Goal: Task Accomplishment & Management: Complete application form

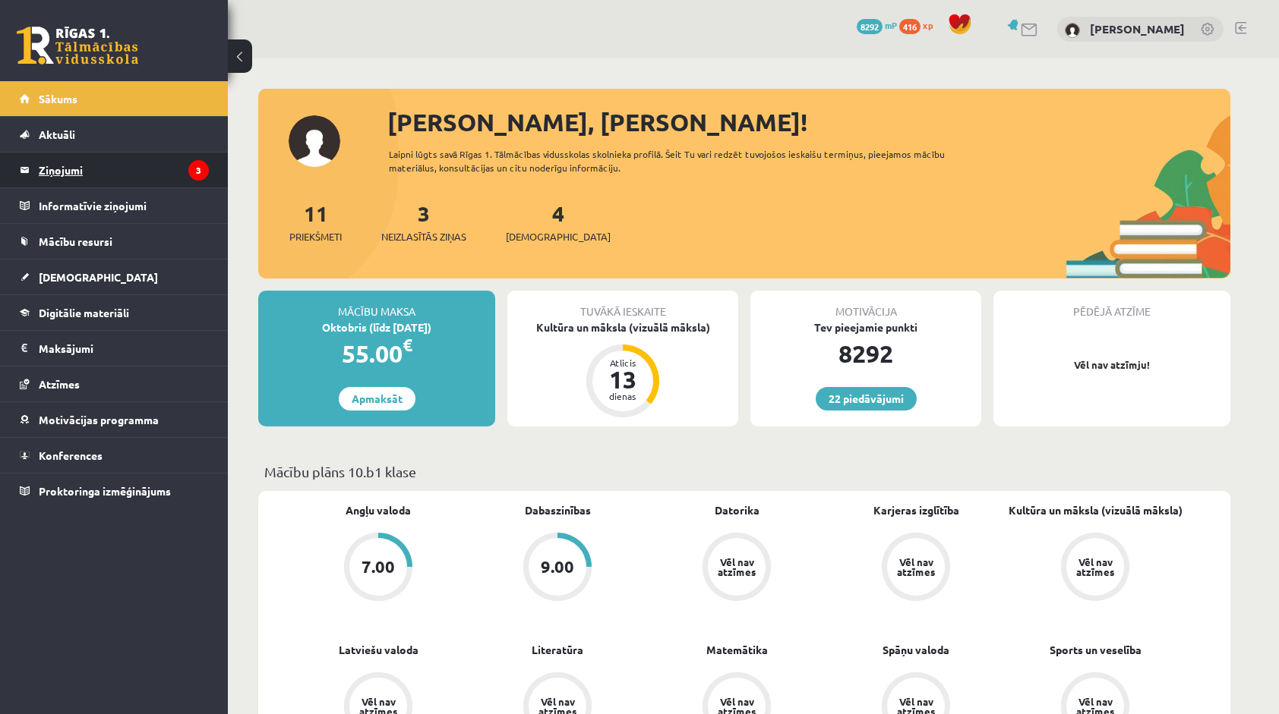
click at [162, 183] on legend "Ziņojumi 3" at bounding box center [124, 170] width 170 height 35
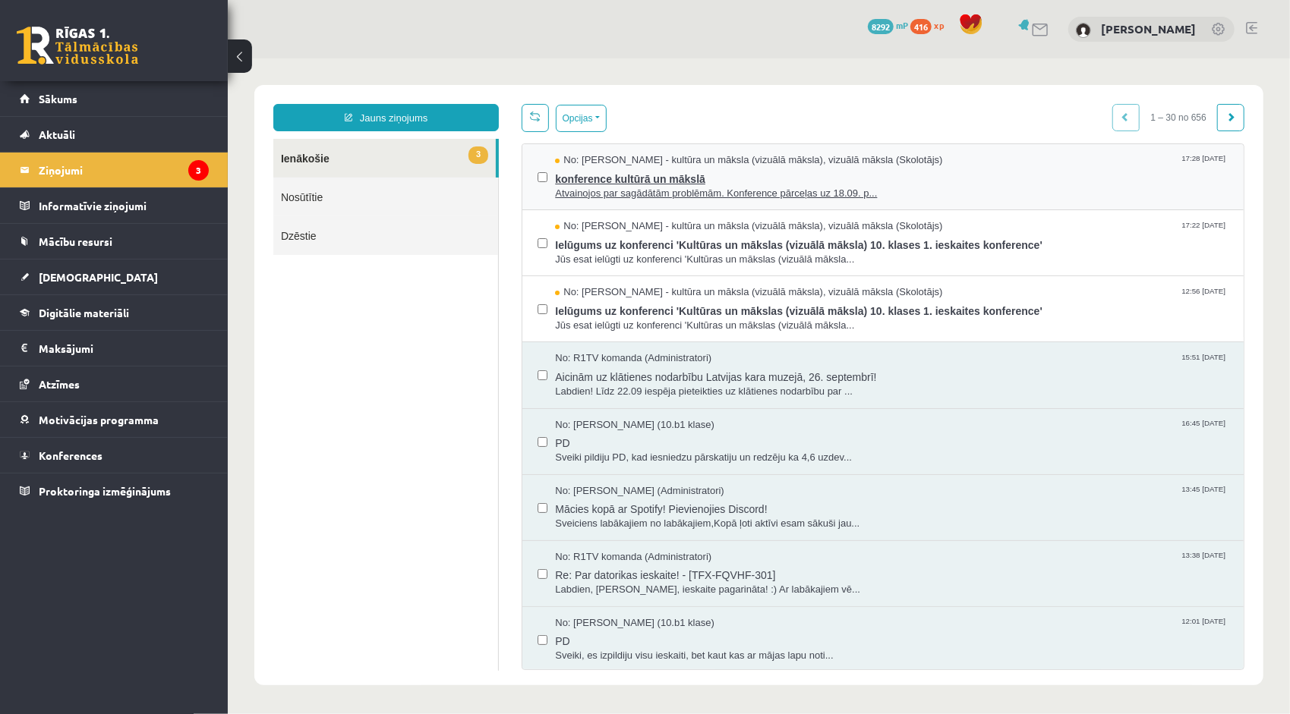
click at [603, 174] on span "konference kultūrā un mākslā" at bounding box center [890, 176] width 673 height 19
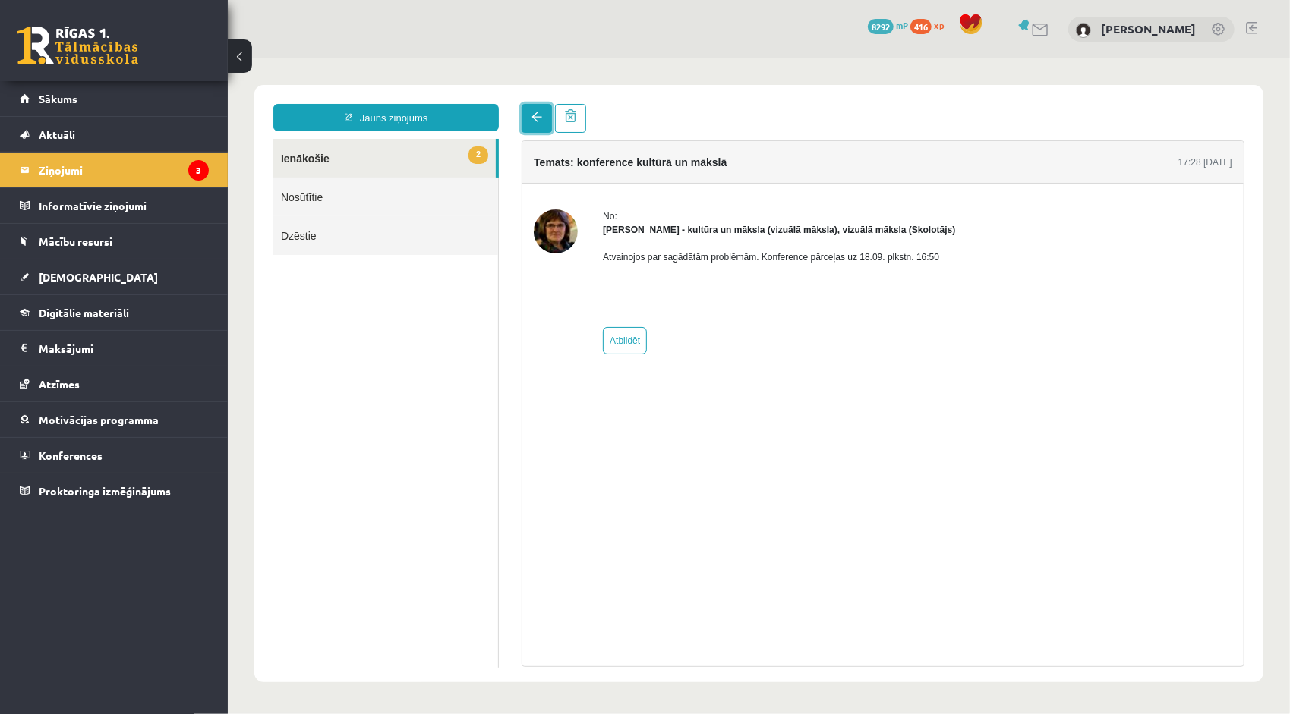
click at [527, 125] on link at bounding box center [536, 117] width 30 height 29
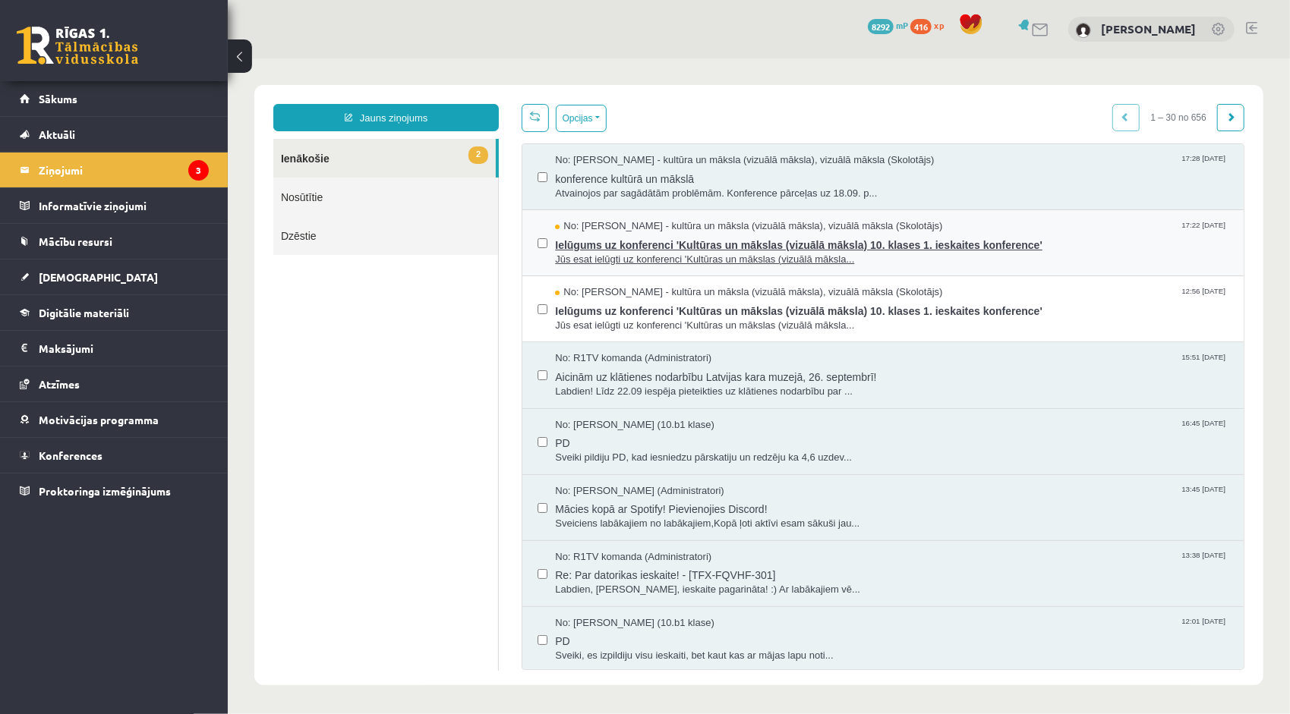
click at [678, 252] on span "Jūs esat ielūgti uz konferenci 'Kultūras un mākslas (vizuālā māksla..." at bounding box center [890, 259] width 673 height 14
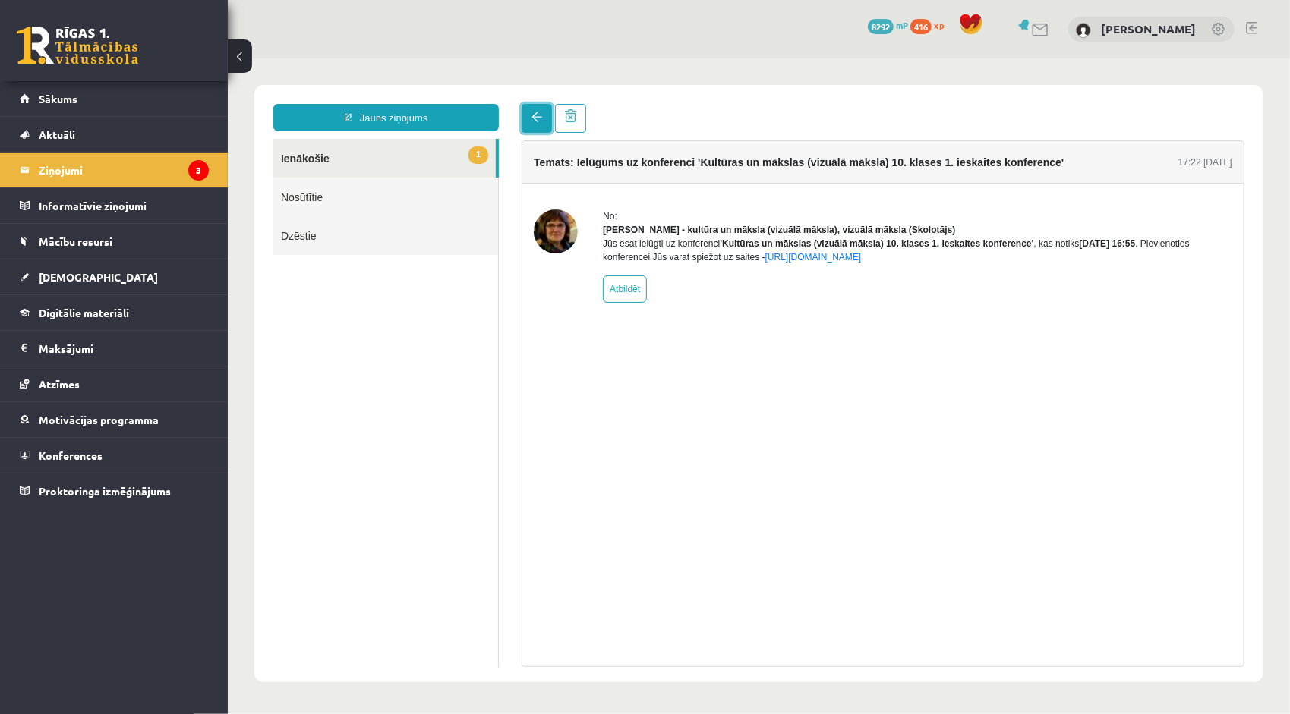
click at [534, 113] on span at bounding box center [536, 116] width 11 height 11
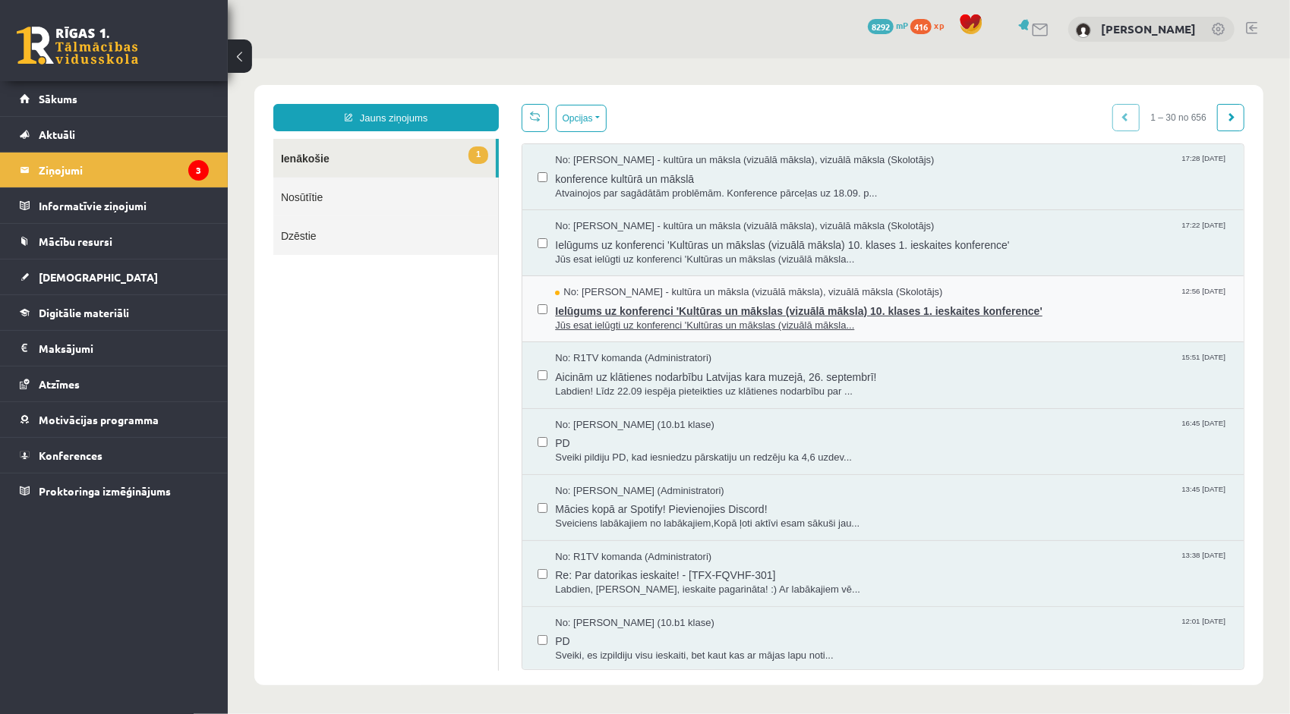
click at [655, 318] on span "Jūs esat ielūgti uz konferenci 'Kultūras un mākslas (vizuālā māksla..." at bounding box center [890, 325] width 673 height 14
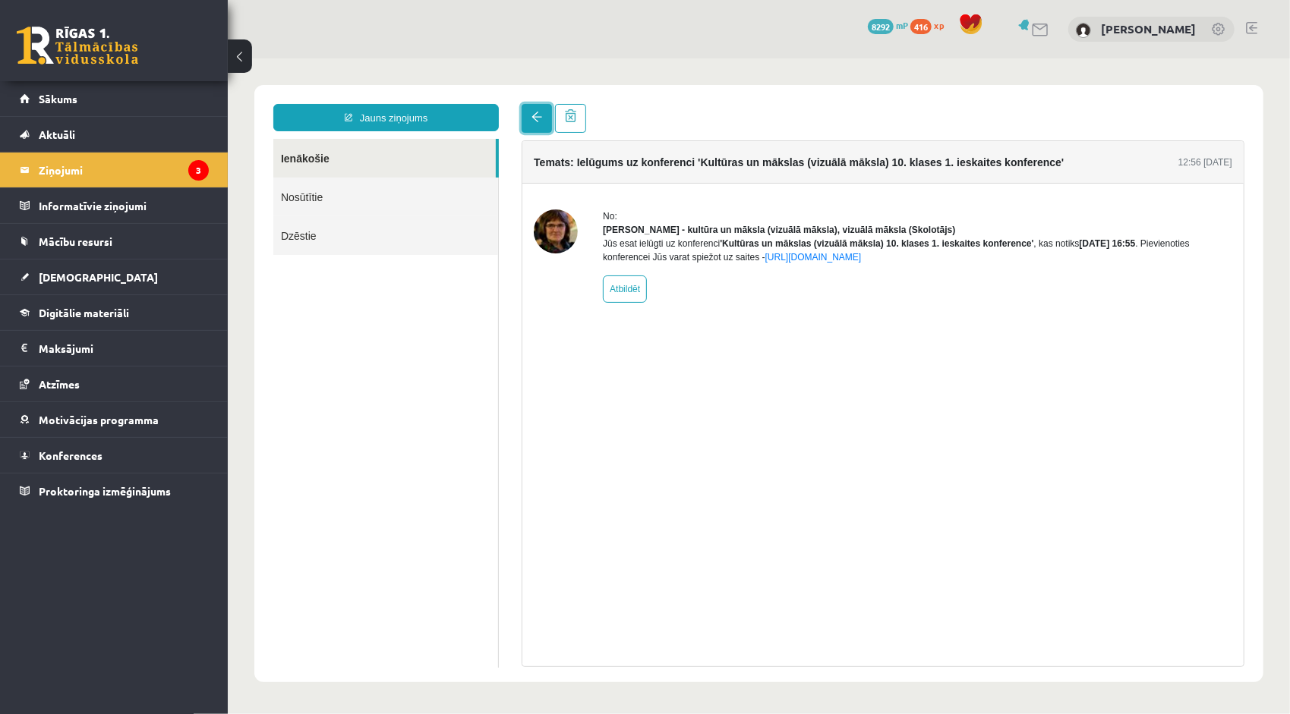
click at [526, 124] on link at bounding box center [536, 117] width 30 height 29
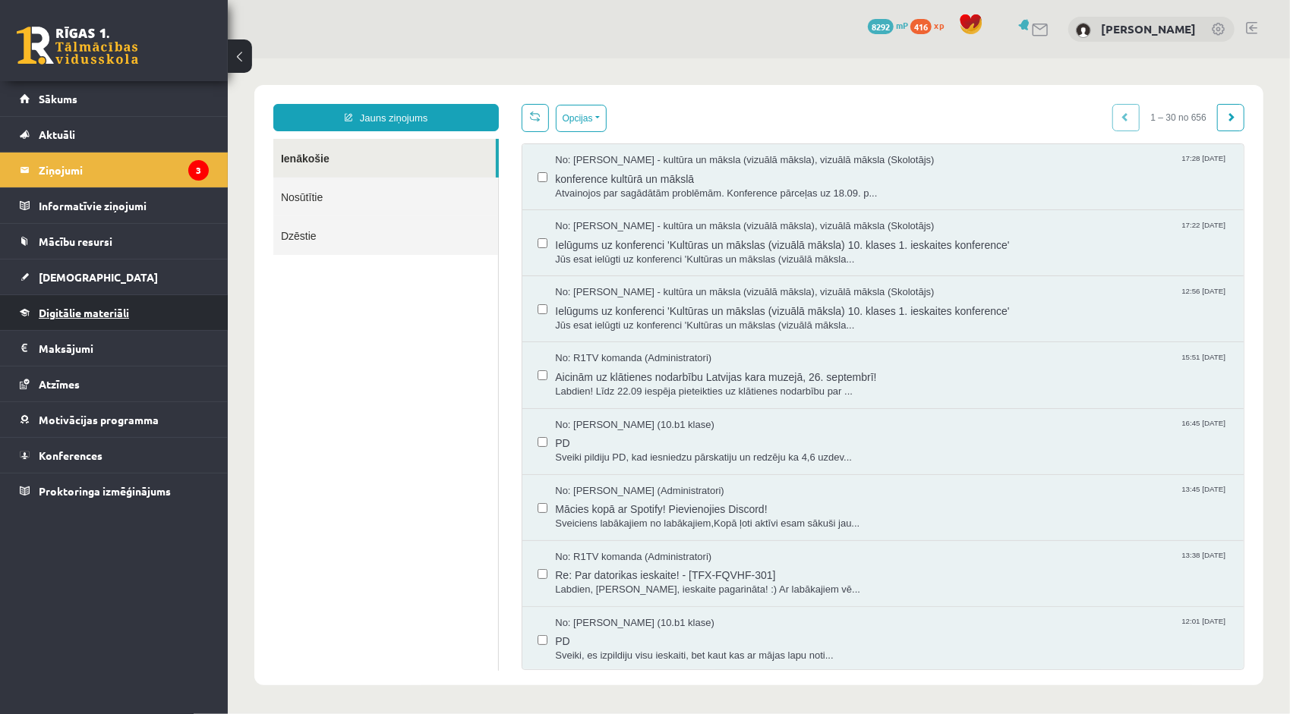
click at [128, 312] on span "Digitālie materiāli" at bounding box center [84, 313] width 90 height 14
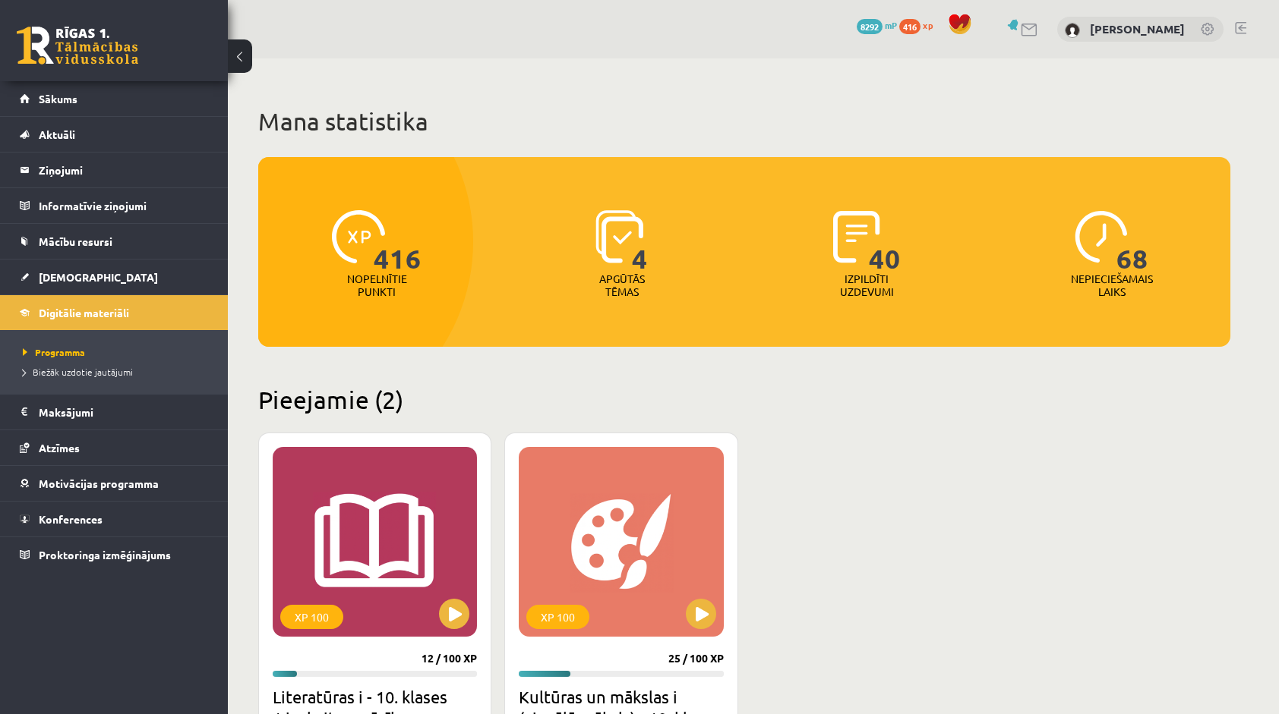
scroll to position [152, 0]
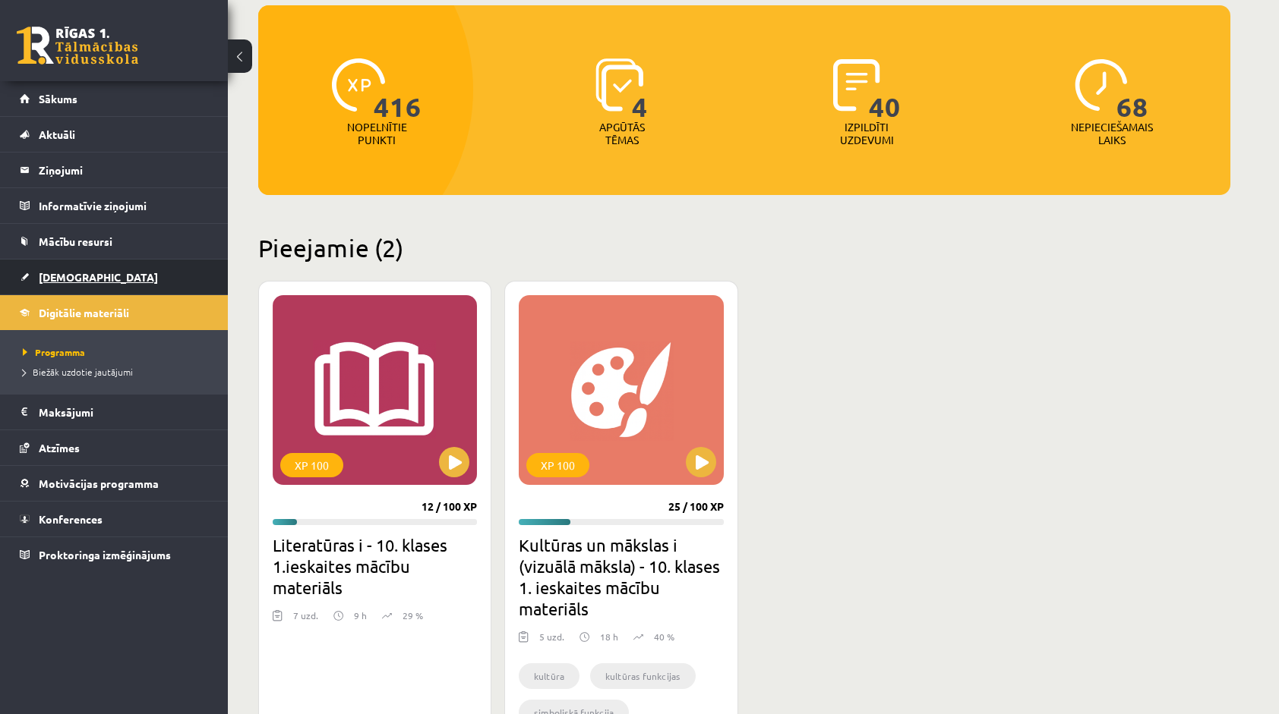
click at [87, 285] on link "[DEMOGRAPHIC_DATA]" at bounding box center [114, 277] width 189 height 35
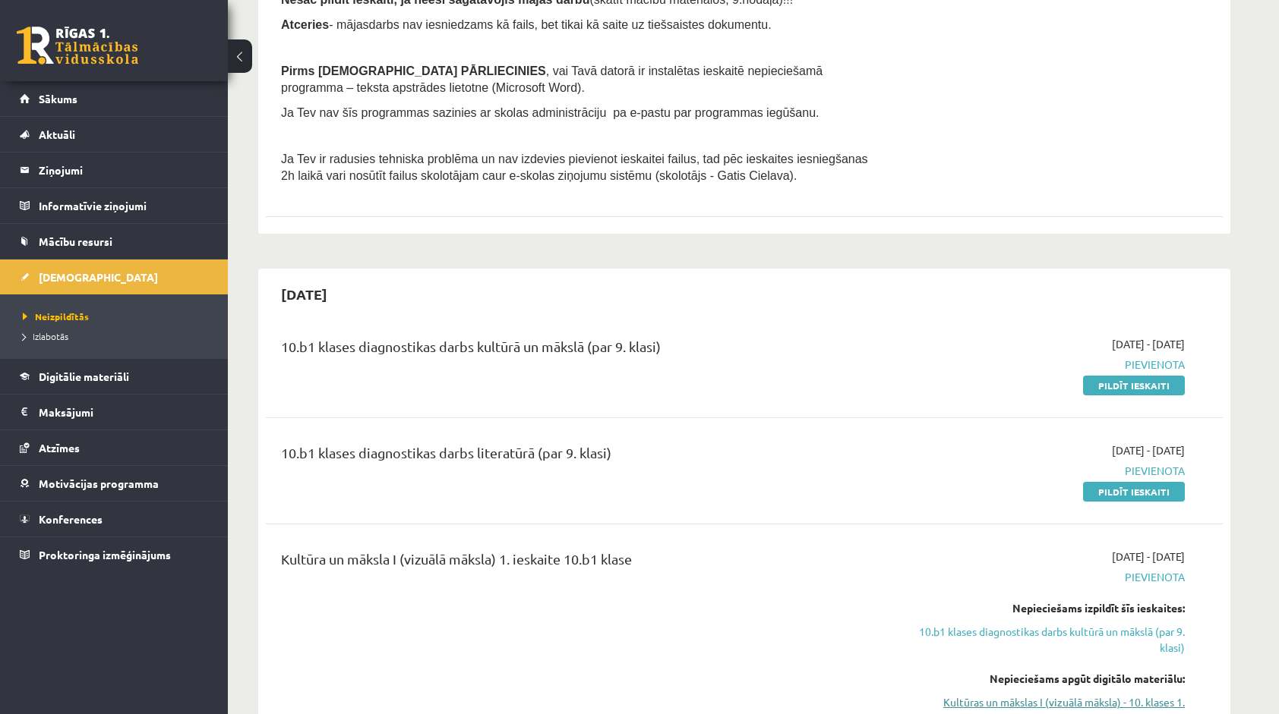
scroll to position [380, 0]
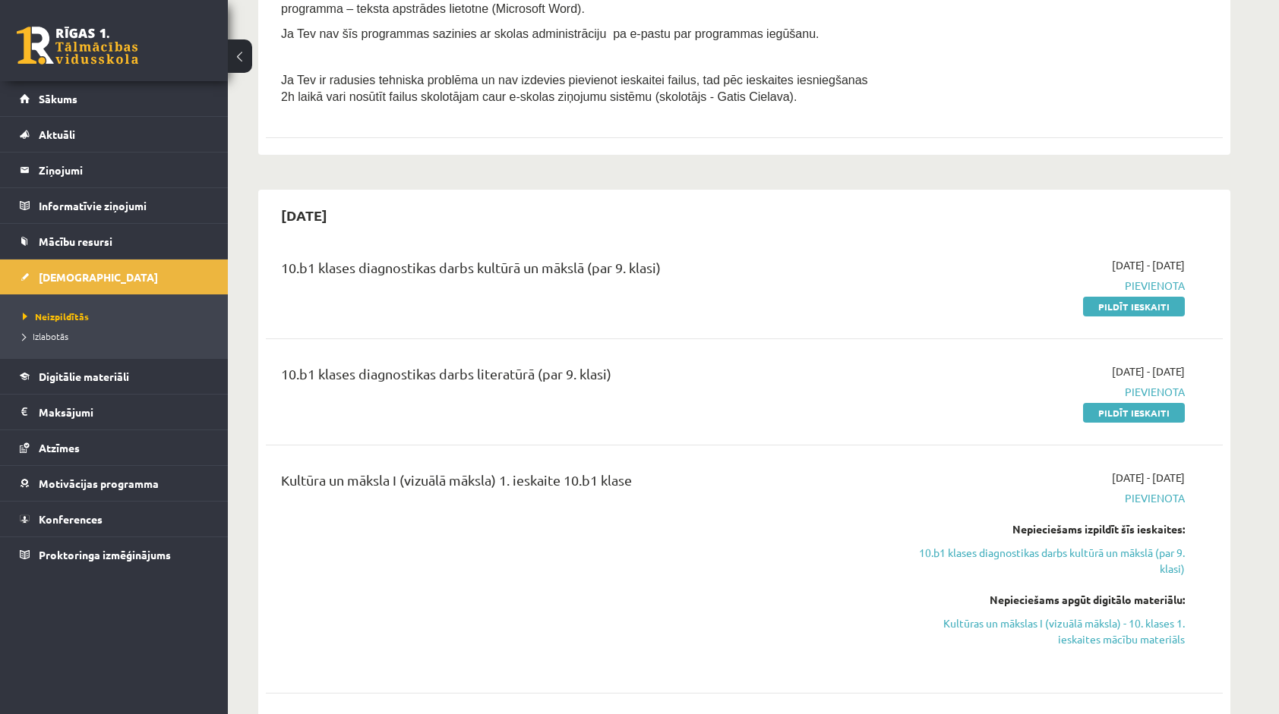
drag, startPoint x: 1115, startPoint y: 311, endPoint x: 720, endPoint y: 64, distance: 466.0
click at [1115, 311] on link "Pildīt ieskaiti" at bounding box center [1134, 307] width 102 height 20
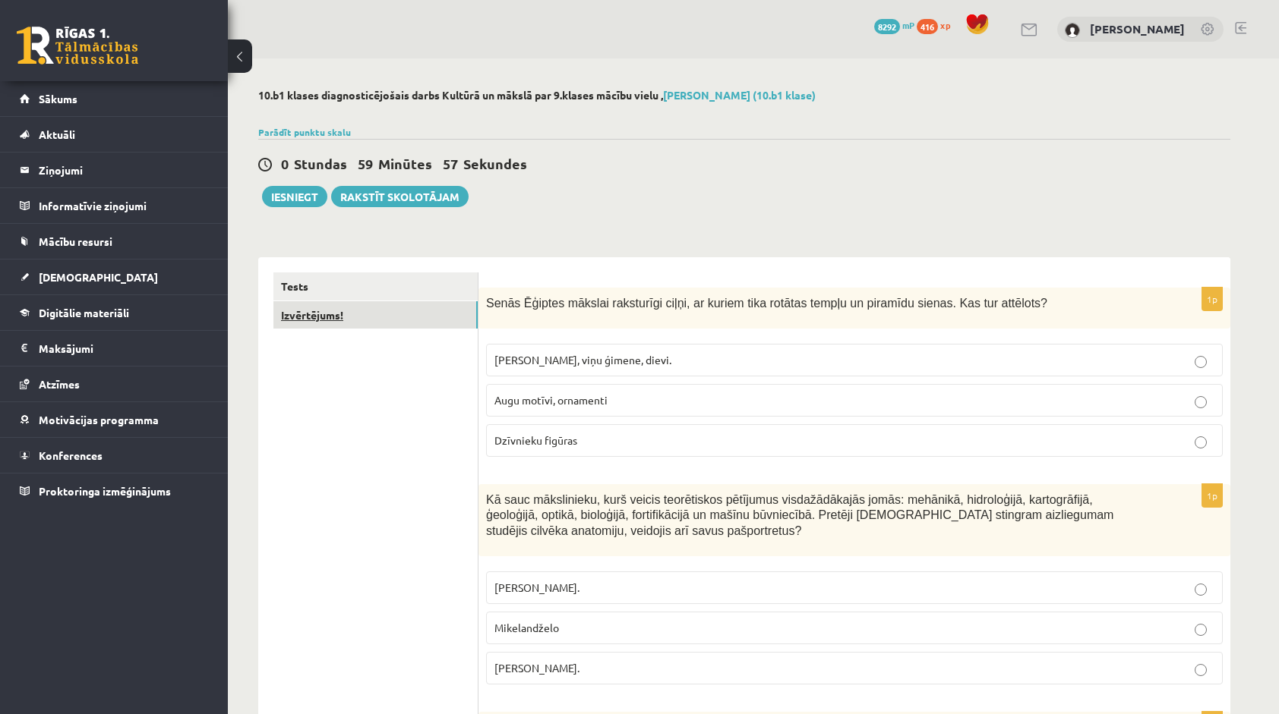
click at [462, 320] on link "Izvērtējums!" at bounding box center [375, 315] width 204 height 28
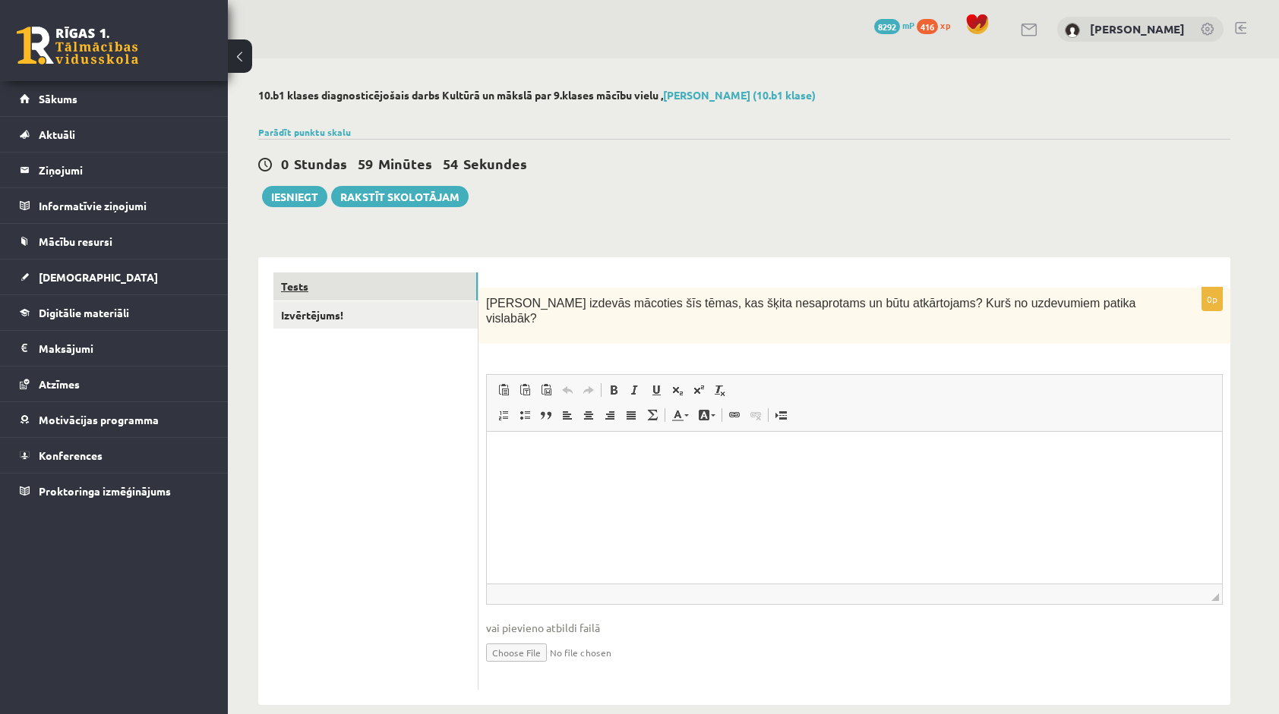
click at [430, 293] on link "Tests" at bounding box center [375, 287] width 204 height 28
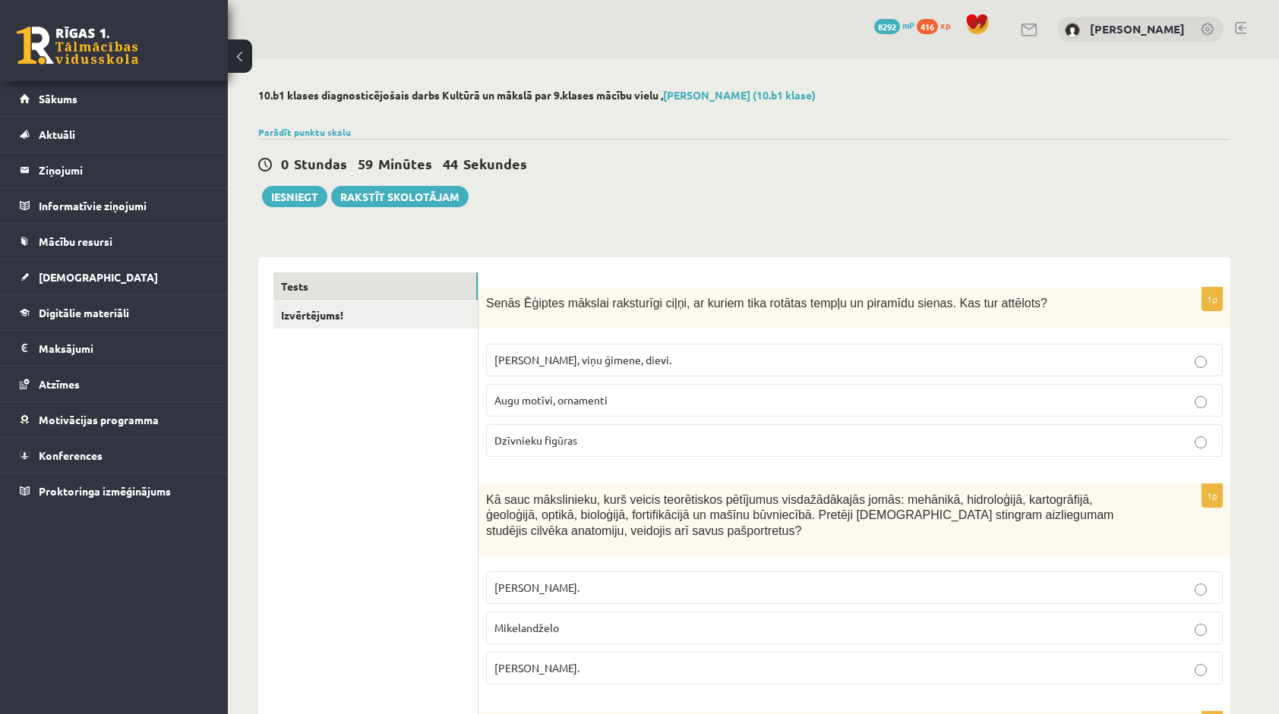
click at [541, 366] on p "[PERSON_NAME], viņu ģimene, dievi." at bounding box center [854, 360] width 720 height 16
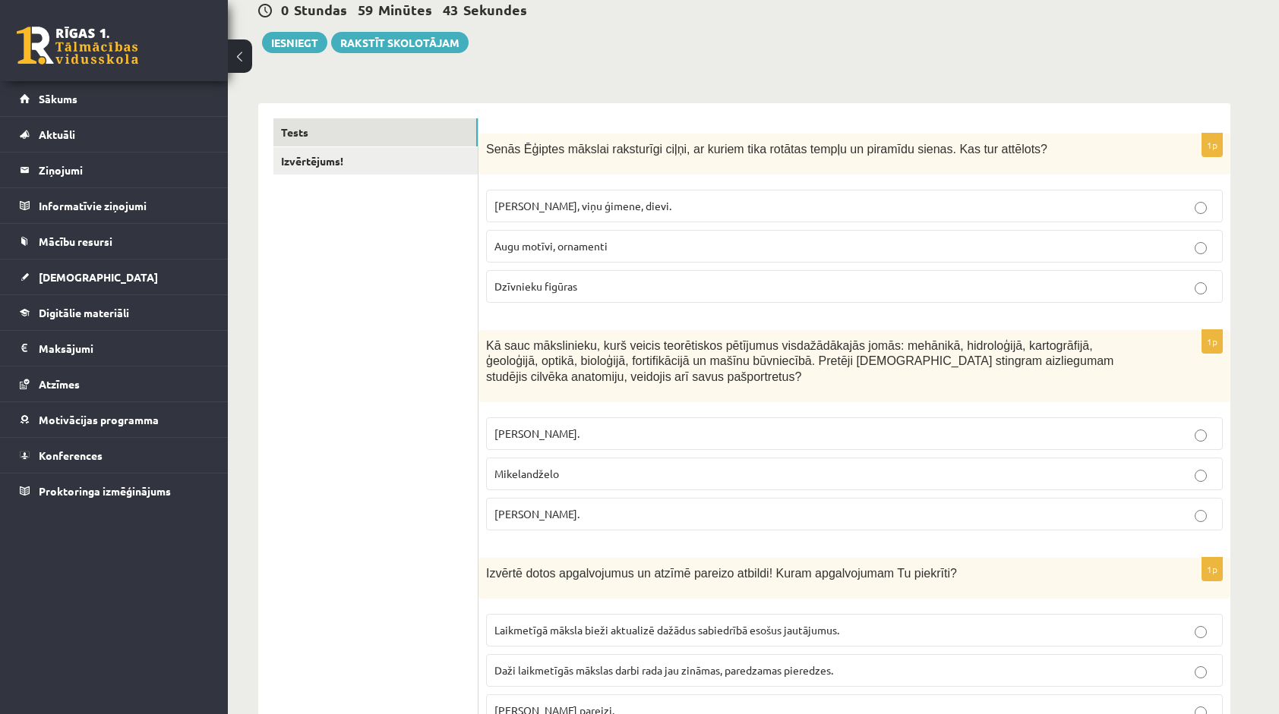
scroll to position [228, 0]
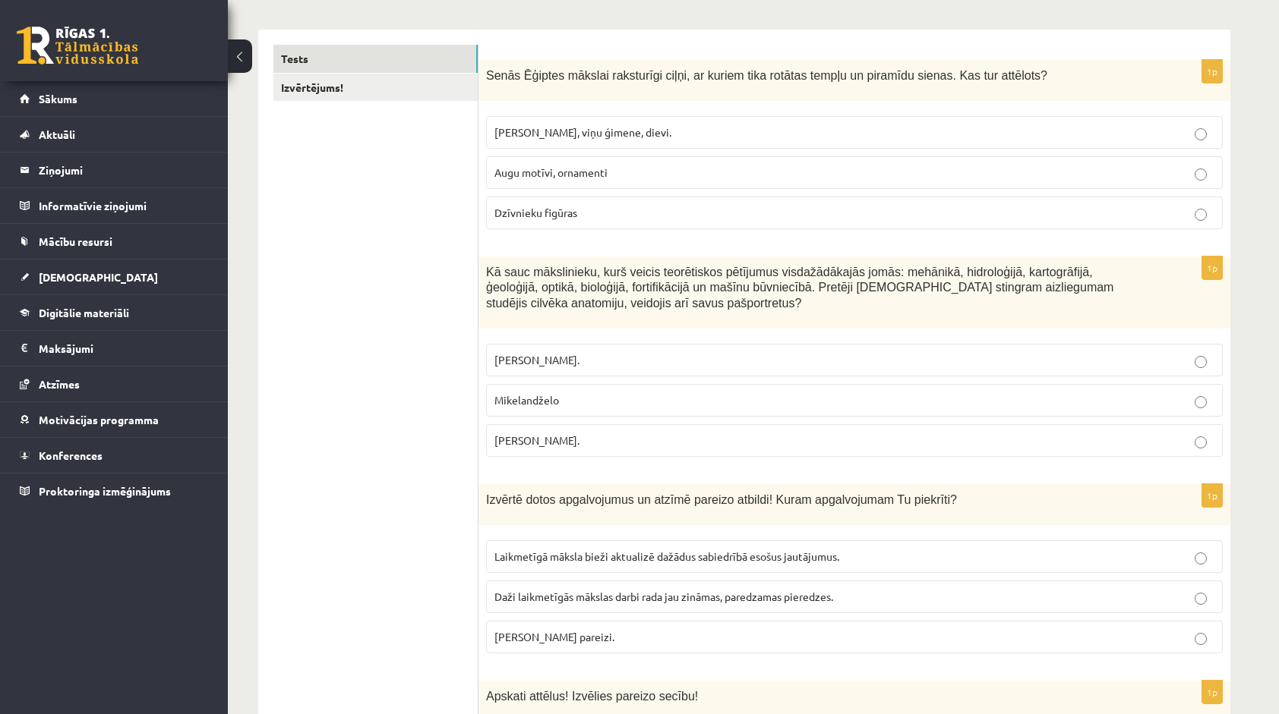
click at [506, 405] on p "Mikelandželo" at bounding box center [854, 401] width 720 height 16
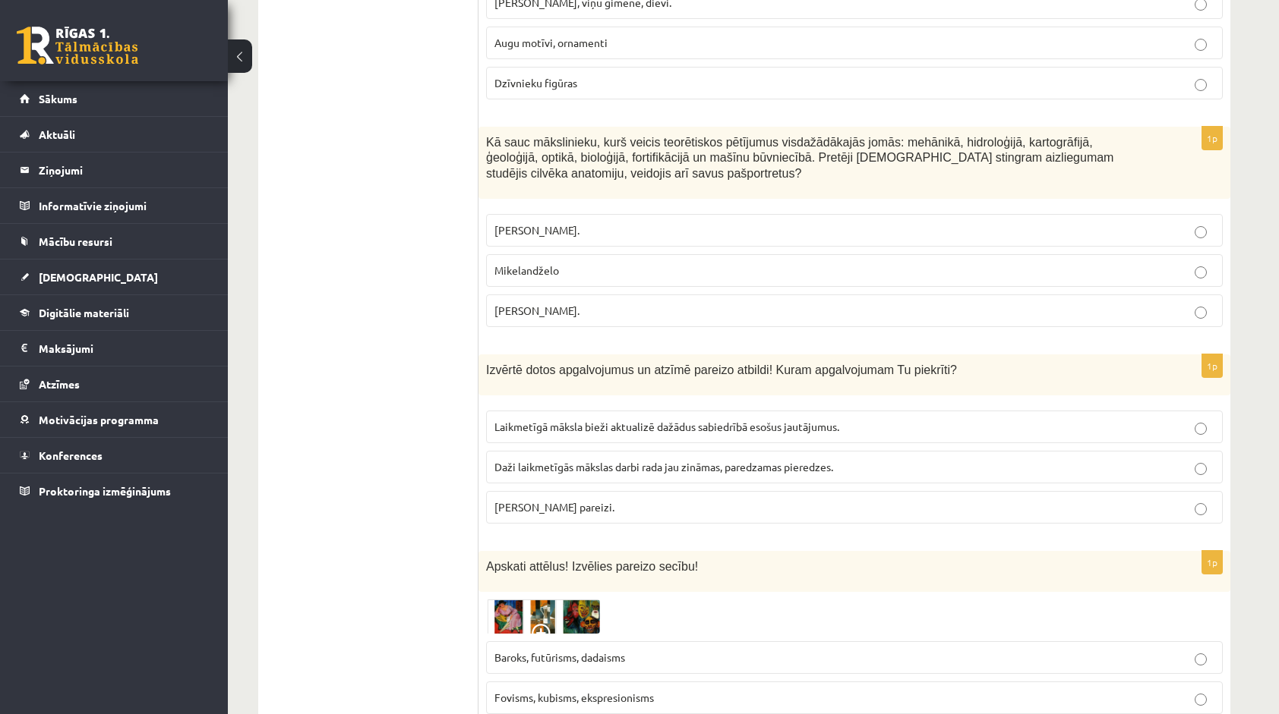
scroll to position [380, 0]
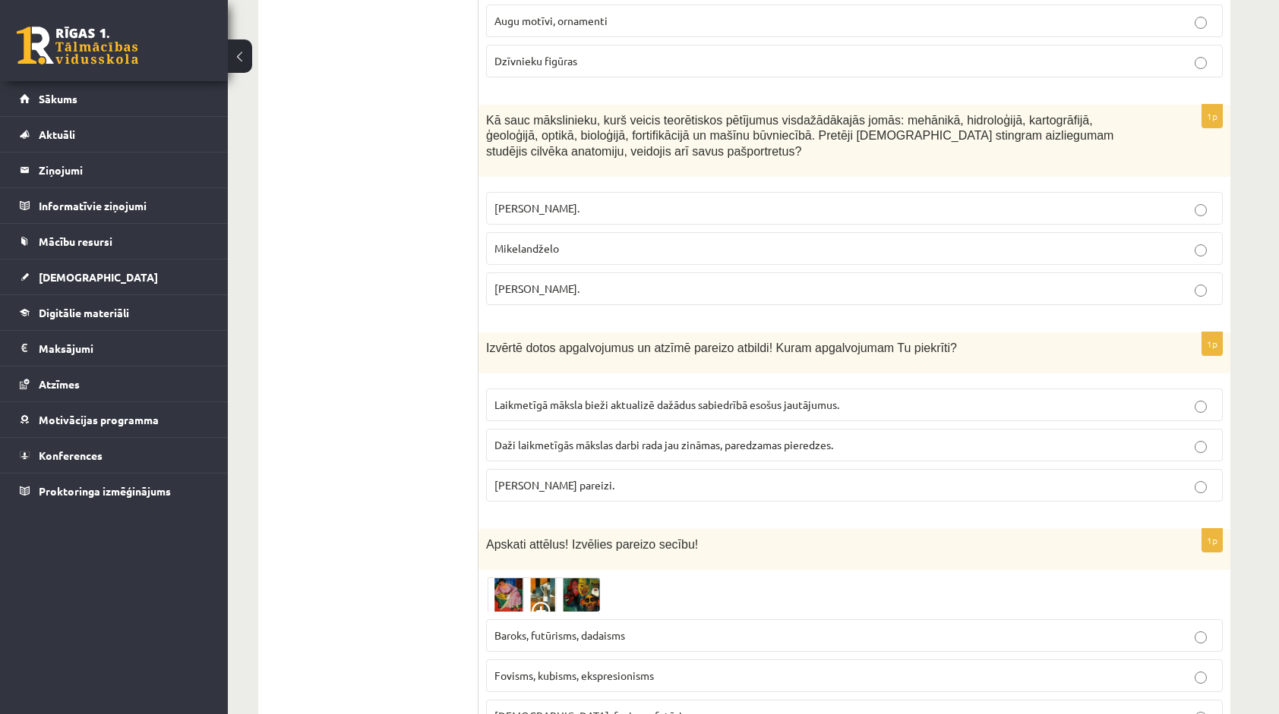
click at [541, 205] on span "Pīters Pauls Rubenss." at bounding box center [536, 208] width 85 height 14
click at [569, 480] on span "Abi apgalvojumi pareizi." at bounding box center [554, 485] width 120 height 14
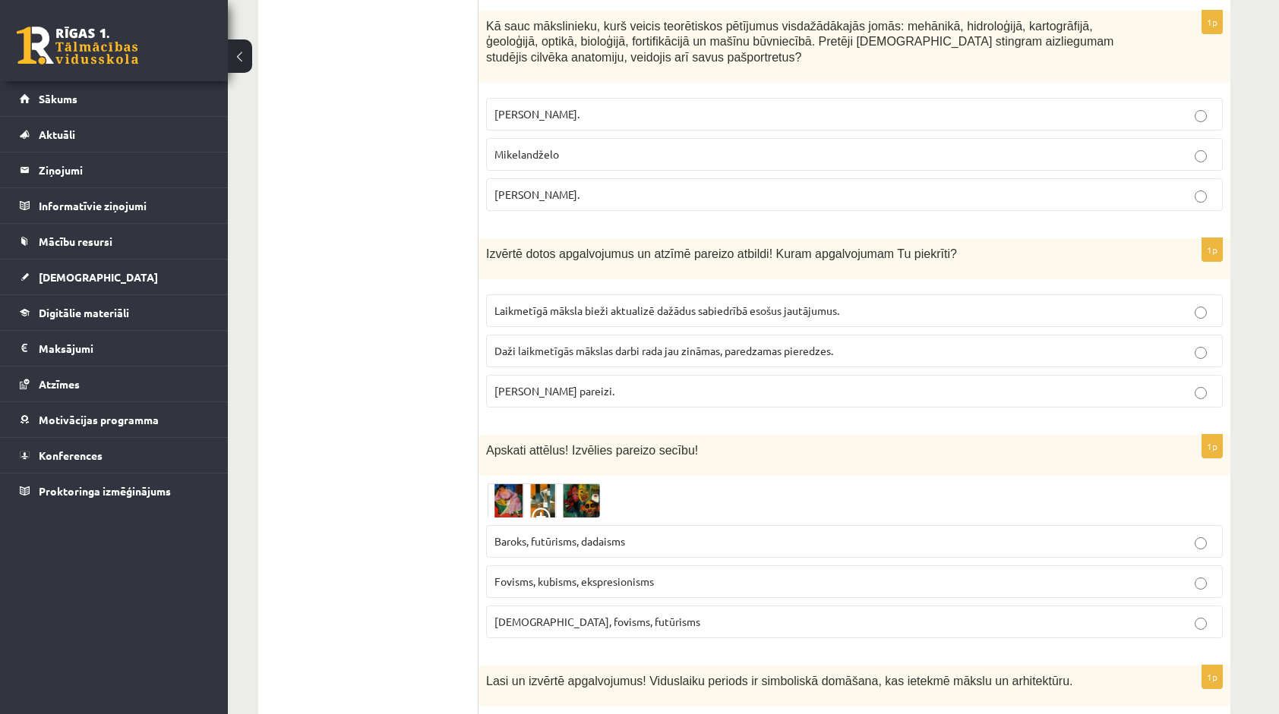
scroll to position [607, 0]
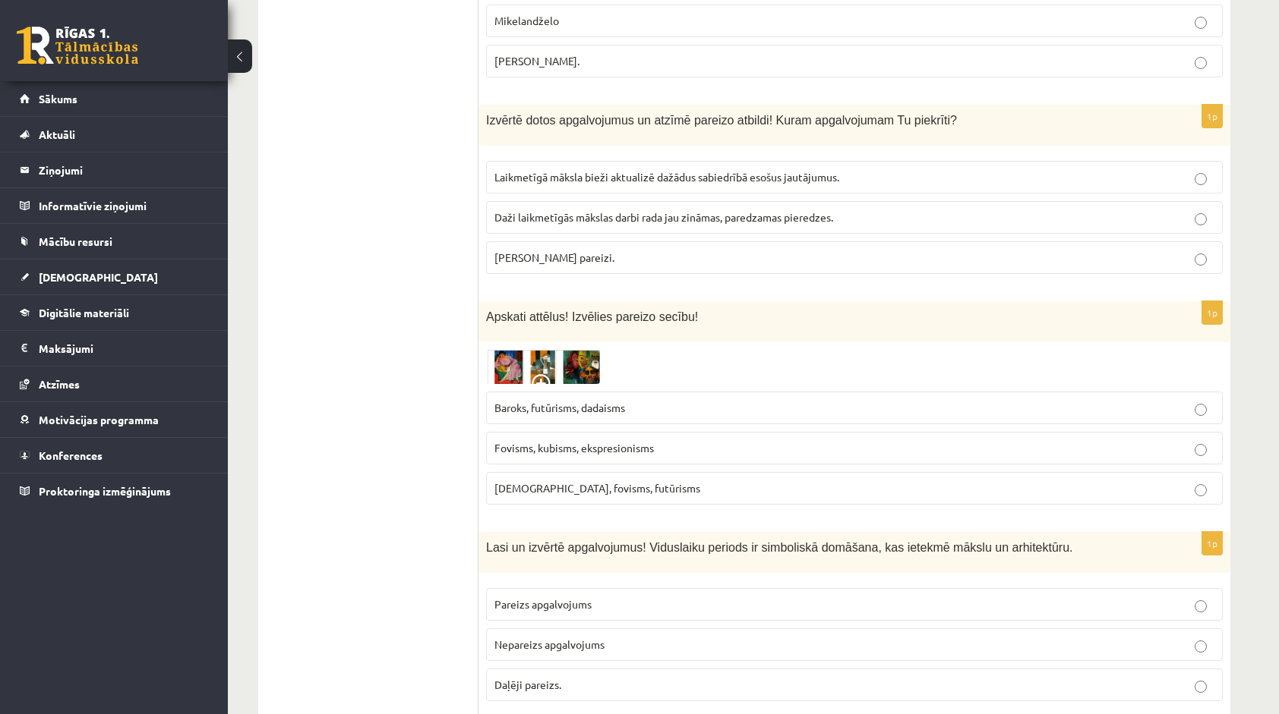
click at [519, 364] on img at bounding box center [543, 367] width 114 height 35
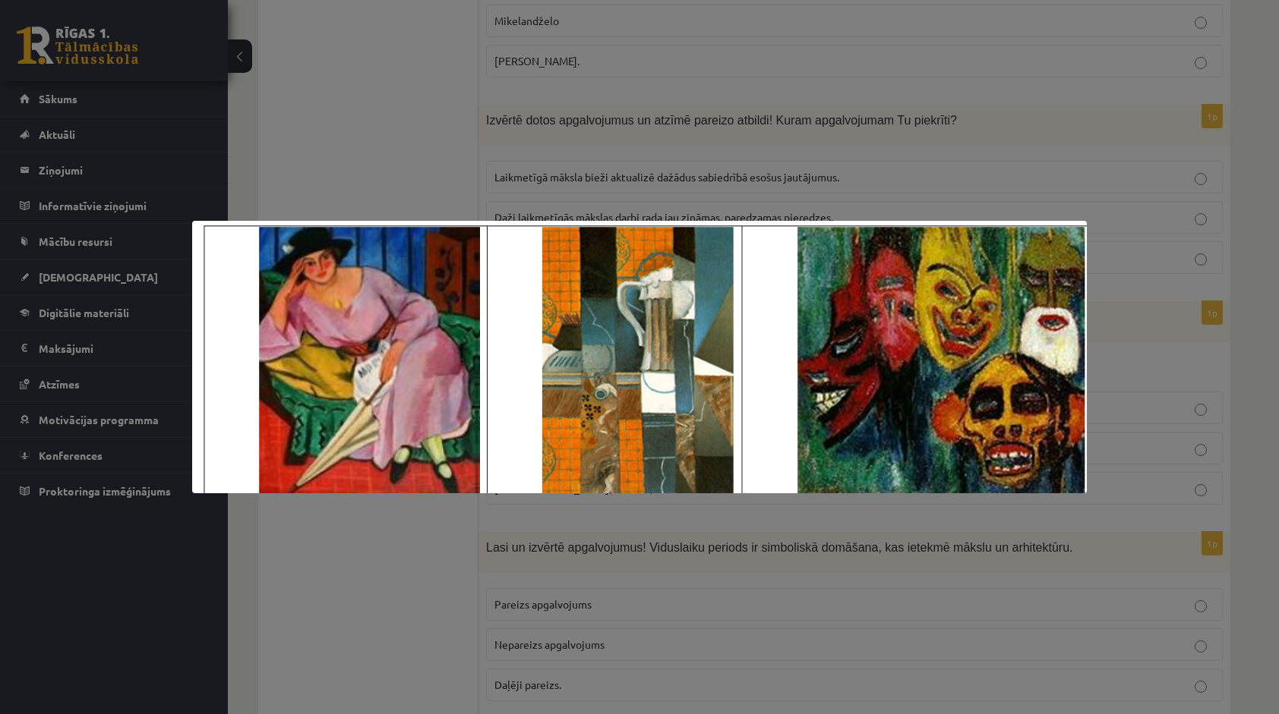
click at [346, 537] on div at bounding box center [639, 357] width 1279 height 714
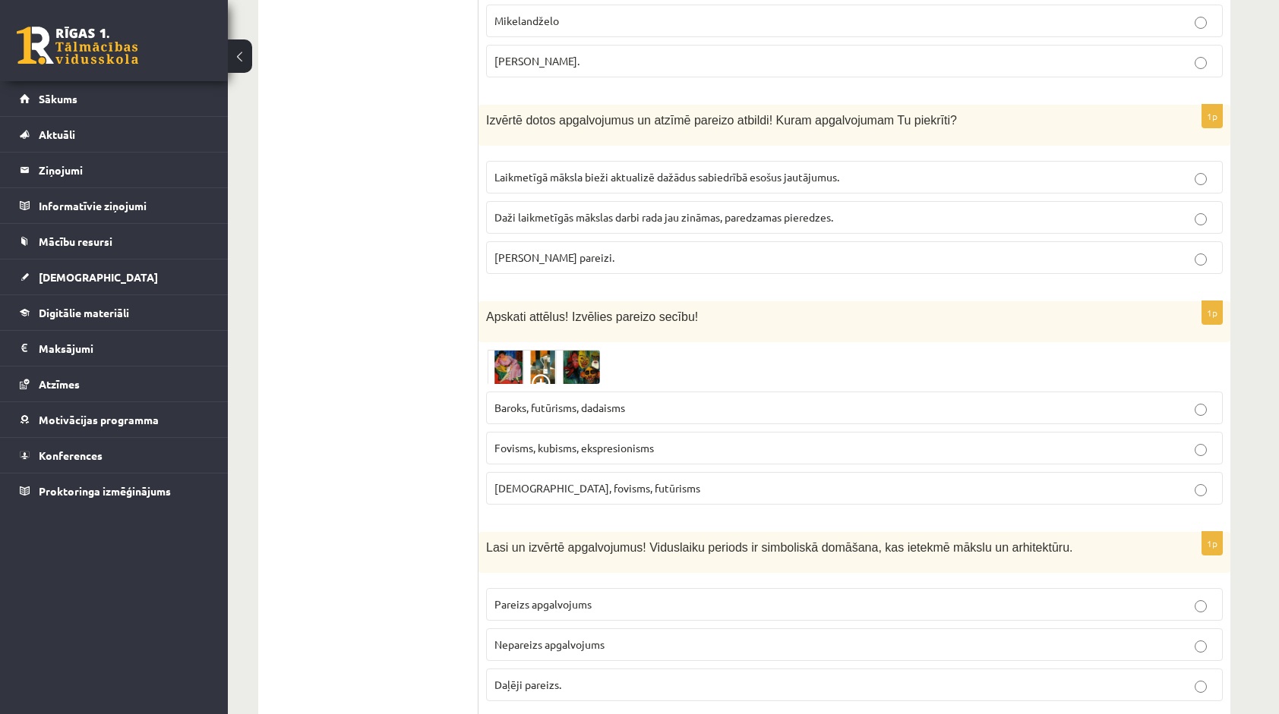
click at [554, 452] on label "Fovisms, kubisms, ekspresionisms" at bounding box center [854, 448] width 737 height 33
click at [530, 358] on img at bounding box center [543, 367] width 114 height 35
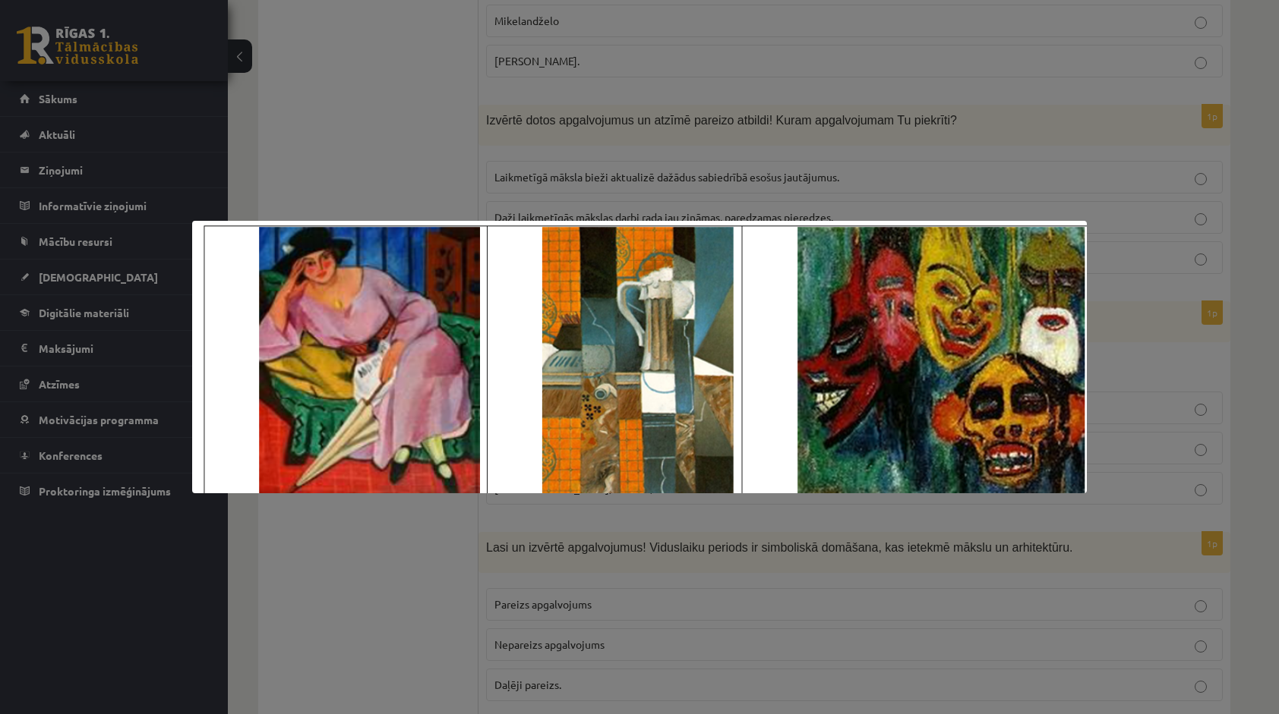
click at [467, 548] on div at bounding box center [639, 357] width 1279 height 714
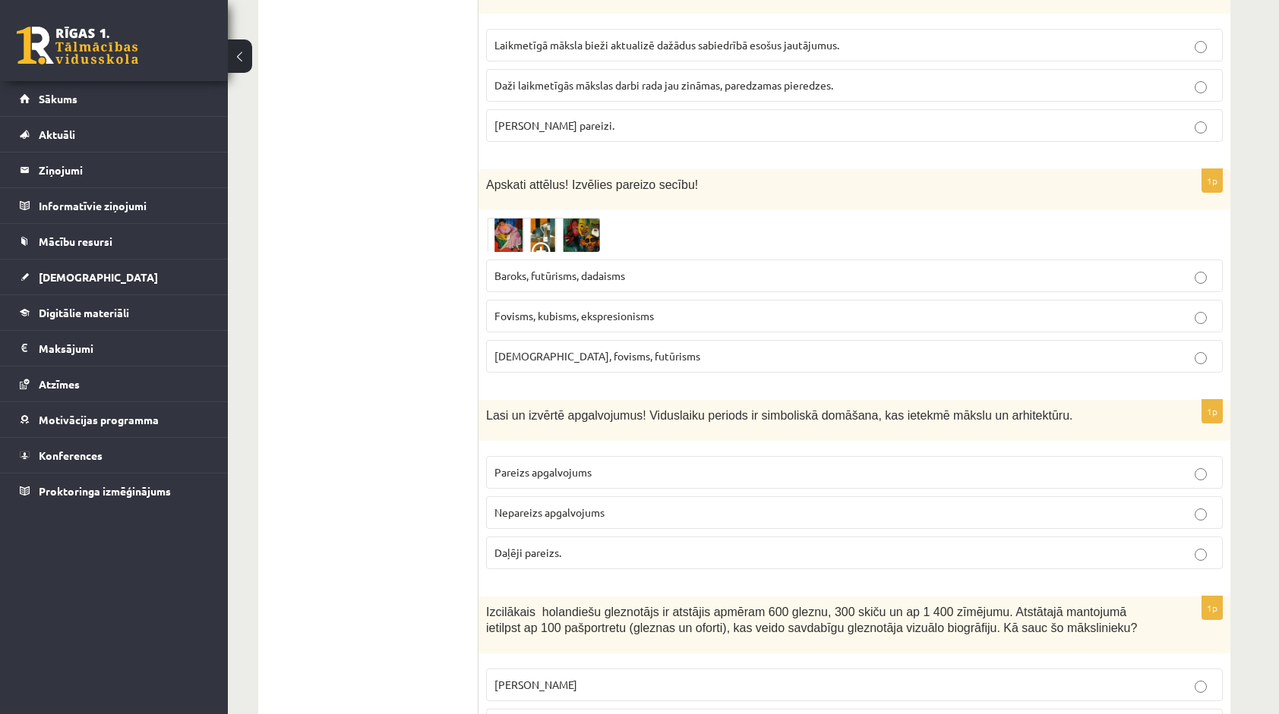
scroll to position [759, 0]
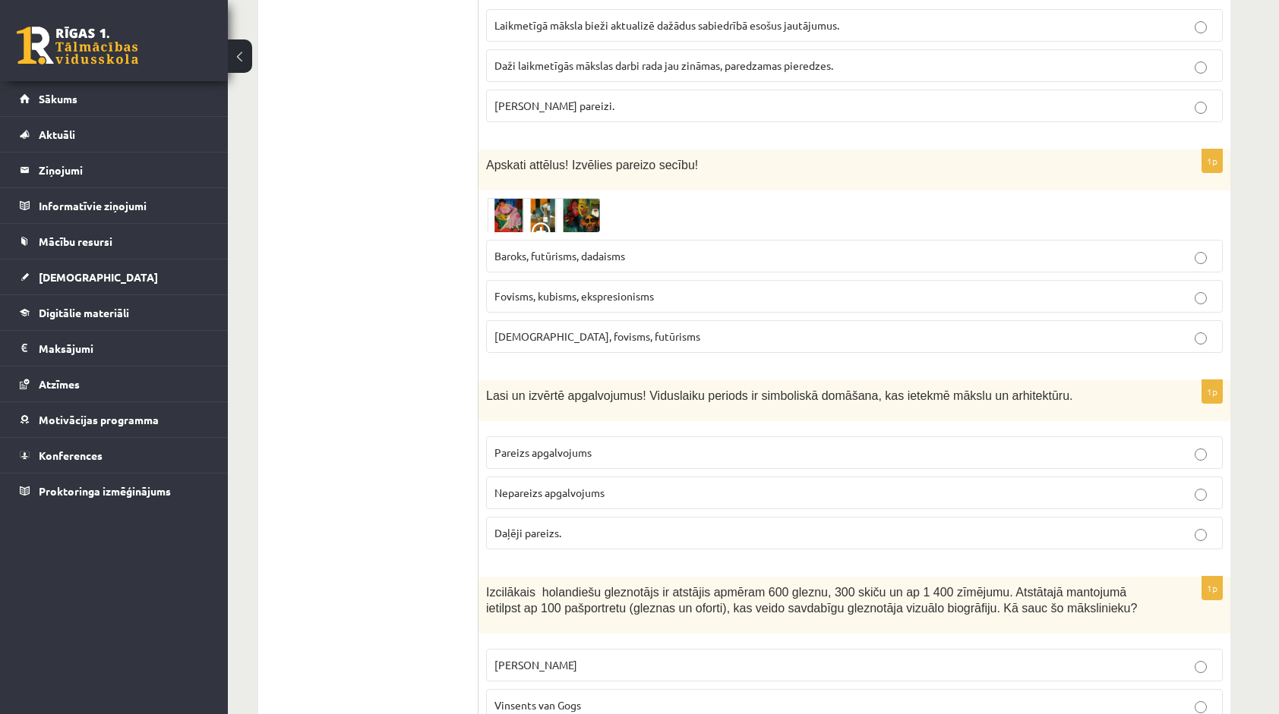
click at [533, 447] on span "Pareizs apgalvojums" at bounding box center [542, 453] width 97 height 14
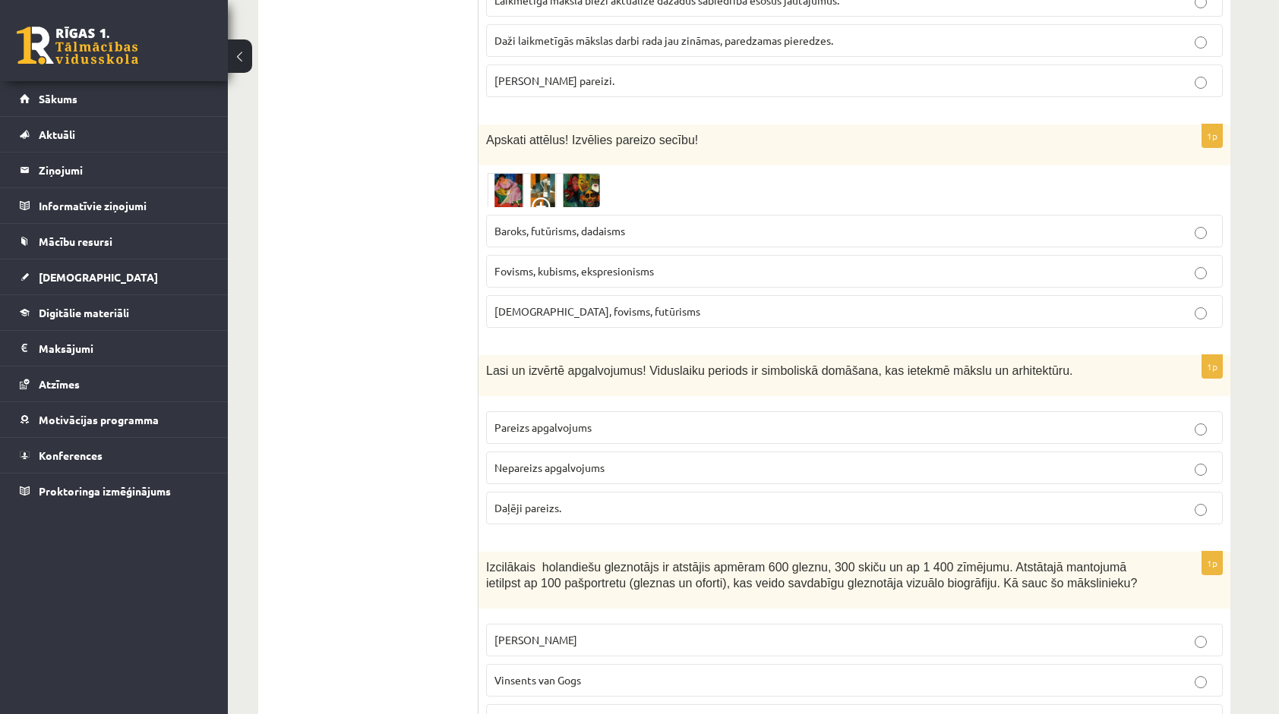
scroll to position [835, 0]
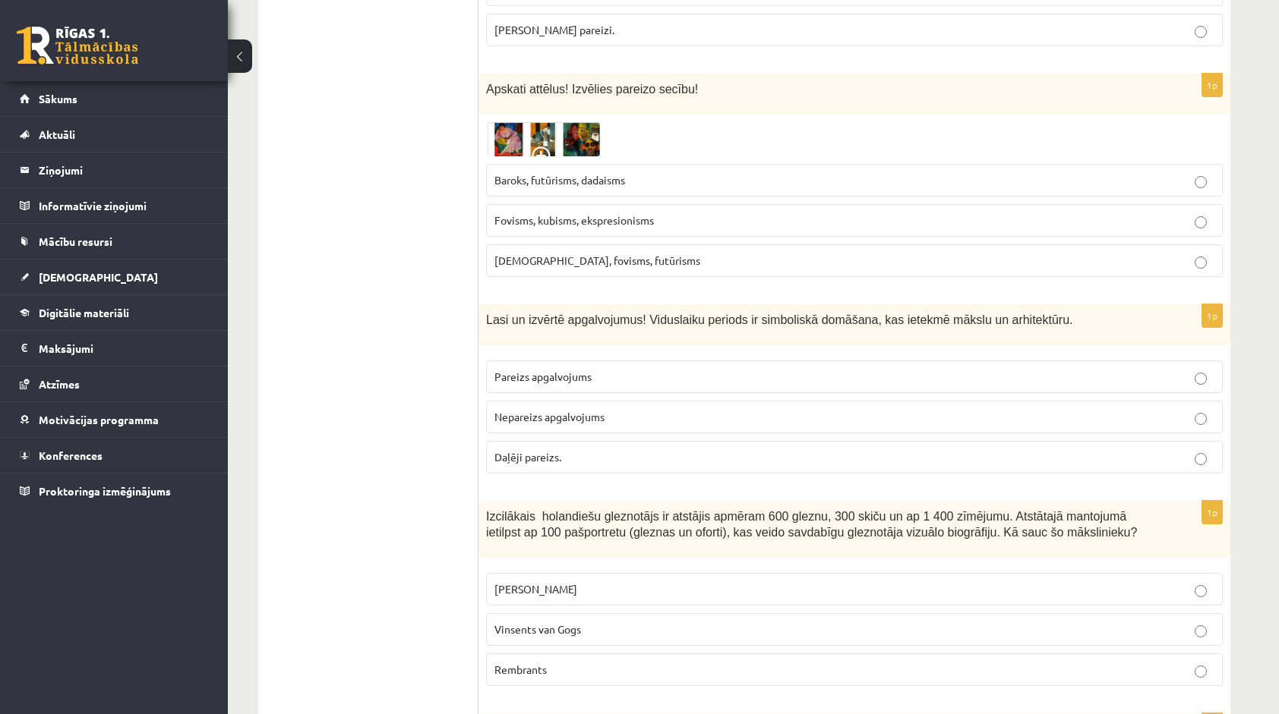
click at [515, 460] on label "Daļēji pareizs." at bounding box center [854, 457] width 737 height 33
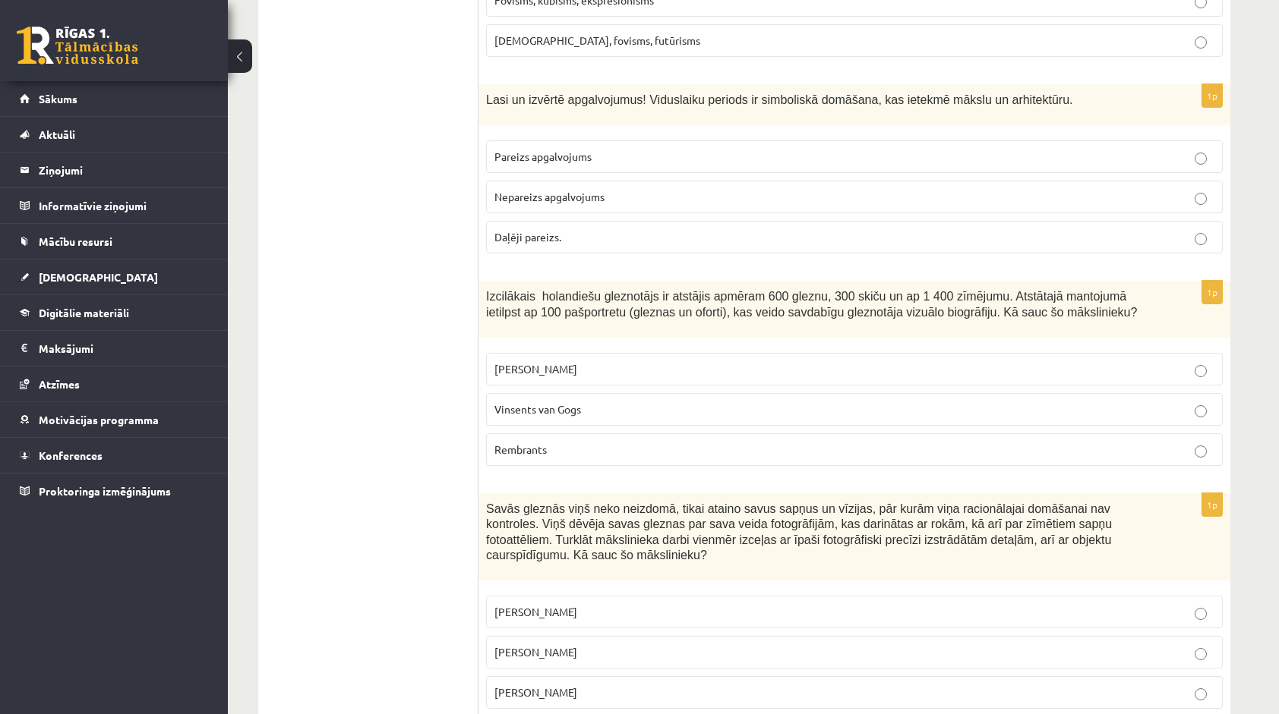
scroll to position [1063, 0]
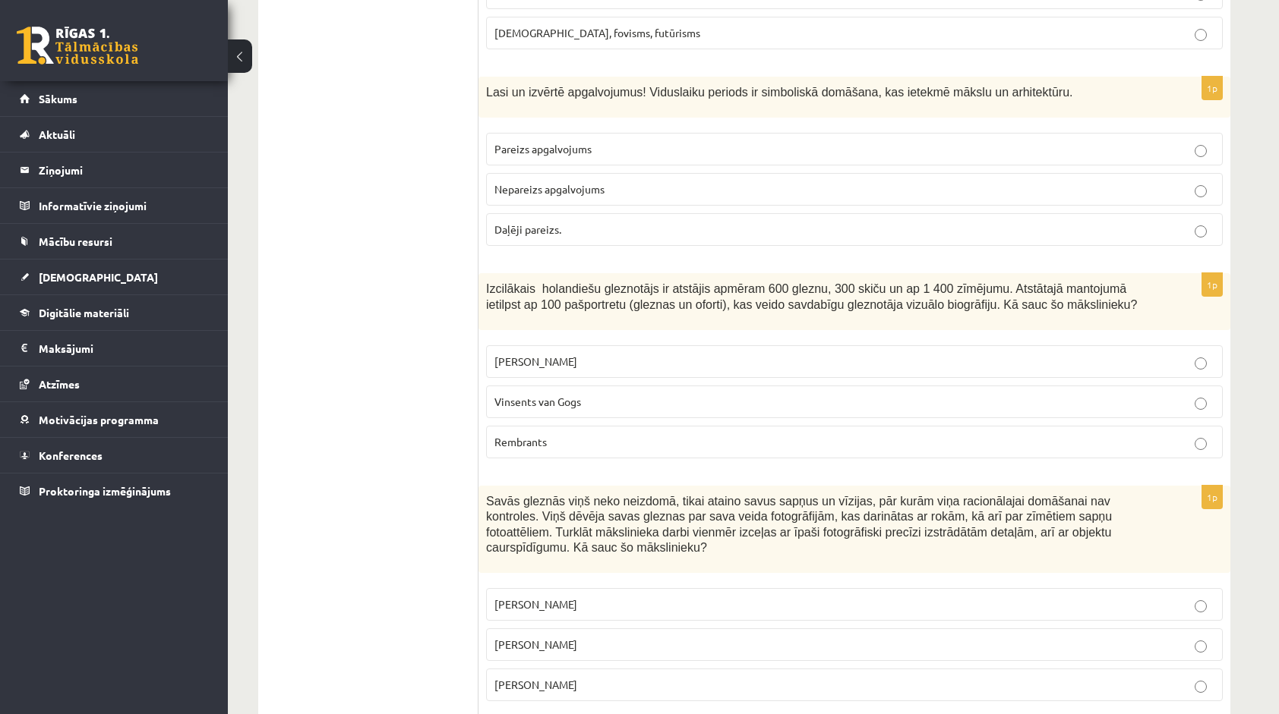
click at [503, 395] on span "Vinsents van Gogs" at bounding box center [537, 402] width 87 height 14
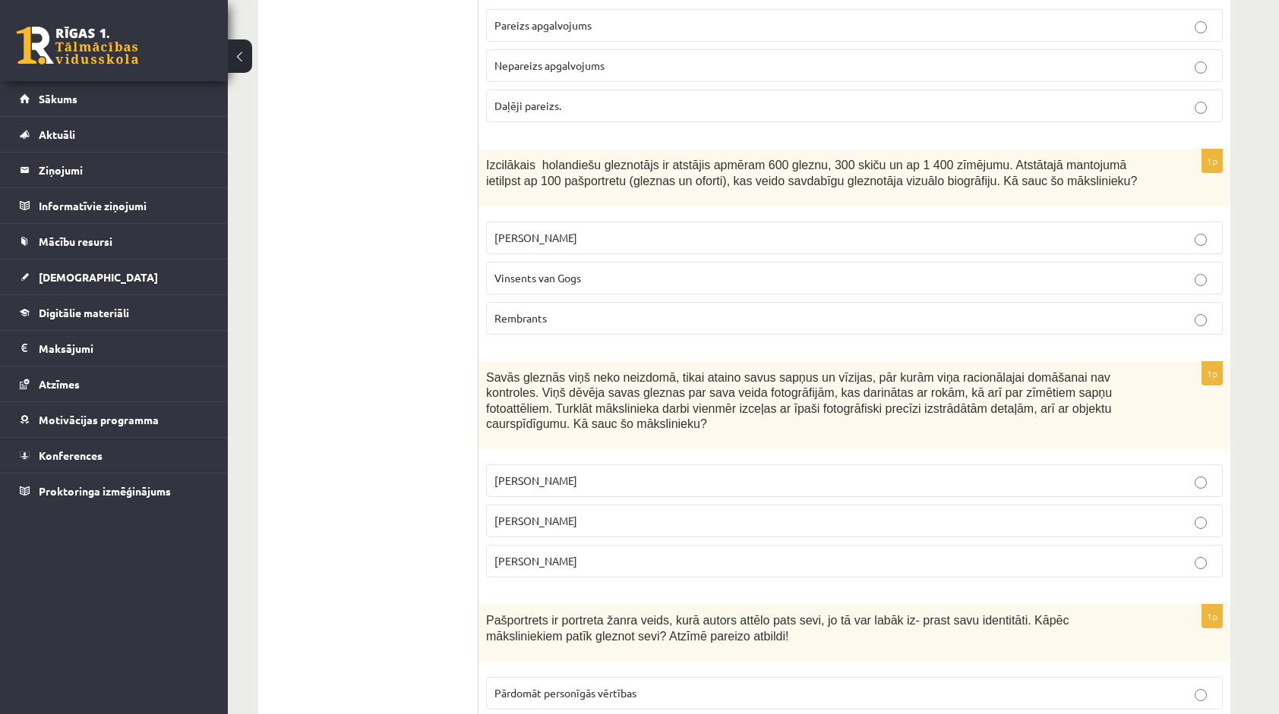
scroll to position [1215, 0]
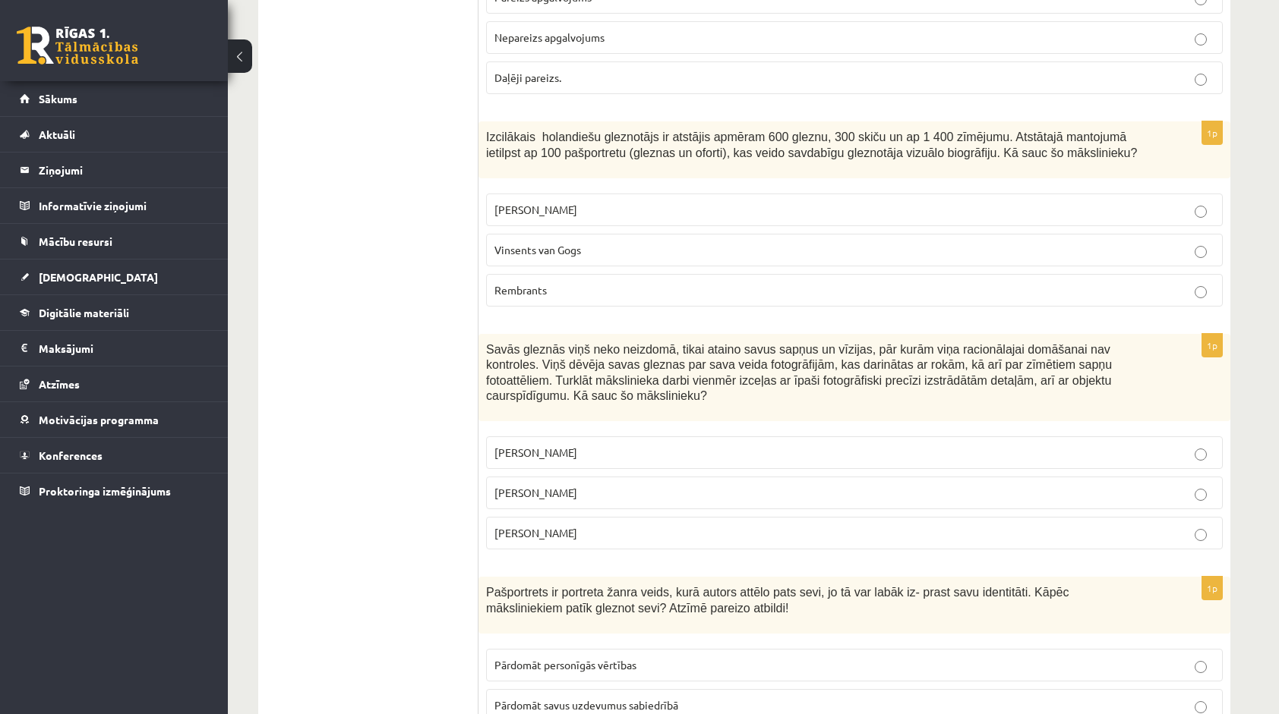
click at [547, 486] on span "Salvadors Dalī" at bounding box center [535, 493] width 83 height 14
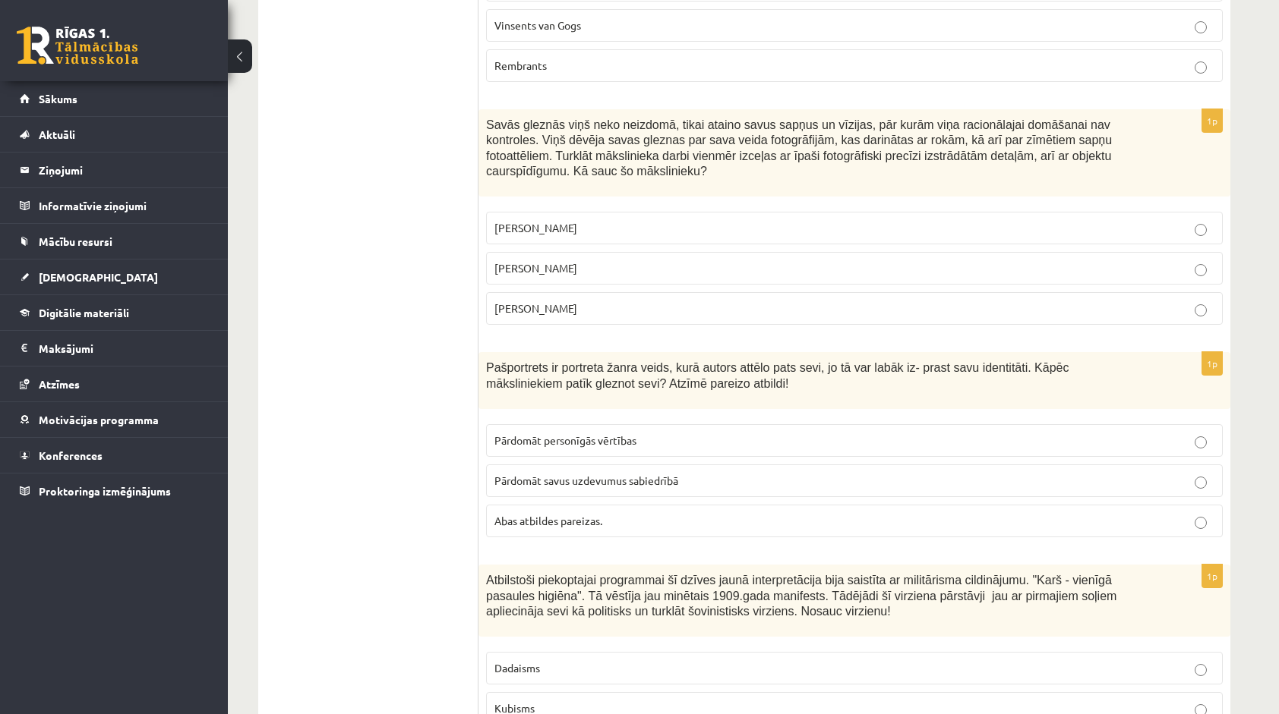
scroll to position [1443, 0]
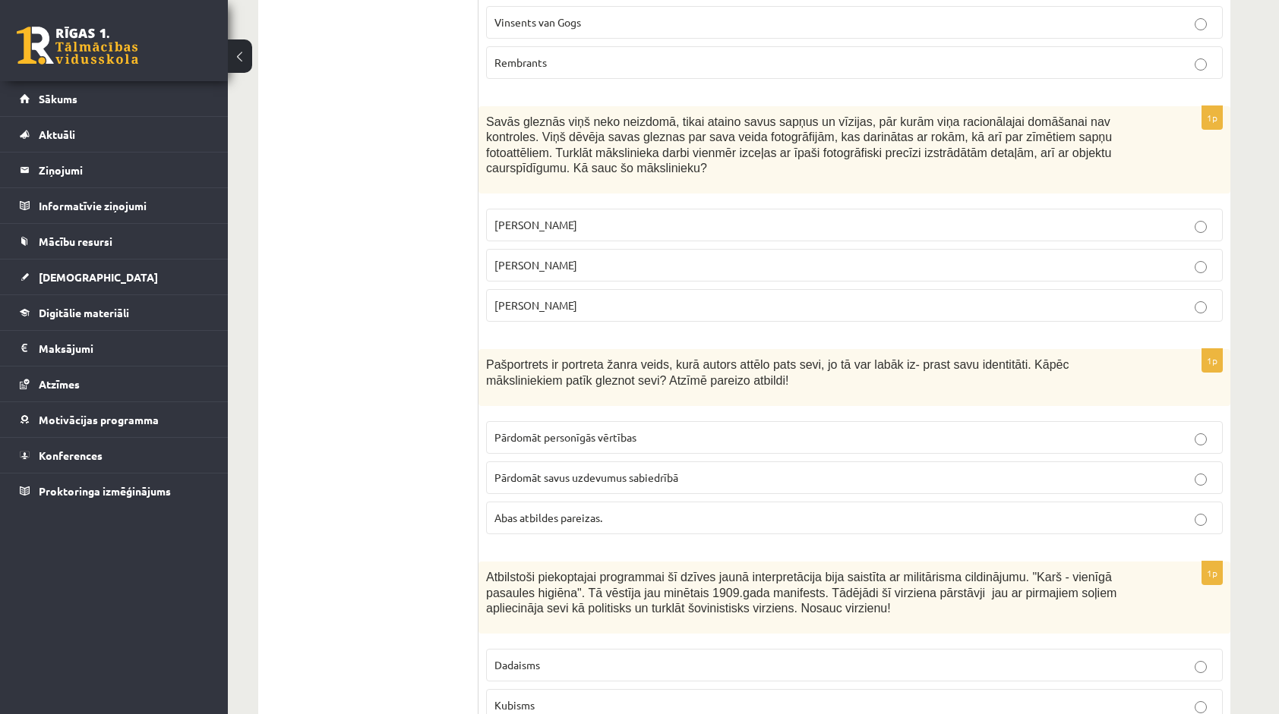
click at [720, 426] on label "Pārdomāt personīgās vērtības" at bounding box center [854, 437] width 737 height 33
click at [699, 502] on label "Abas atbildes pareizas." at bounding box center [854, 518] width 737 height 33
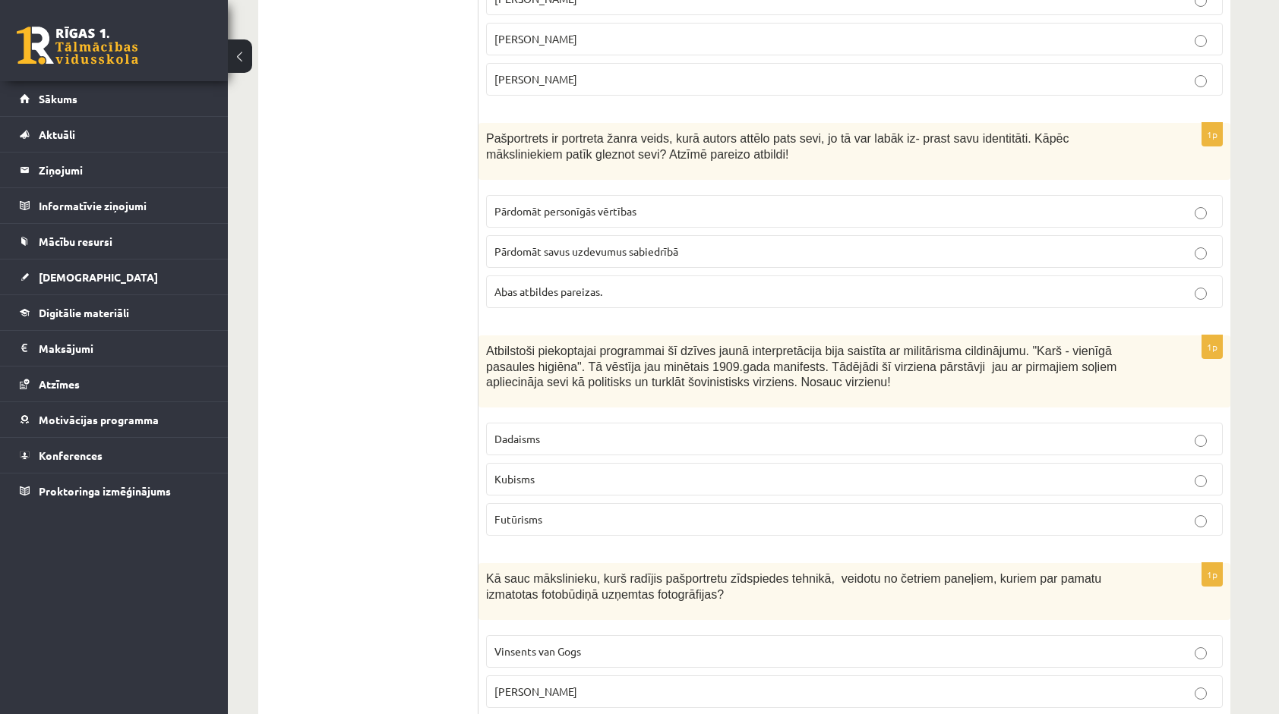
scroll to position [1670, 0]
click at [533, 462] on label "Kubisms" at bounding box center [854, 478] width 737 height 33
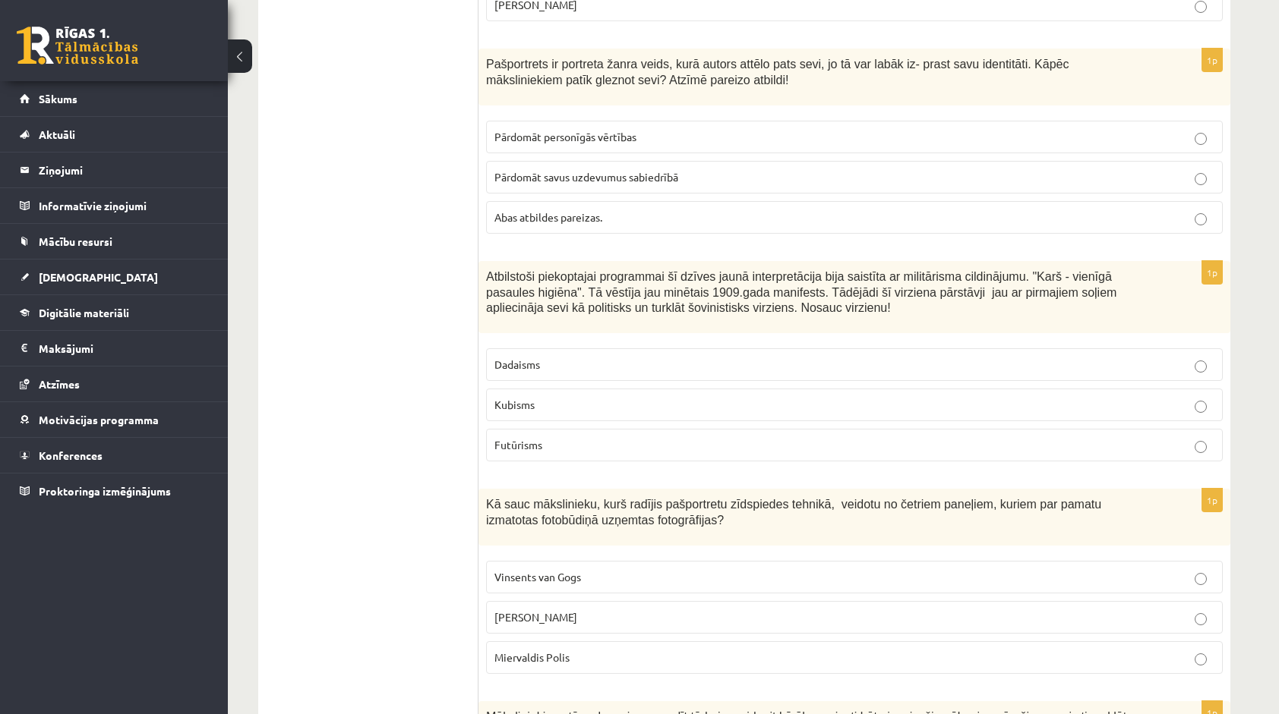
scroll to position [1746, 0]
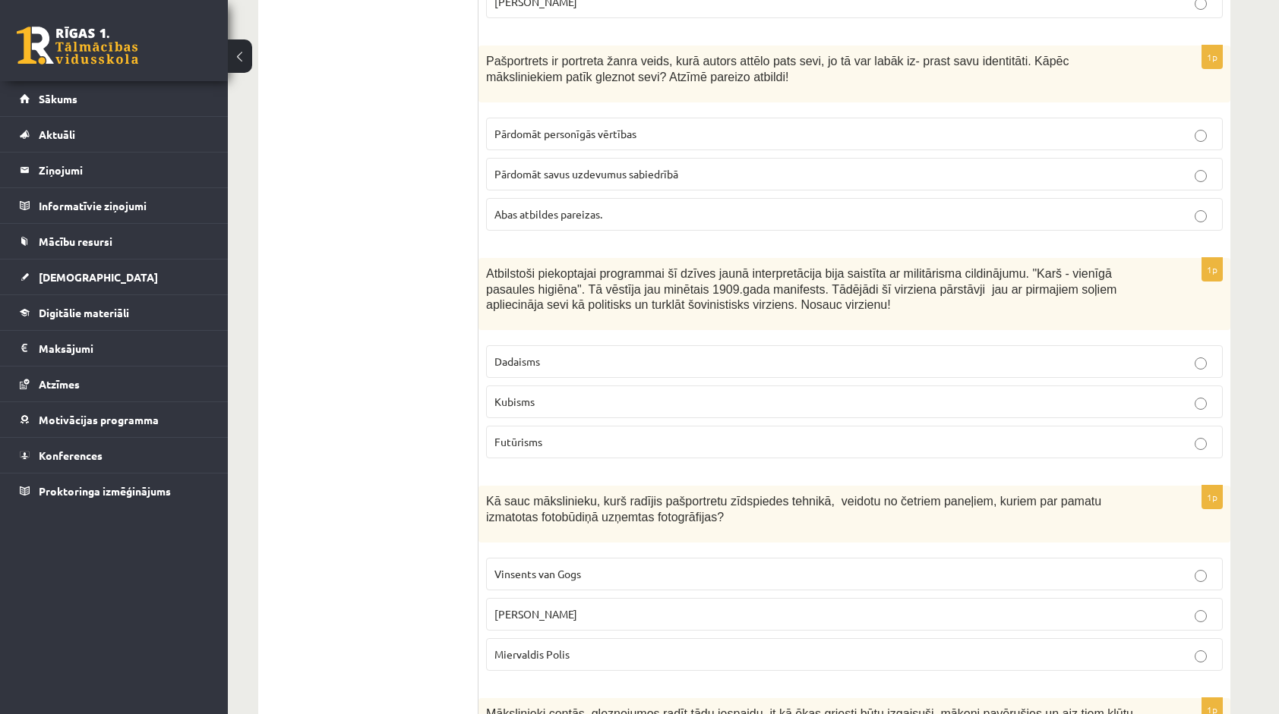
click at [529, 435] on span "Futūrisms" at bounding box center [518, 442] width 48 height 14
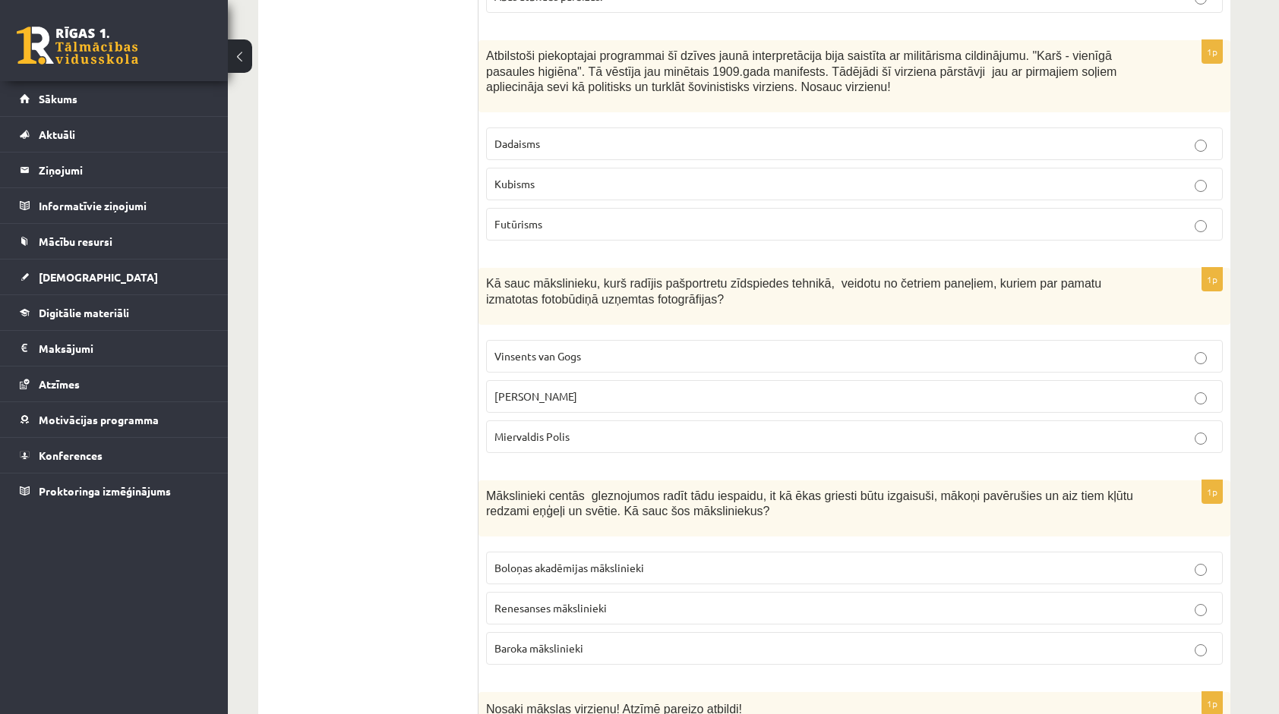
scroll to position [1974, 0]
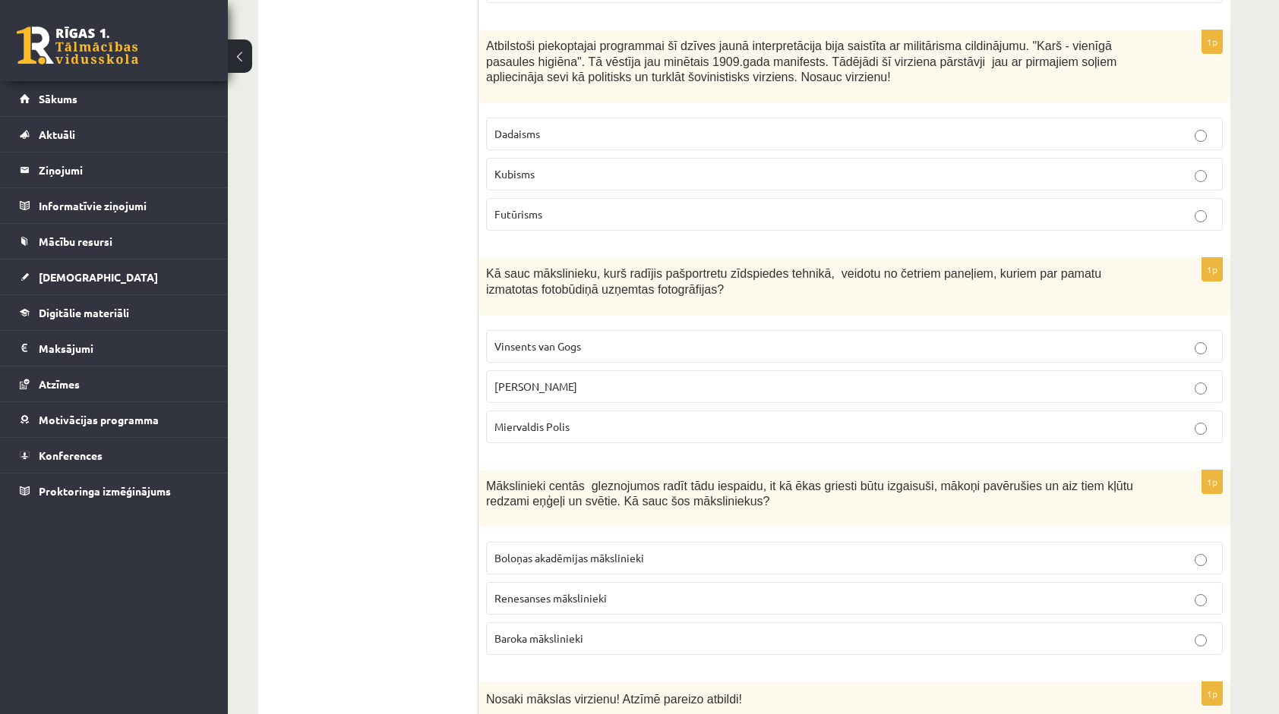
click at [614, 419] on p "Miervaldis Polis" at bounding box center [854, 427] width 720 height 16
click at [604, 551] on span "Boloņas akadēmijas mākslinieki" at bounding box center [569, 558] width 150 height 14
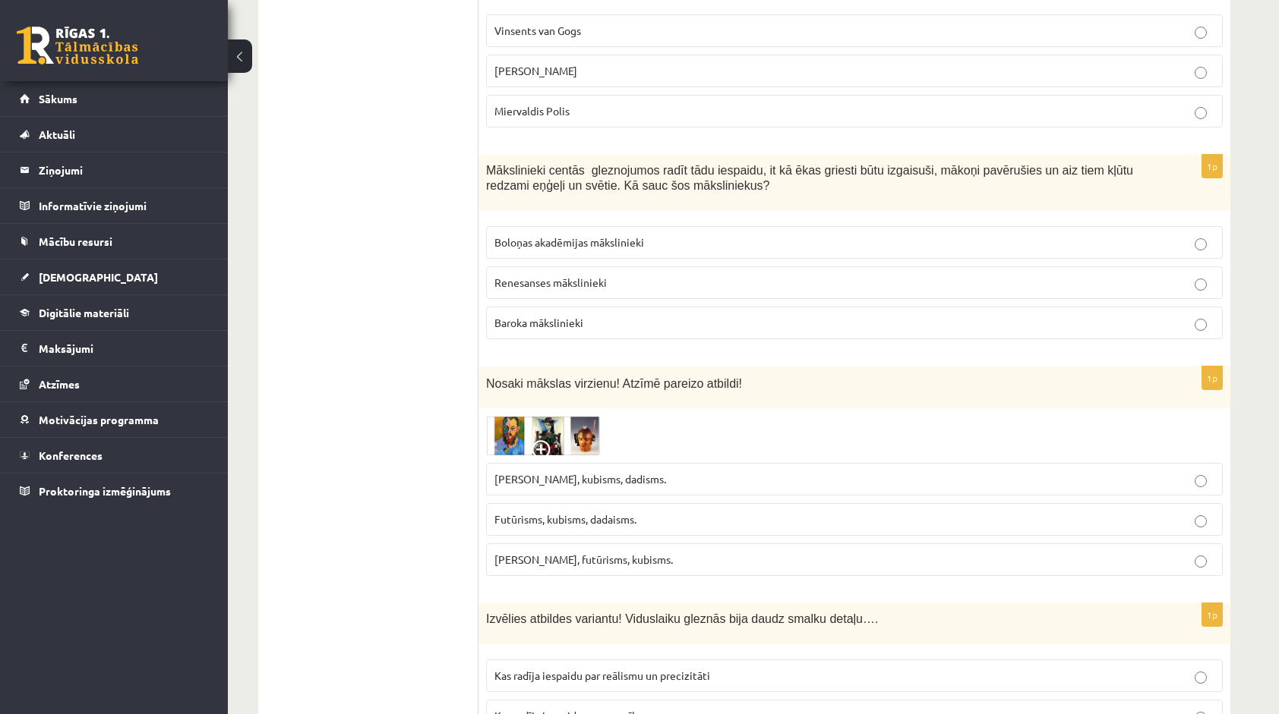
scroll to position [2430, 0]
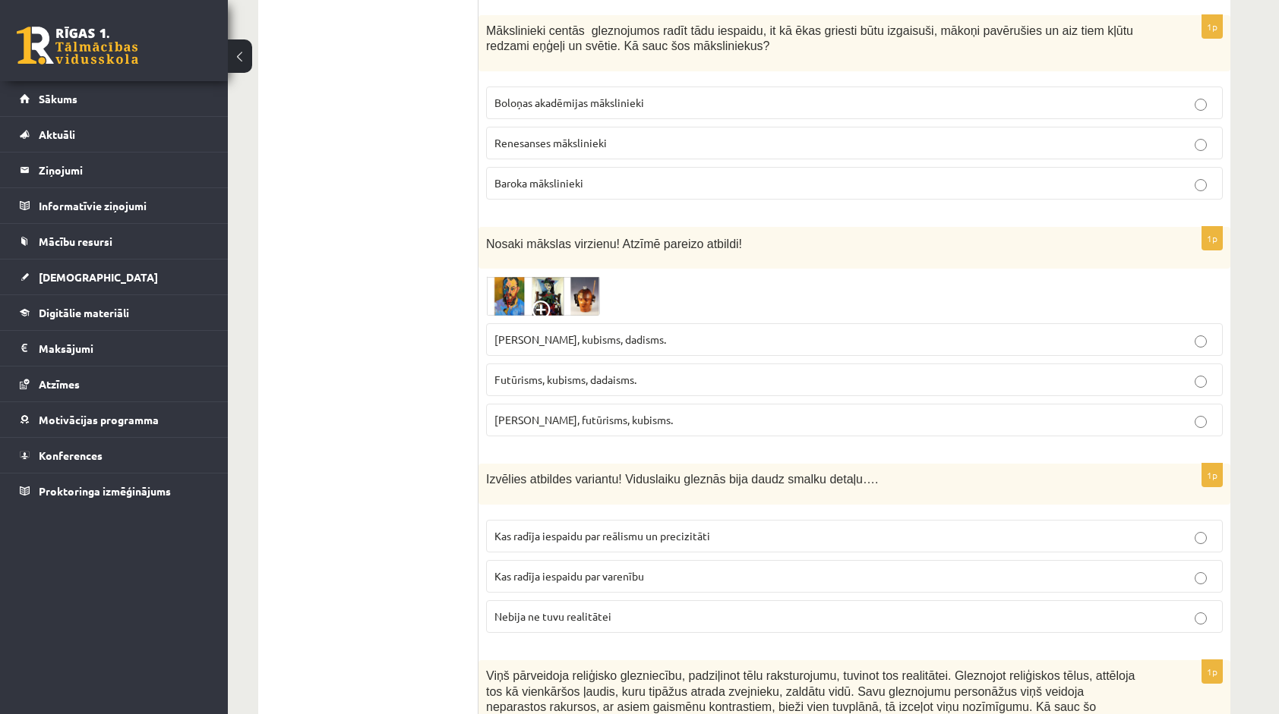
click at [495, 276] on img at bounding box center [543, 296] width 114 height 40
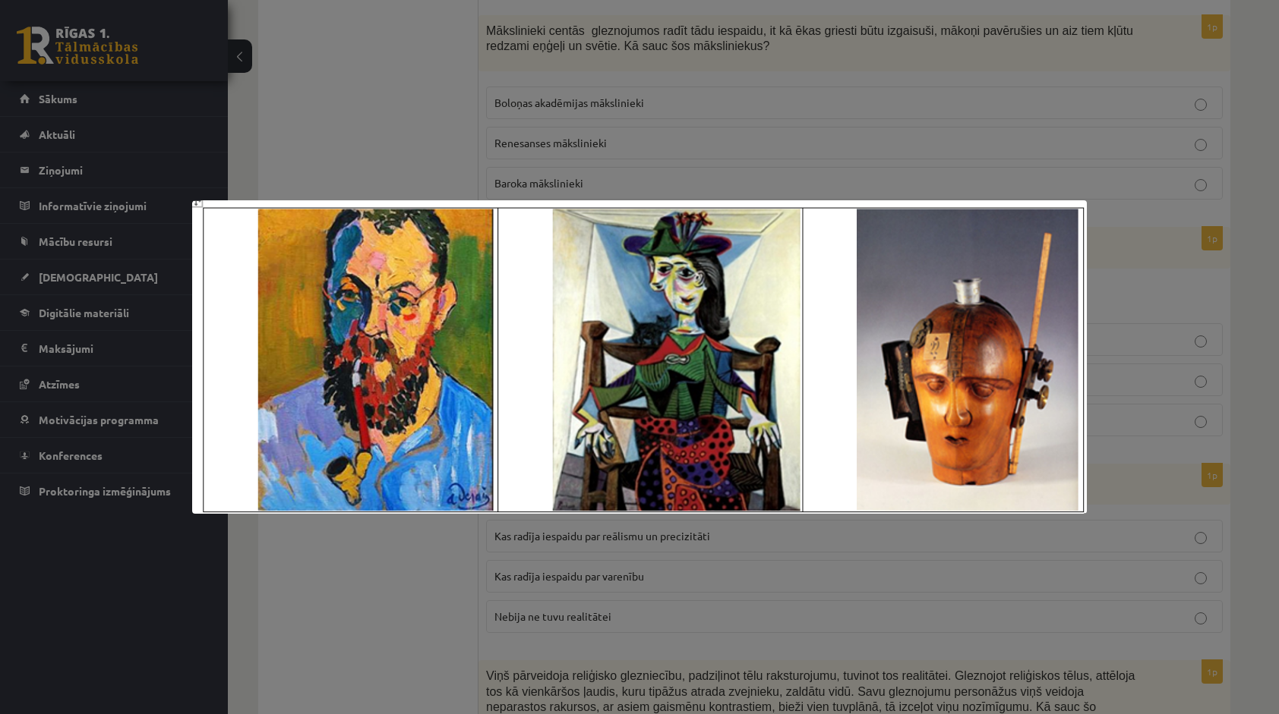
click at [861, 173] on div at bounding box center [639, 357] width 1279 height 714
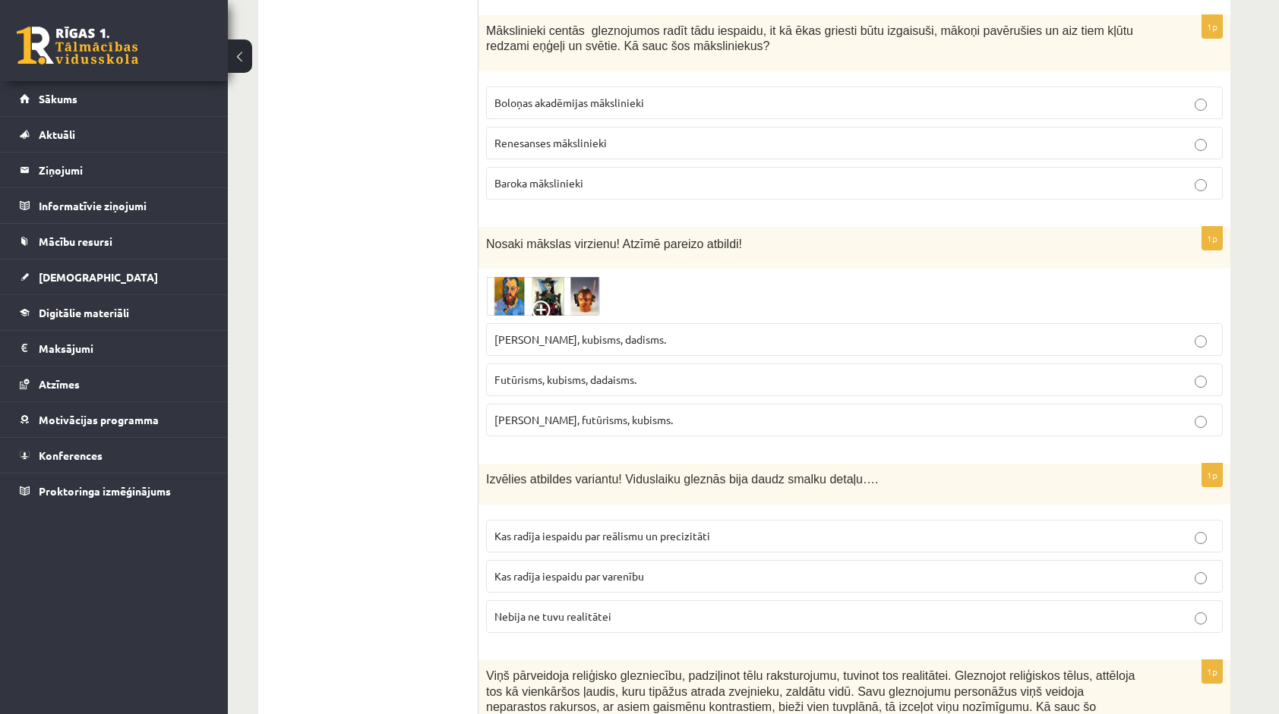
click at [623, 373] on span "Futūrisms, kubisms, dadaisms." at bounding box center [565, 380] width 142 height 14
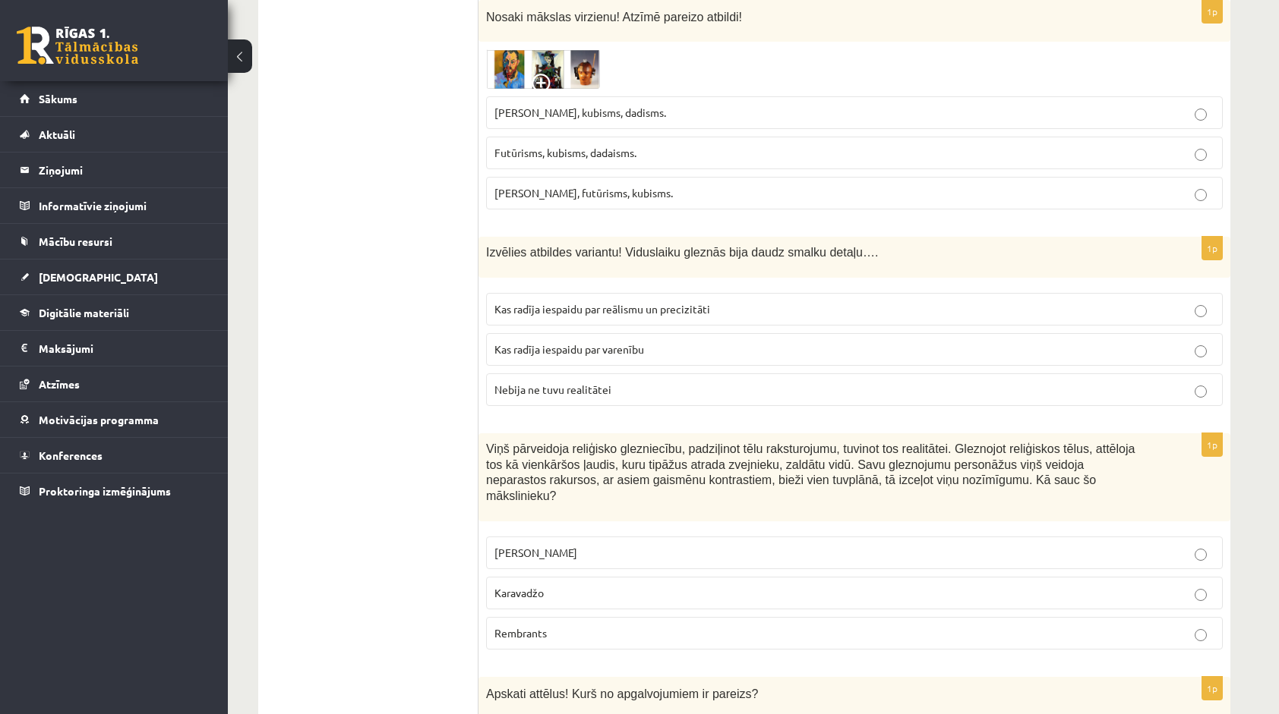
scroll to position [2658, 0]
click at [682, 301] on span "Kas radīja iespaidu par reālismu un precizitāti" at bounding box center [602, 308] width 216 height 14
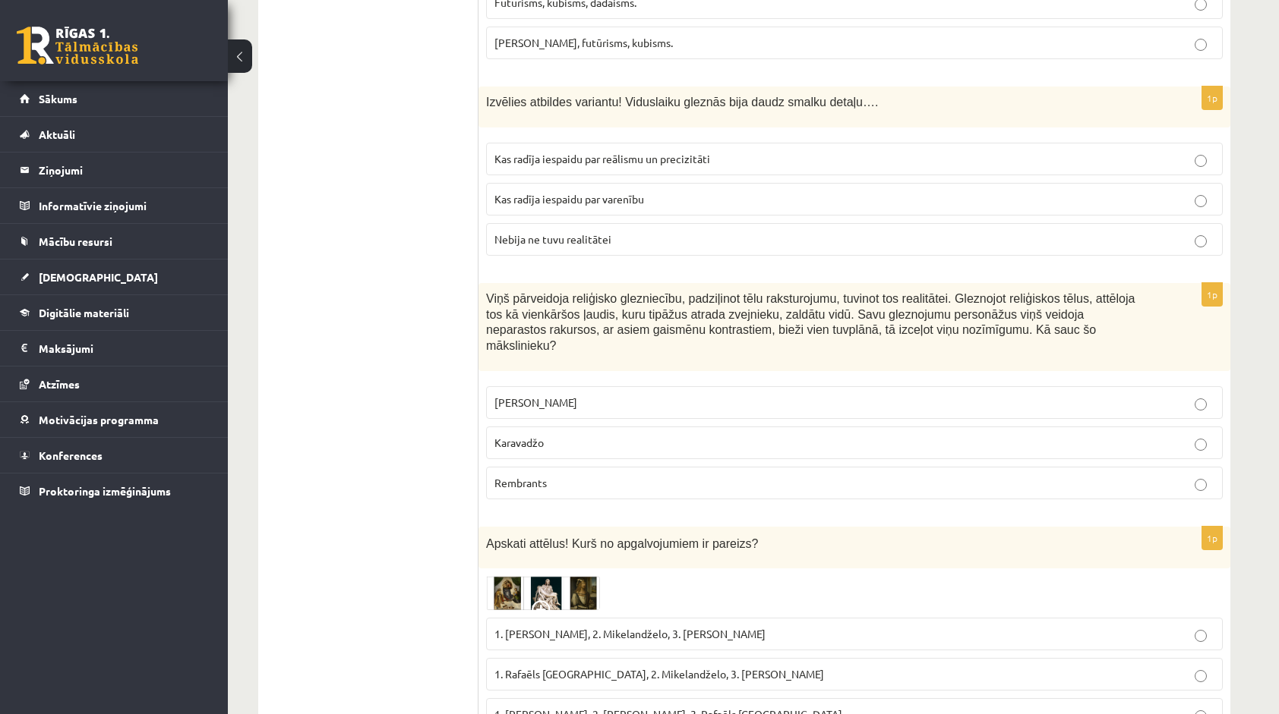
scroll to position [2809, 0]
click at [621, 433] on p "Karavadžo" at bounding box center [854, 441] width 720 height 16
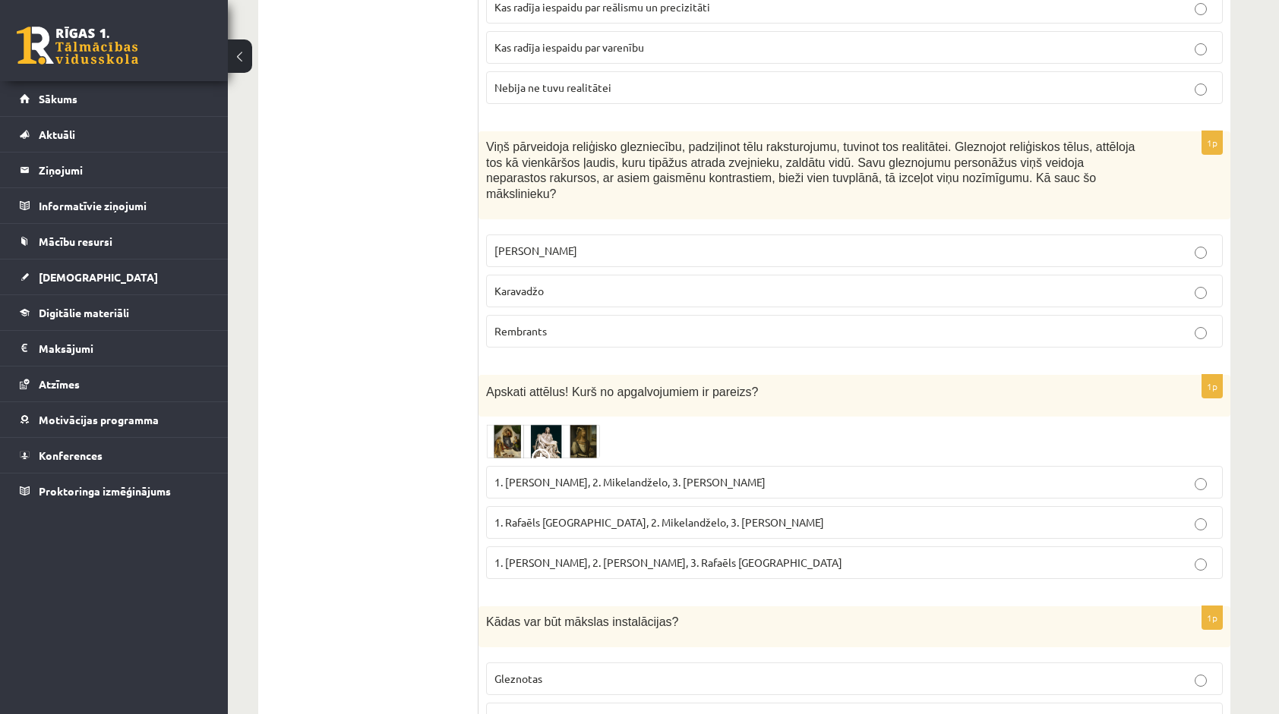
scroll to position [2961, 0]
click at [619, 313] on label "Rembrants" at bounding box center [854, 329] width 737 height 33
click at [528, 422] on img at bounding box center [543, 439] width 114 height 35
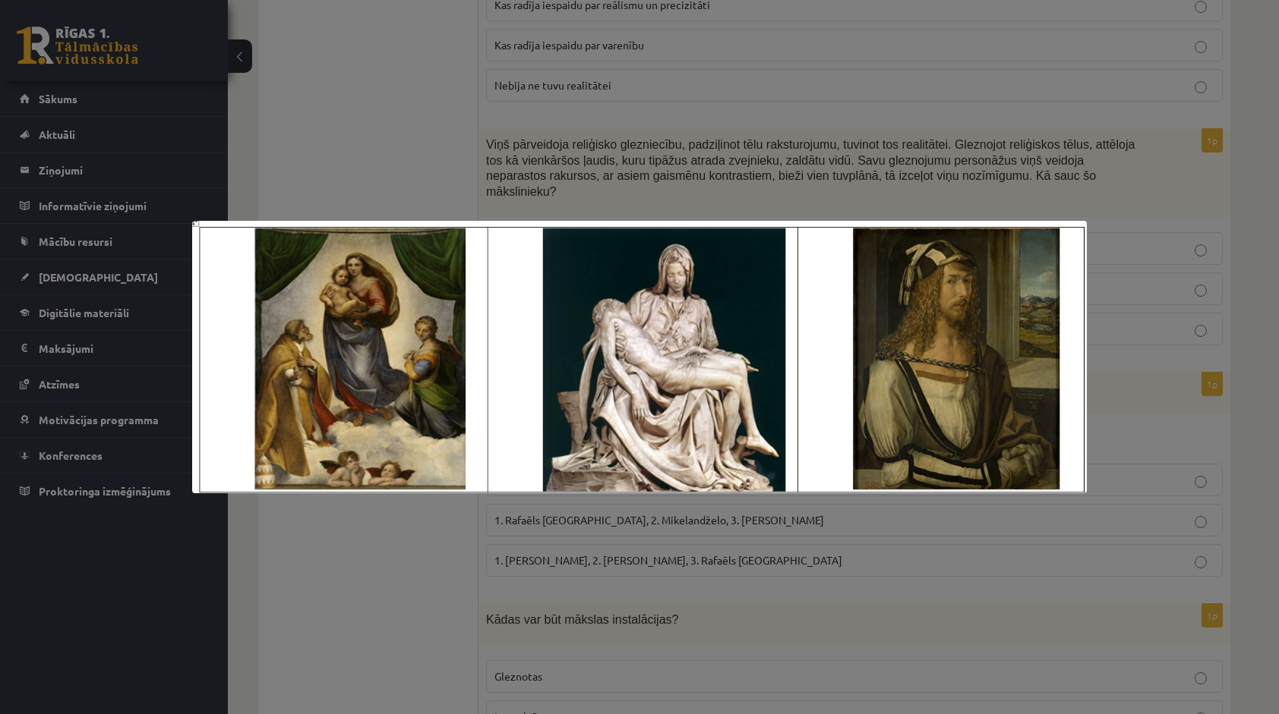
click at [490, 524] on div at bounding box center [639, 357] width 1279 height 714
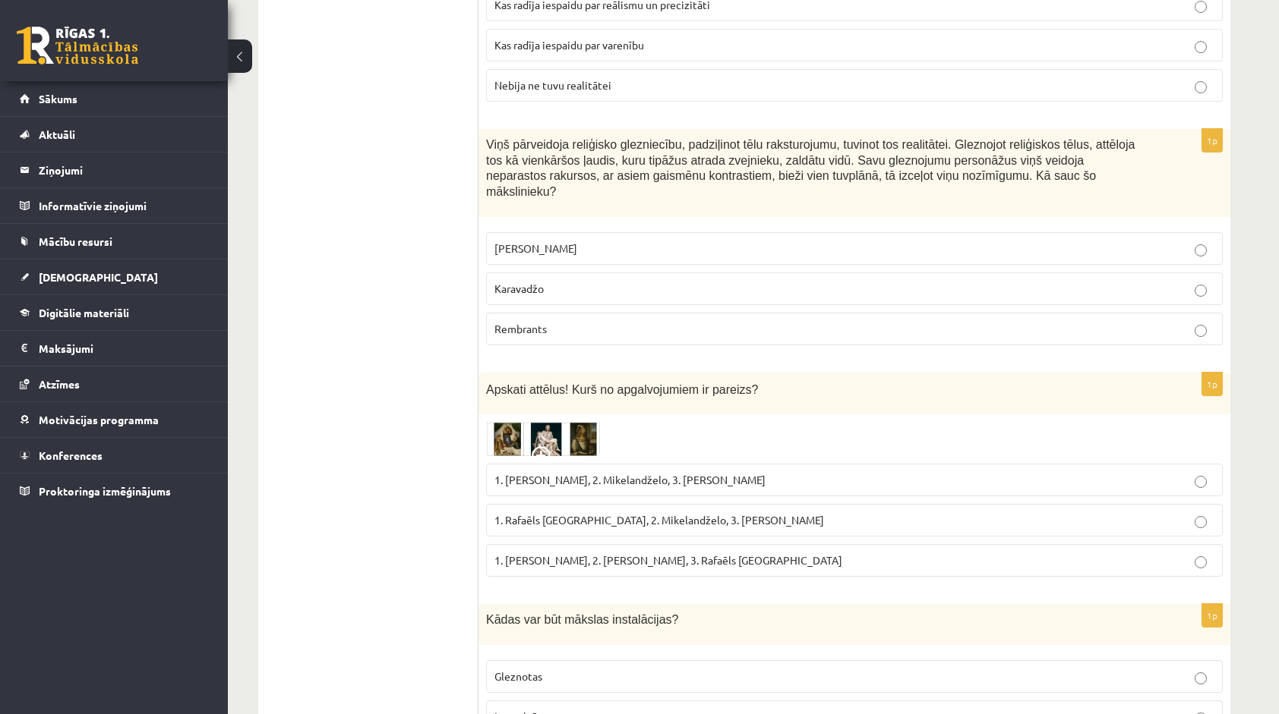
click at [626, 513] on span "1. Rafaēls Sancio da Urbīno, 2. Mikelandželo, 3. Albrehts Dīrers" at bounding box center [659, 520] width 330 height 14
click at [555, 422] on img at bounding box center [543, 439] width 114 height 35
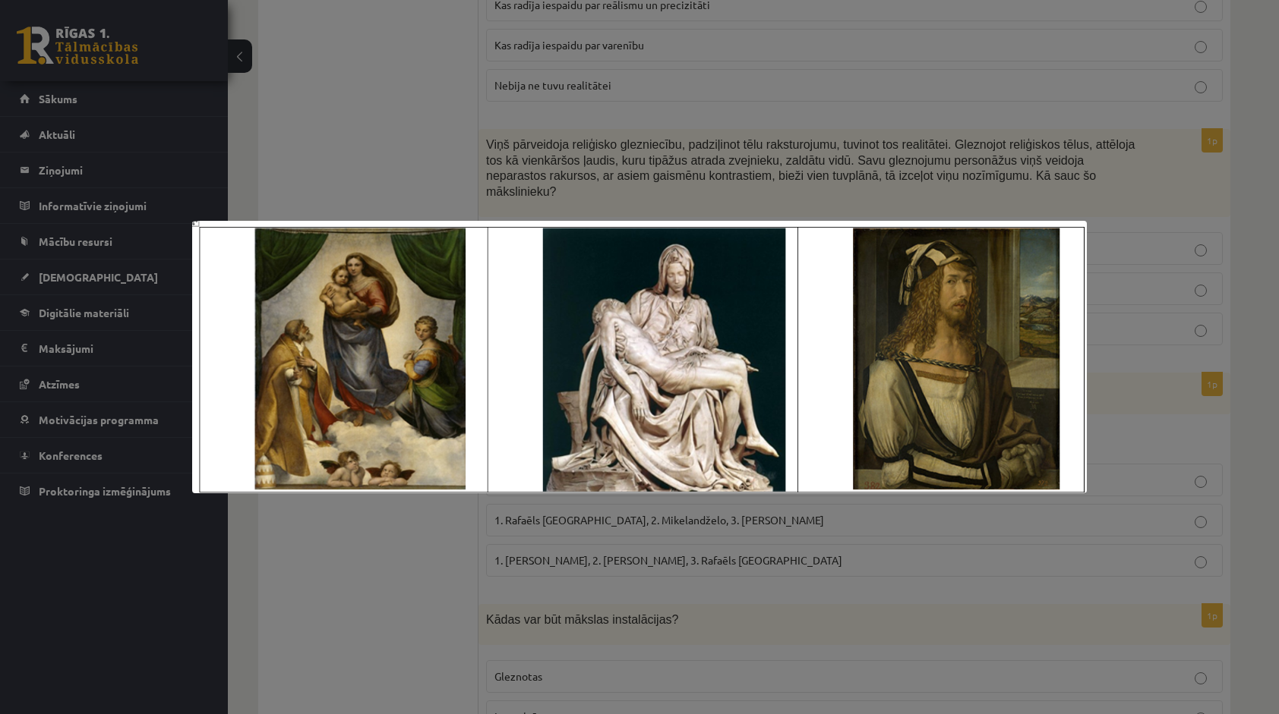
click at [405, 606] on div at bounding box center [639, 357] width 1279 height 714
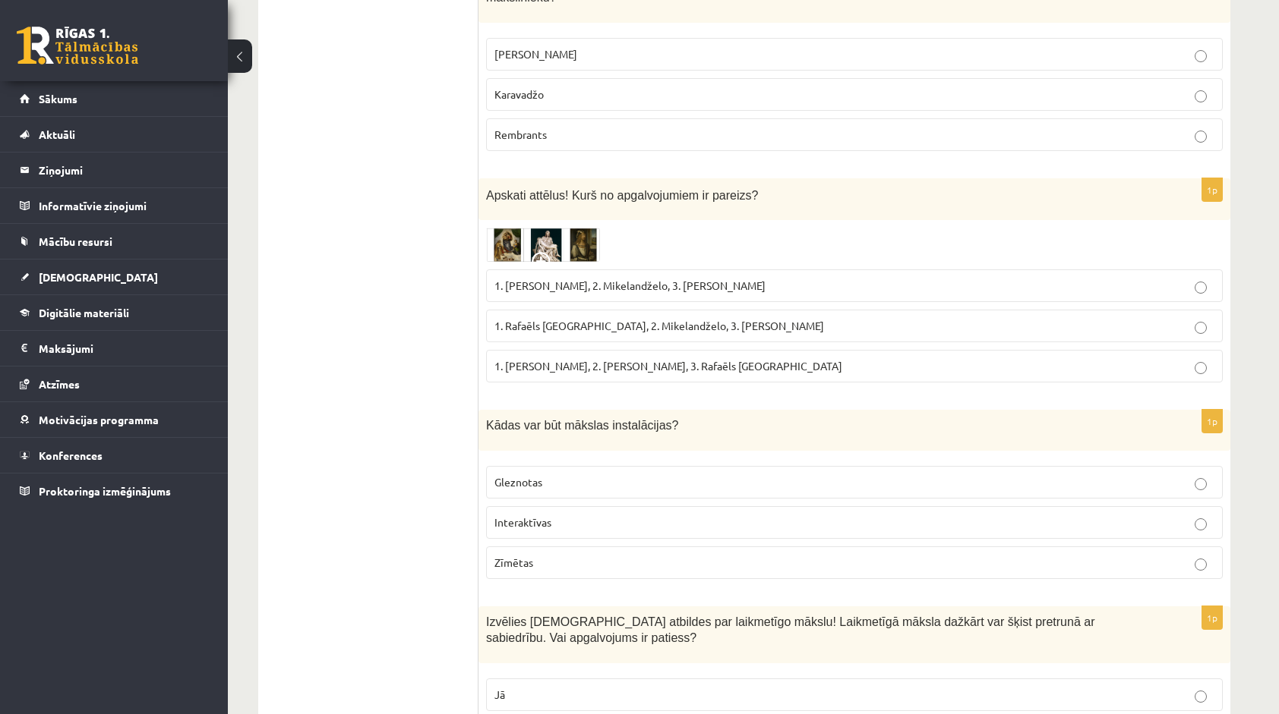
scroll to position [3189, 0]
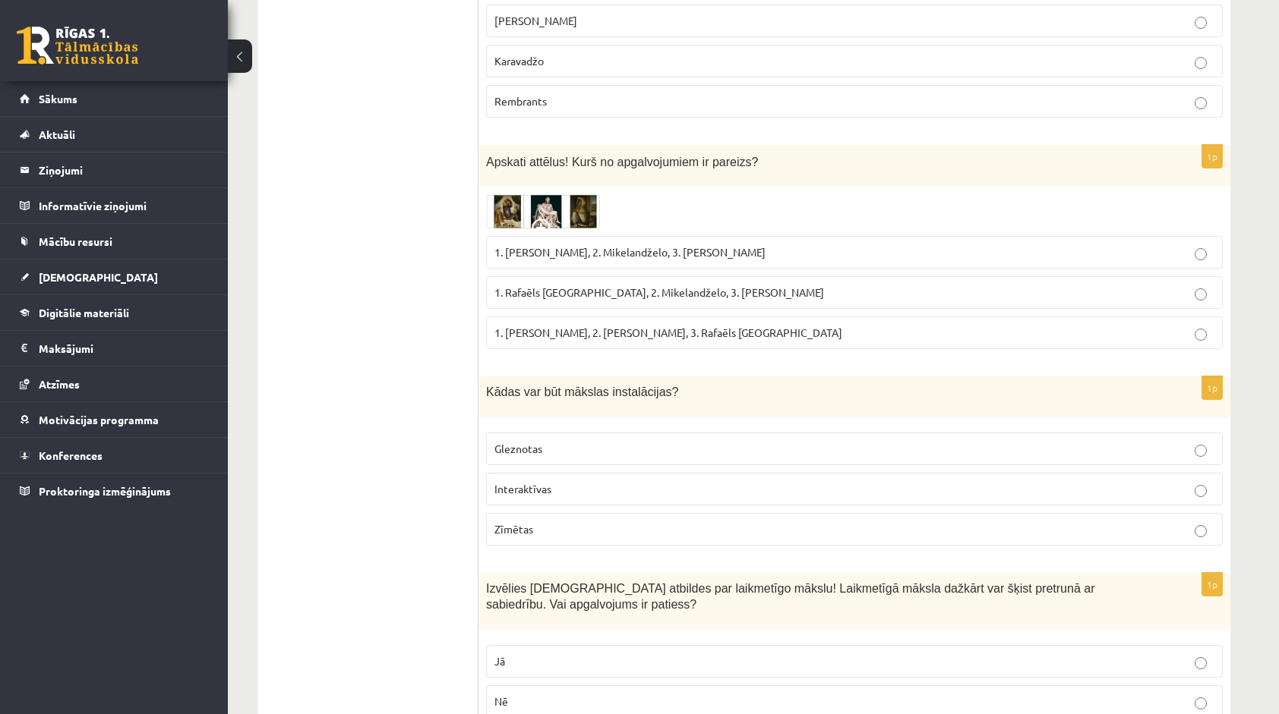
click at [604, 433] on label "Gleznotas" at bounding box center [854, 449] width 737 height 33
click at [580, 473] on label "Interaktīvas" at bounding box center [854, 489] width 737 height 33
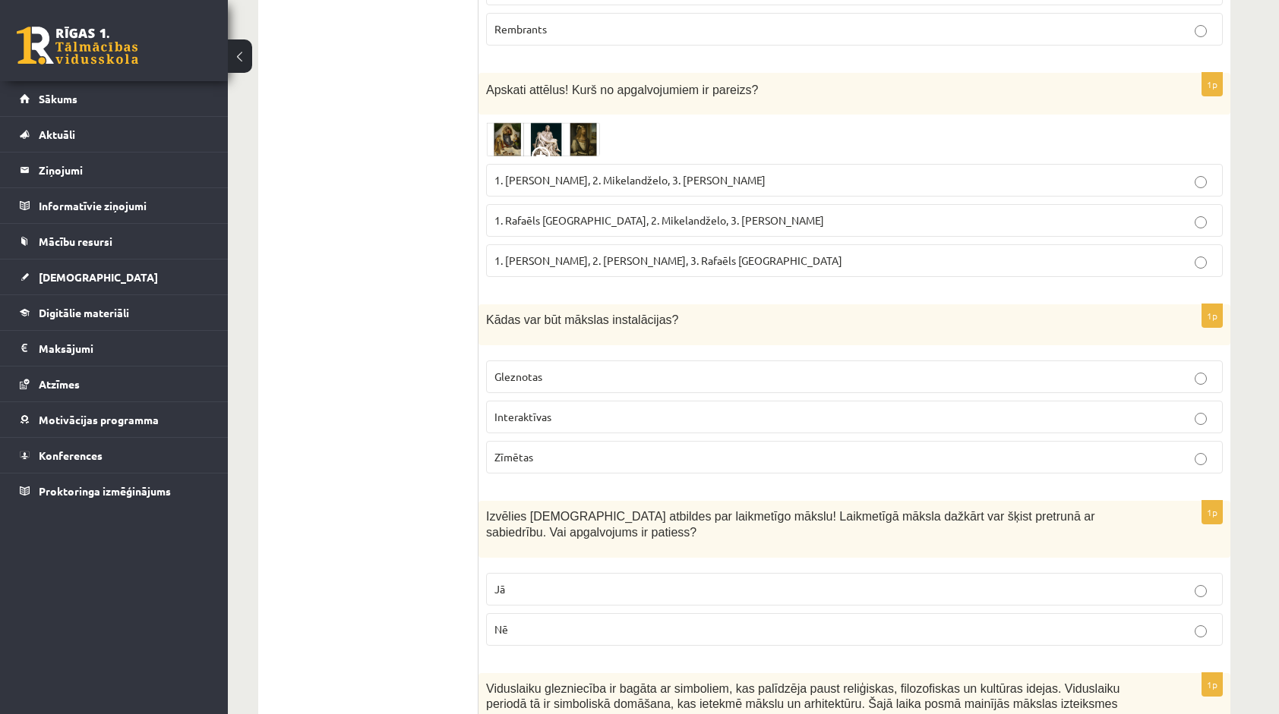
scroll to position [3265, 0]
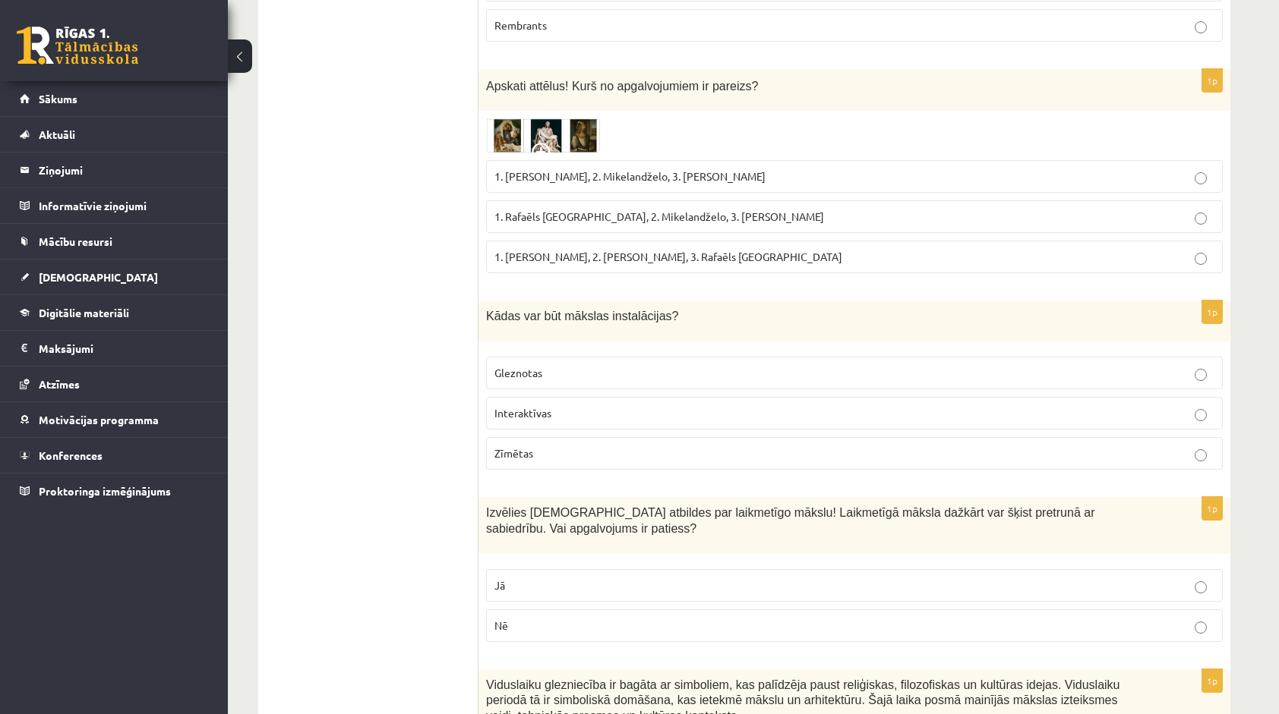
click at [670, 578] on p "Jā" at bounding box center [854, 586] width 720 height 16
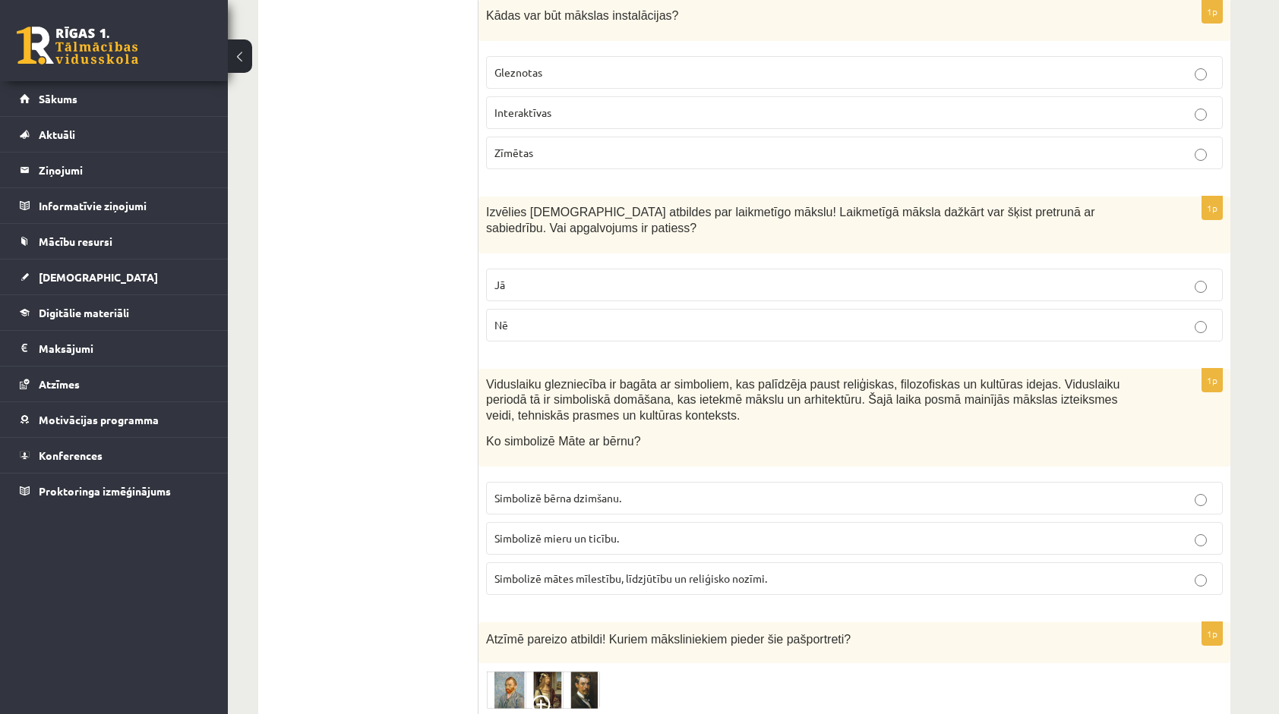
scroll to position [3569, 0]
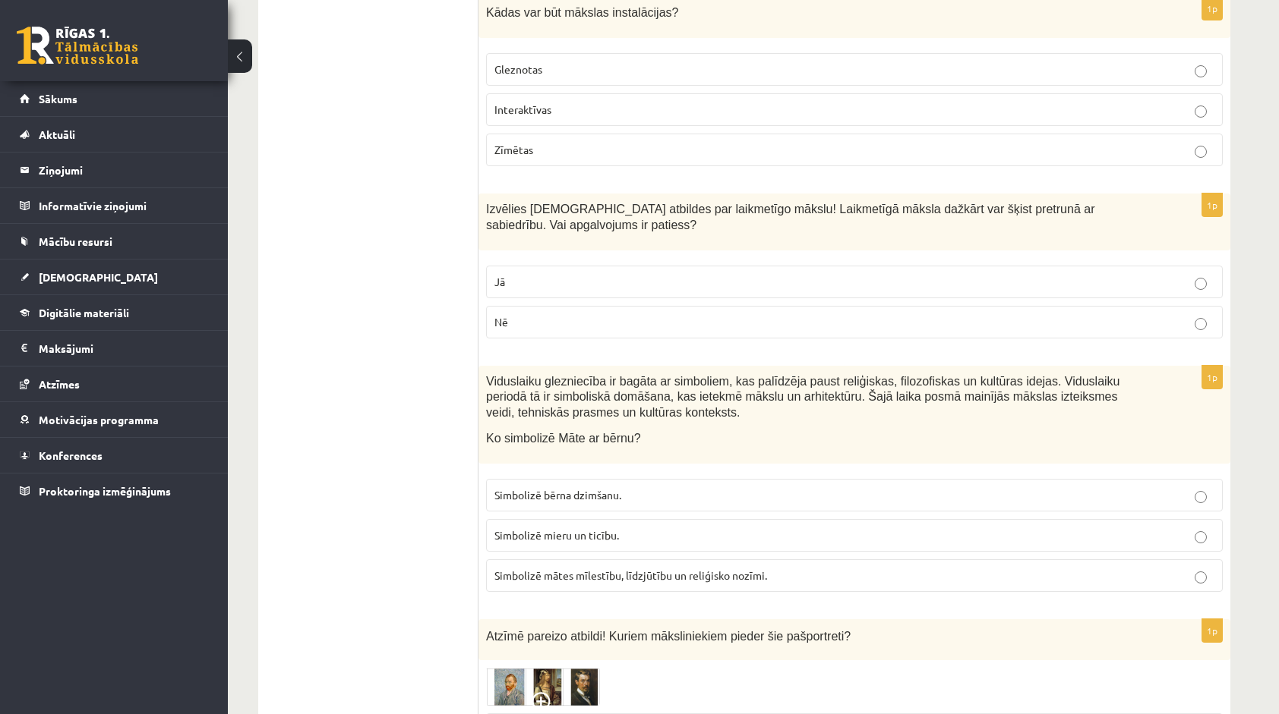
click at [686, 569] on span "Simbolizē mātes mīlestību, līdzjūtību un reliģisko nozīmi." at bounding box center [630, 576] width 273 height 14
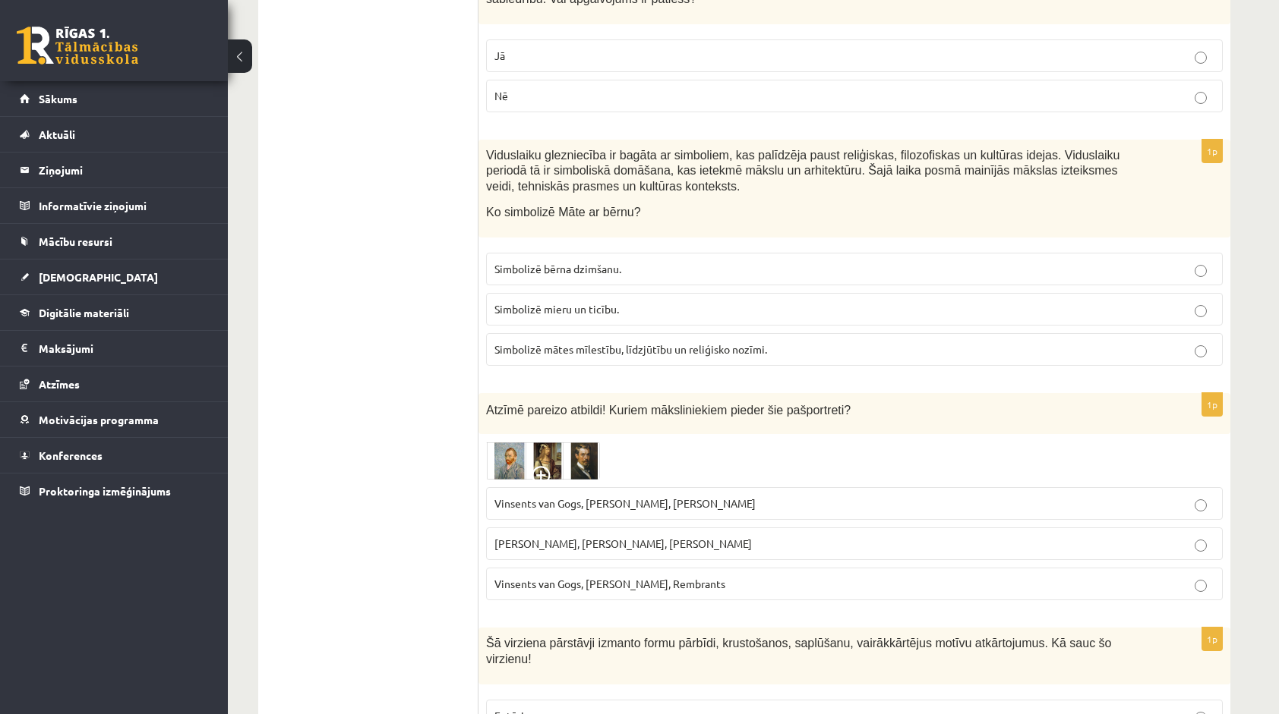
scroll to position [3796, 0]
click at [522, 440] on img at bounding box center [543, 459] width 114 height 38
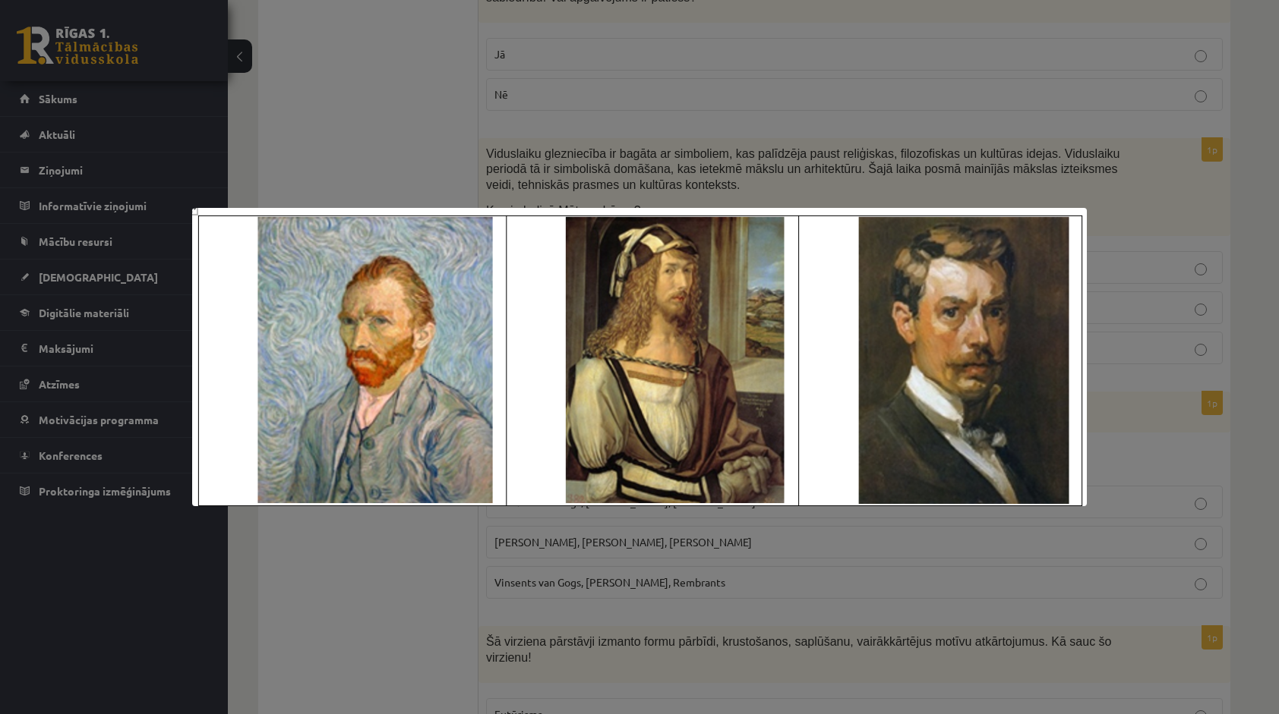
click at [396, 588] on div at bounding box center [639, 357] width 1279 height 714
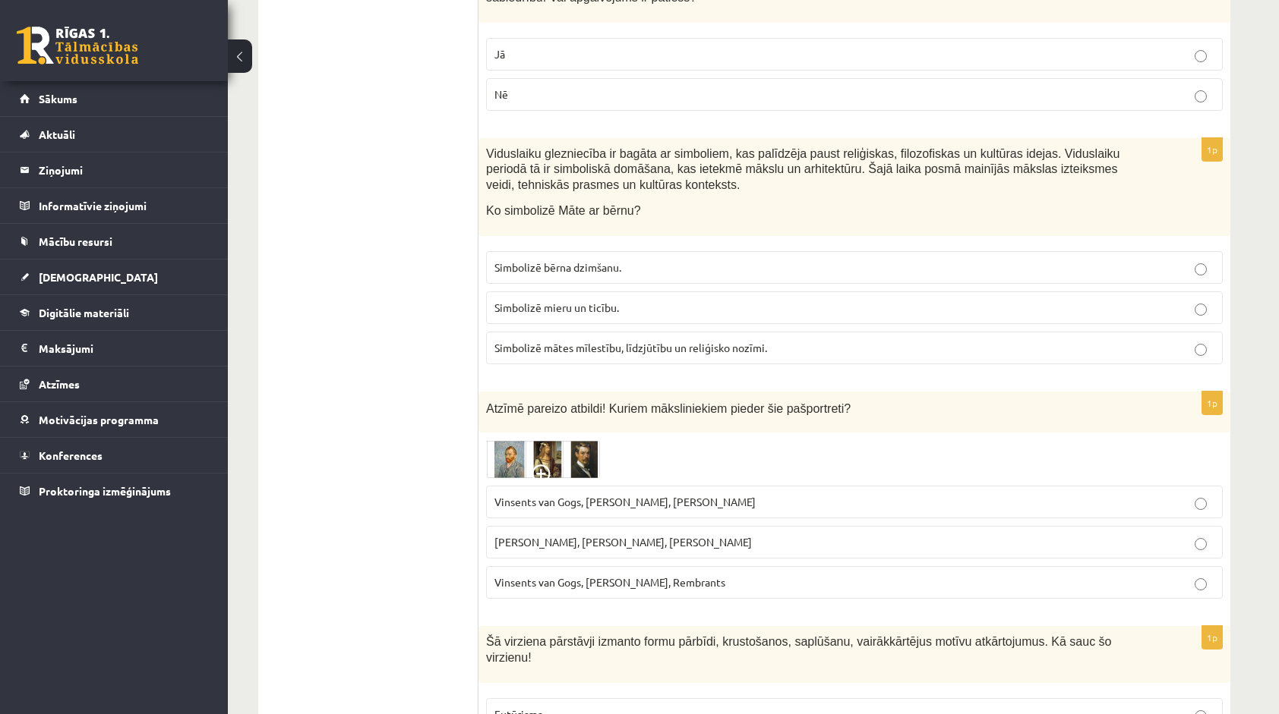
click at [618, 486] on label "Vinsents van Gogs, Albrehts Dīrers, Janis Rozentāls" at bounding box center [854, 502] width 737 height 33
click at [501, 440] on img at bounding box center [543, 459] width 114 height 38
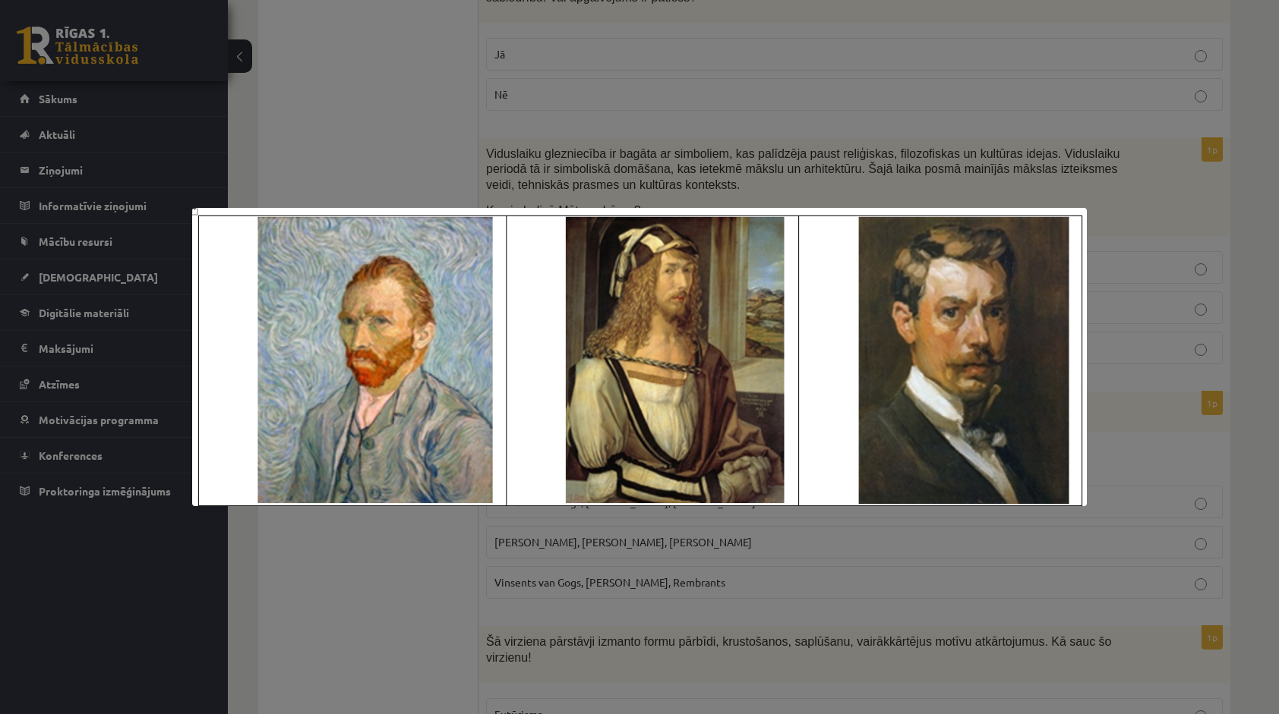
click at [428, 561] on div at bounding box center [639, 357] width 1279 height 714
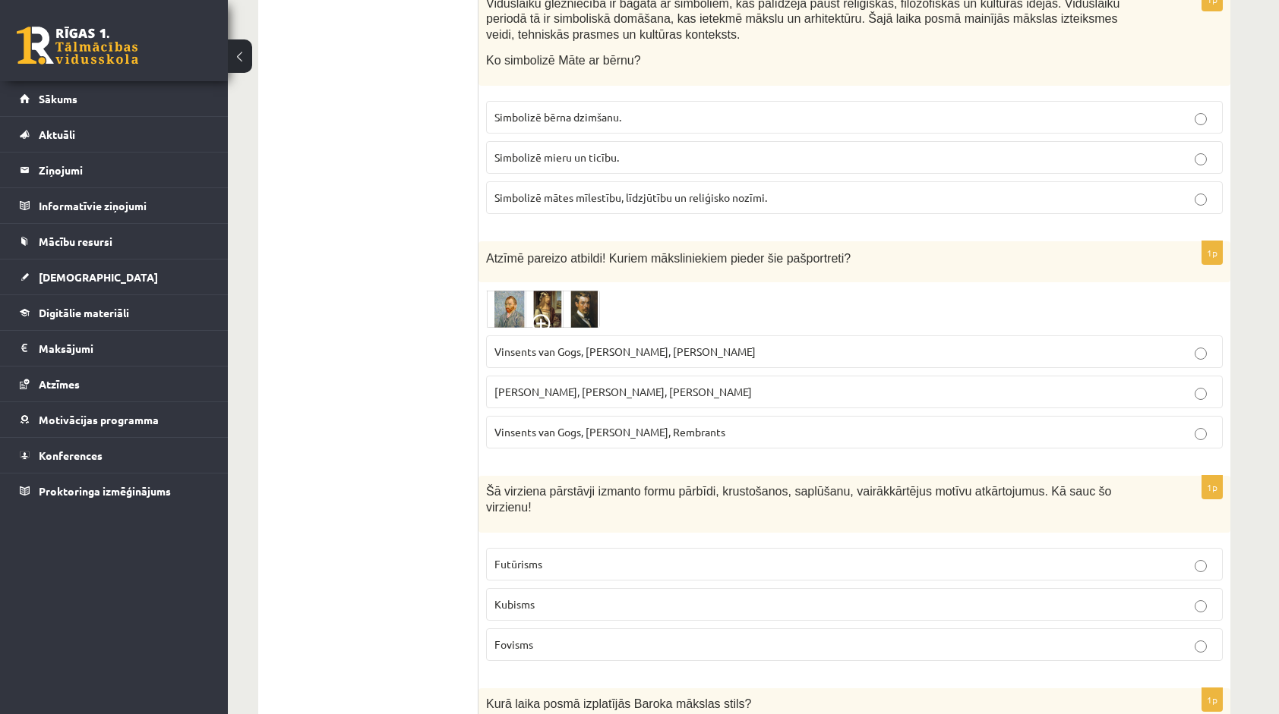
scroll to position [3948, 0]
click at [666, 595] on p "Kubisms" at bounding box center [854, 603] width 720 height 16
click at [680, 555] on p "Futūrisms" at bounding box center [854, 563] width 720 height 16
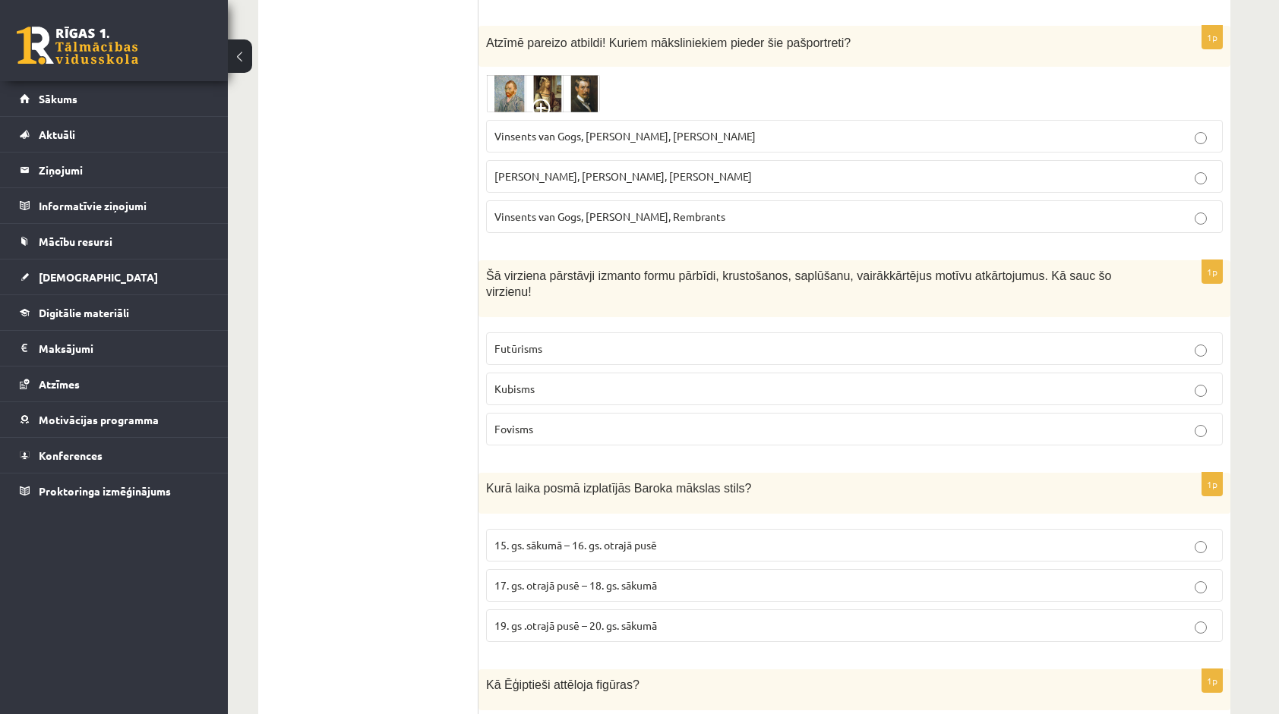
scroll to position [4176, 0]
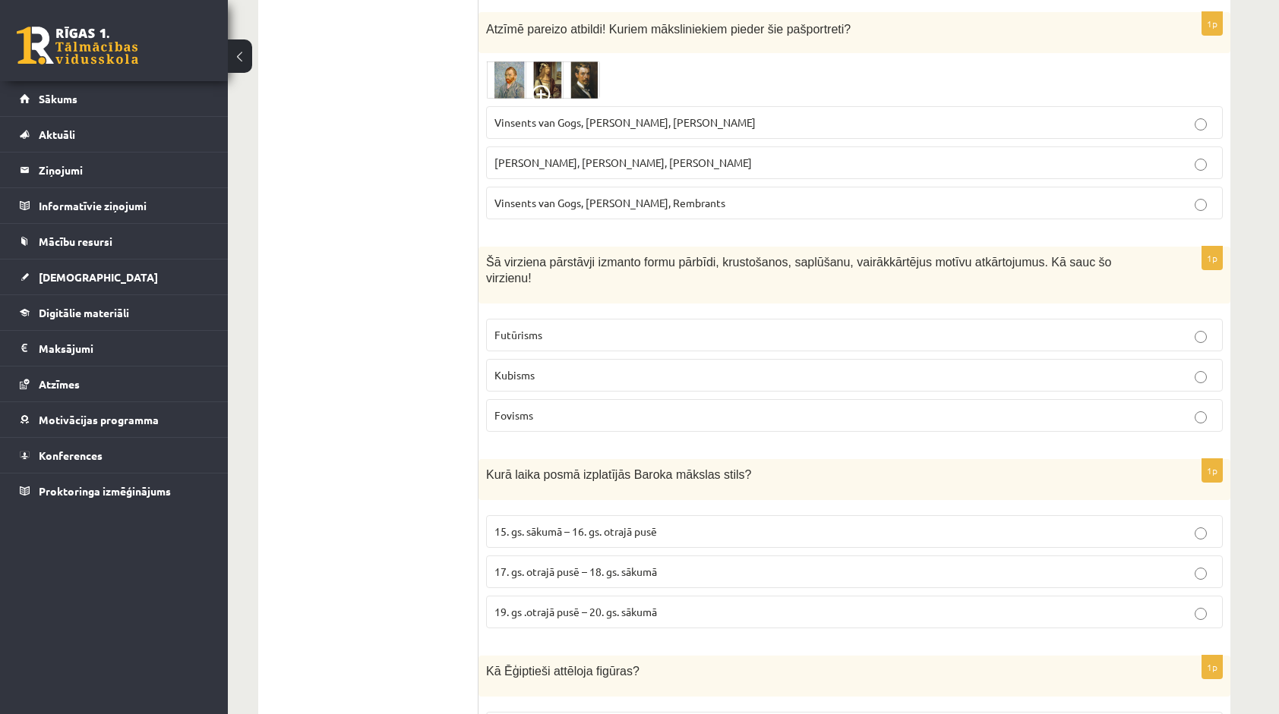
click at [638, 565] on span "17. gs. otrajā pusē – 18. gs. sākumā" at bounding box center [575, 572] width 162 height 14
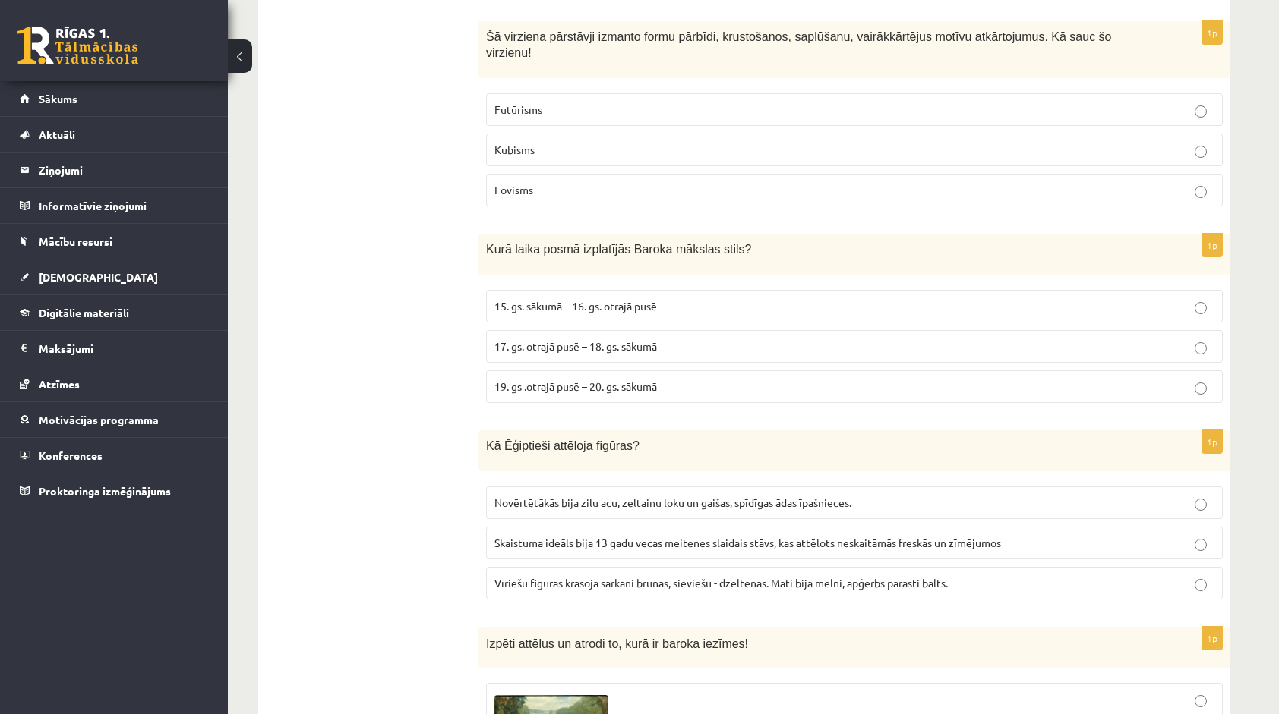
scroll to position [4404, 0]
click at [659, 574] on span "Vīriešu figūras krāsoja sarkani brūnas, sieviešu - dzeltenas. Mati bija melni, …" at bounding box center [720, 581] width 453 height 14
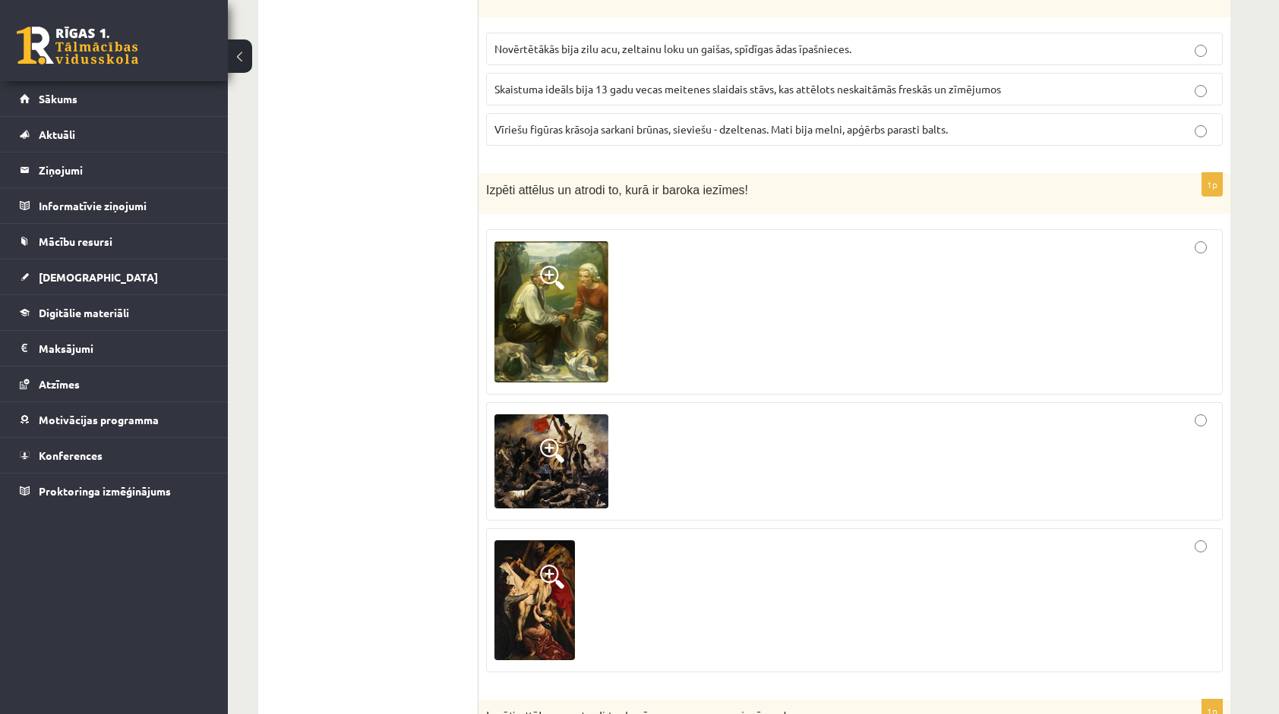
scroll to position [4859, 0]
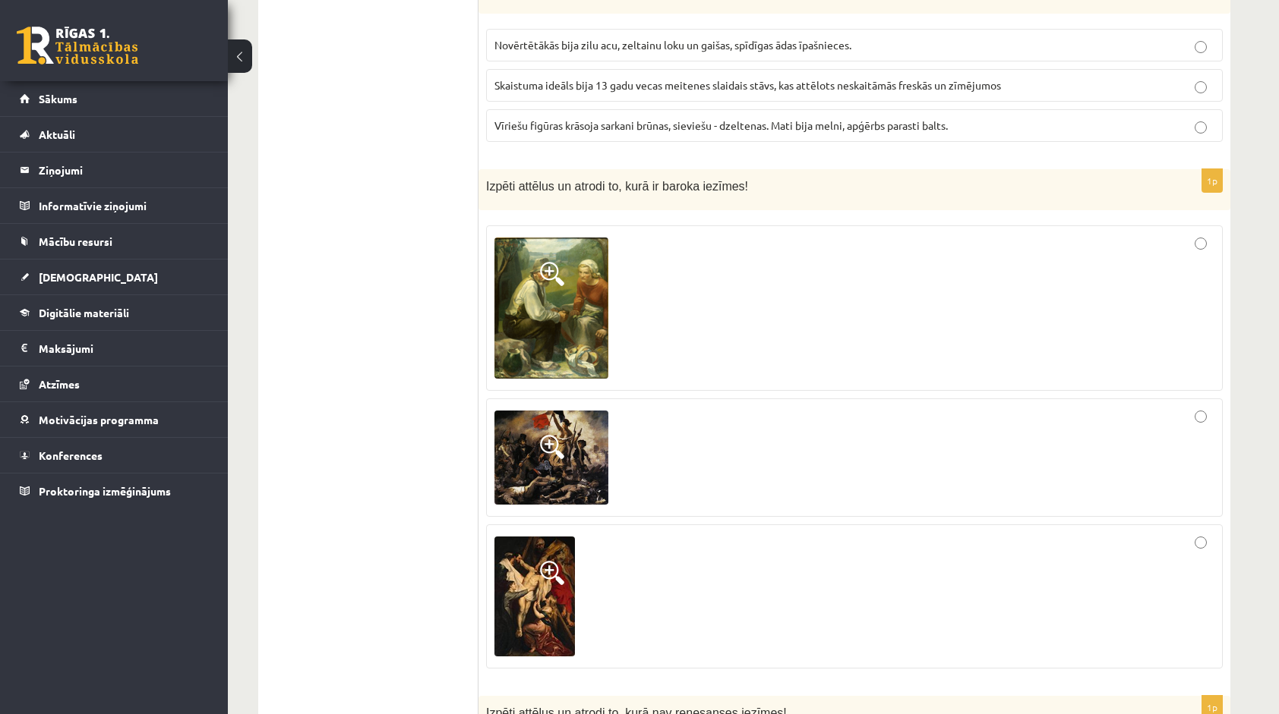
click at [653, 533] on div at bounding box center [854, 597] width 720 height 128
click at [563, 537] on img at bounding box center [534, 597] width 80 height 120
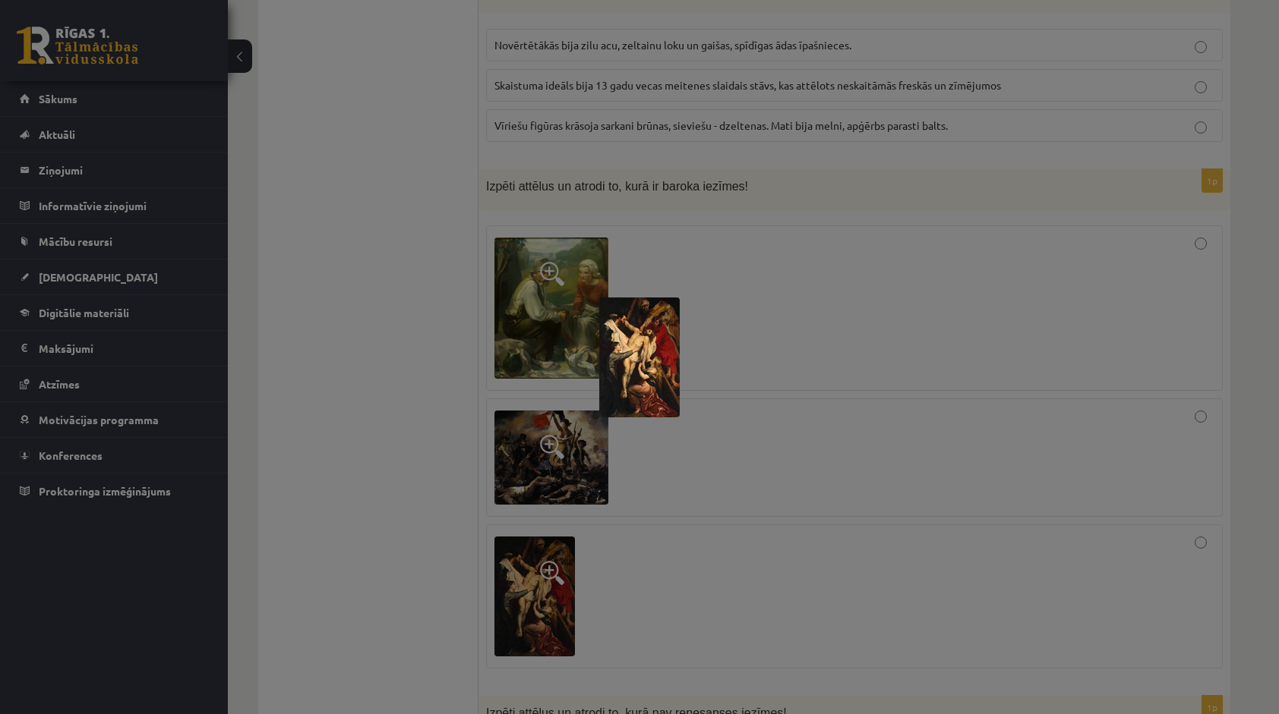
click at [434, 431] on div at bounding box center [639, 357] width 1279 height 714
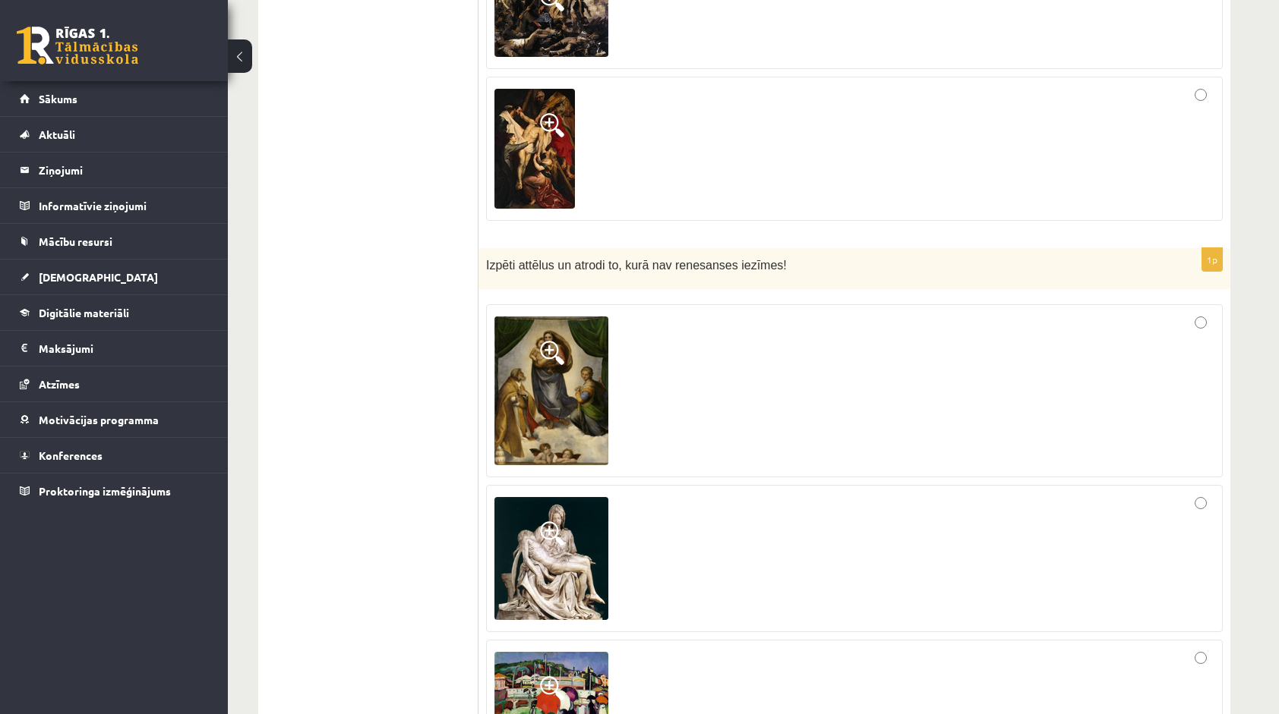
scroll to position [5315, 0]
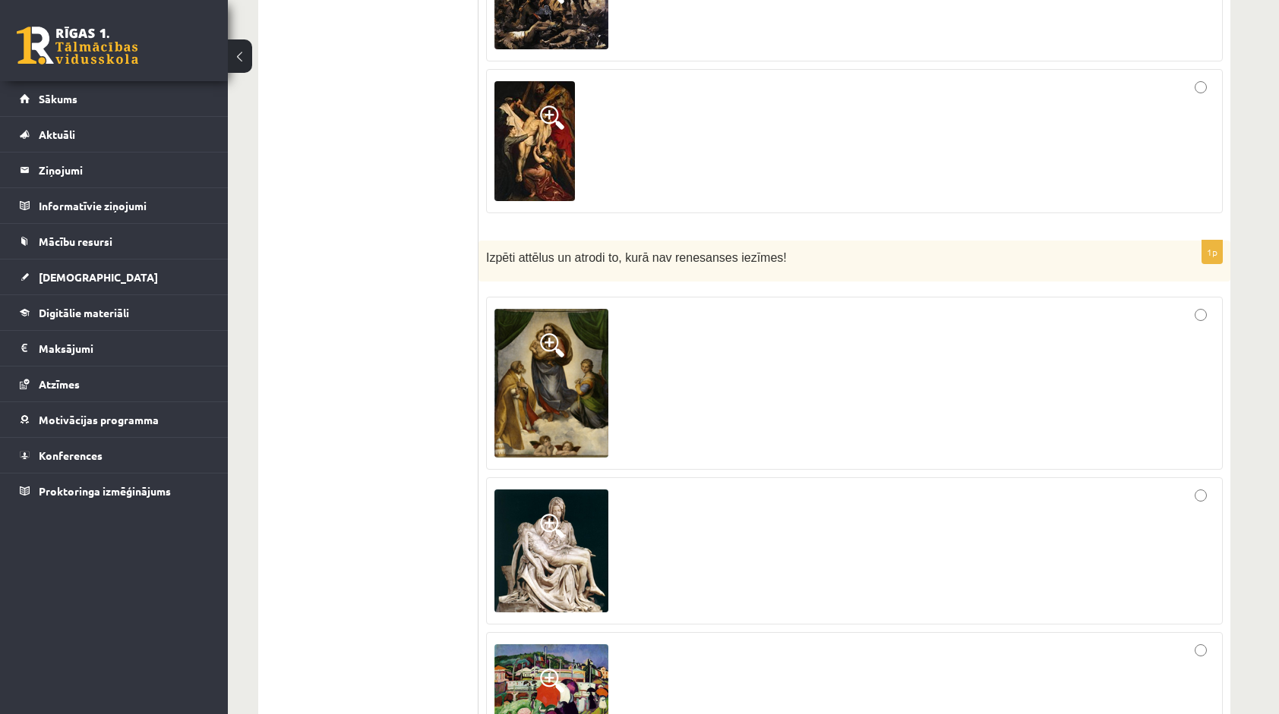
click at [581, 645] on img at bounding box center [551, 691] width 114 height 93
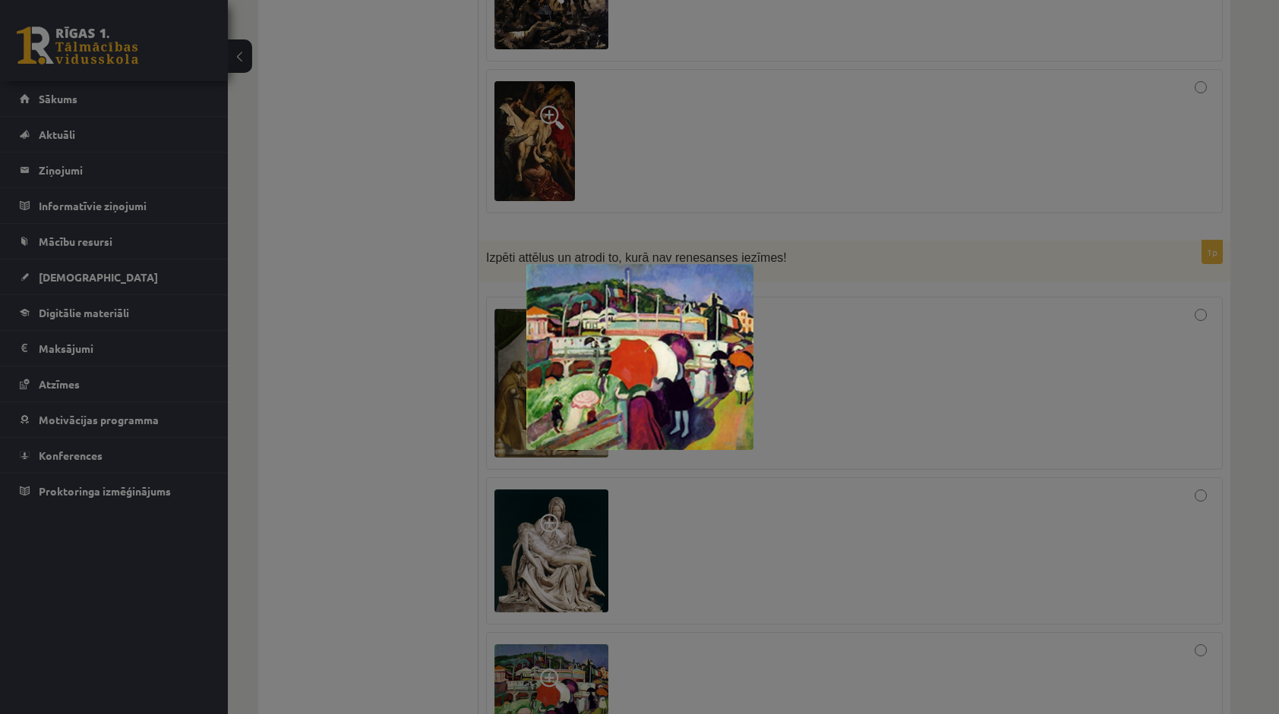
click at [326, 466] on div at bounding box center [639, 357] width 1279 height 714
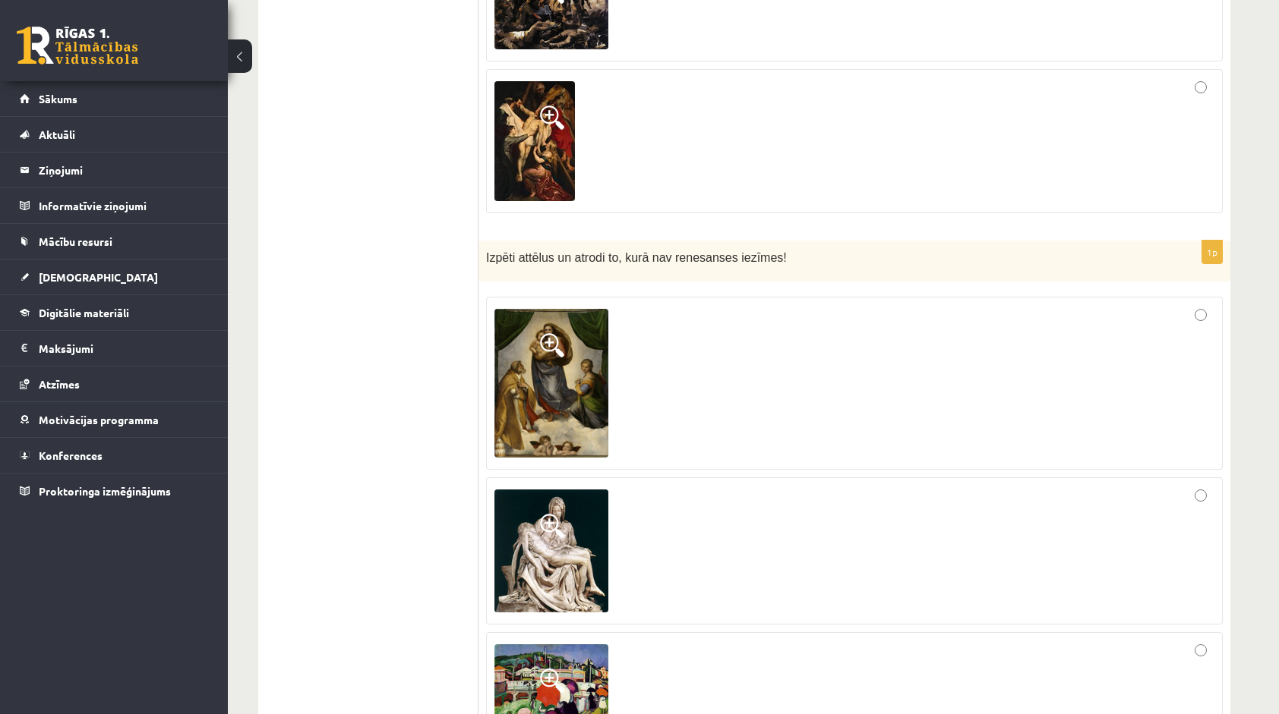
click at [529, 492] on img at bounding box center [551, 552] width 114 height 124
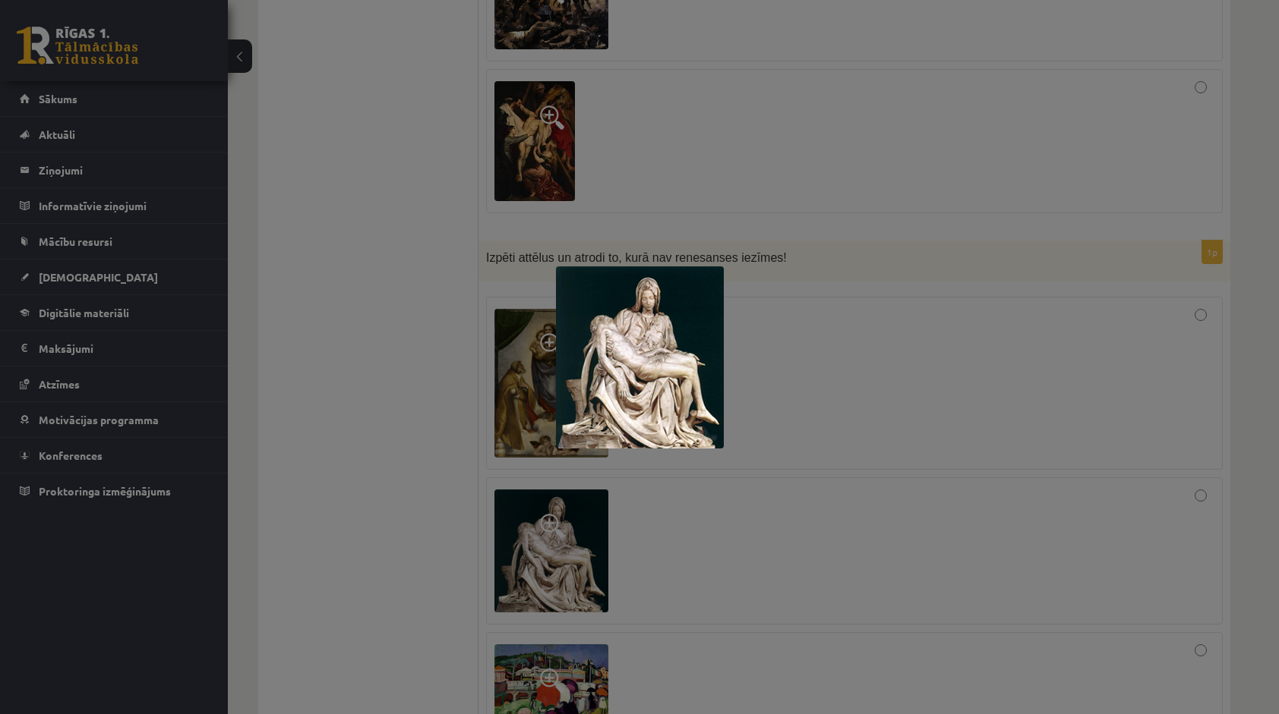
click at [371, 449] on div at bounding box center [639, 357] width 1279 height 714
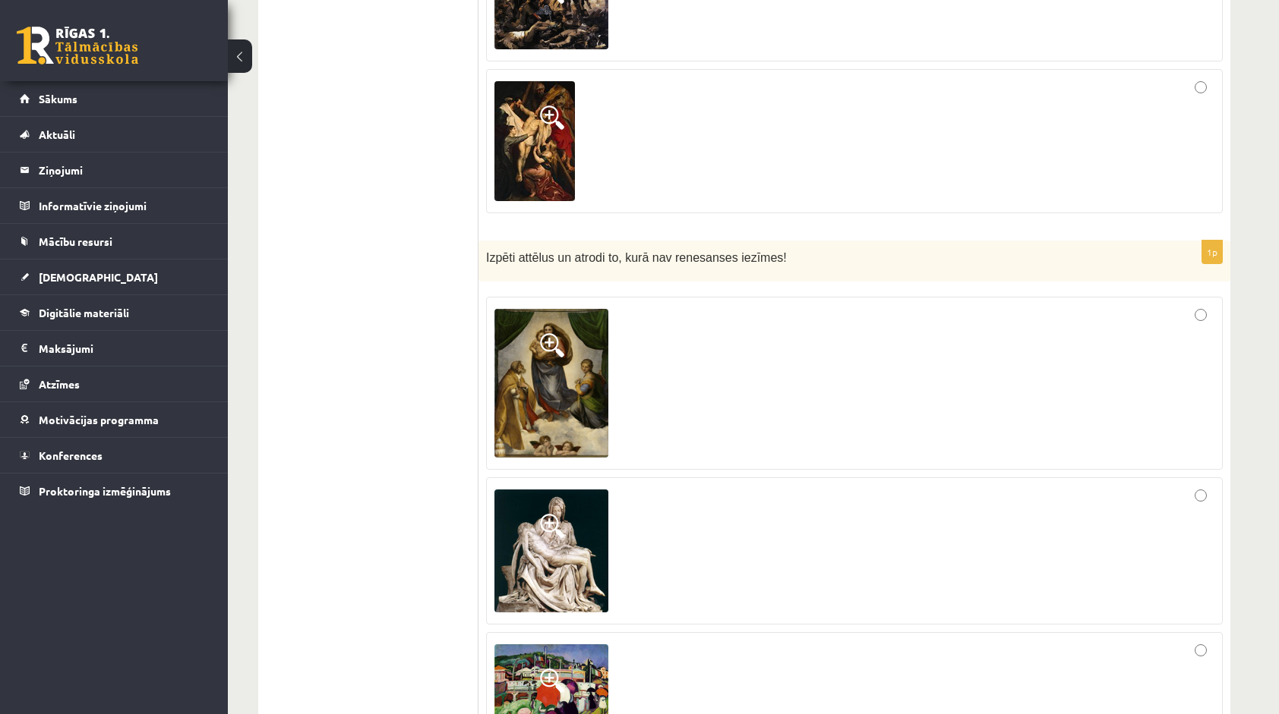
click at [661, 486] on div at bounding box center [854, 551] width 720 height 131
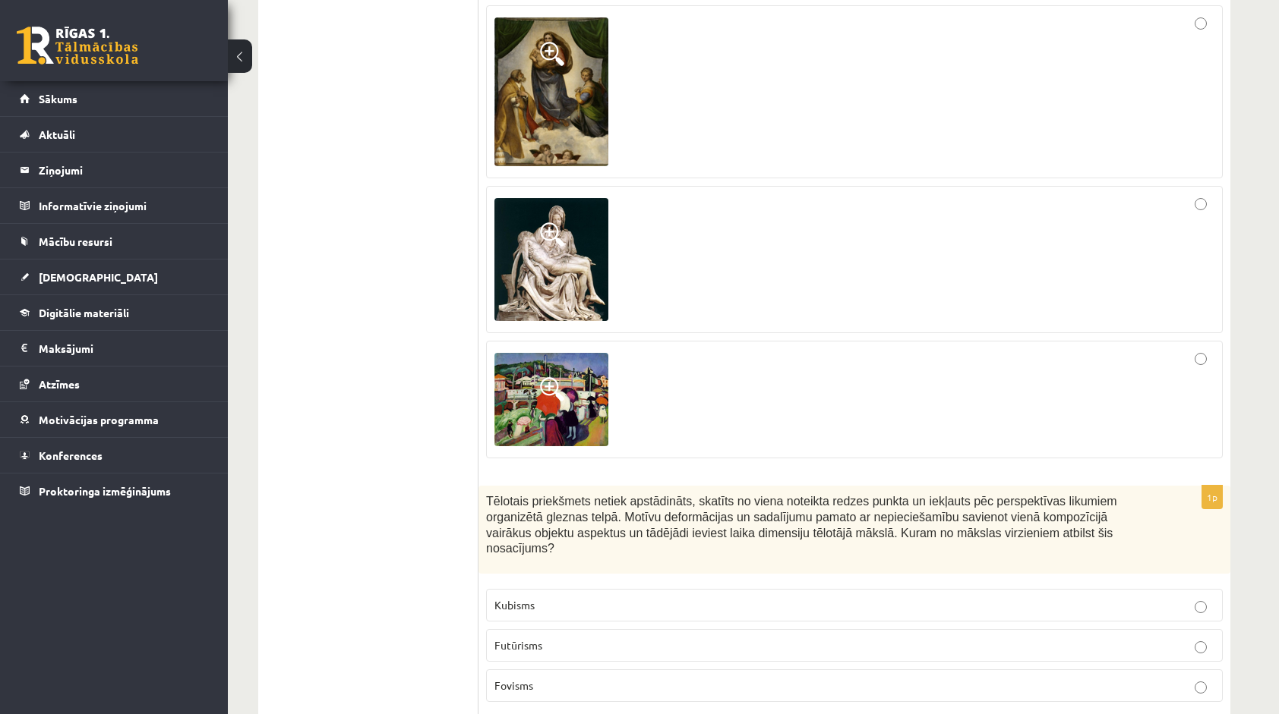
scroll to position [5619, 0]
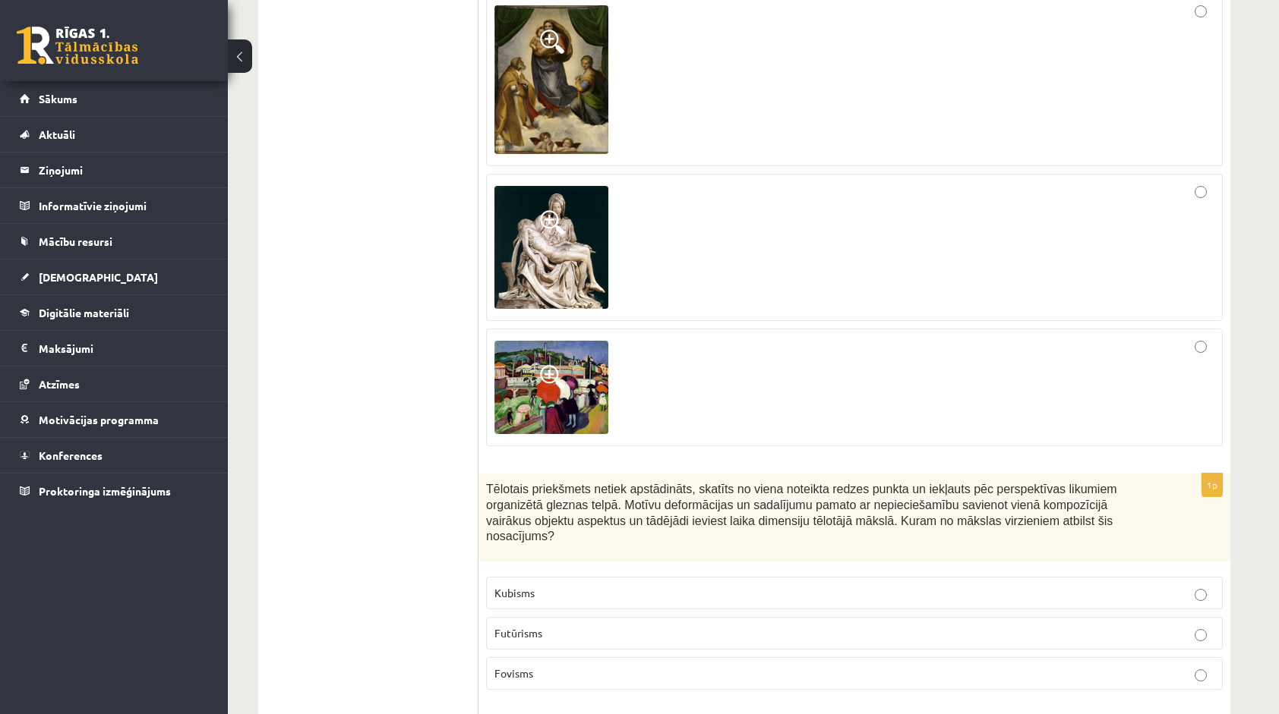
click at [704, 658] on label "Fovisms" at bounding box center [854, 674] width 737 height 33
drag, startPoint x: 495, startPoint y: 566, endPoint x: 545, endPoint y: 575, distance: 50.9
click at [545, 666] on p "Fovisms" at bounding box center [854, 674] width 720 height 16
copy span "Fovisms"
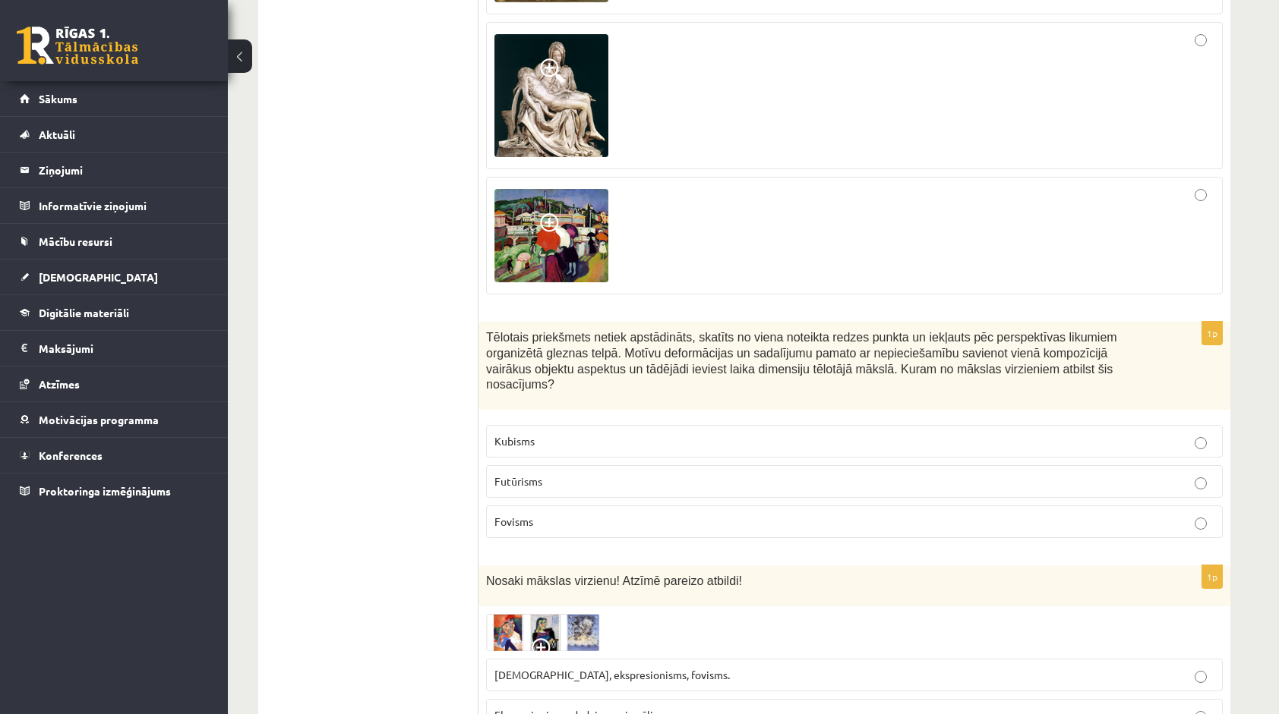
scroll to position [5922, 0]
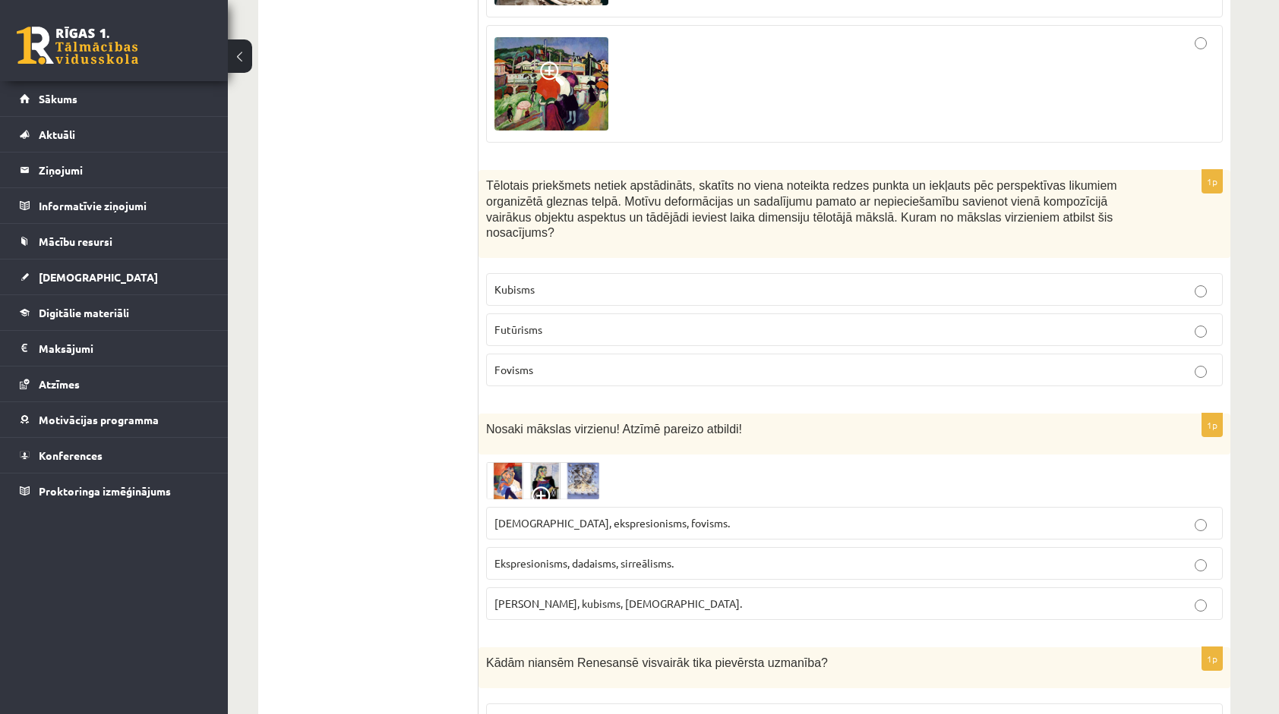
click at [515, 462] on img at bounding box center [543, 480] width 114 height 37
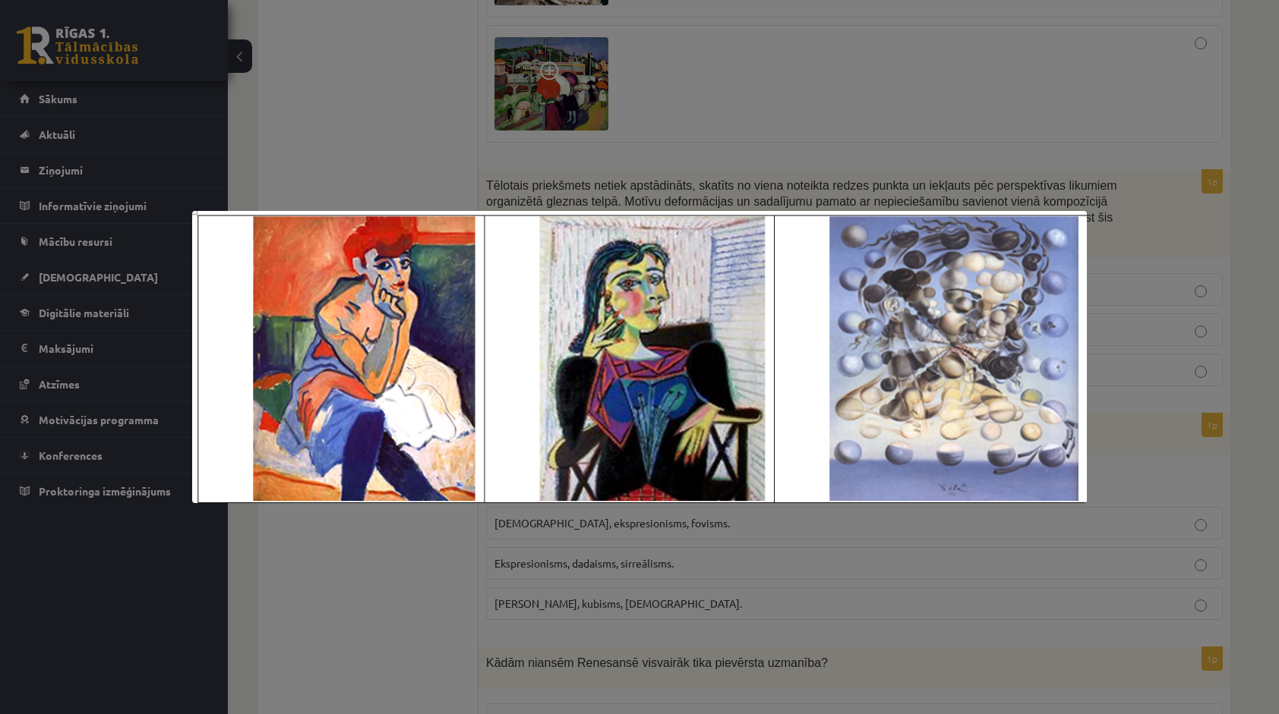
click at [433, 547] on div at bounding box center [639, 357] width 1279 height 714
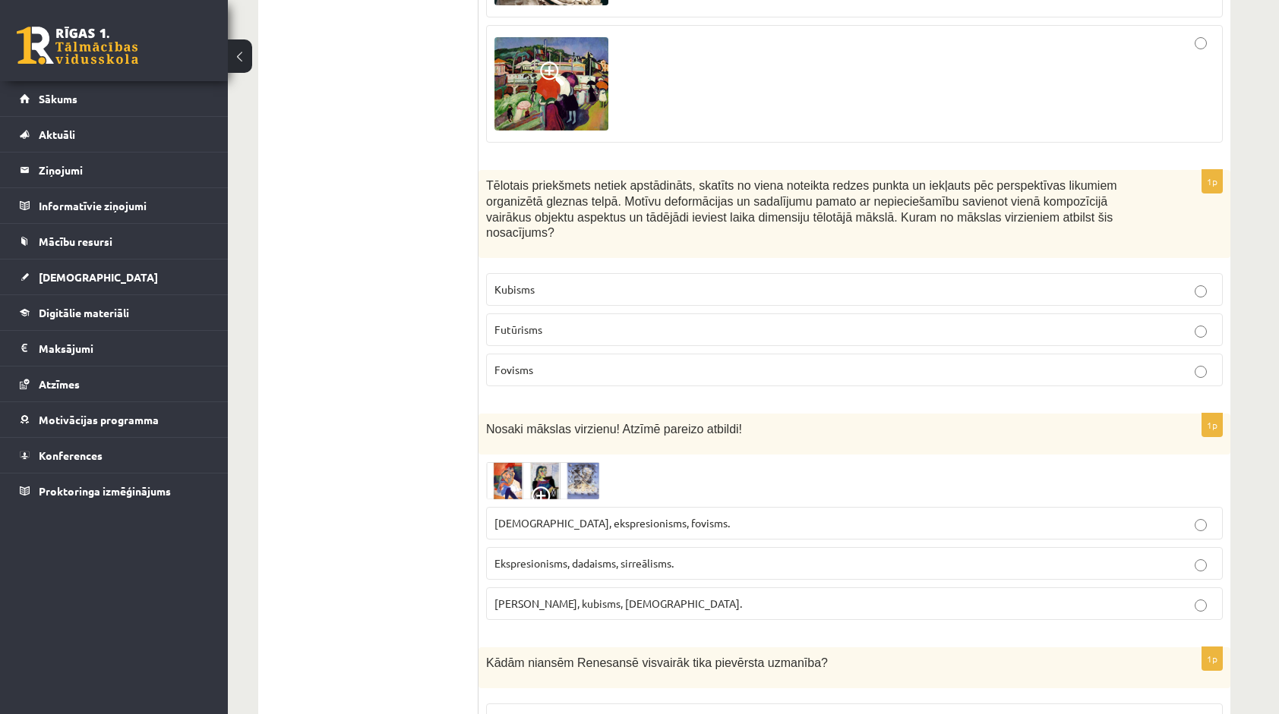
click at [532, 597] on span "Fovisms, kubisms, sirreālisms." at bounding box center [618, 604] width 248 height 14
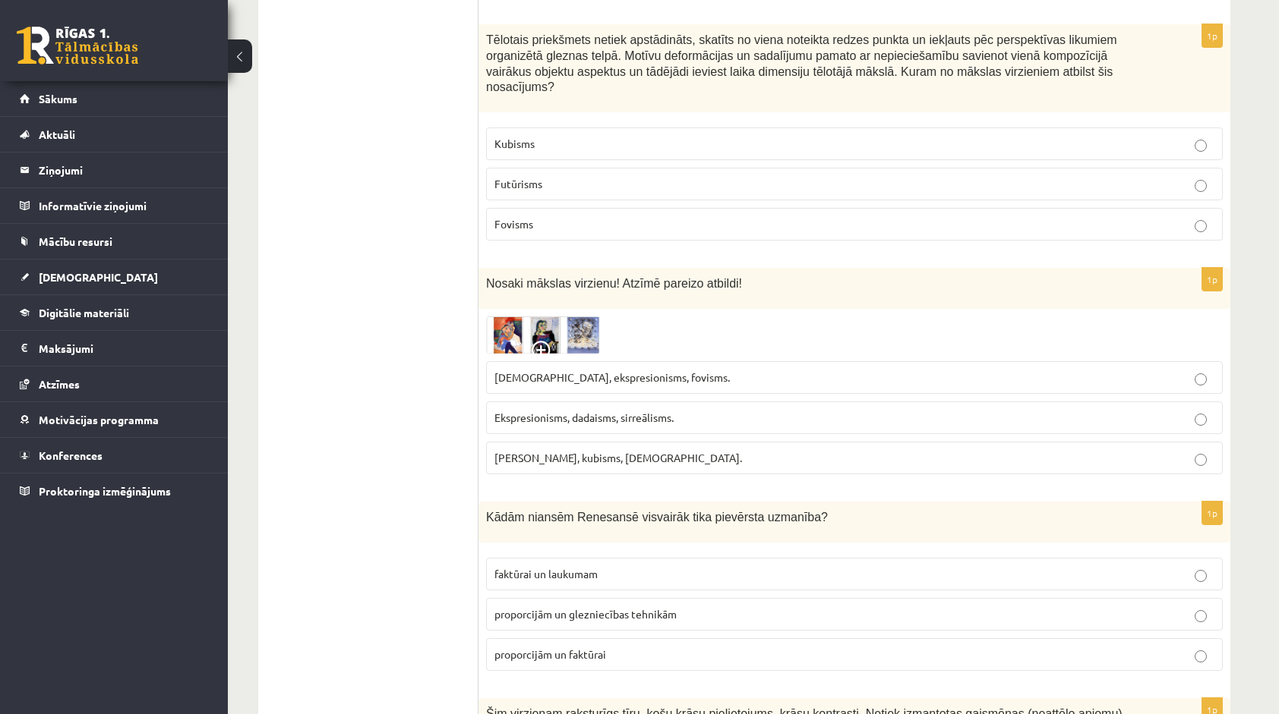
scroll to position [6074, 0]
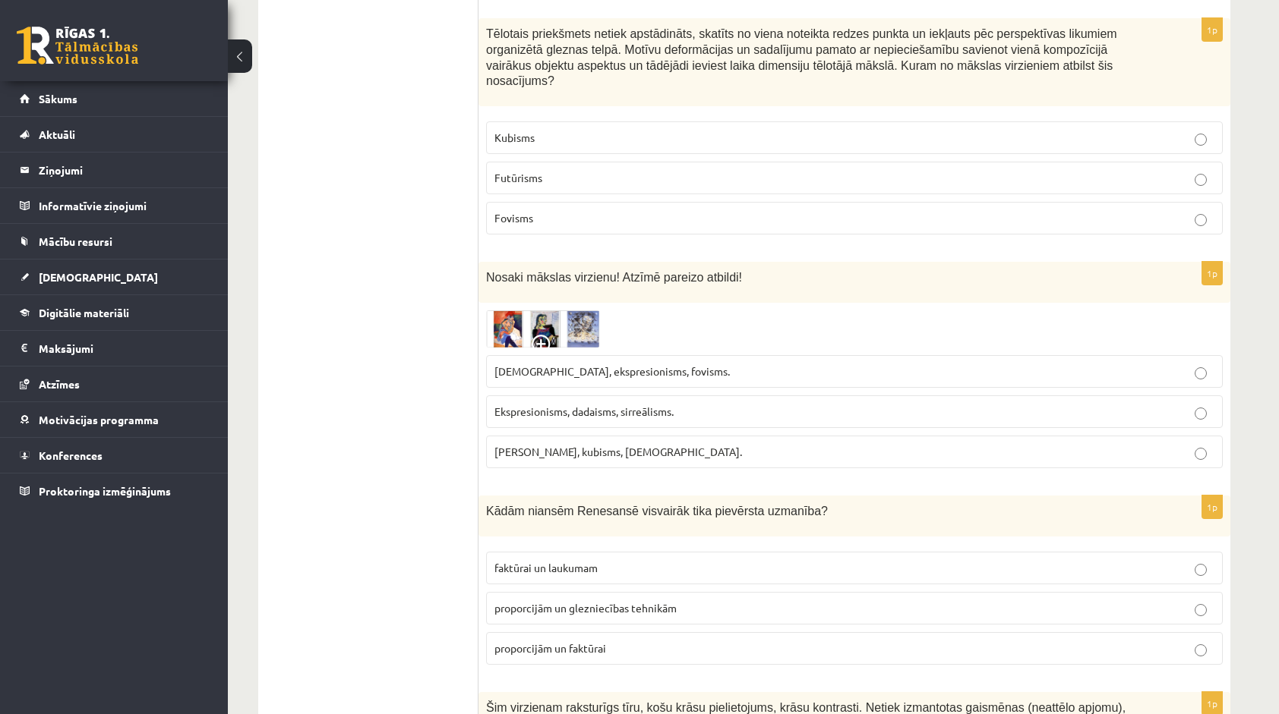
click at [522, 311] on img at bounding box center [543, 329] width 114 height 37
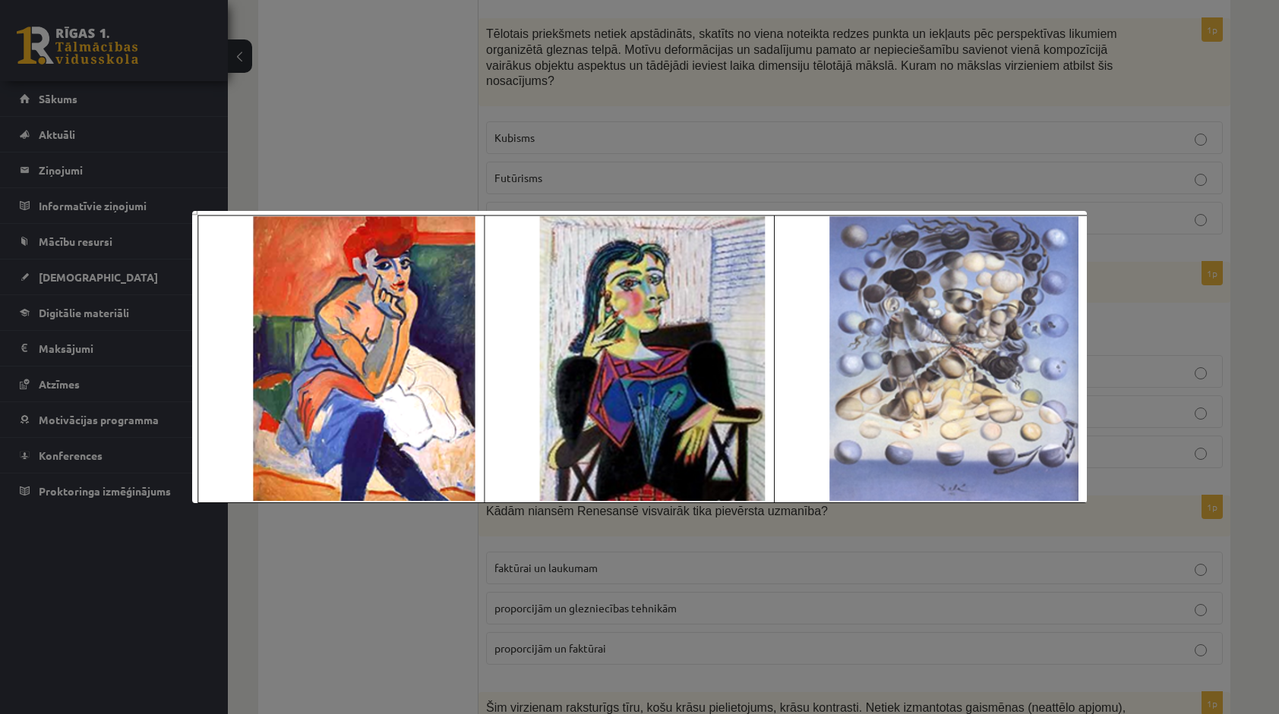
click at [477, 541] on div at bounding box center [639, 357] width 1279 height 714
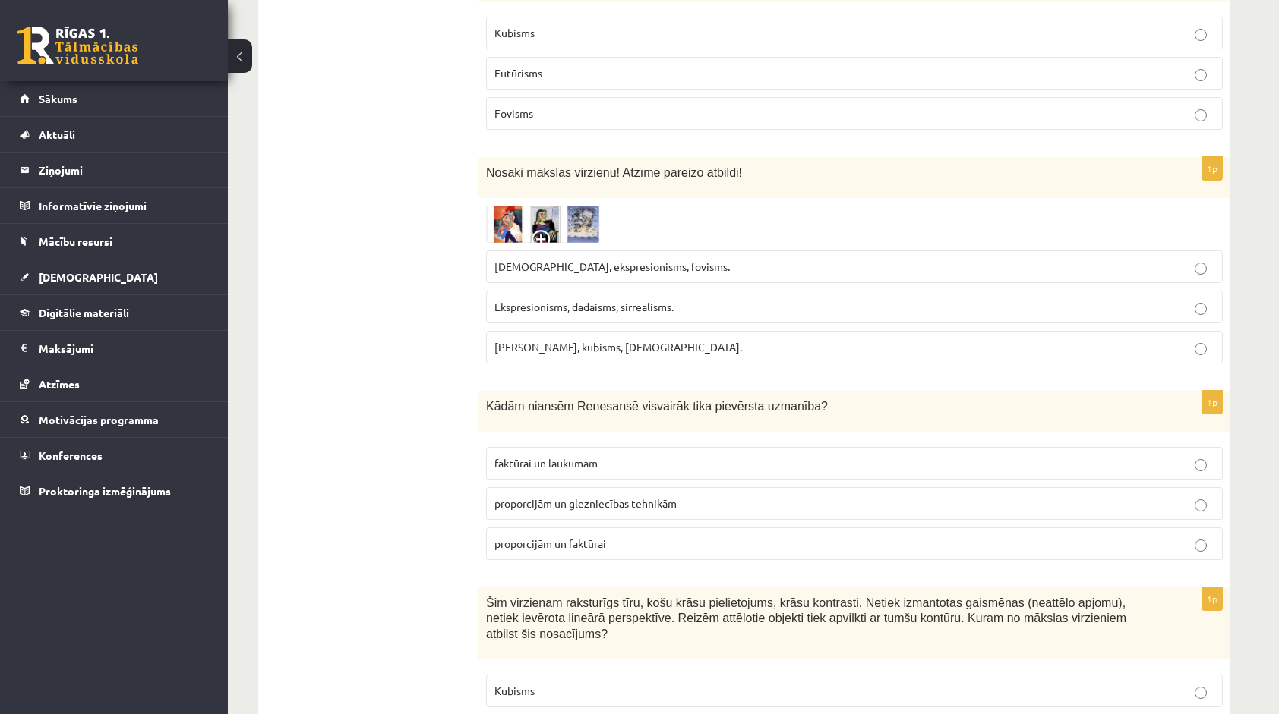
scroll to position [6226, 0]
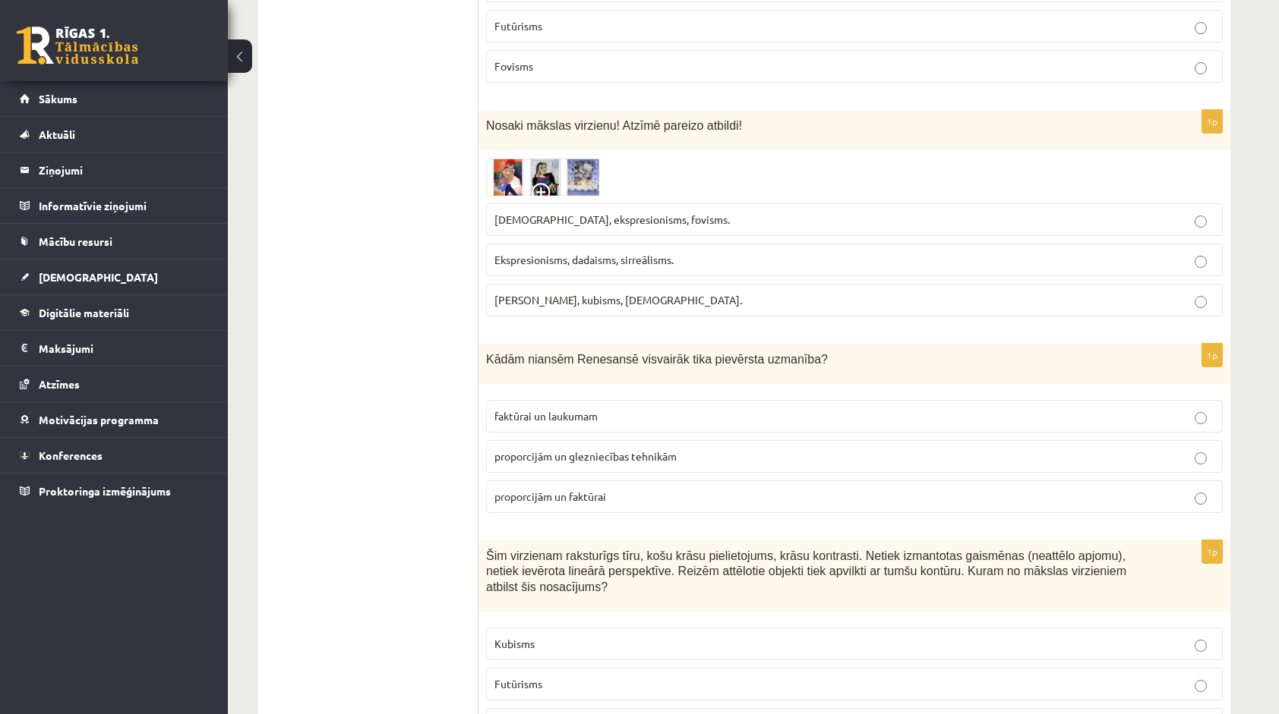
click at [527, 490] on span "proporcijām un faktūrai" at bounding box center [550, 497] width 112 height 14
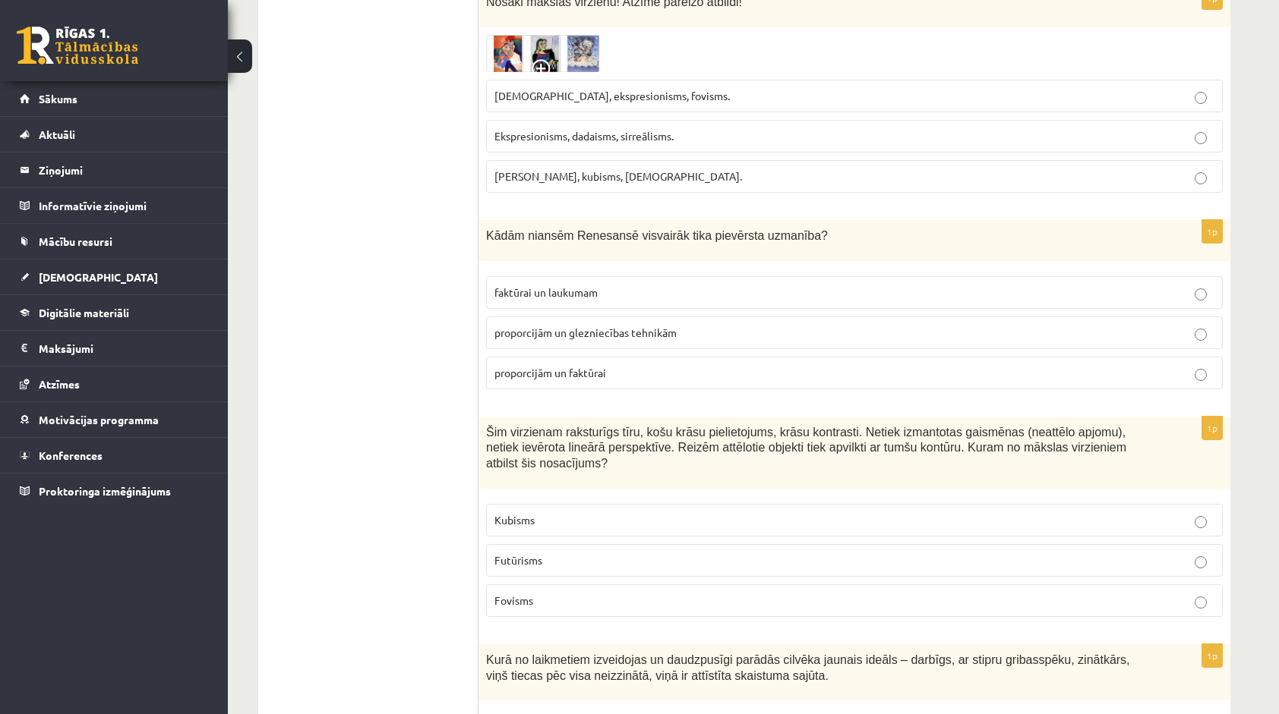
scroll to position [6378, 0]
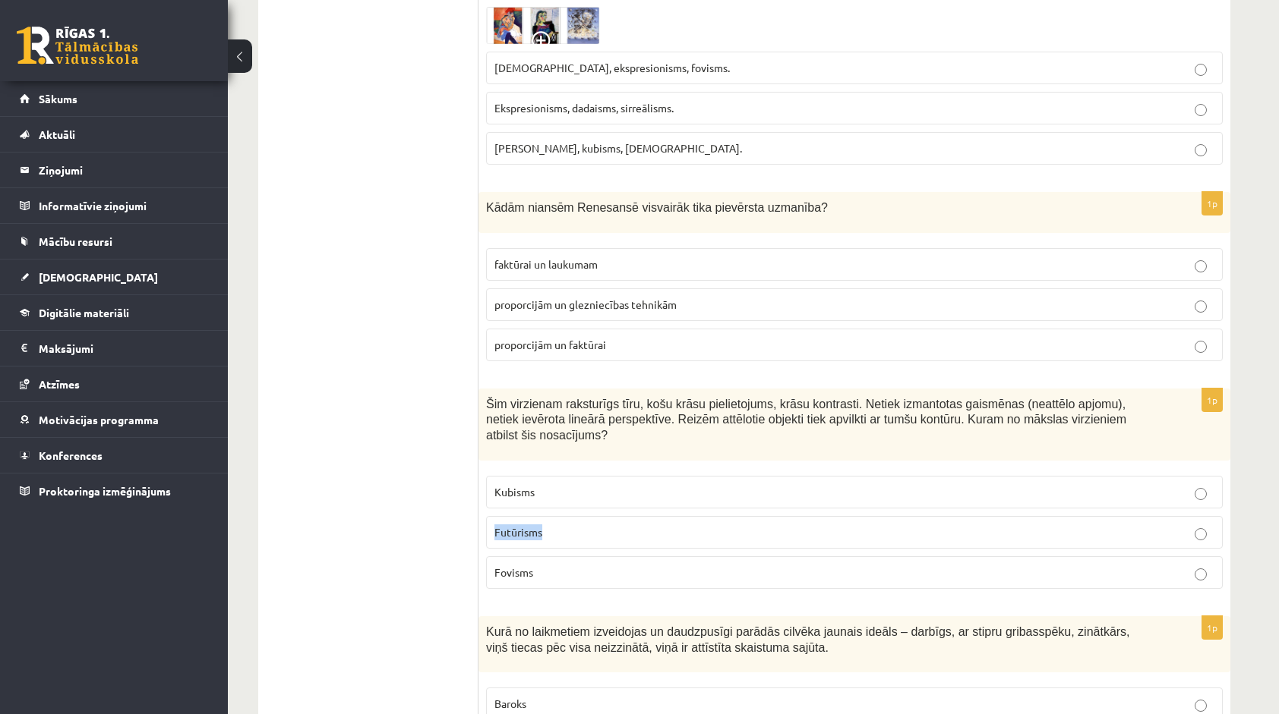
drag, startPoint x: 497, startPoint y: 415, endPoint x: 542, endPoint y: 418, distance: 45.7
click at [542, 516] on label "Futūrisms" at bounding box center [854, 532] width 737 height 33
copy span "Futūrisms"
click at [562, 516] on label "Futūrisms" at bounding box center [854, 532] width 737 height 33
click at [524, 566] on span "Fovisms" at bounding box center [513, 573] width 39 height 14
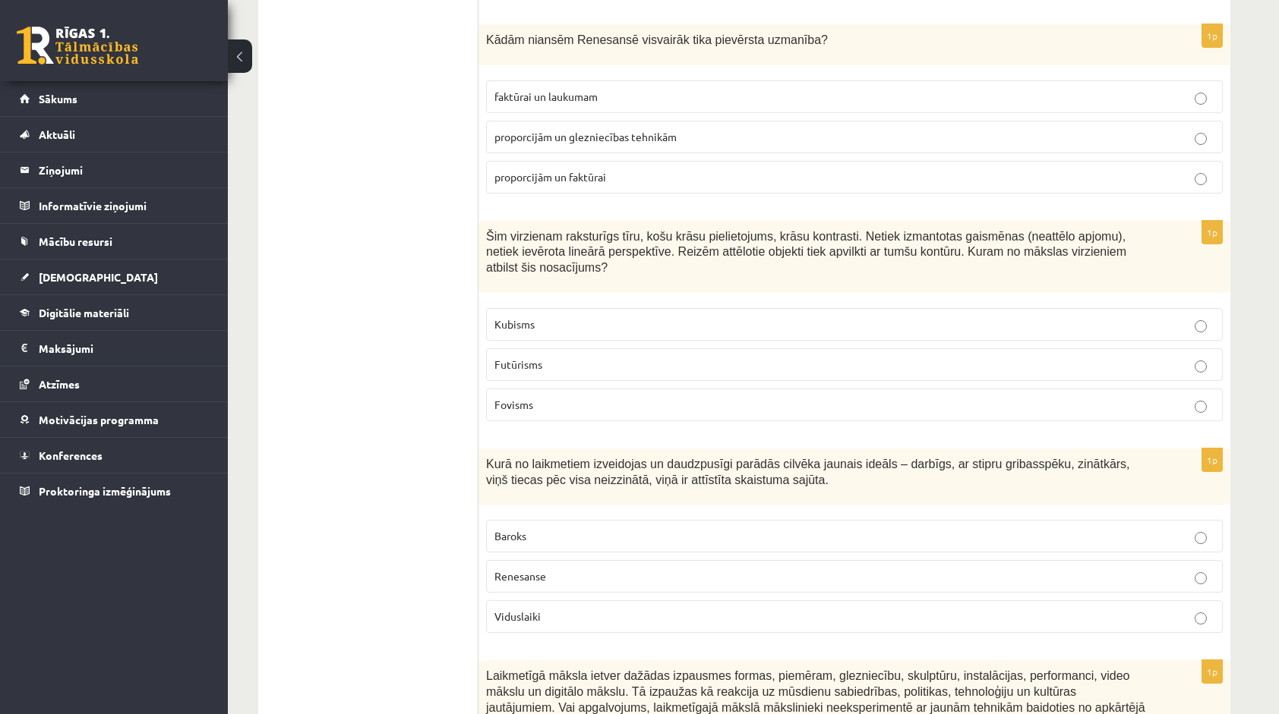
scroll to position [6585, 0]
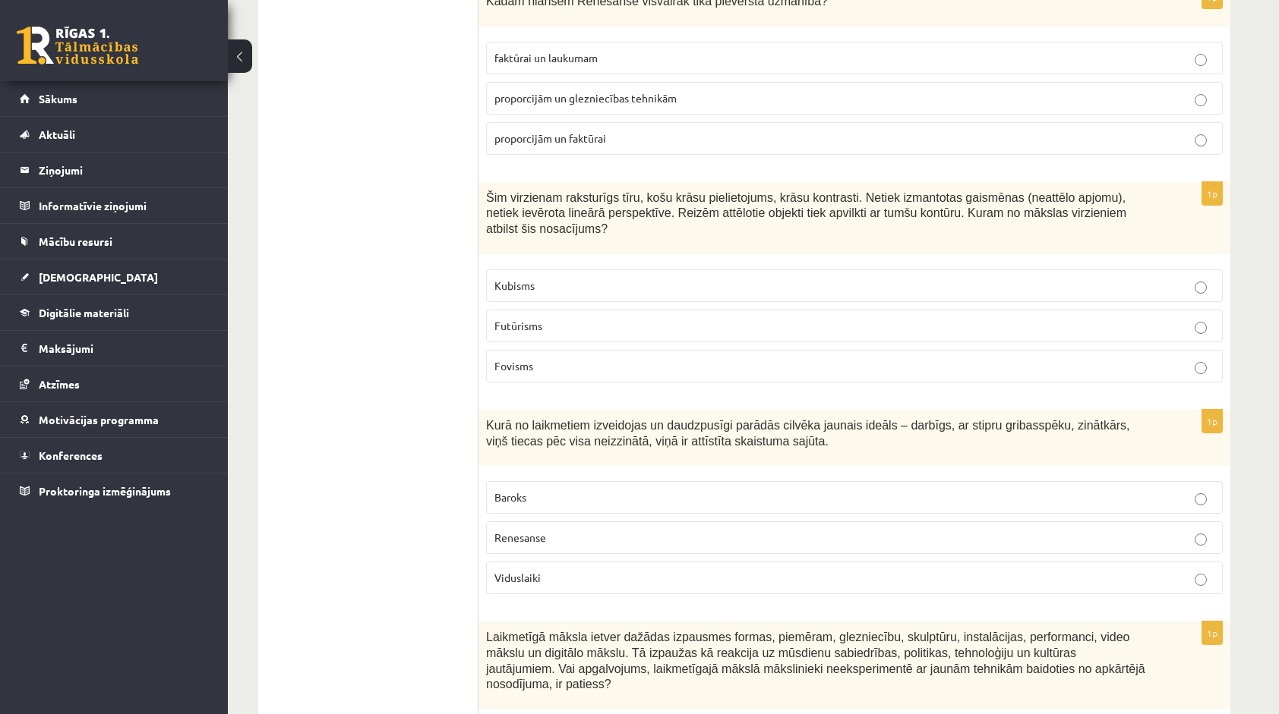
click at [521, 571] on span "Viduslaiki" at bounding box center [517, 578] width 46 height 14
click at [506, 531] on span "Renesanse" at bounding box center [520, 538] width 52 height 14
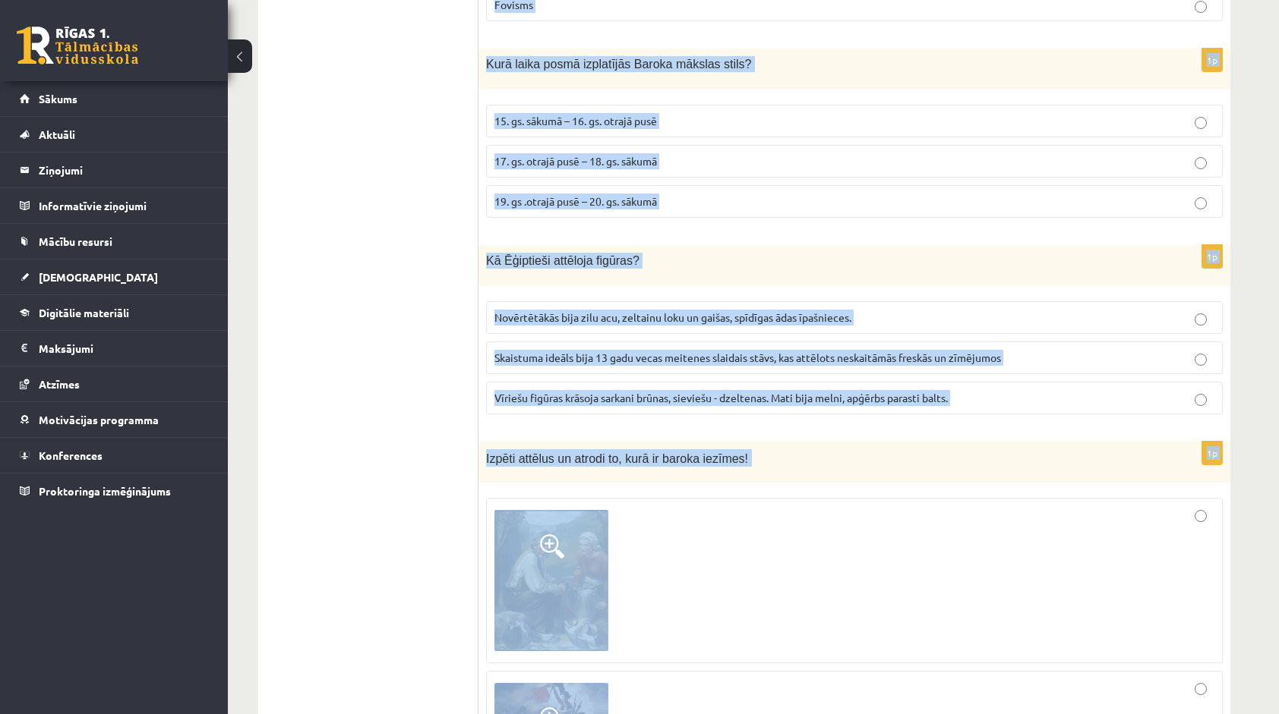
scroll to position [4616, 0]
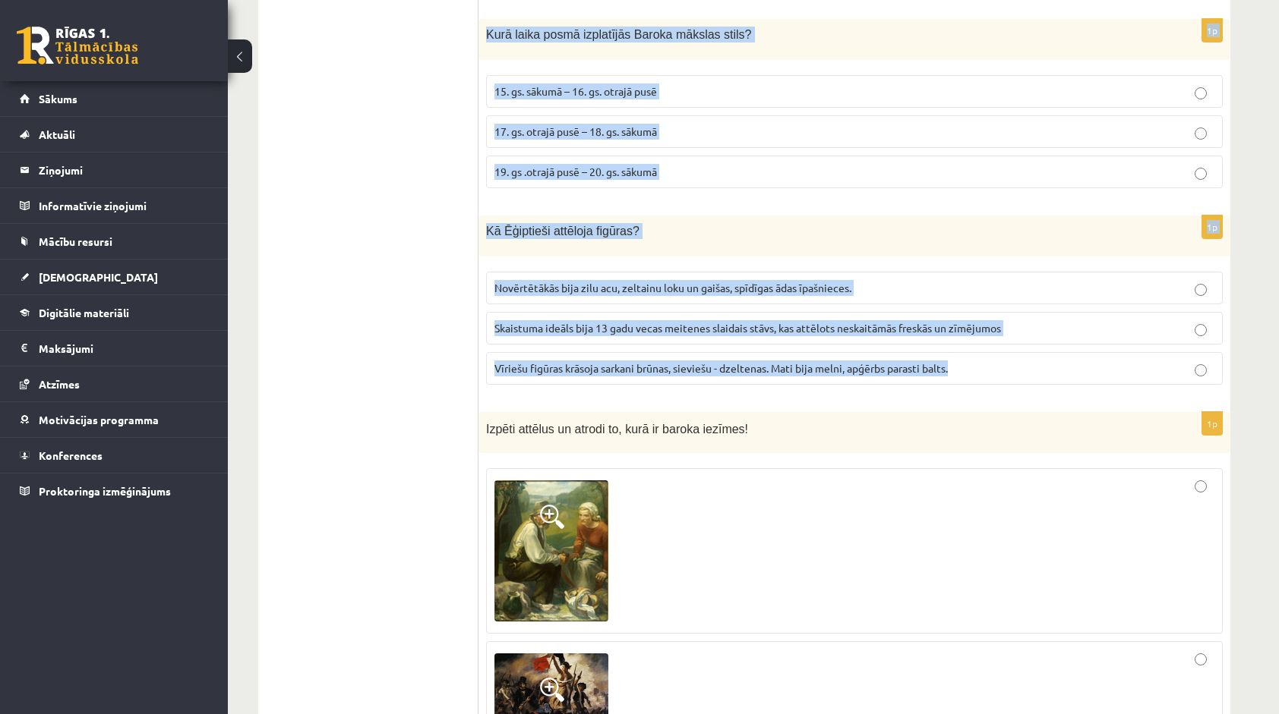
drag, startPoint x: 486, startPoint y: 301, endPoint x: 967, endPoint y: 292, distance: 481.5
copy form "Senās Ēģiptes mākslai raksturīgi ciļņi, ar kuriem tika rotātas tempļu un piramī…"
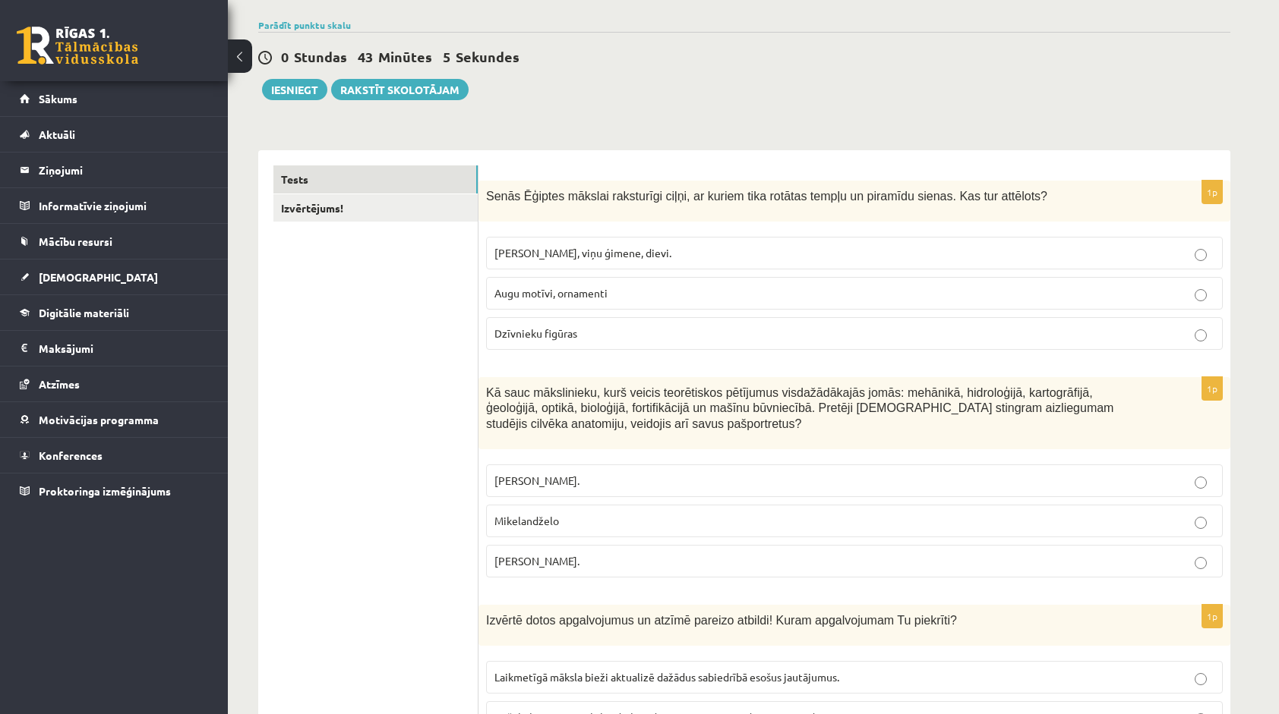
scroll to position [152, 0]
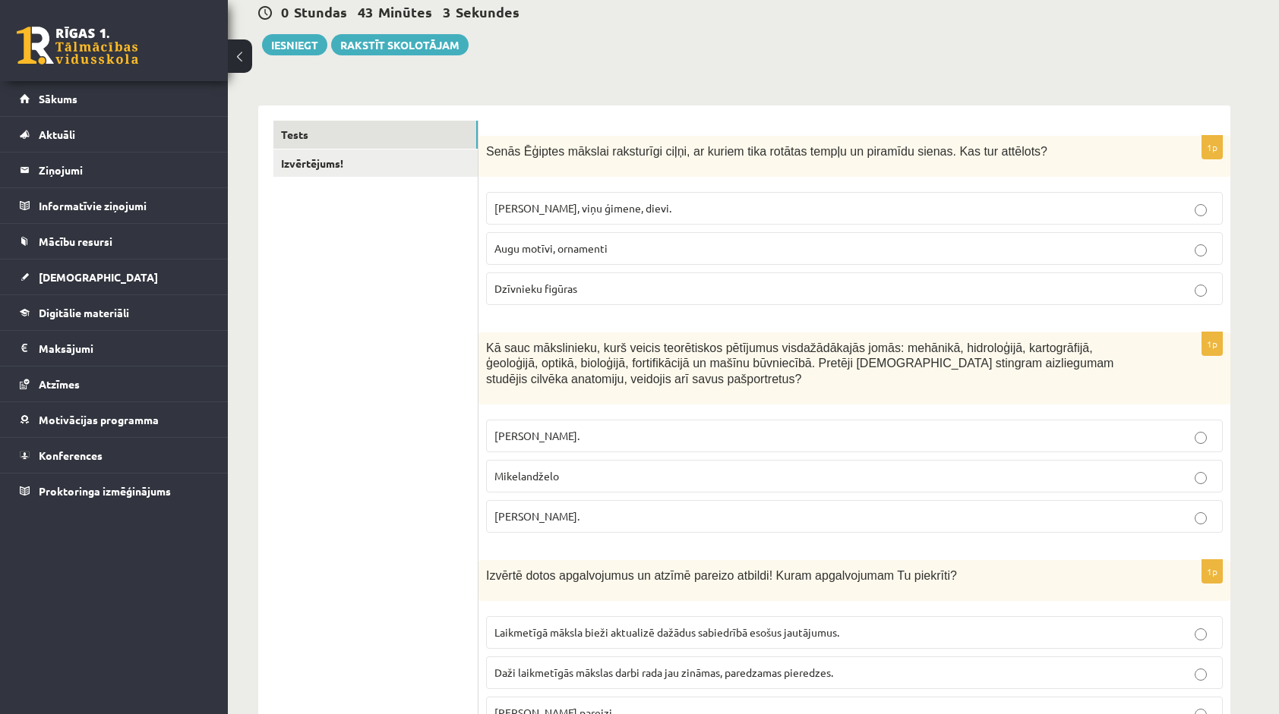
click at [642, 522] on label "Leonardo da Vinči." at bounding box center [854, 516] width 737 height 33
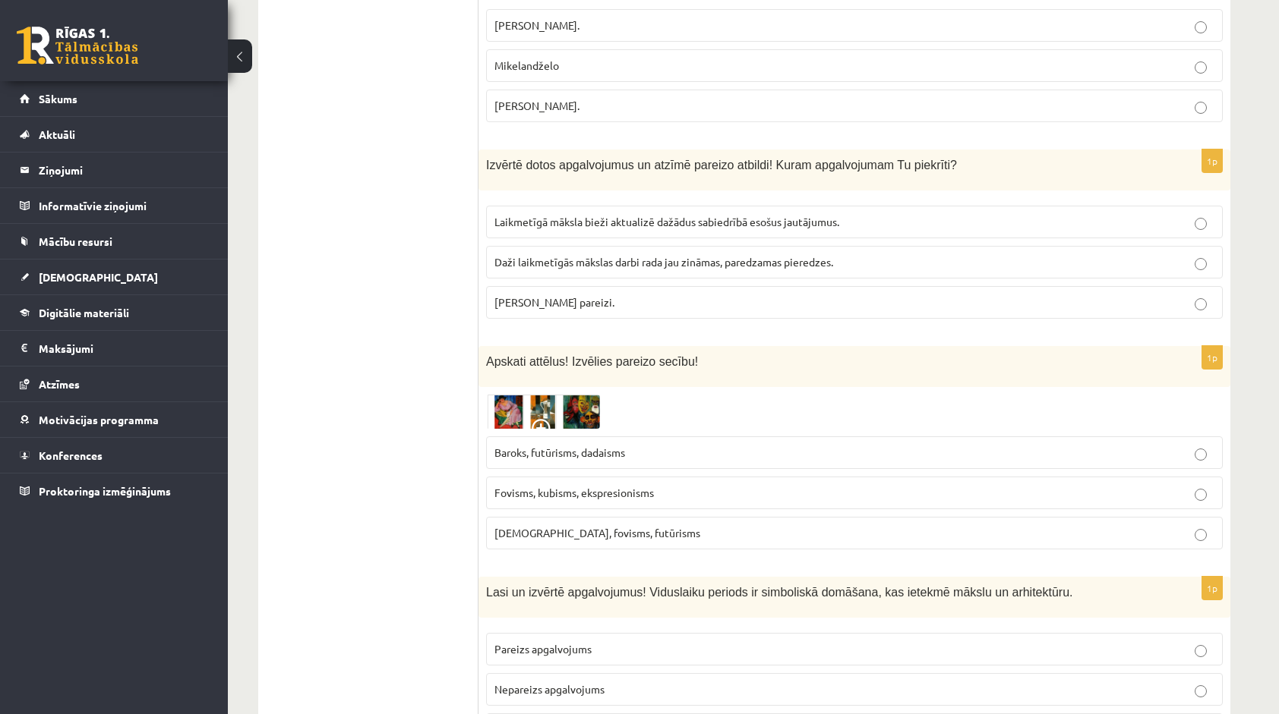
scroll to position [607, 0]
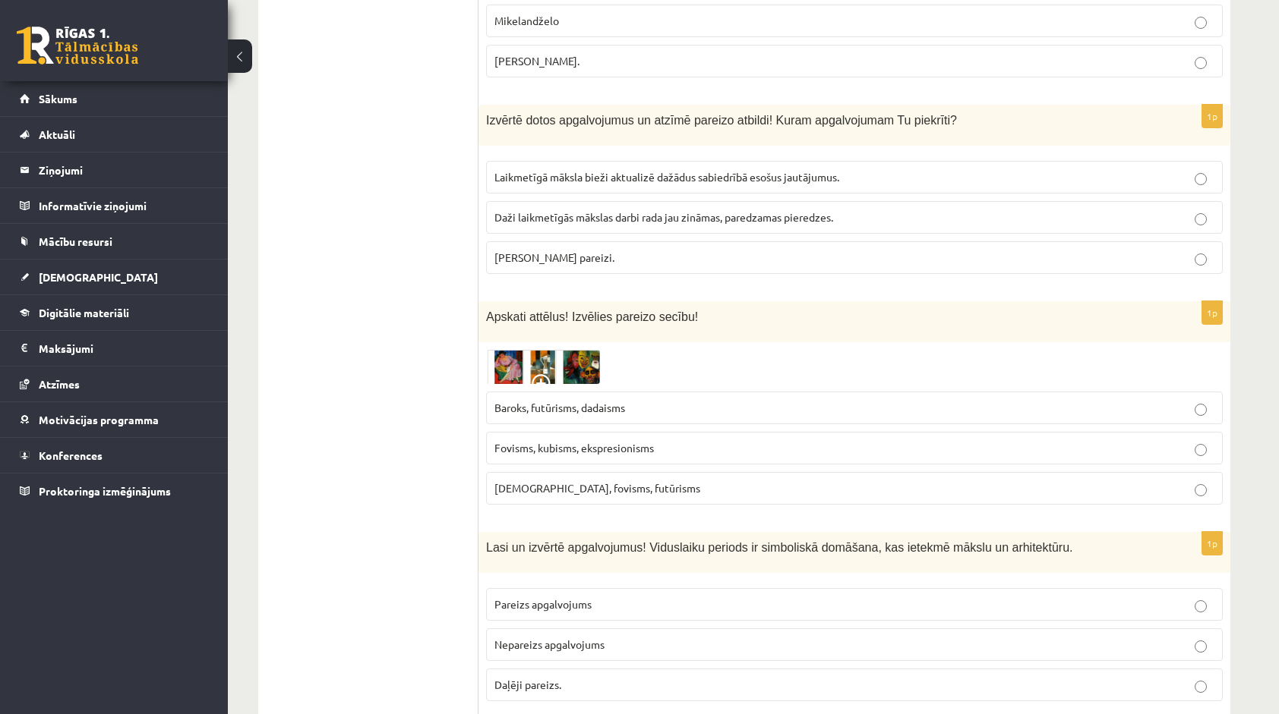
click at [662, 597] on p "Pareizs apgalvojums" at bounding box center [854, 605] width 720 height 16
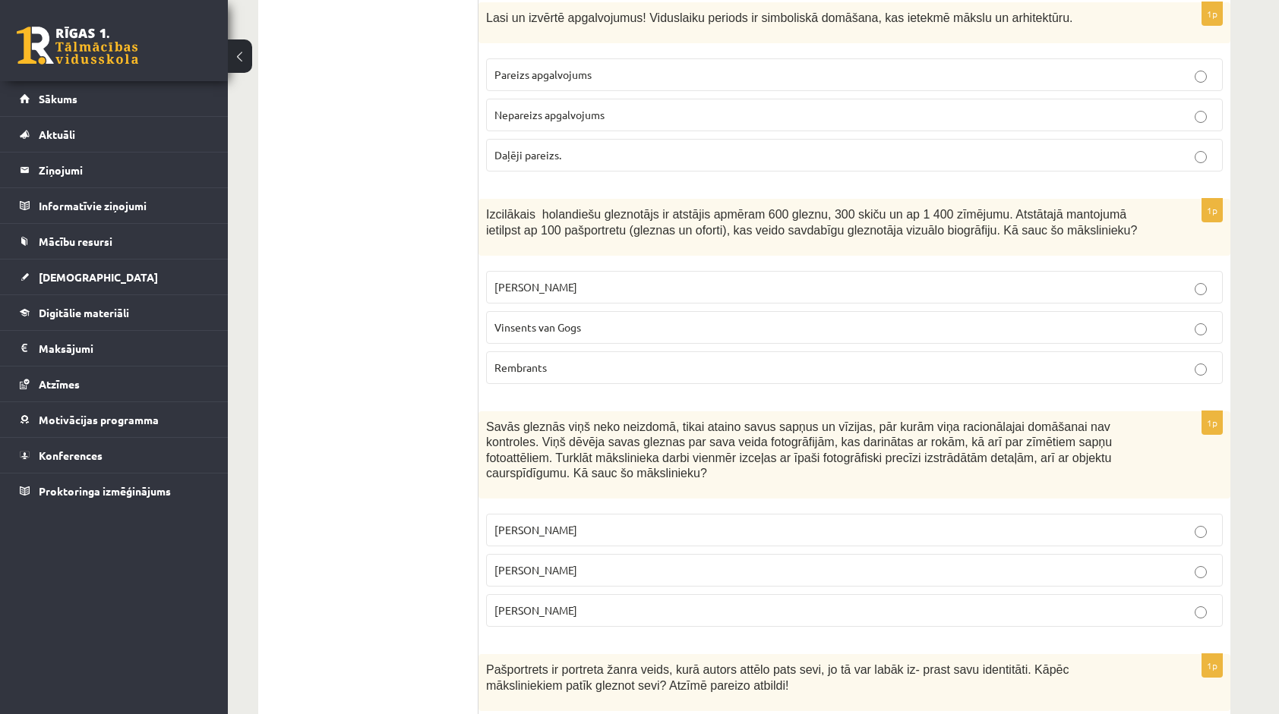
scroll to position [1139, 0]
click at [624, 358] on p "Rembrants" at bounding box center [854, 366] width 720 height 16
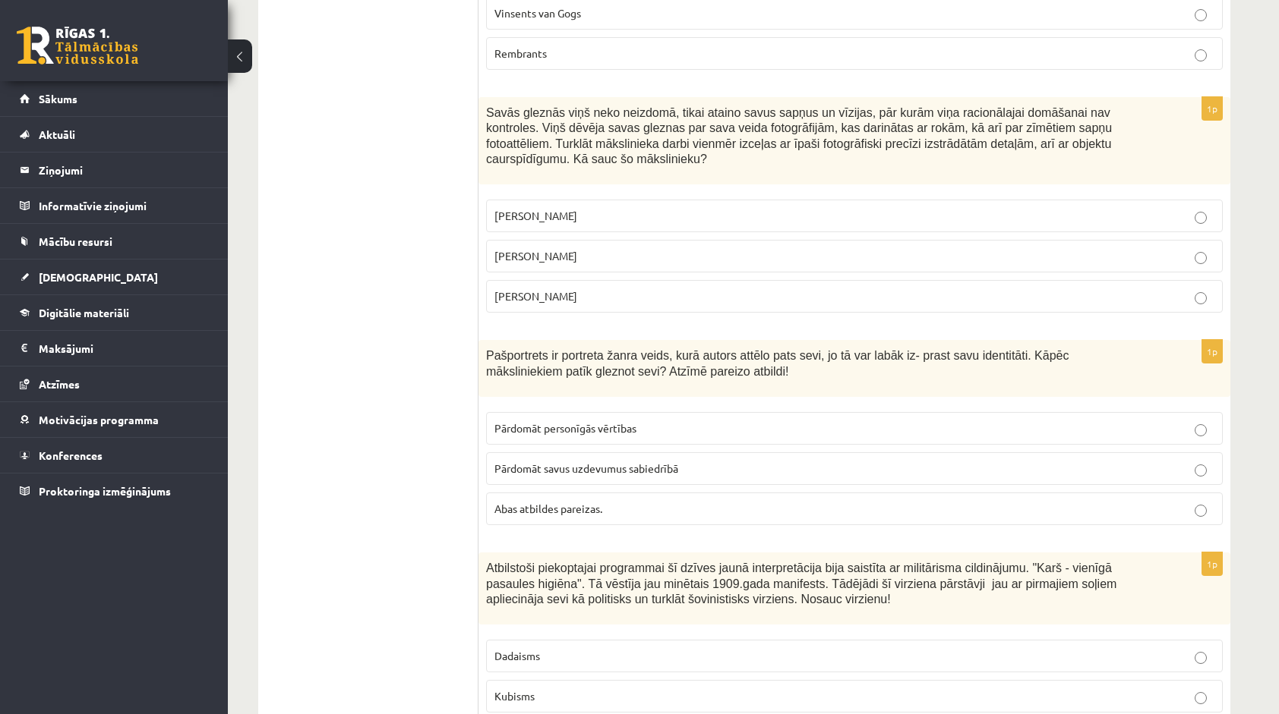
scroll to position [1595, 0]
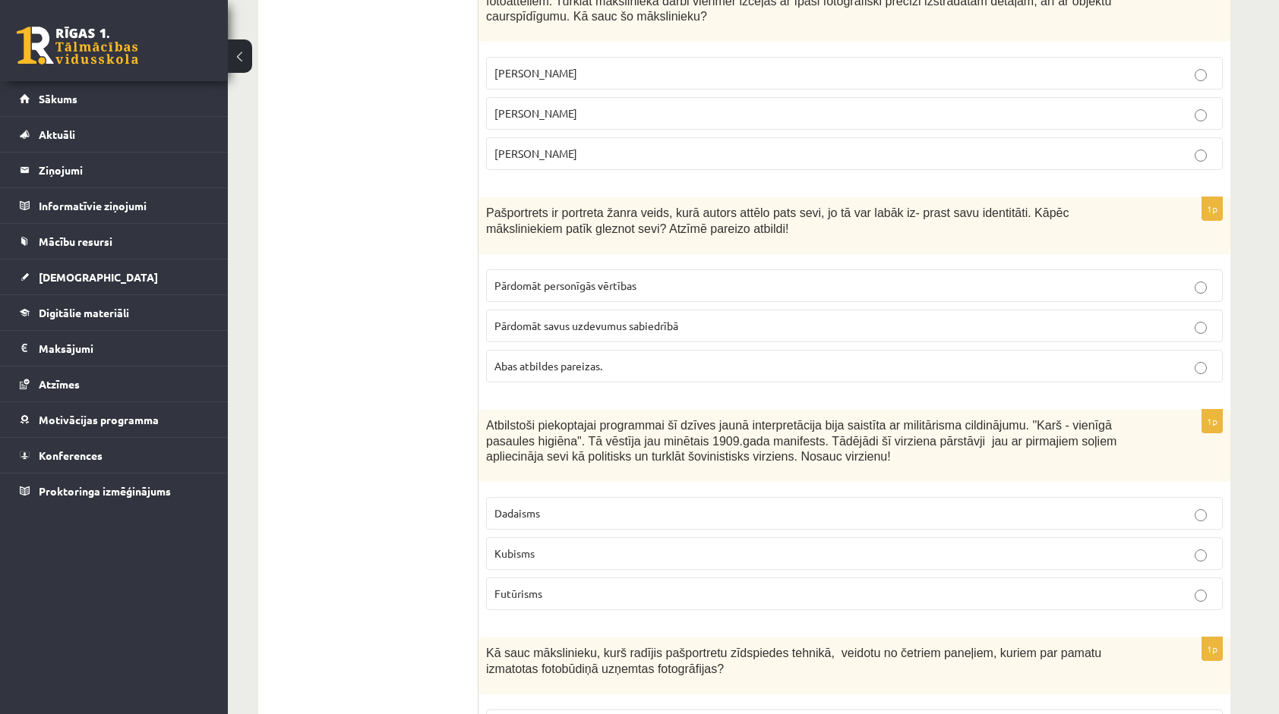
click at [553, 359] on span "Abas atbildes pareizas." at bounding box center [548, 366] width 108 height 14
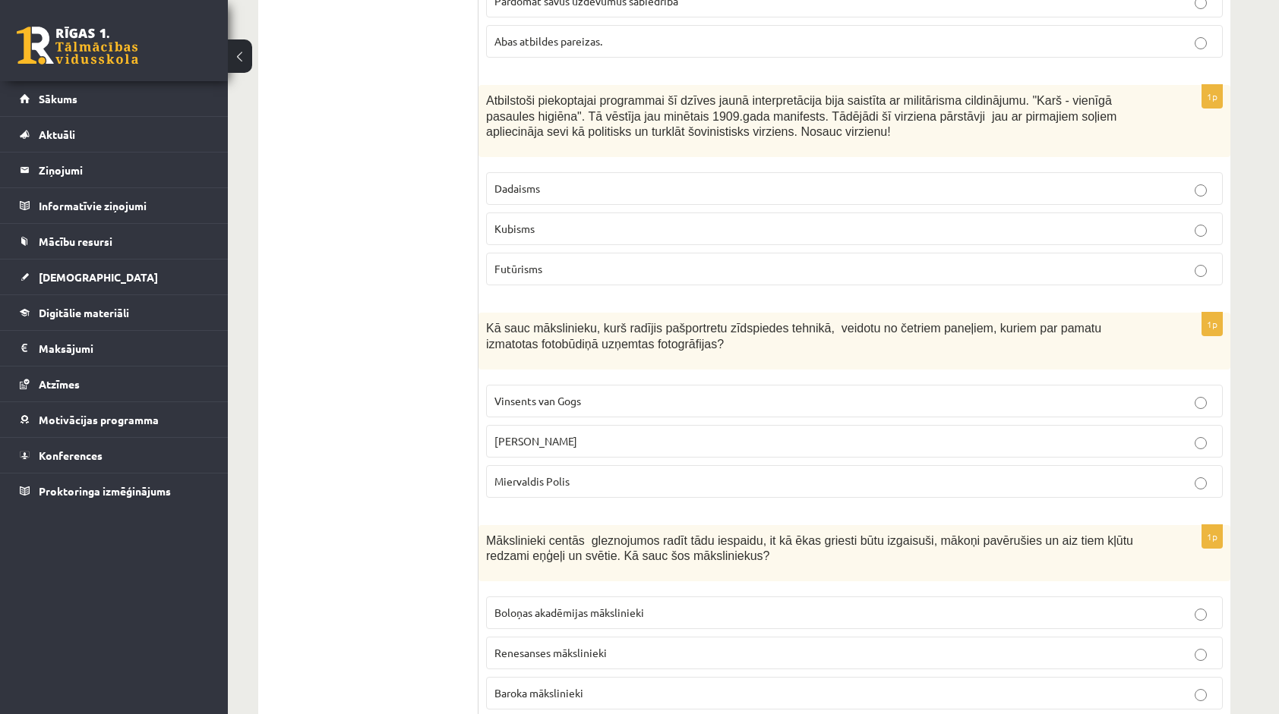
scroll to position [1974, 0]
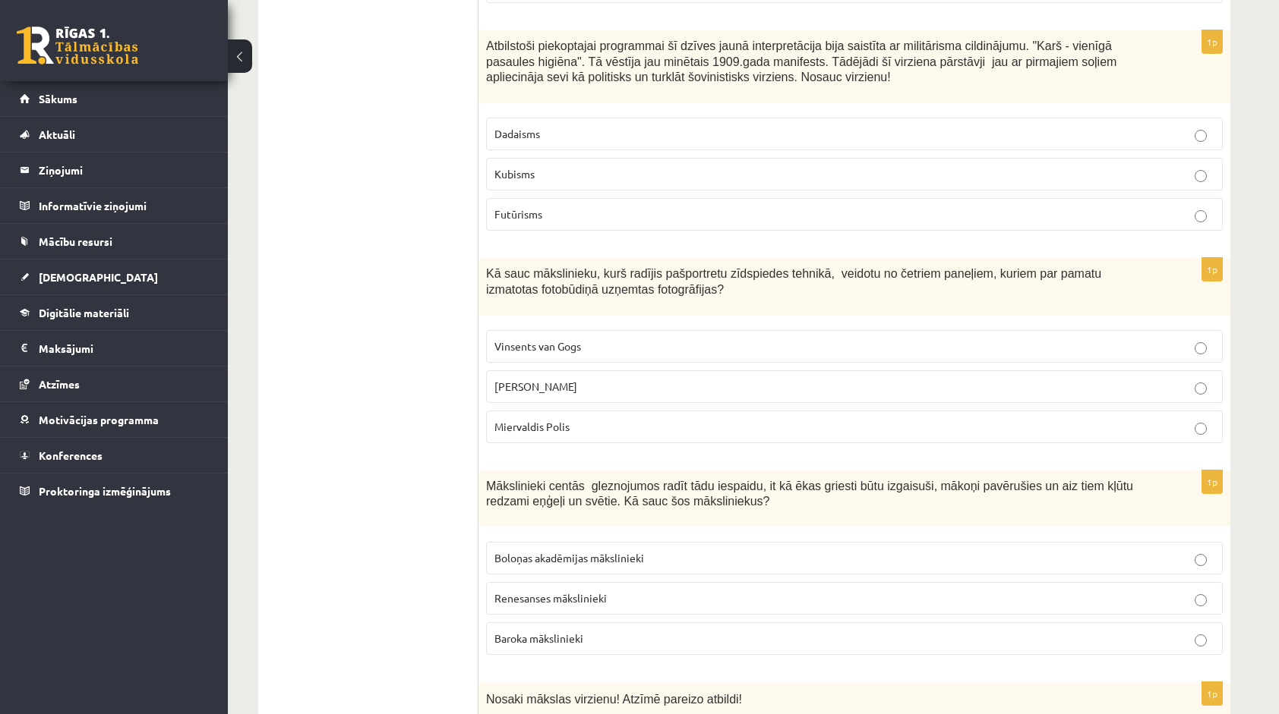
click at [551, 379] on p "Endijs Vorhols" at bounding box center [854, 387] width 720 height 16
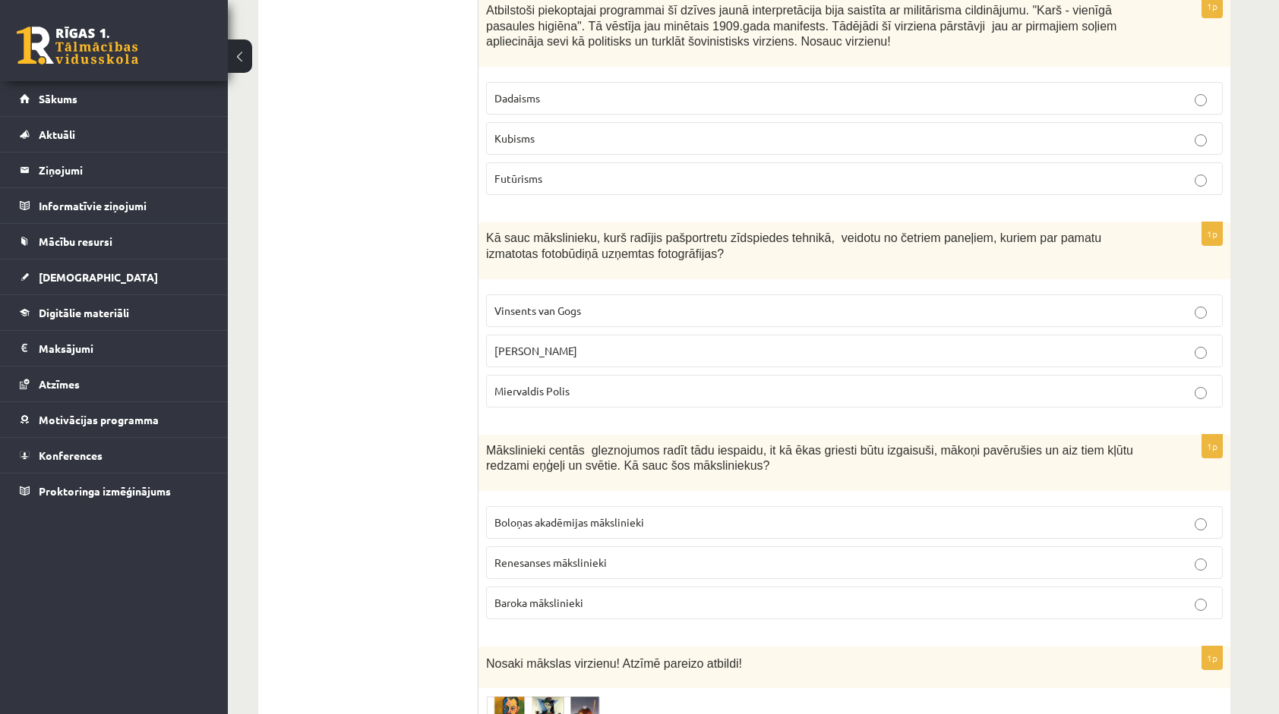
scroll to position [2126, 0]
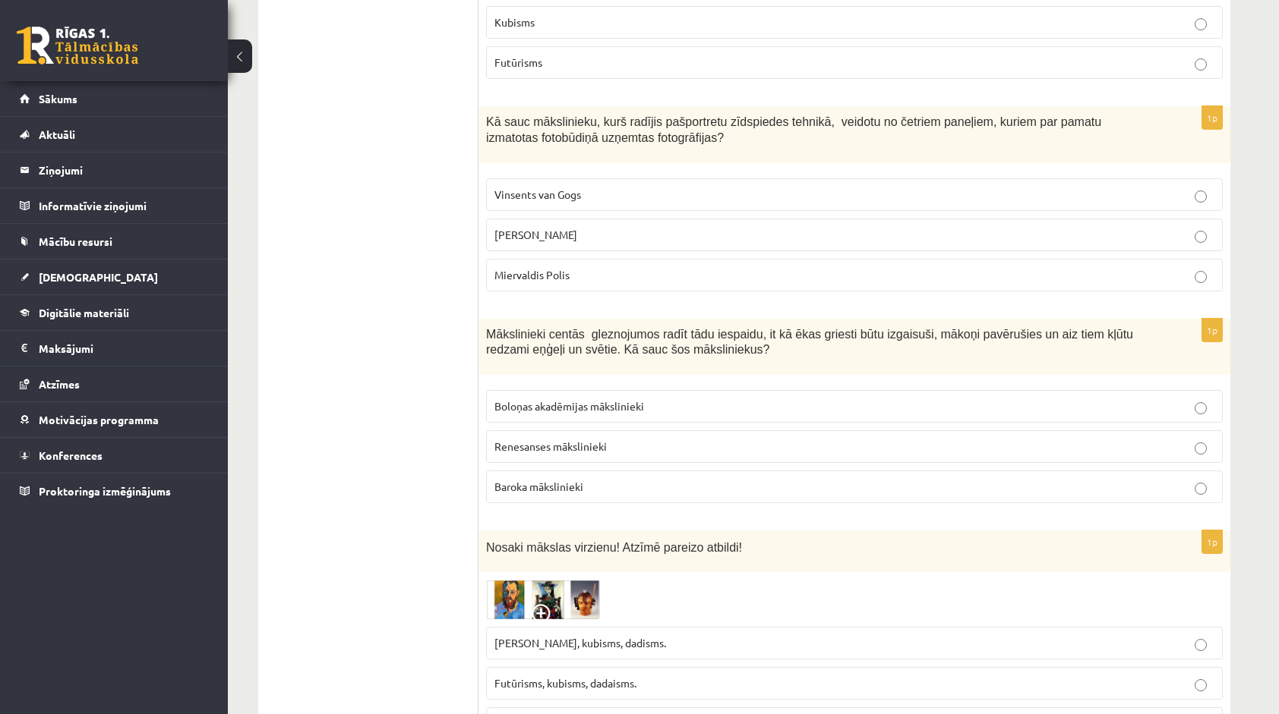
click at [569, 480] on span "Baroka mākslinieki" at bounding box center [538, 487] width 89 height 14
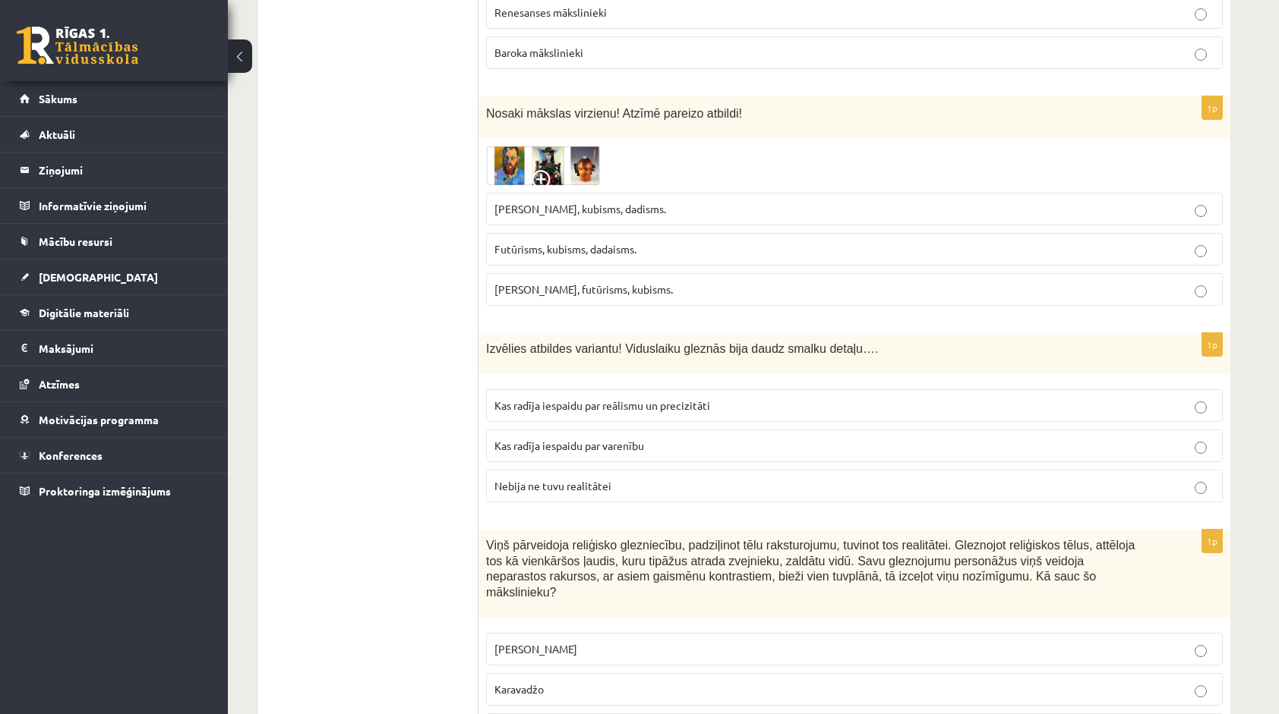
scroll to position [2582, 0]
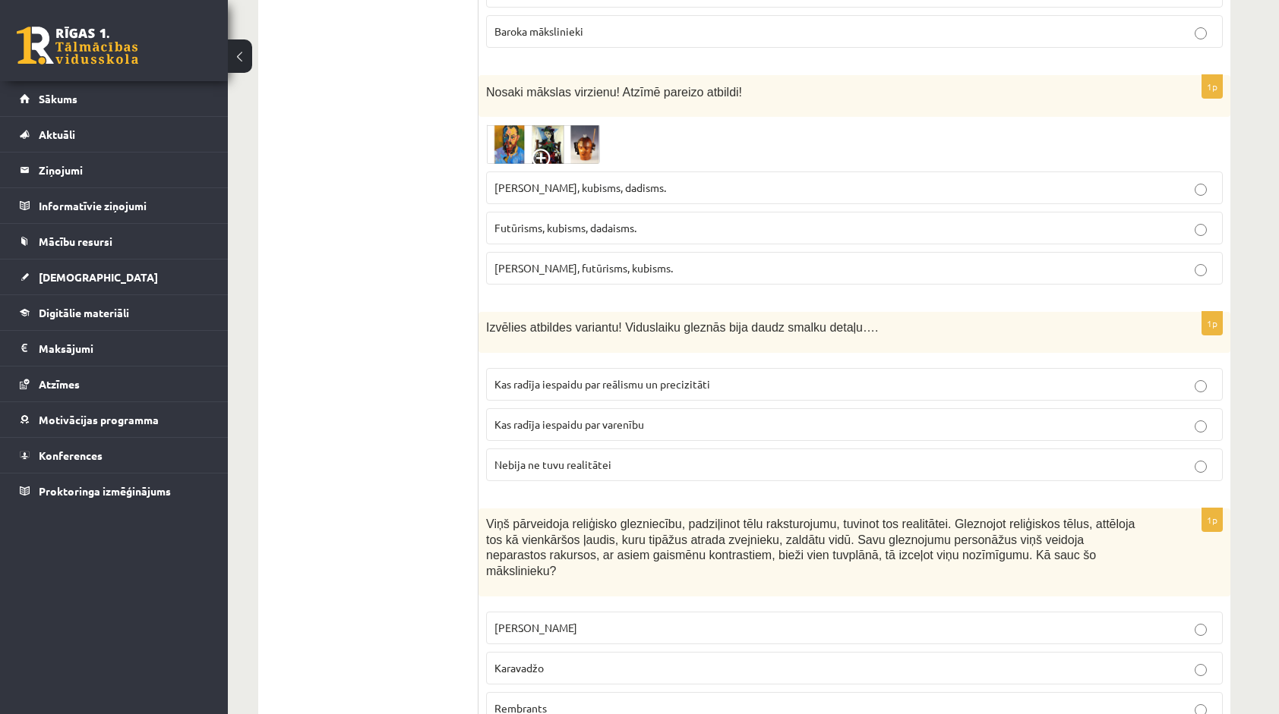
click at [571, 368] on label "Kas radīja iespaidu par reālismu un precizitāti" at bounding box center [854, 384] width 737 height 33
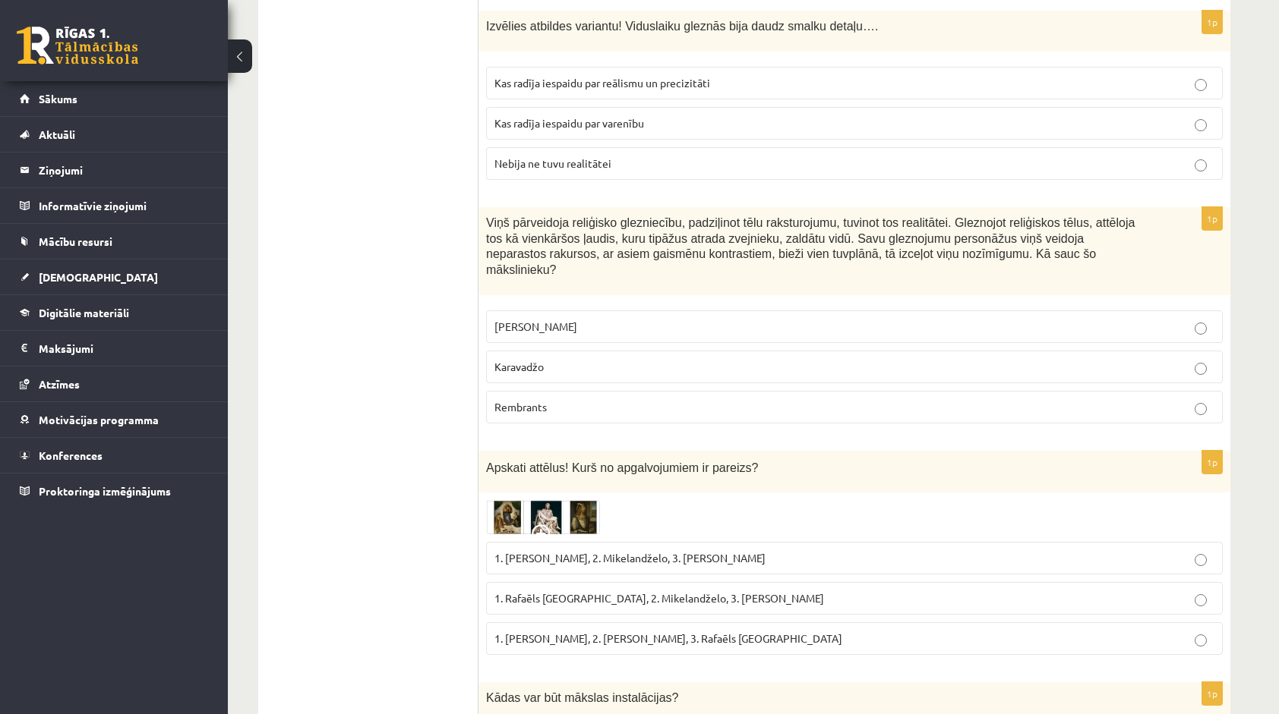
scroll to position [2885, 0]
click at [557, 357] on p "Karavadžo" at bounding box center [854, 365] width 720 height 16
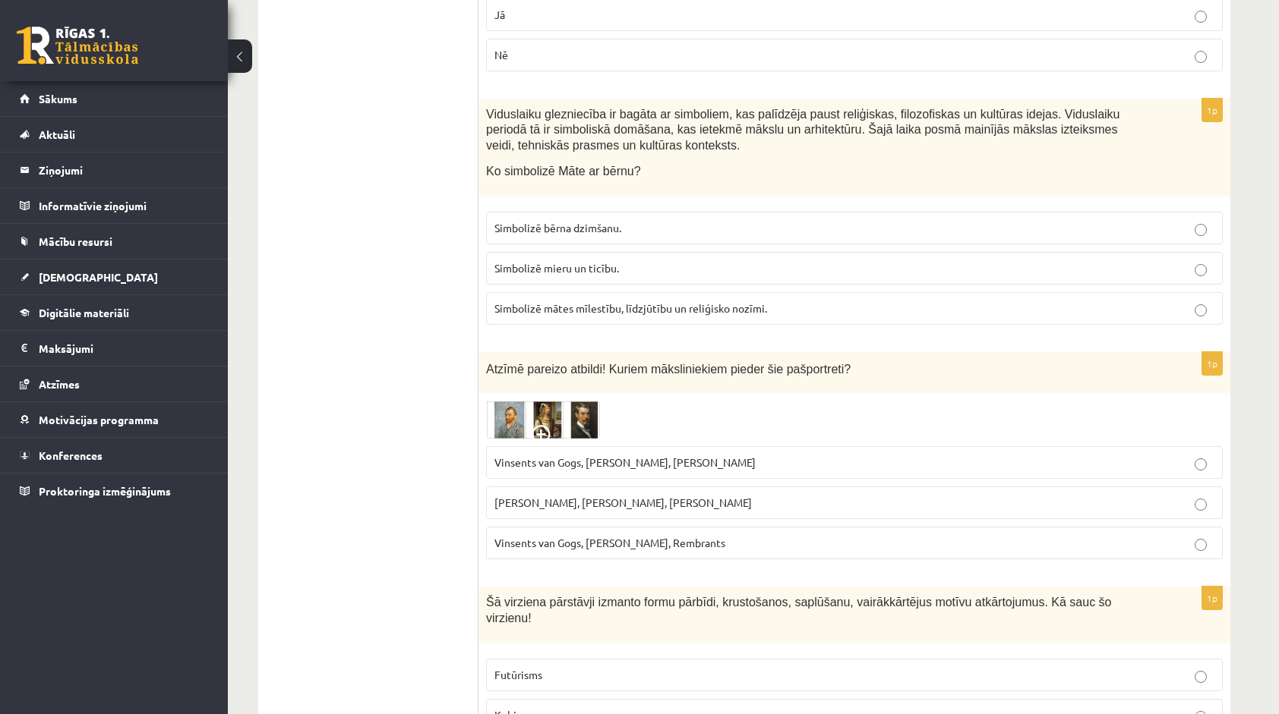
scroll to position [3948, 0]
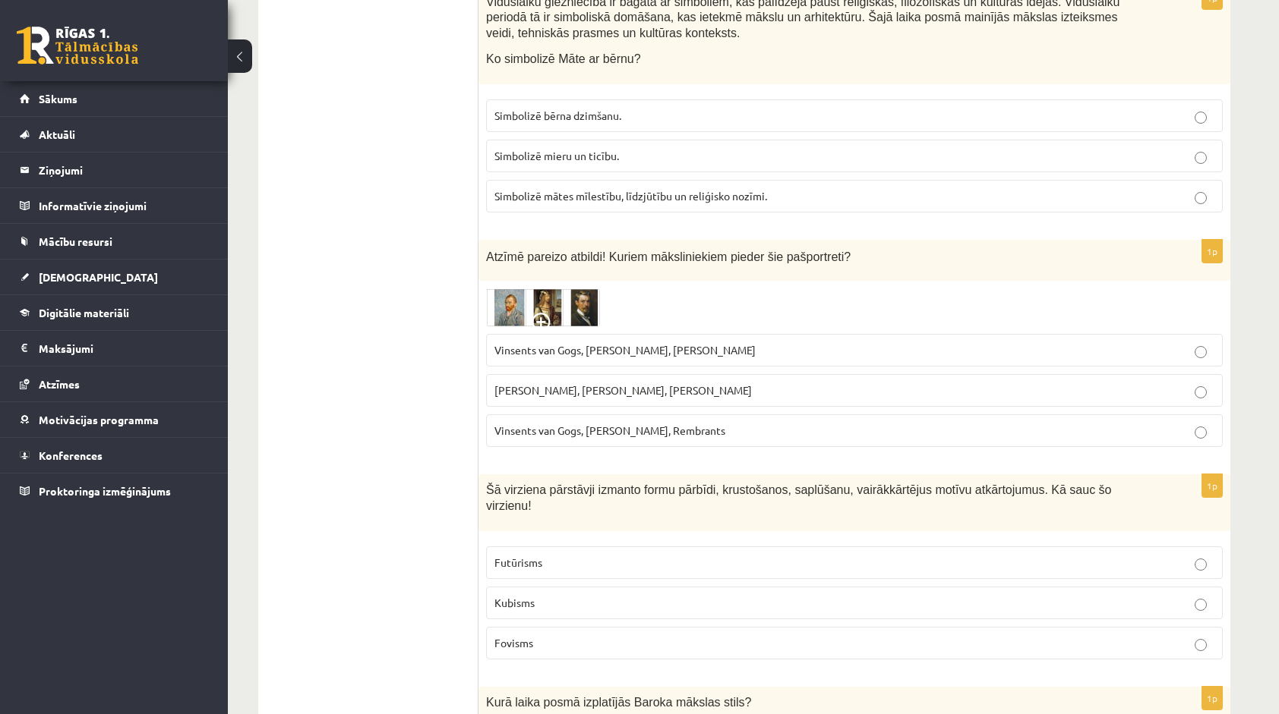
click at [594, 595] on p "Kubisms" at bounding box center [854, 603] width 720 height 16
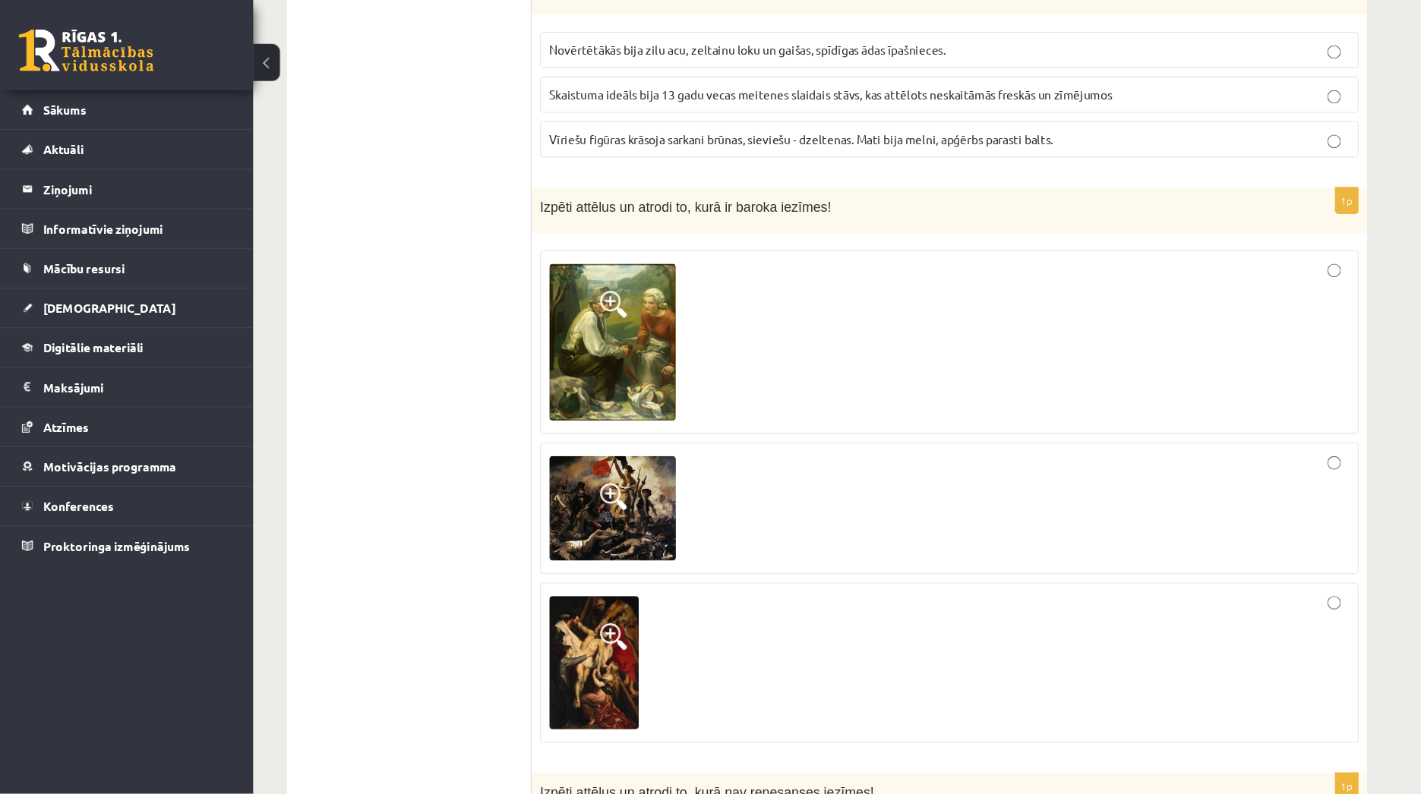
scroll to position [4859, 0]
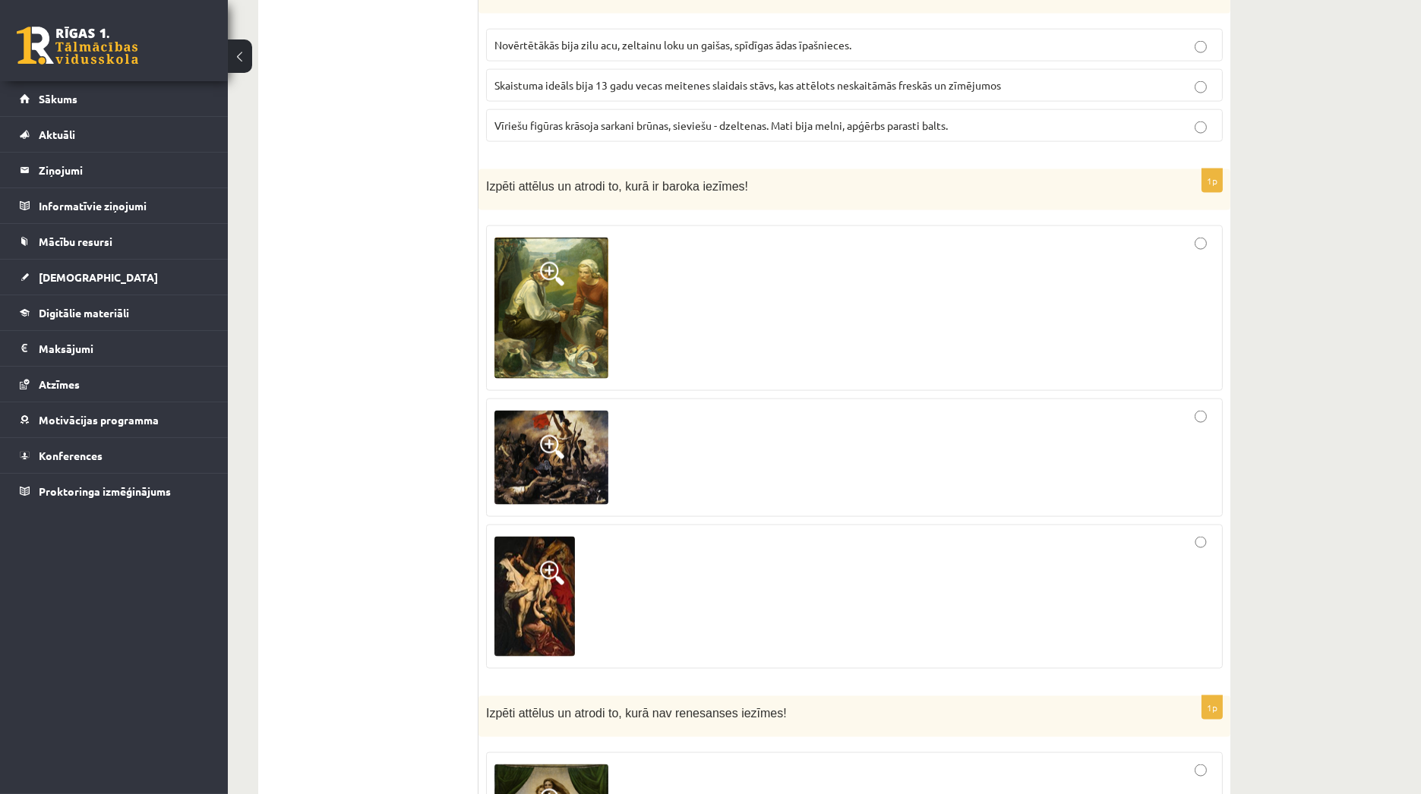
drag, startPoint x: 1248, startPoint y: 0, endPoint x: 405, endPoint y: 302, distance: 895.3
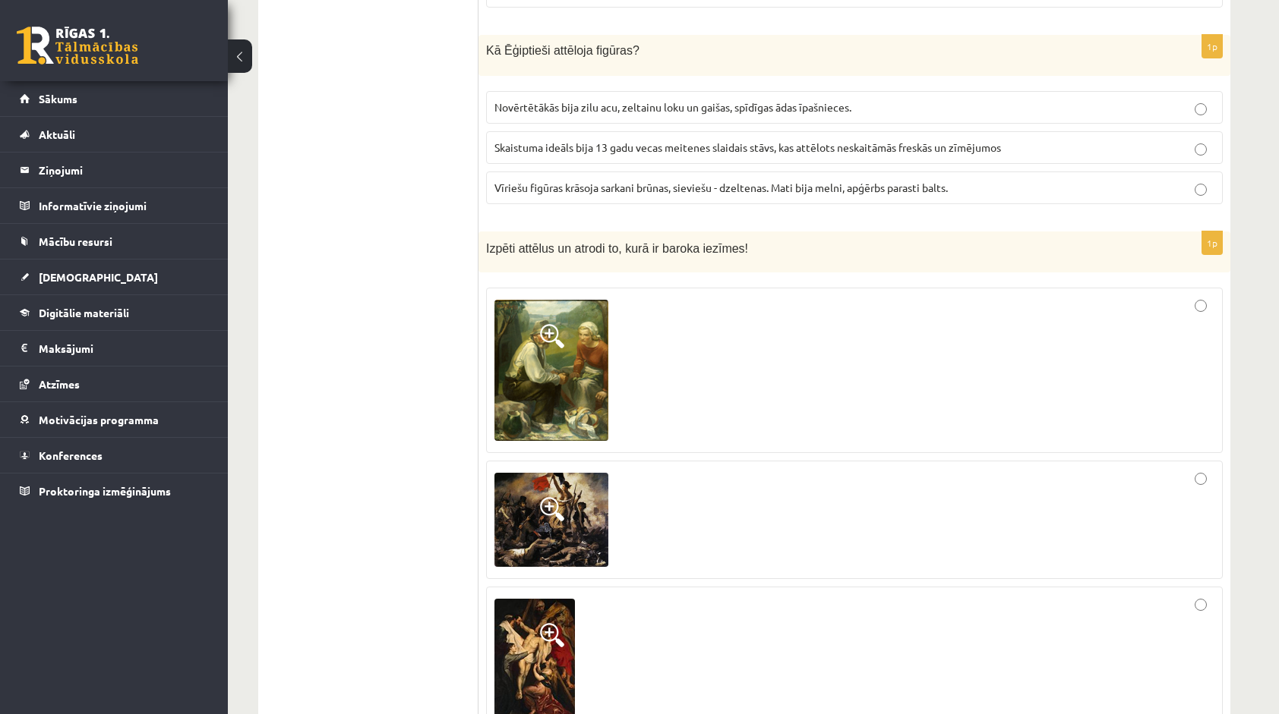
scroll to position [4840, 0]
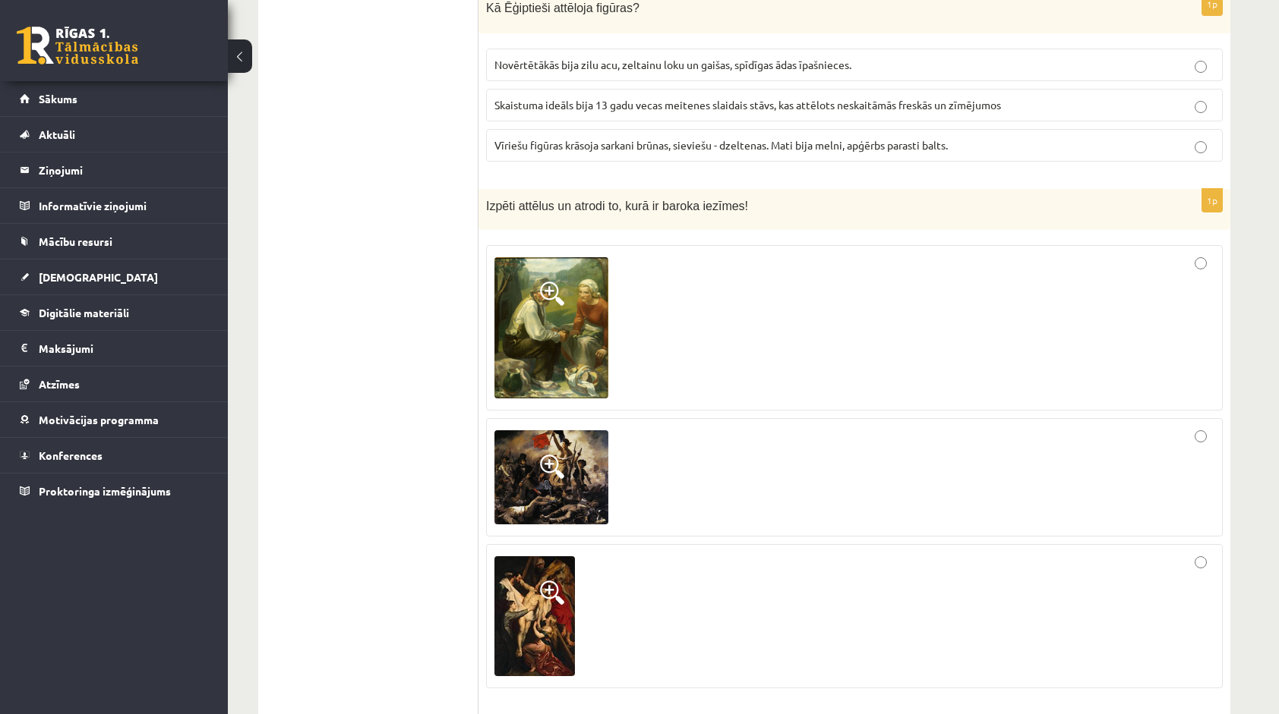
drag, startPoint x: 1256, startPoint y: 0, endPoint x: 416, endPoint y: 223, distance: 868.9
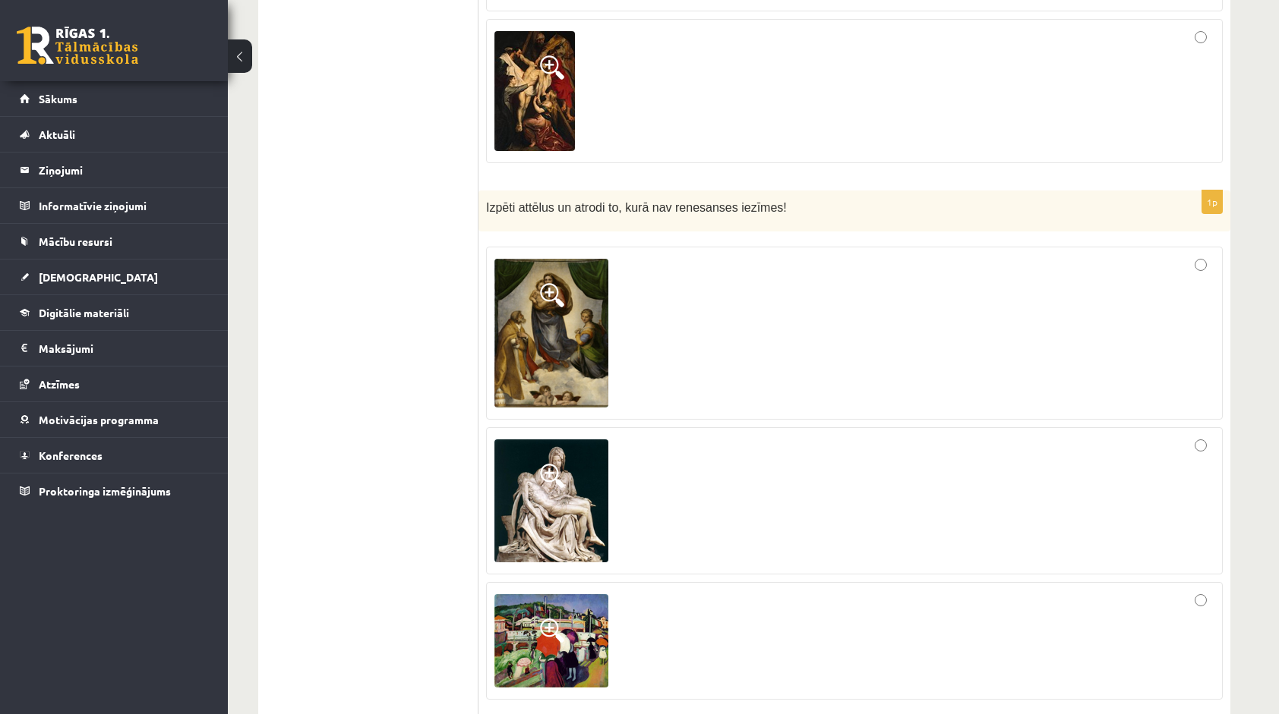
scroll to position [5371, 0]
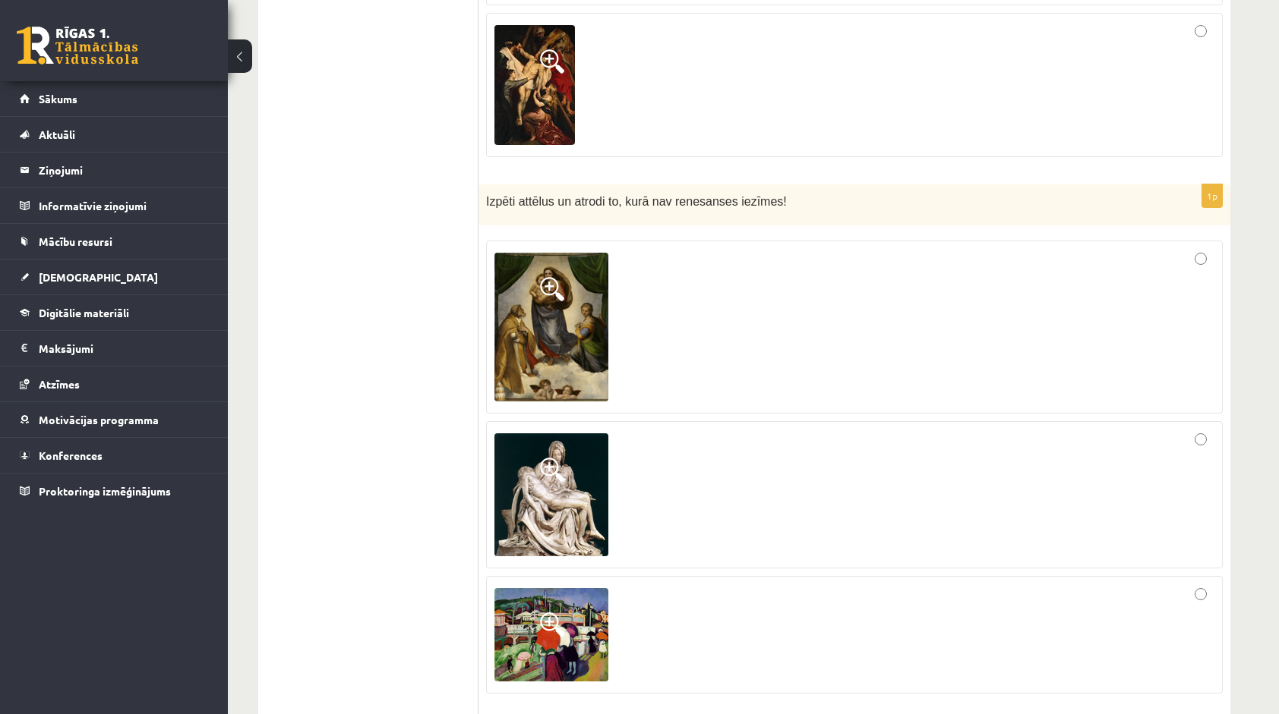
drag, startPoint x: 1259, startPoint y: 0, endPoint x: 399, endPoint y: 162, distance: 874.6
click at [667, 585] on div at bounding box center [854, 635] width 720 height 101
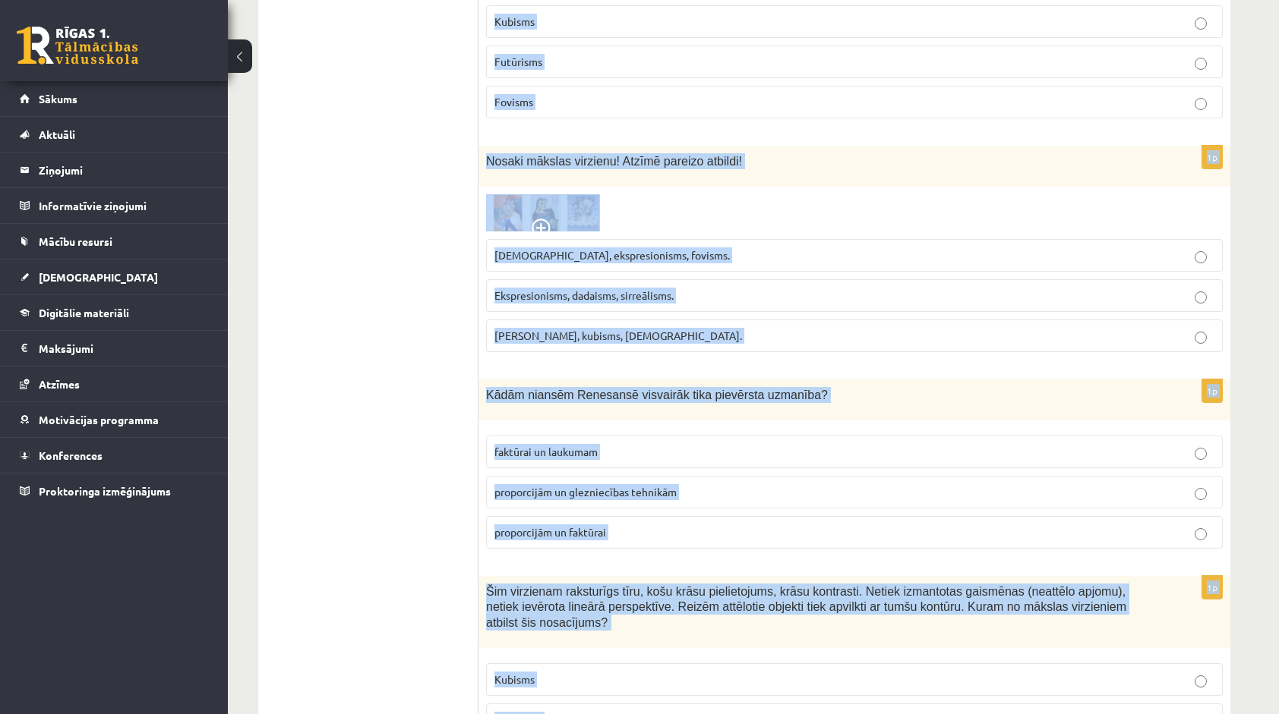
scroll to position [6585, 0]
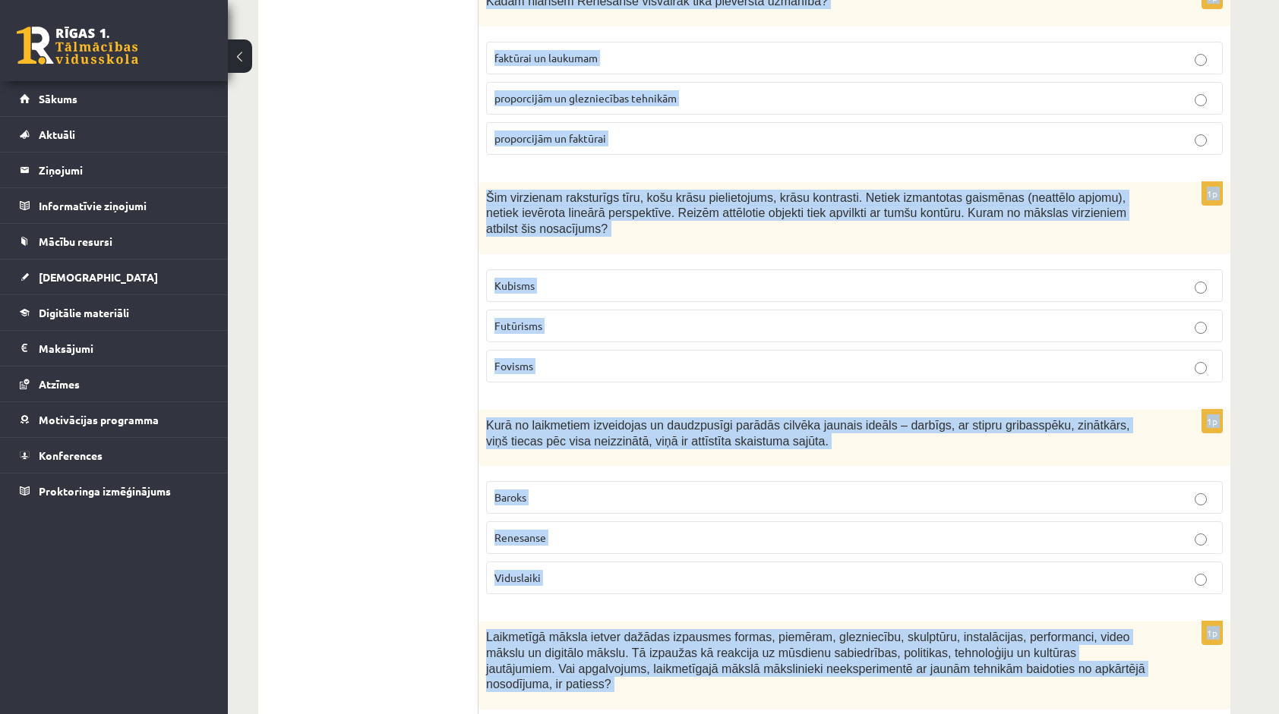
drag, startPoint x: 484, startPoint y: 193, endPoint x: 680, endPoint y: 645, distance: 493.1
copy form "Tēlotais priekšmets netiek apstādināts, skatīts no viena noteikta redzes punkta…"
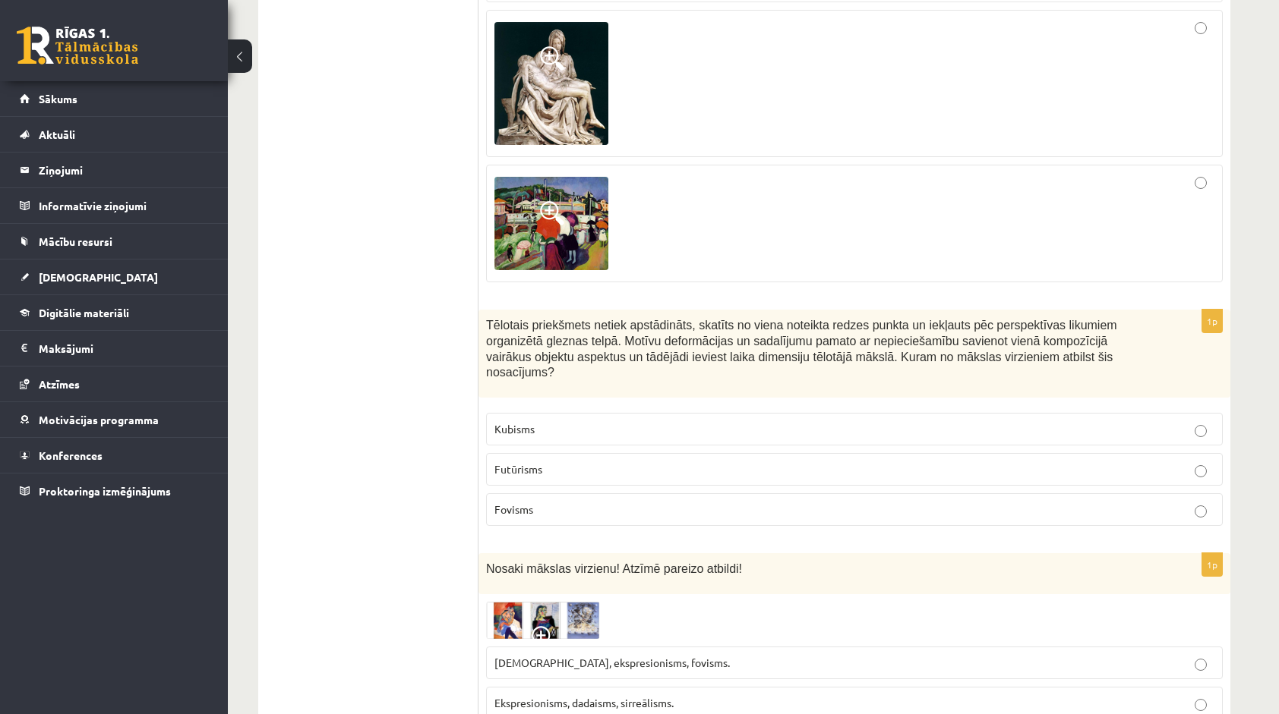
scroll to position [5749, 0]
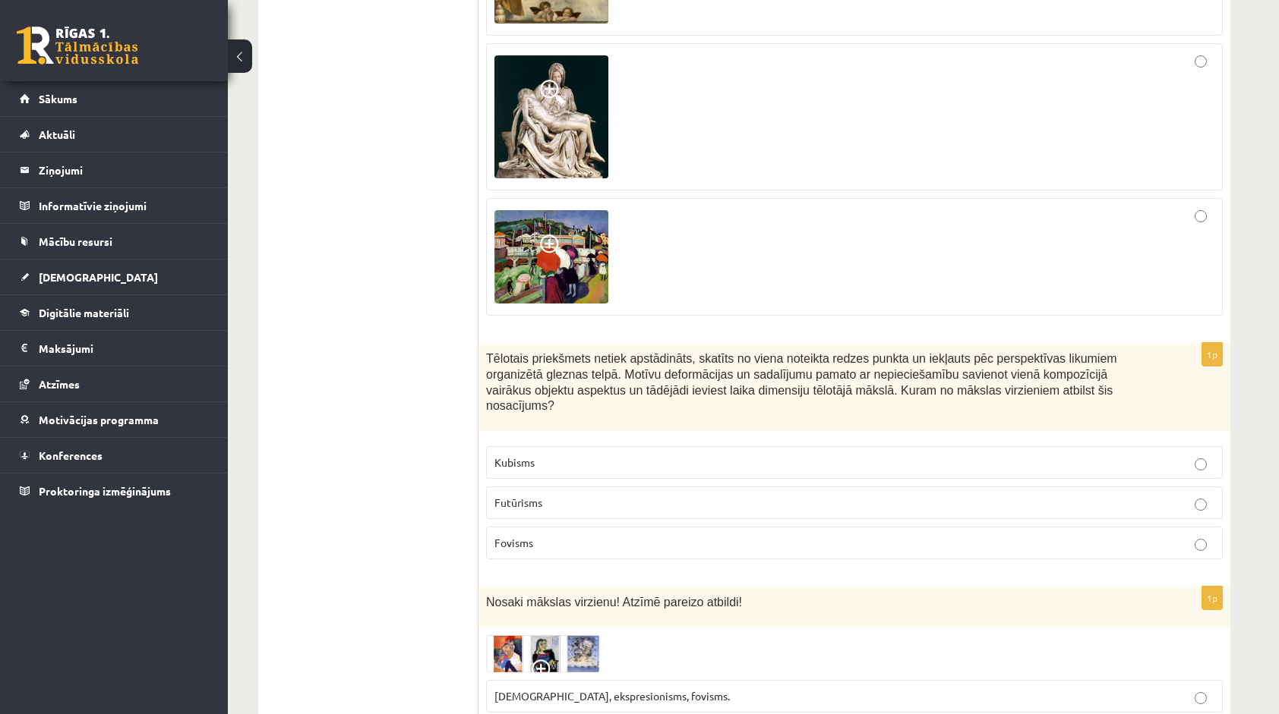
click at [573, 455] on p "Kubisms" at bounding box center [854, 463] width 720 height 16
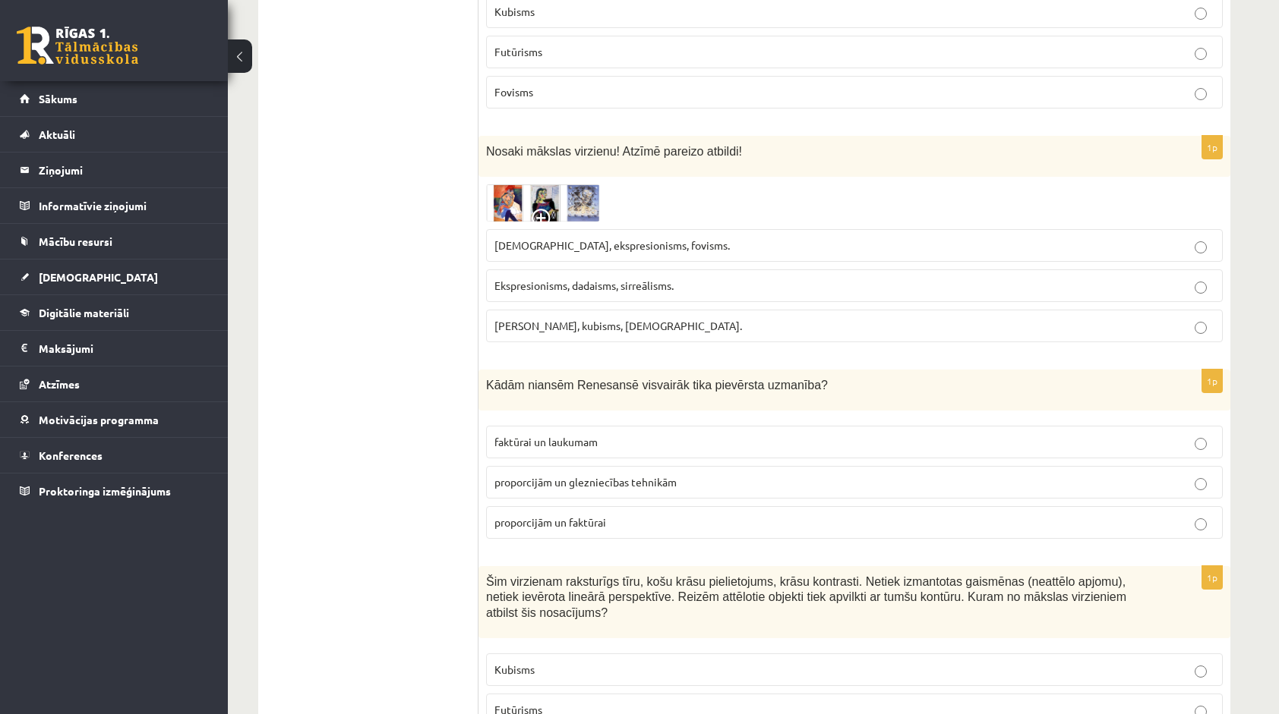
scroll to position [6205, 0]
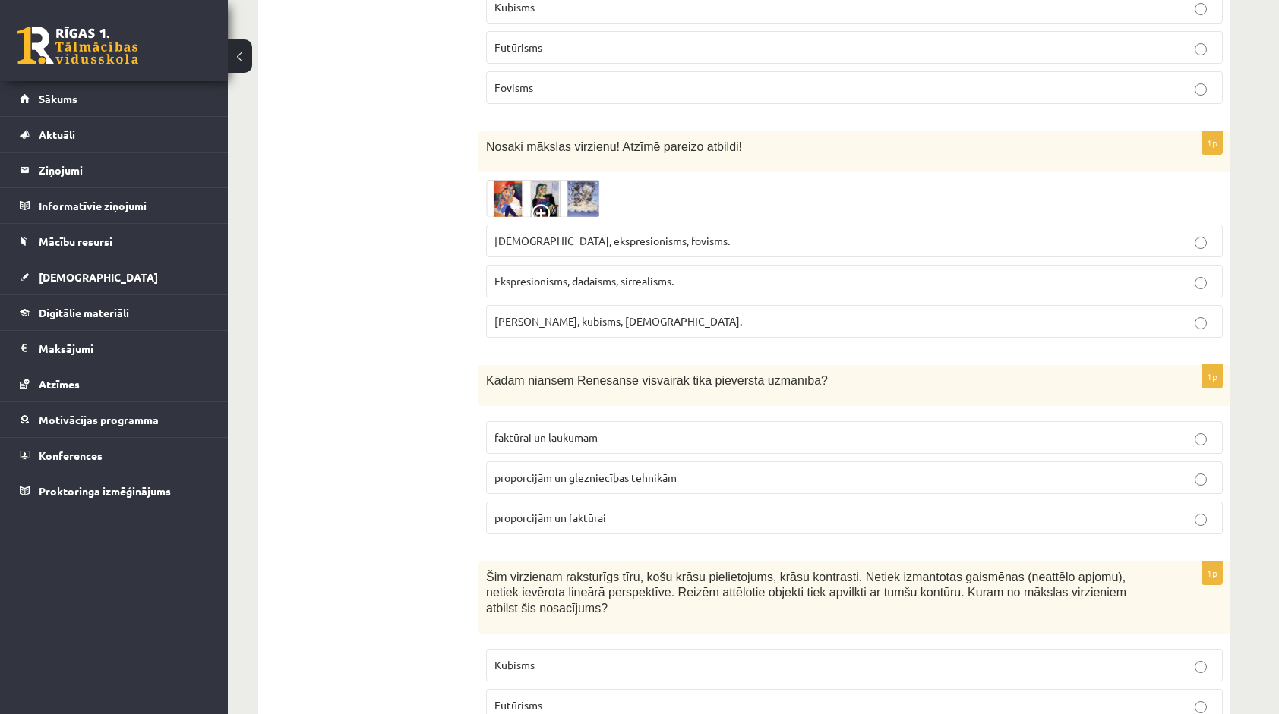
click at [670, 470] on p "proporcijām un glezniecības tehnikām" at bounding box center [854, 478] width 720 height 16
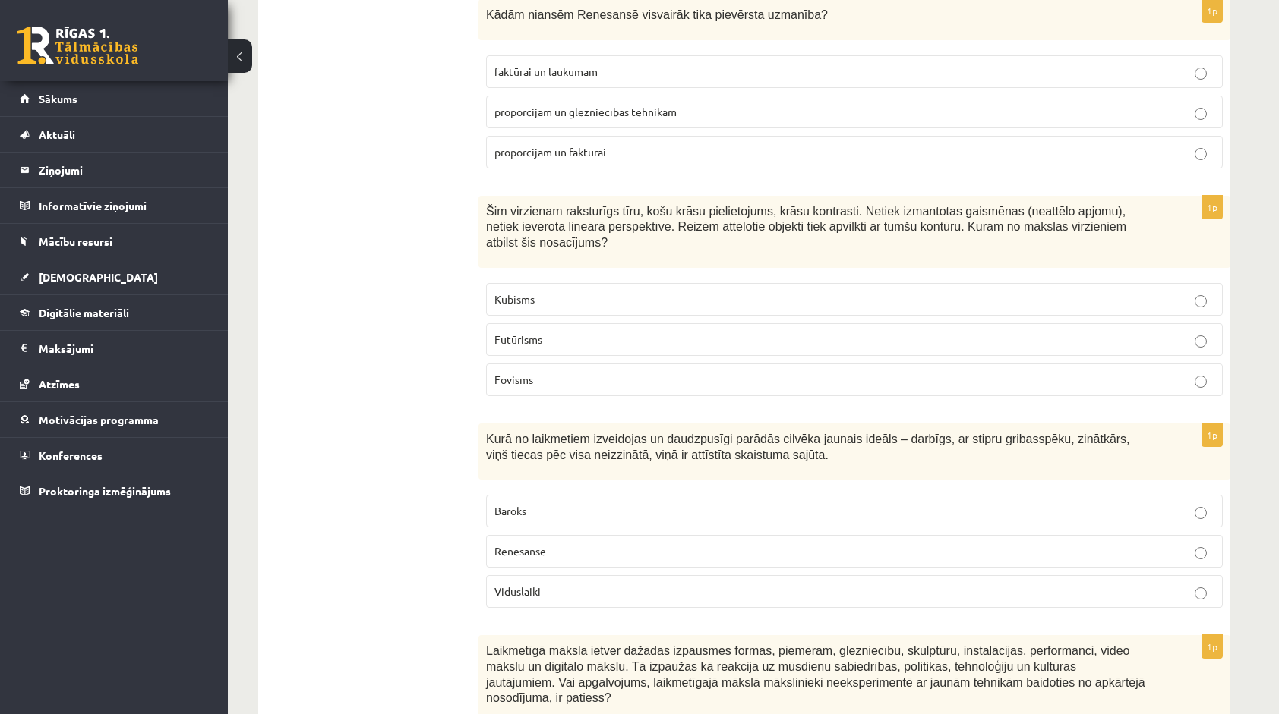
scroll to position [6585, 0]
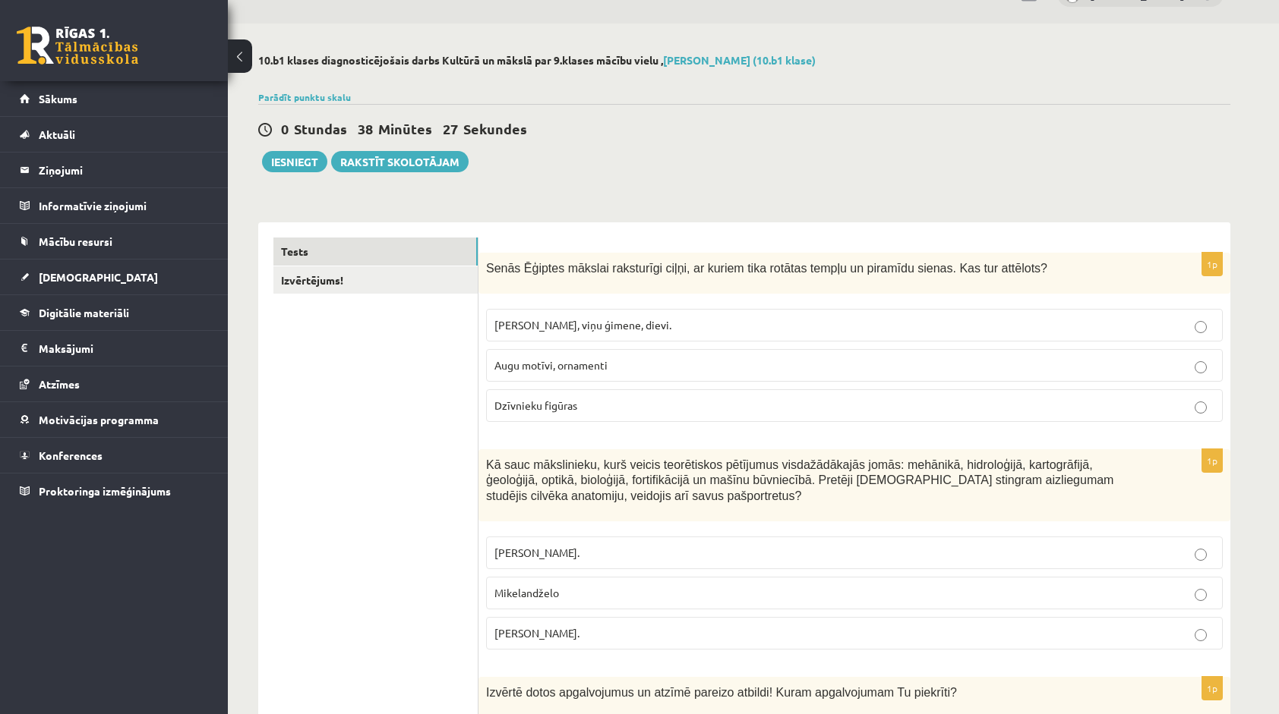
scroll to position [0, 0]
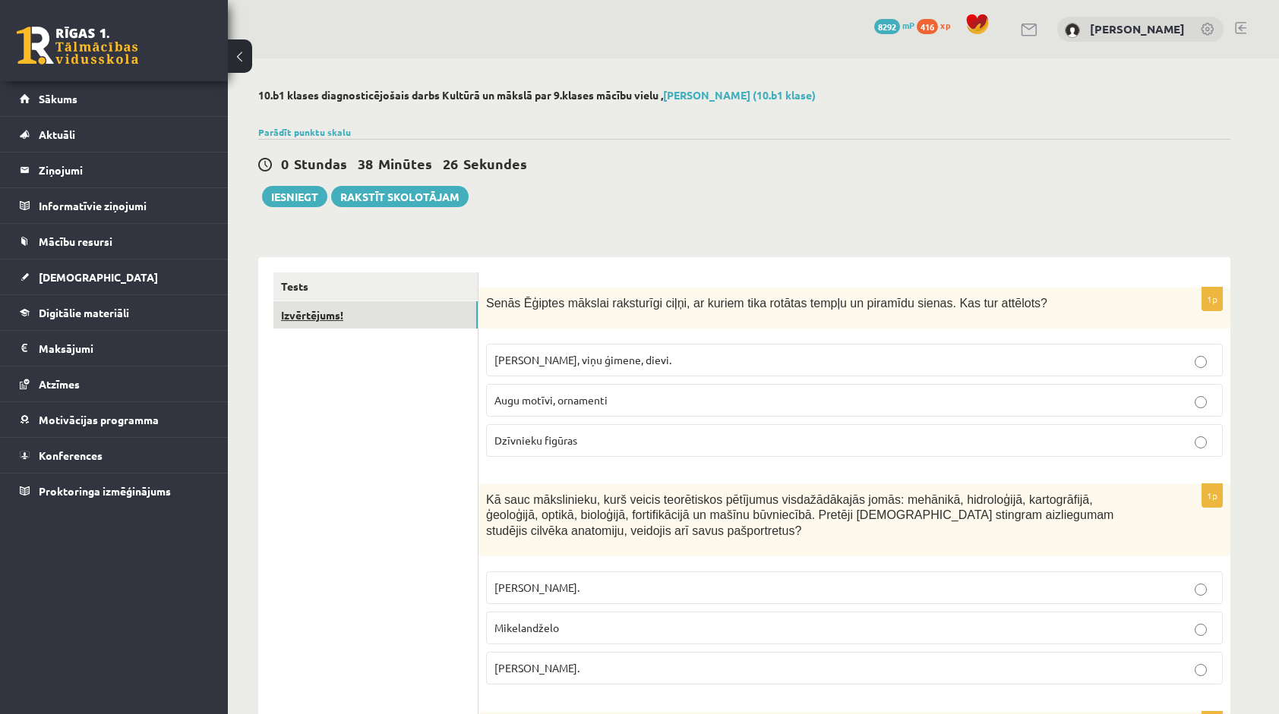
click at [343, 320] on link "Izvērtējums!" at bounding box center [375, 315] width 204 height 28
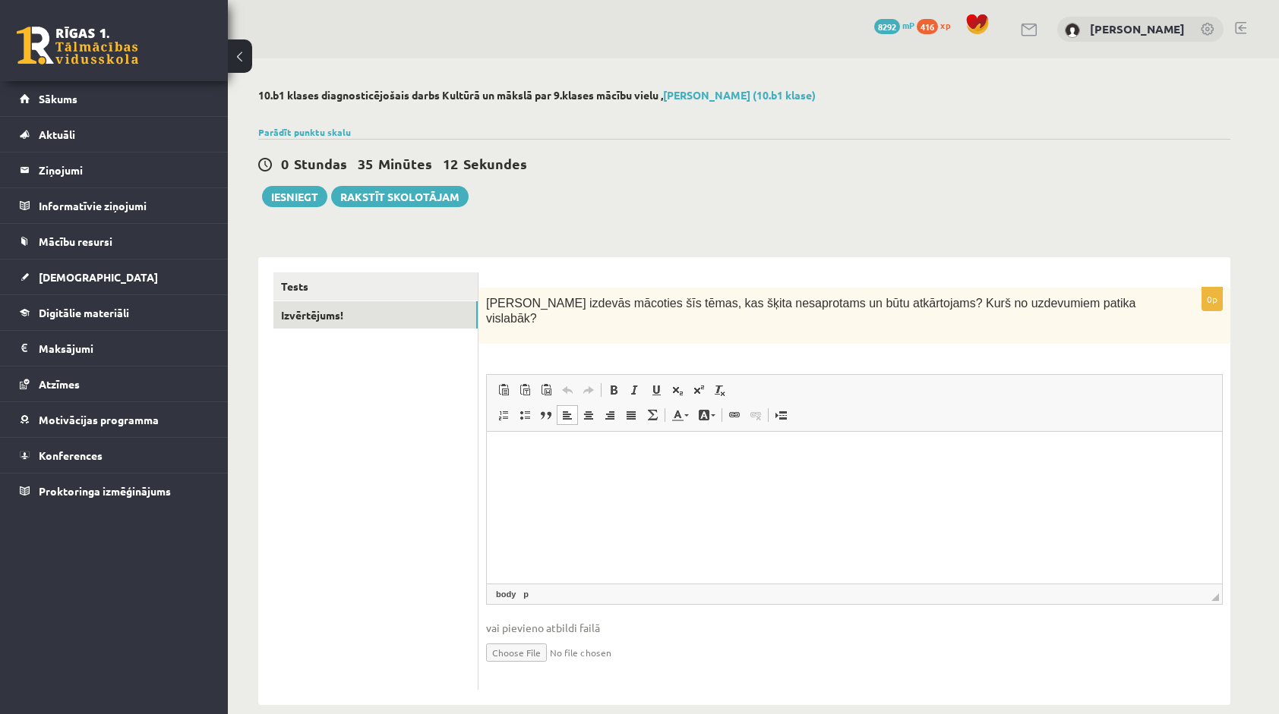
click at [660, 472] on html at bounding box center [854, 455] width 735 height 46
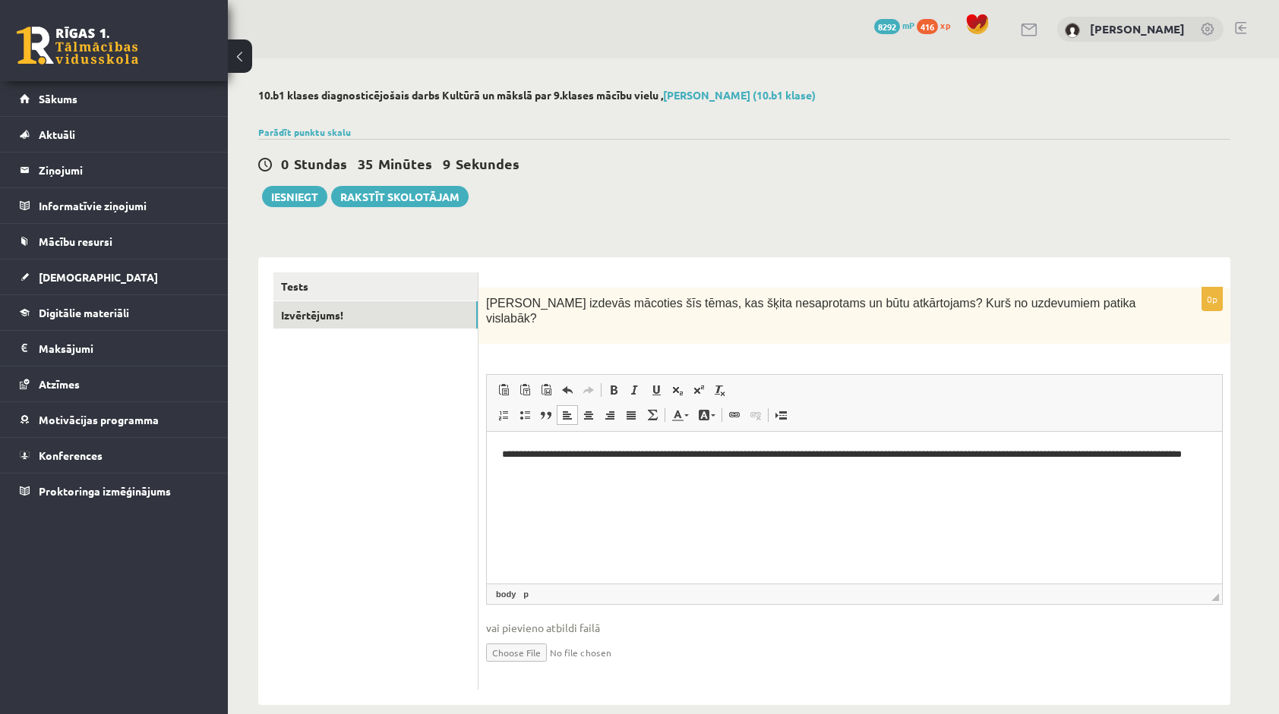
click at [1061, 308] on p "Kas izdevās mācoties šīs tēmas, kas šķita nesaprotams un būtu atkārtojams? Kurš…" at bounding box center [816, 310] width 661 height 31
click at [328, 294] on link "Tests" at bounding box center [375, 287] width 204 height 28
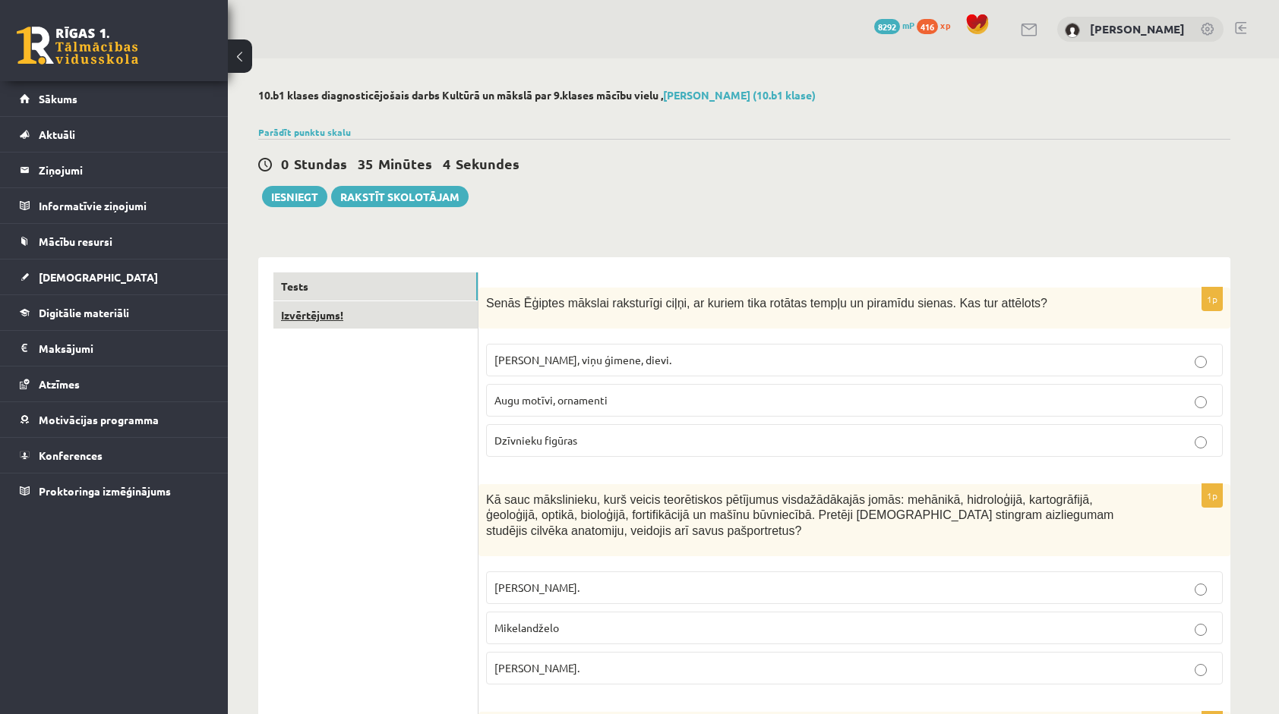
click at [386, 324] on link "Izvērtējums!" at bounding box center [375, 315] width 204 height 28
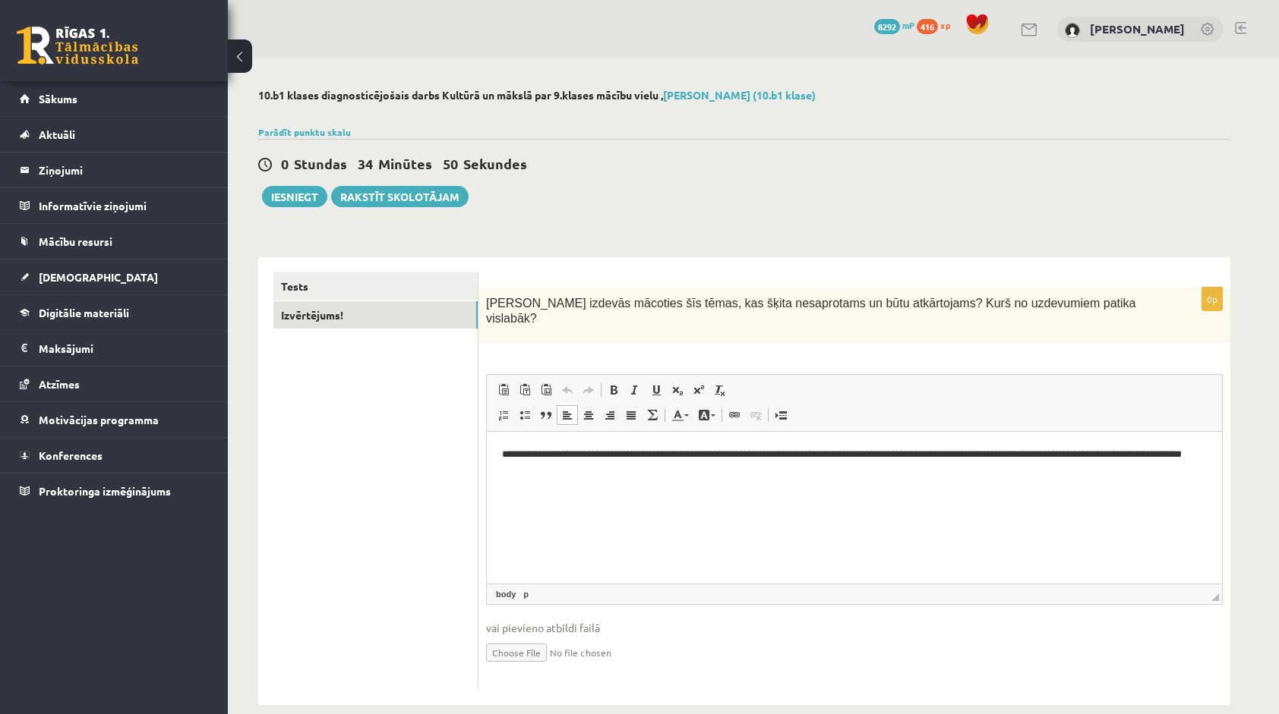
click at [548, 457] on p "**********" at bounding box center [854, 463] width 705 height 32
click at [929, 314] on div "Kas izdevās mācoties šīs tēmas, kas šķita nesaprotams un būtu atkārtojams? Kurš…" at bounding box center [854, 316] width 752 height 57
click at [290, 196] on button "Iesniegt" at bounding box center [294, 196] width 65 height 21
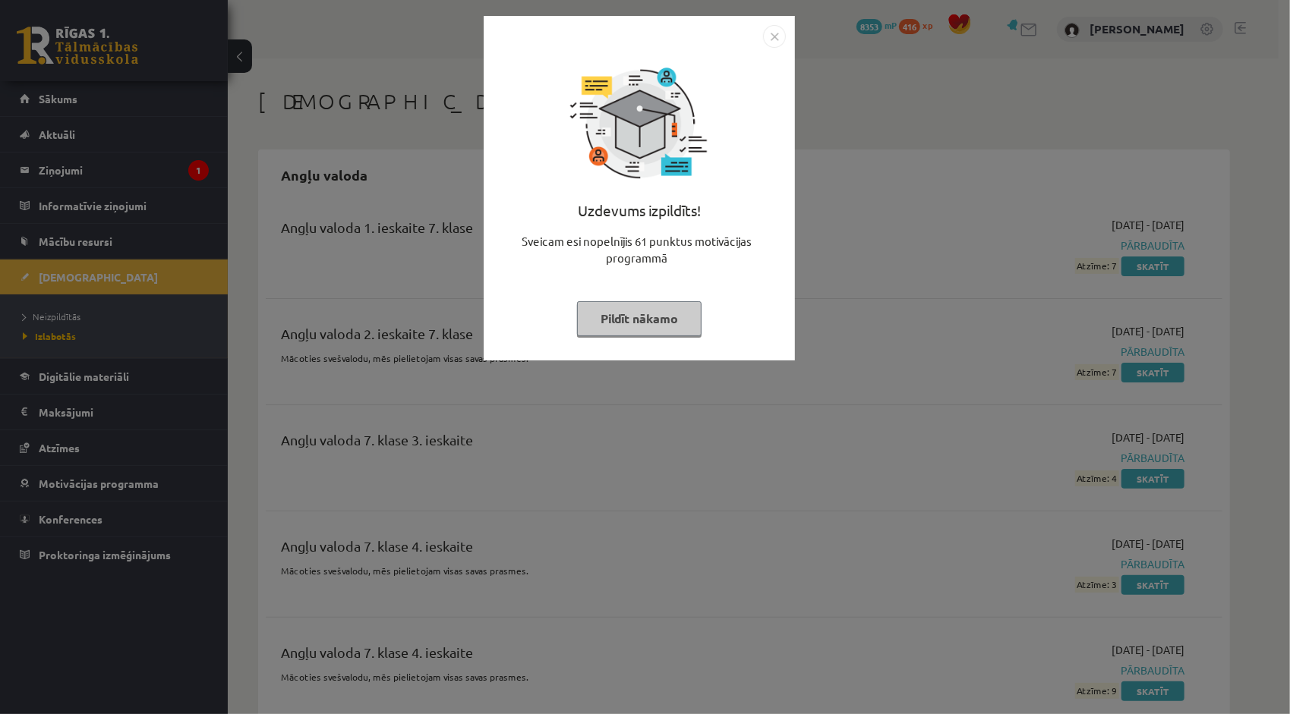
click at [764, 39] on img "Close" at bounding box center [774, 36] width 23 height 23
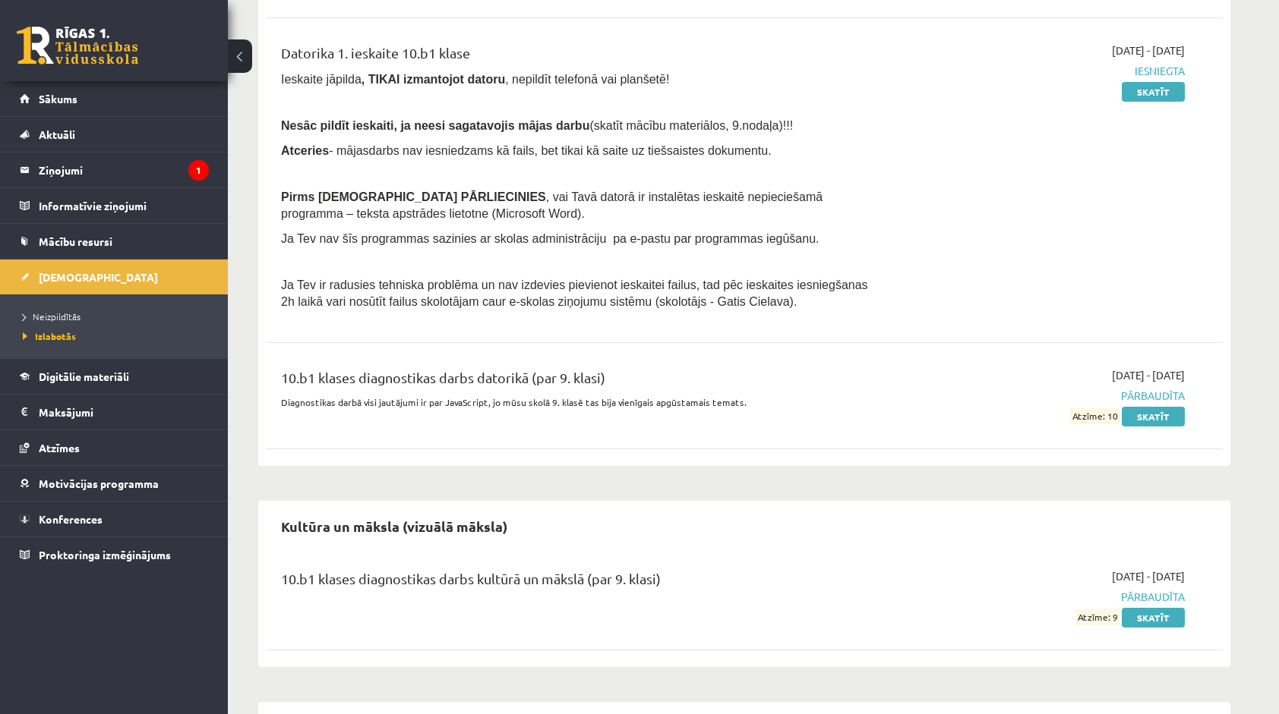
scroll to position [6910, 0]
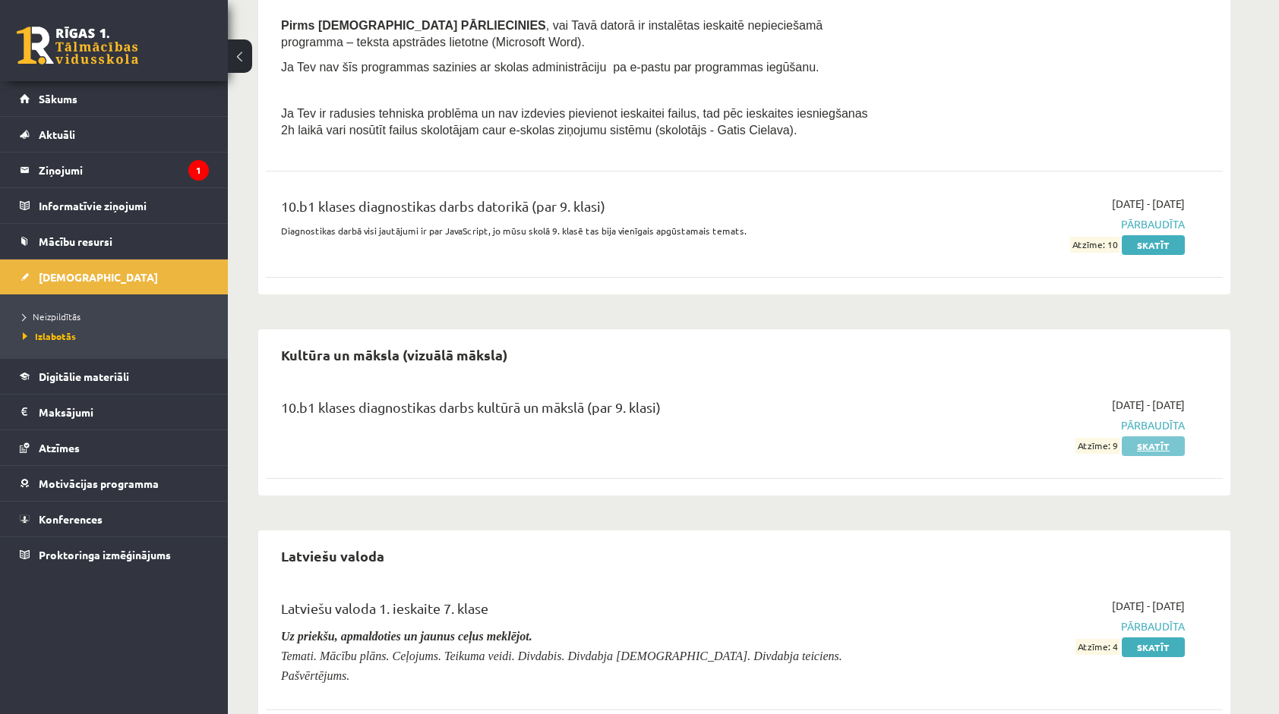
click at [1153, 437] on link "Skatīt" at bounding box center [1152, 447] width 63 height 20
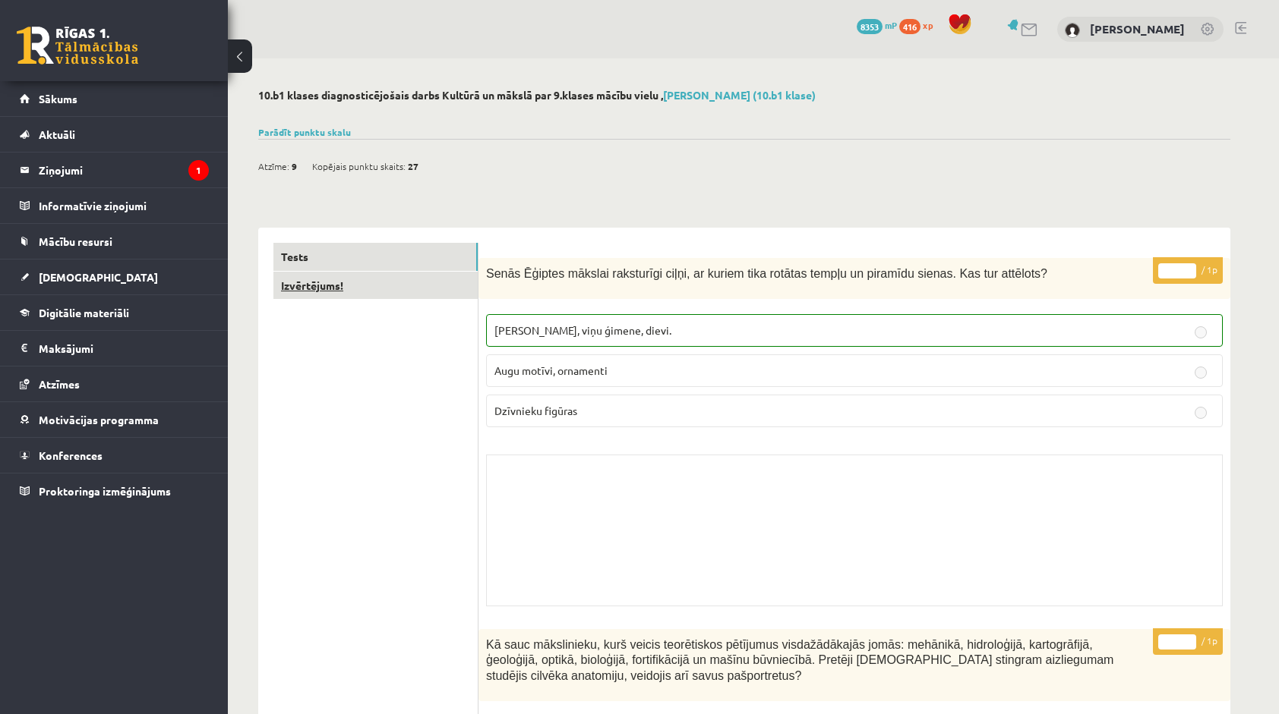
click at [383, 279] on link "Izvērtējums!" at bounding box center [375, 286] width 204 height 28
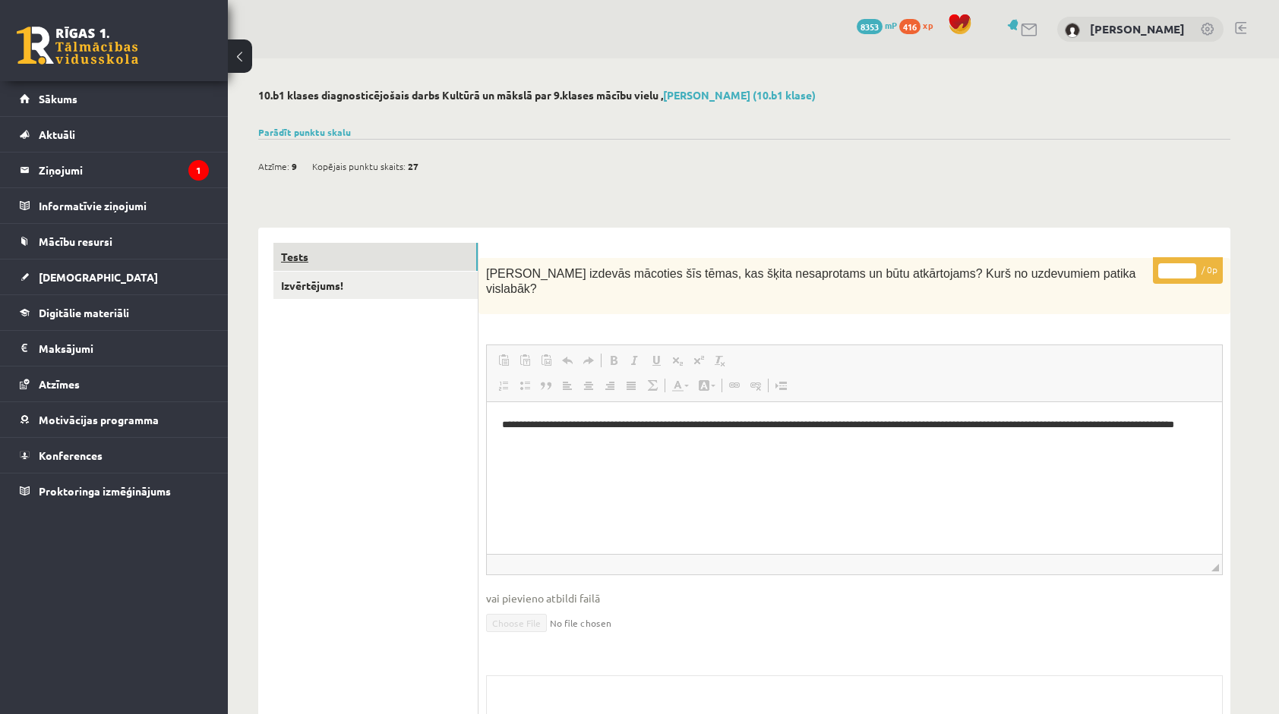
click at [368, 264] on link "Tests" at bounding box center [375, 257] width 204 height 28
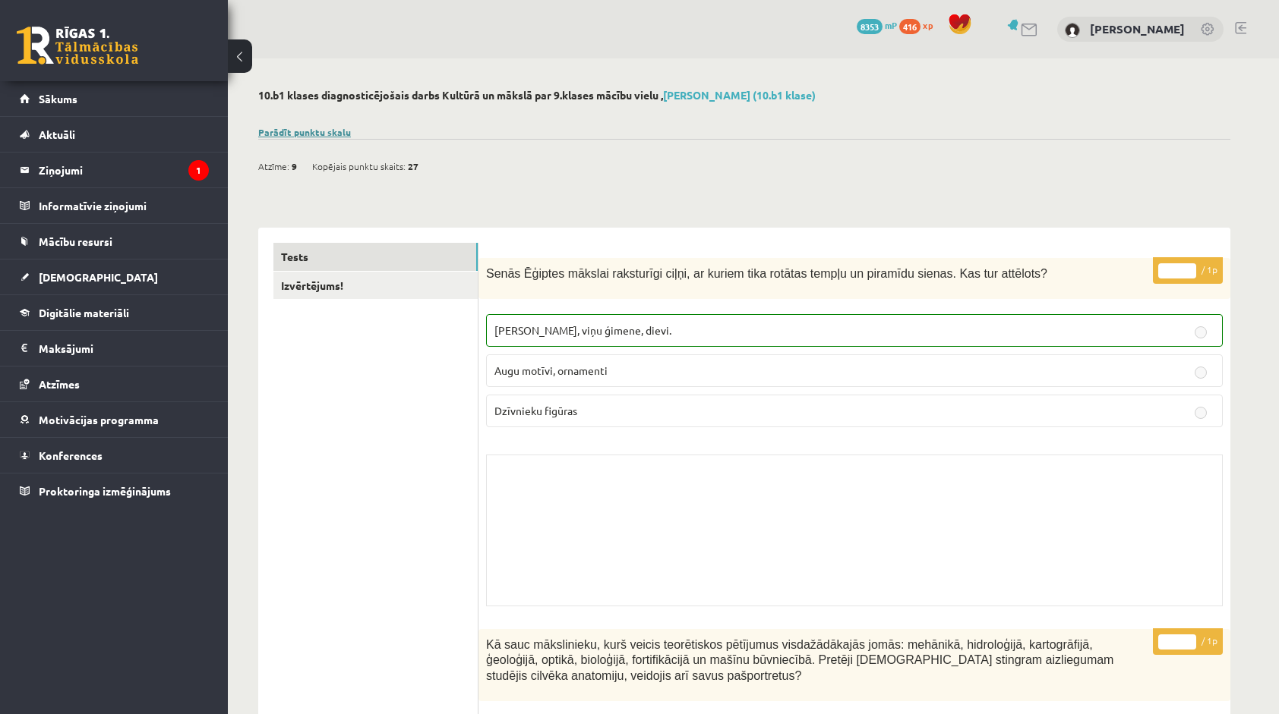
click at [293, 132] on link "Parādīt punktu skalu" at bounding box center [304, 132] width 93 height 12
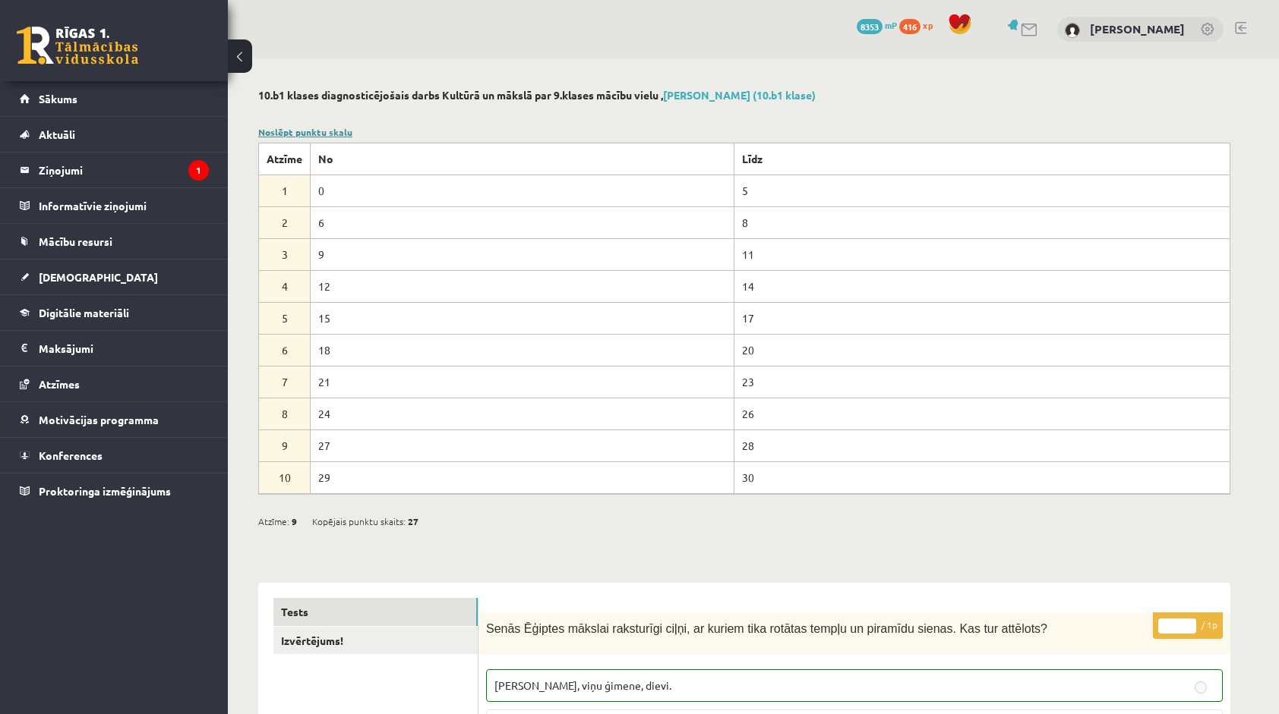
click at [293, 132] on link "Noslēpt punktu skalu" at bounding box center [305, 132] width 94 height 12
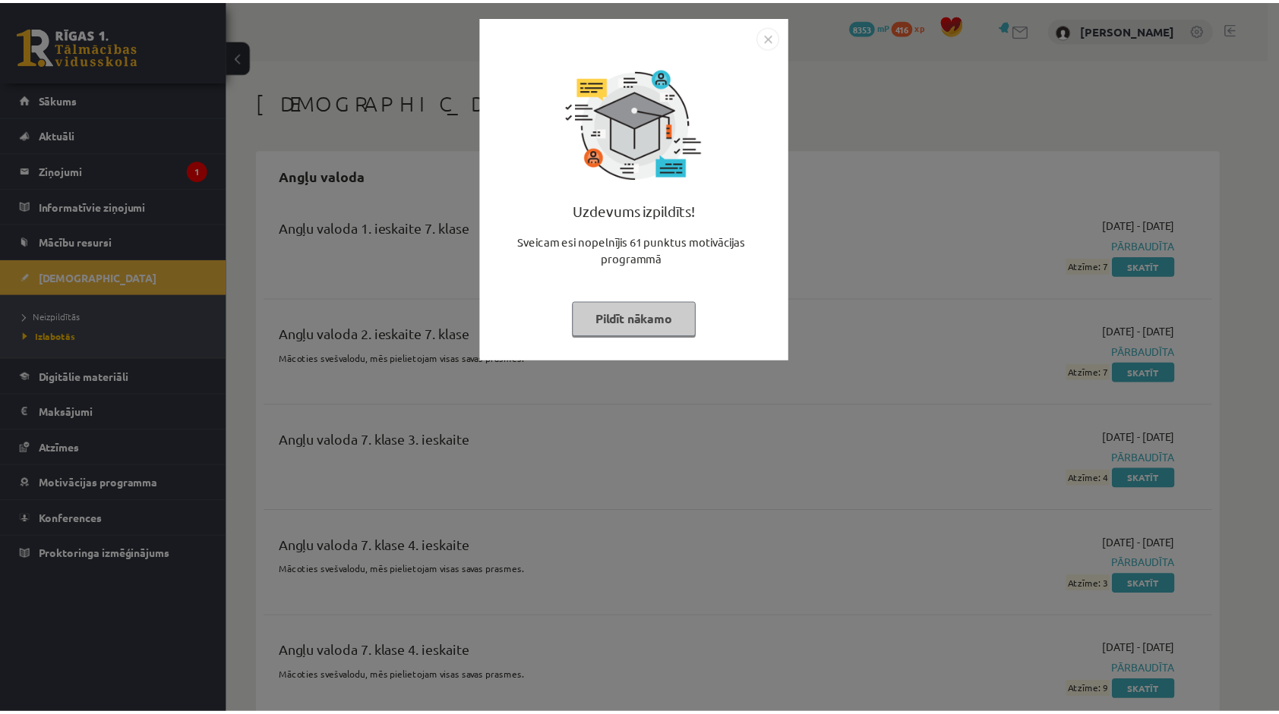
scroll to position [6910, 0]
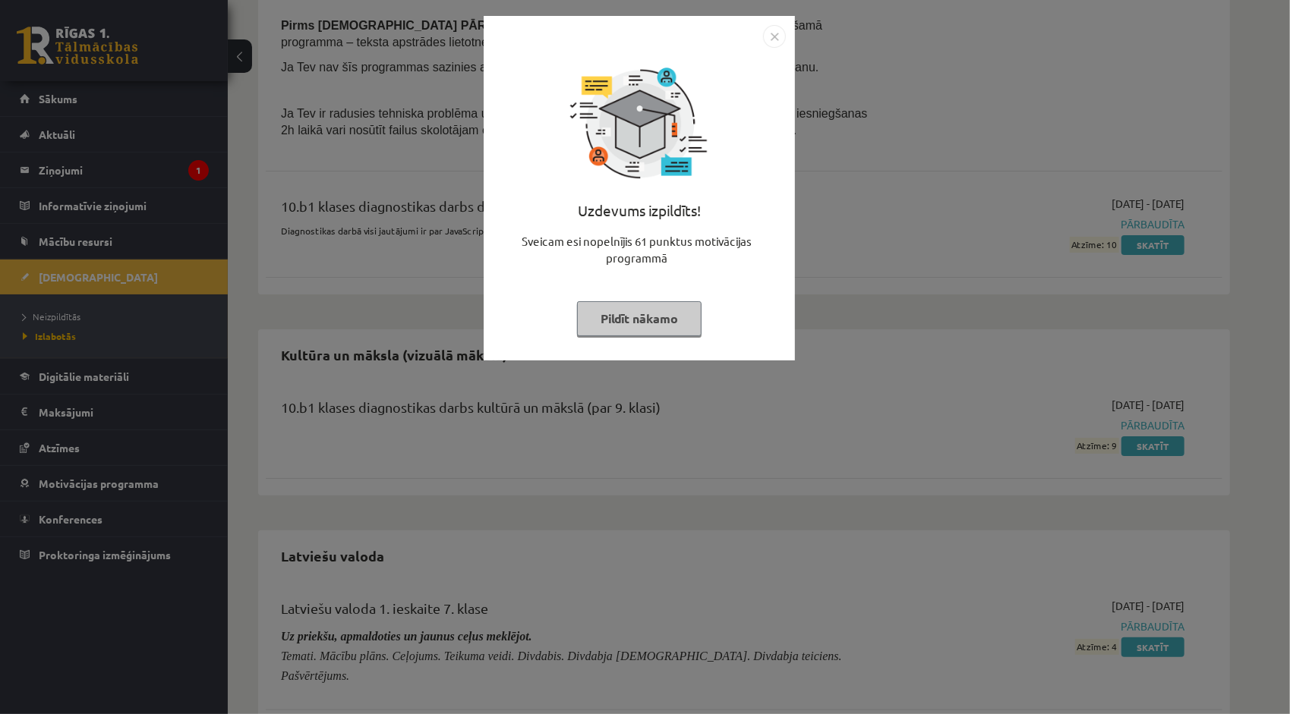
click at [773, 33] on img "Close" at bounding box center [774, 36] width 23 height 23
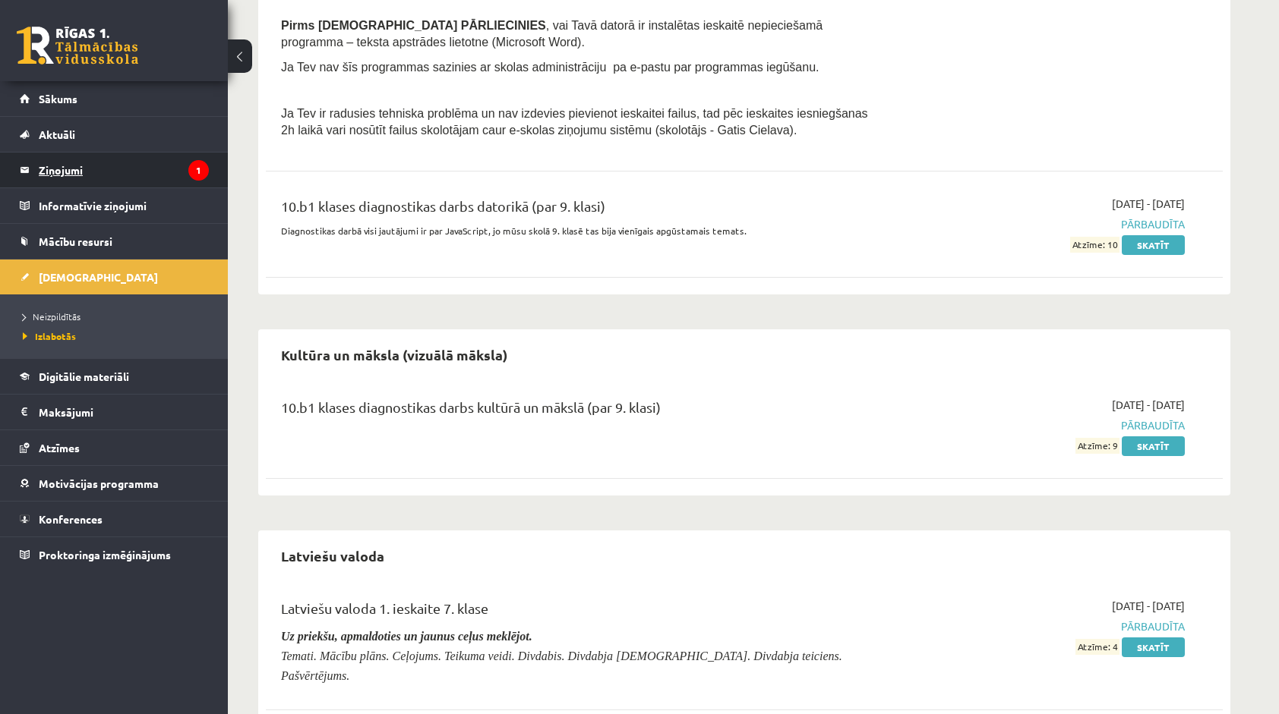
click at [143, 172] on legend "Ziņojumi 1" at bounding box center [124, 170] width 170 height 35
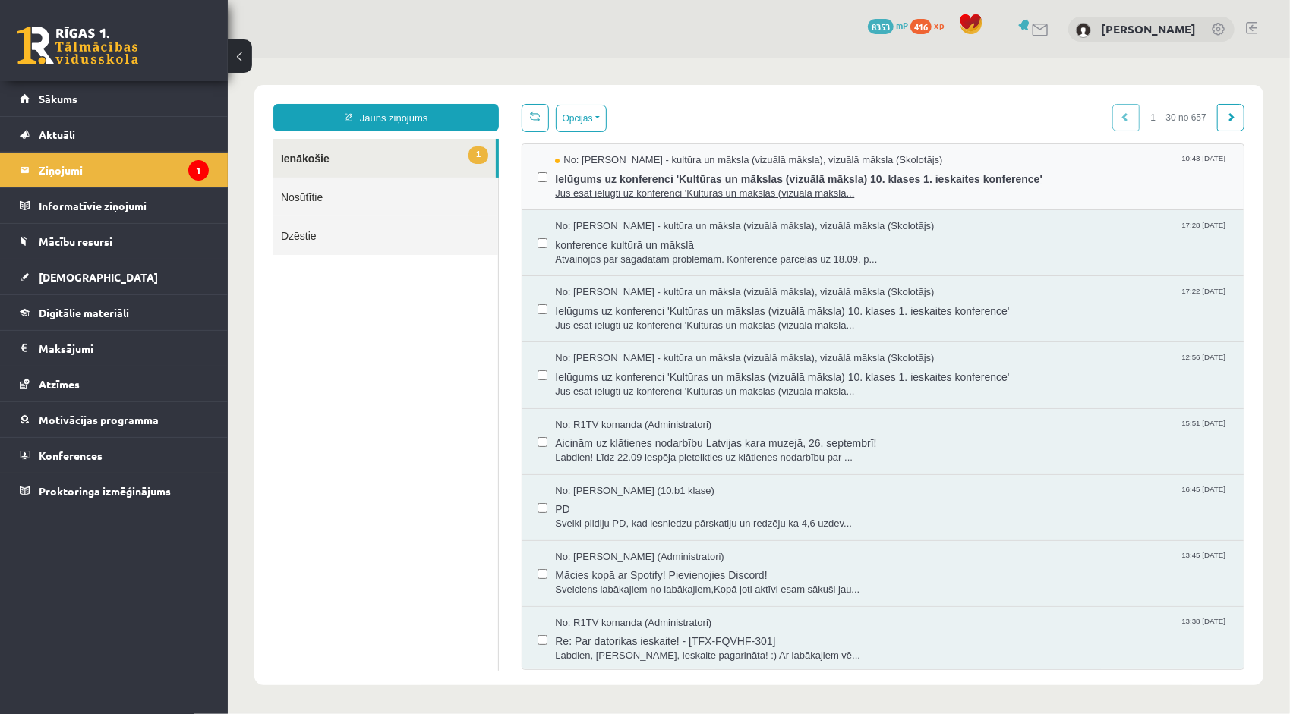
click at [564, 179] on span "Ielūgums uz konferenci 'Kultūras un mākslas (vizuālā māksla) 10. klases 1. iesk…" at bounding box center [890, 176] width 673 height 19
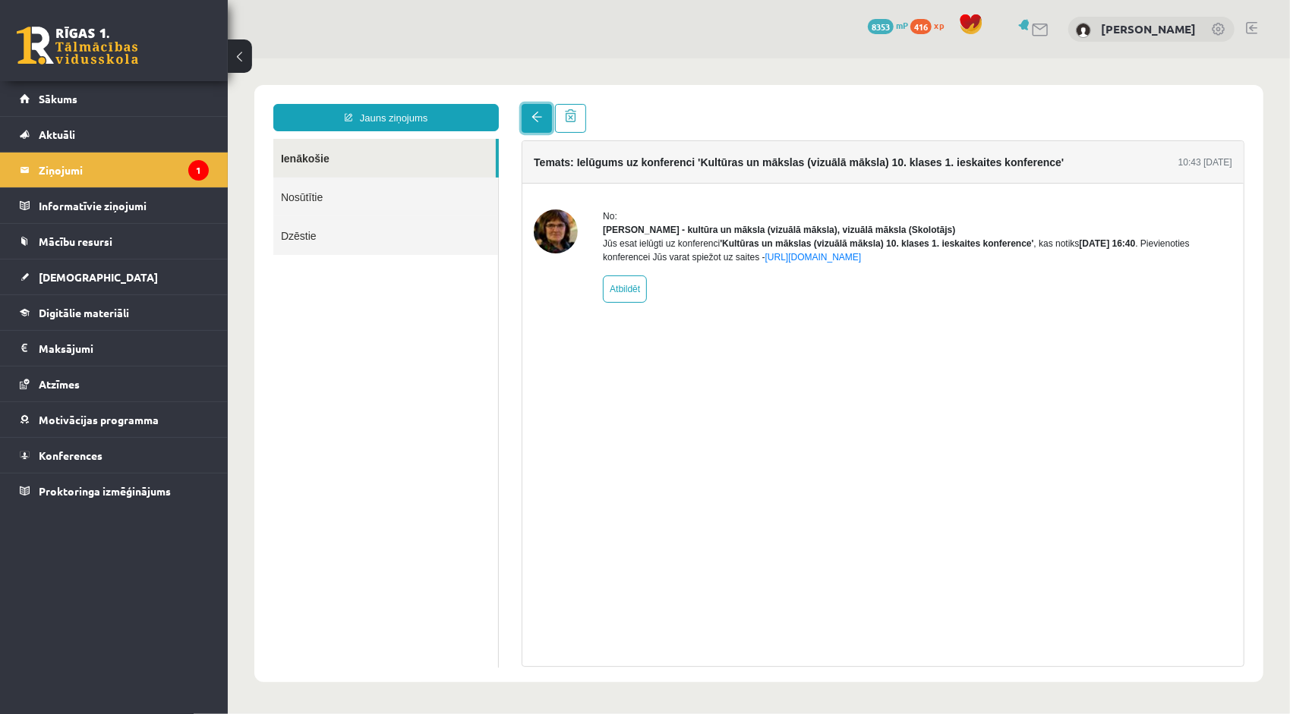
click at [526, 128] on link at bounding box center [536, 117] width 30 height 29
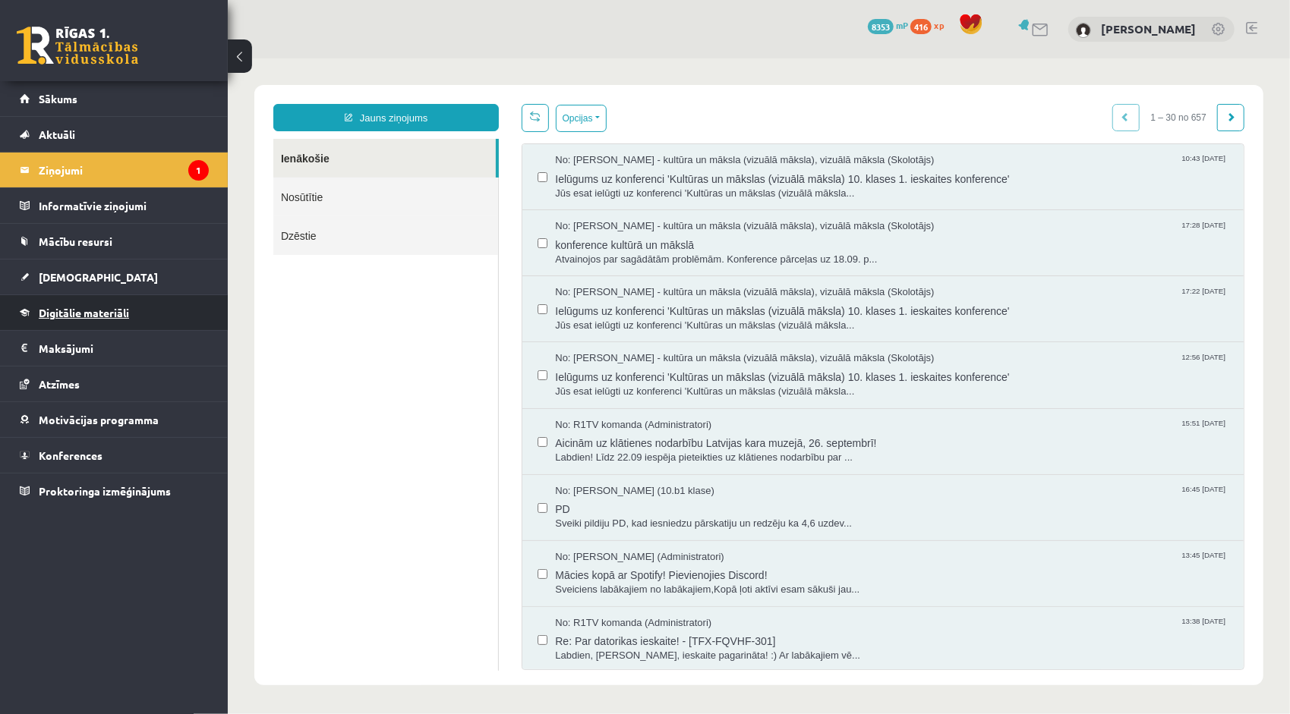
click at [134, 313] on link "Digitālie materiāli" at bounding box center [114, 312] width 189 height 35
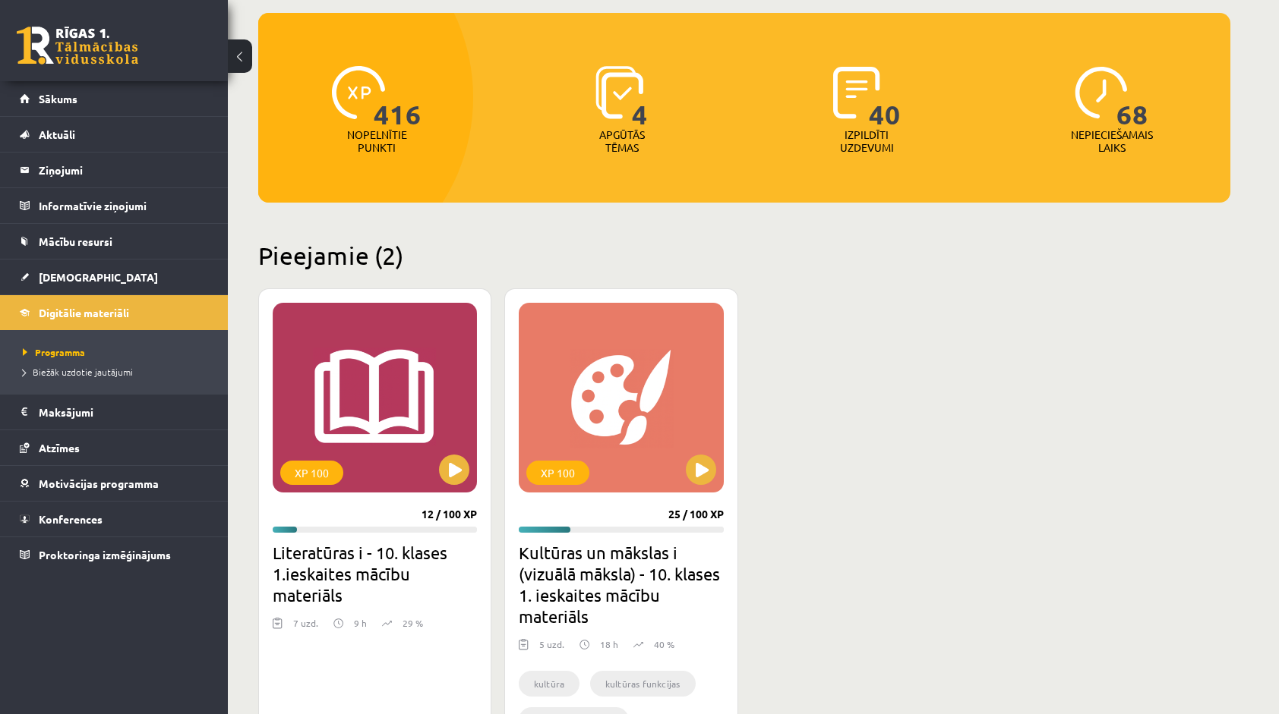
scroll to position [152, 0]
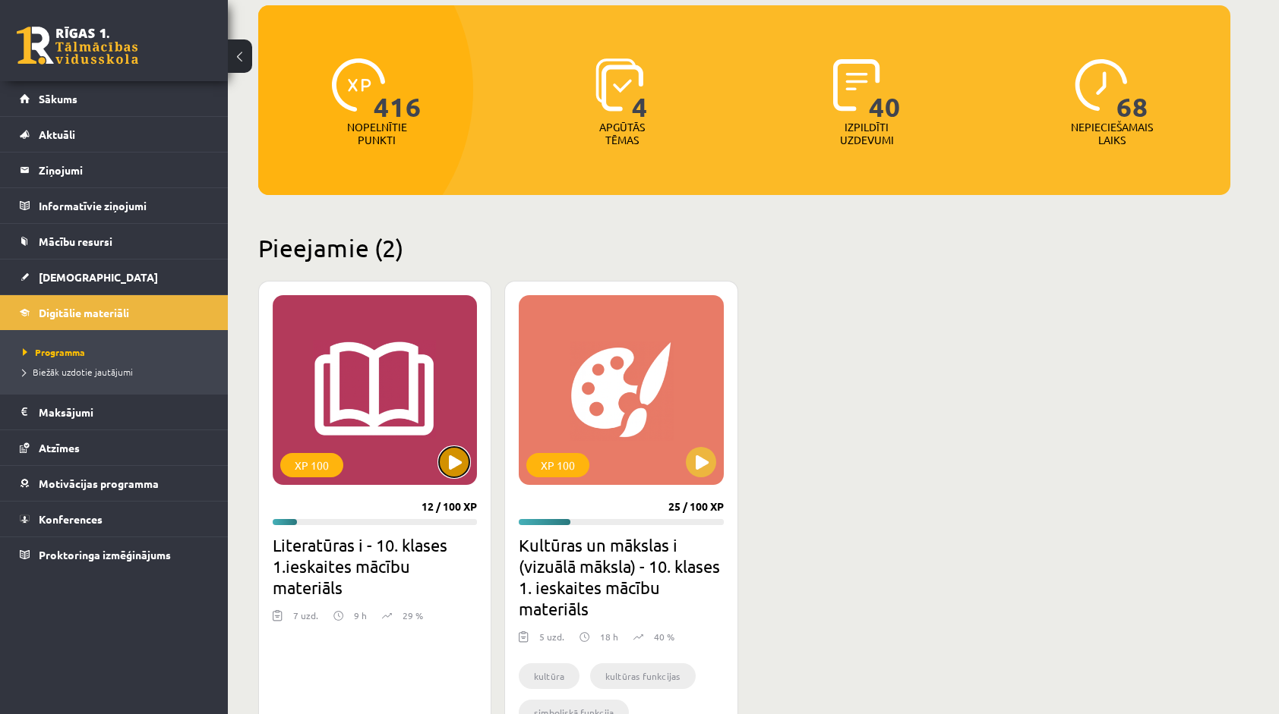
click at [459, 454] on button at bounding box center [454, 462] width 30 height 30
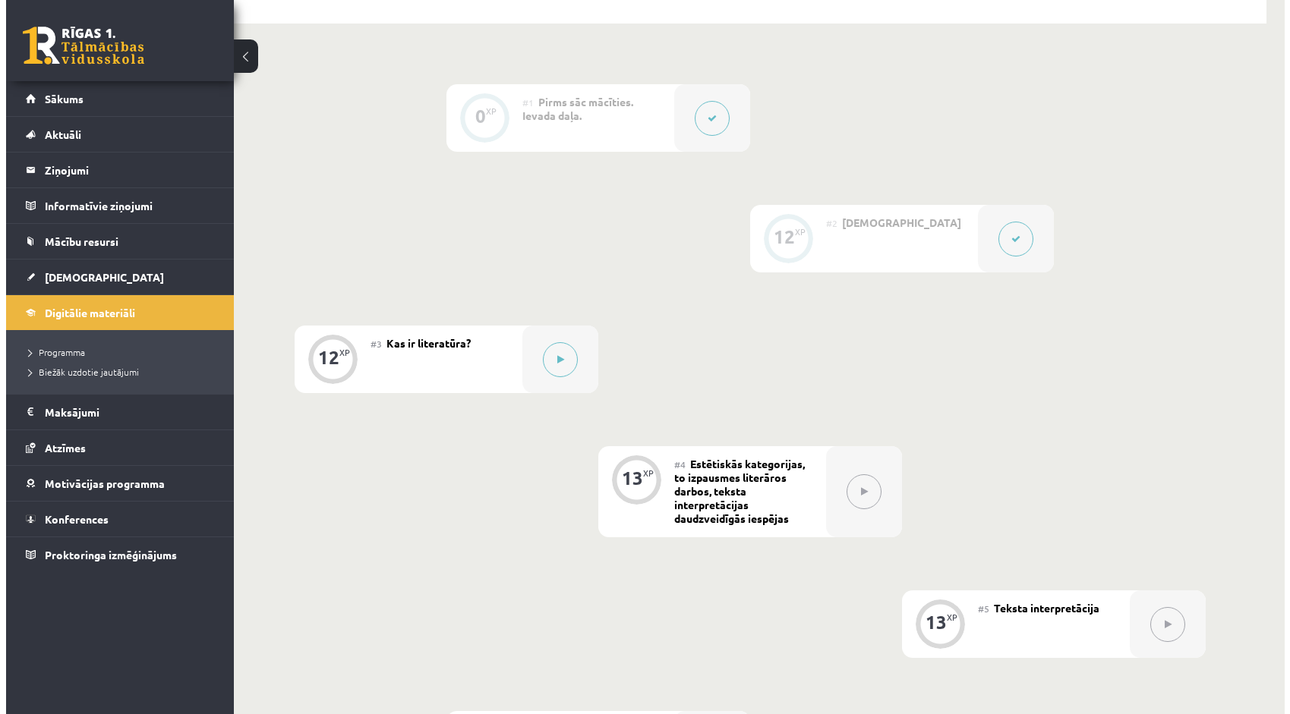
scroll to position [320, 0]
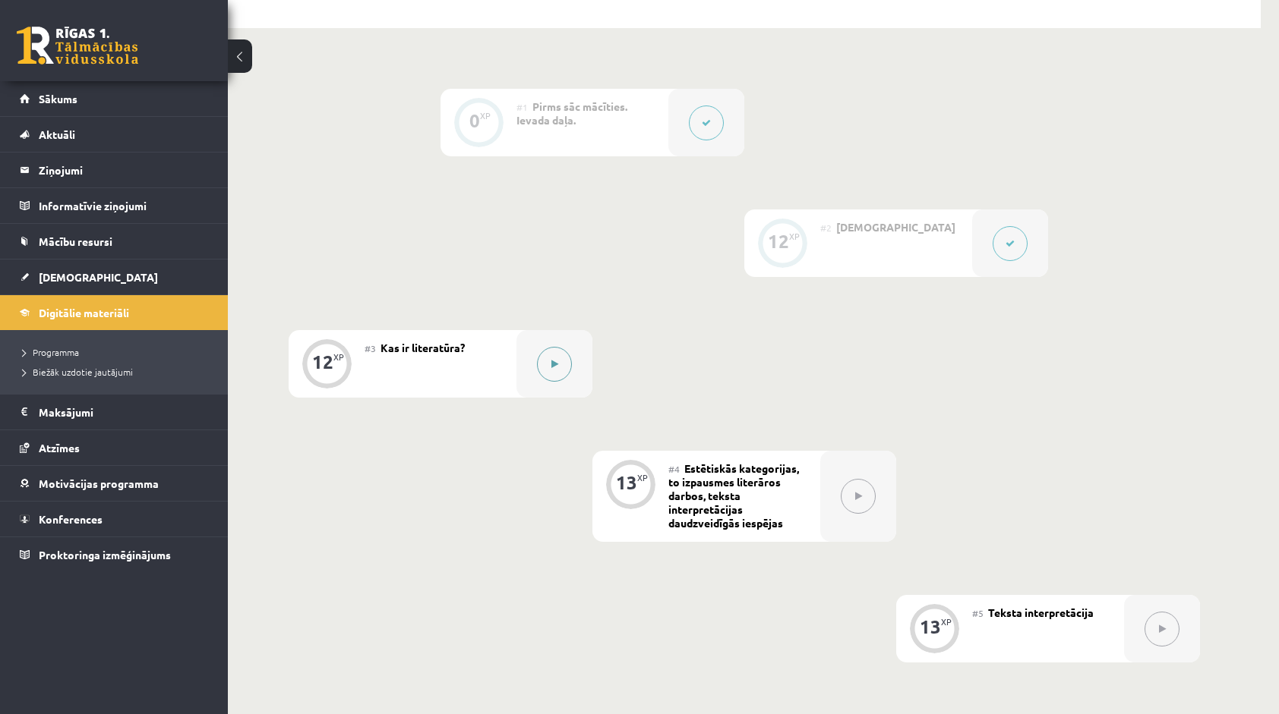
click at [530, 374] on div at bounding box center [554, 364] width 76 height 68
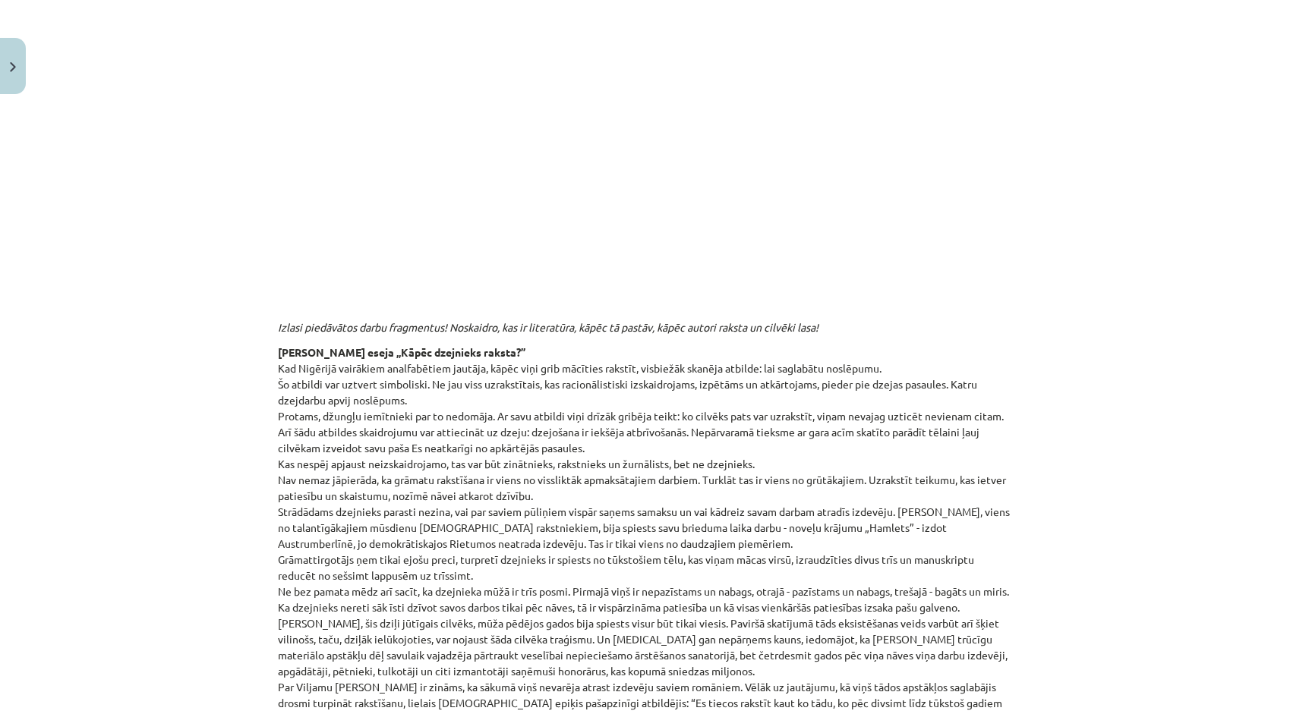
scroll to position [83, 0]
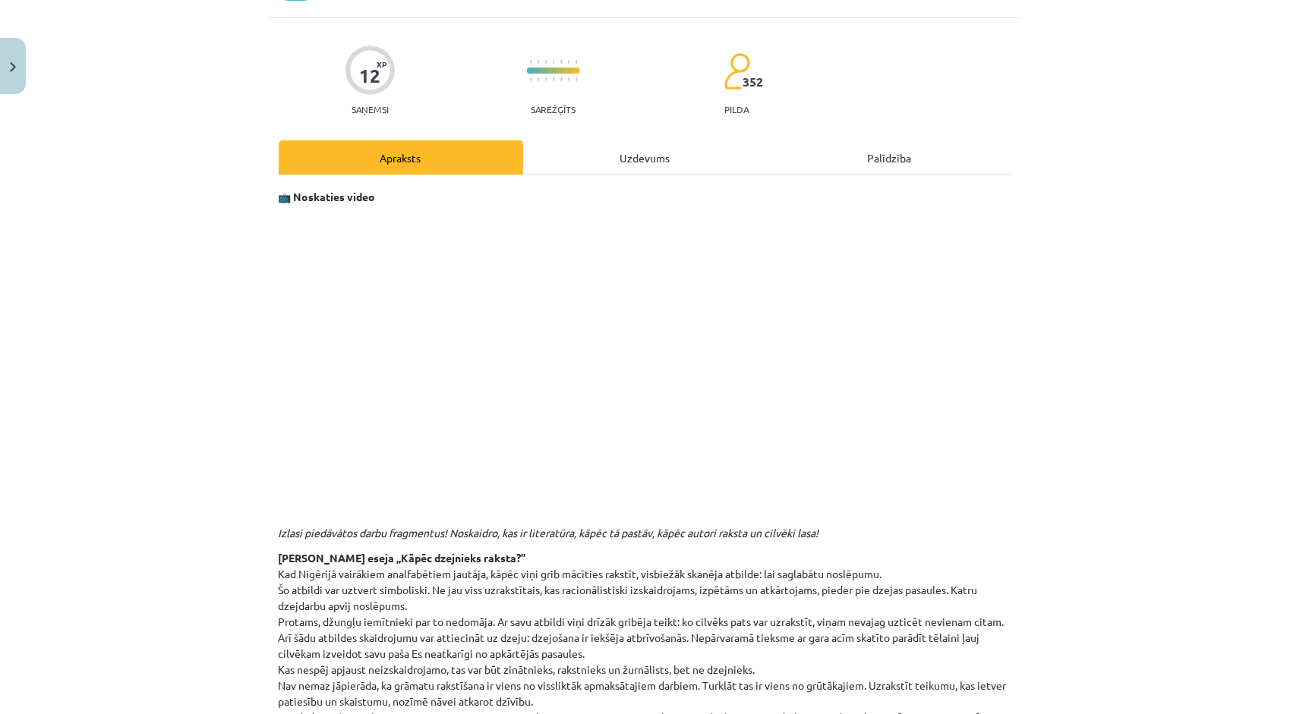
click at [623, 156] on div "Uzdevums" at bounding box center [645, 157] width 244 height 34
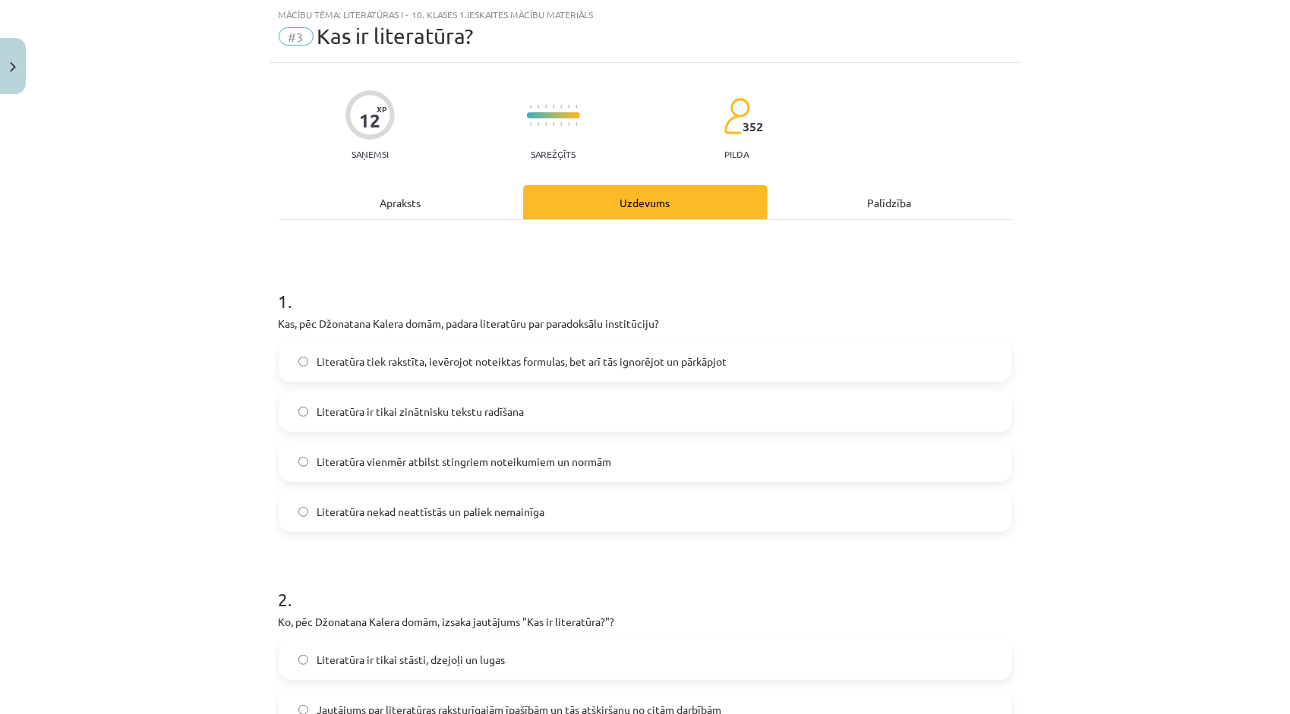
click at [399, 449] on label "Literatūra vienmēr atbilst stingriem noteikumiem un normām" at bounding box center [645, 462] width 730 height 38
click at [373, 207] on div "Apraksts" at bounding box center [401, 202] width 244 height 34
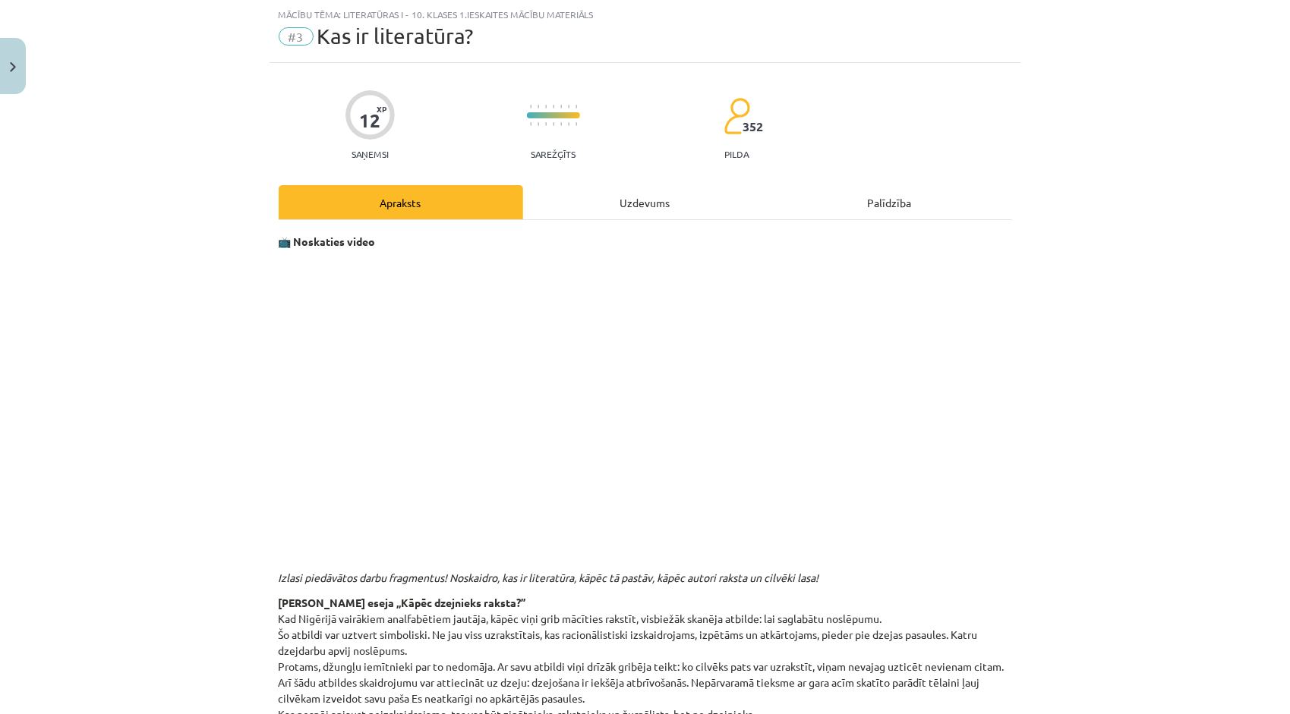
click at [630, 211] on div "Uzdevums" at bounding box center [645, 202] width 244 height 34
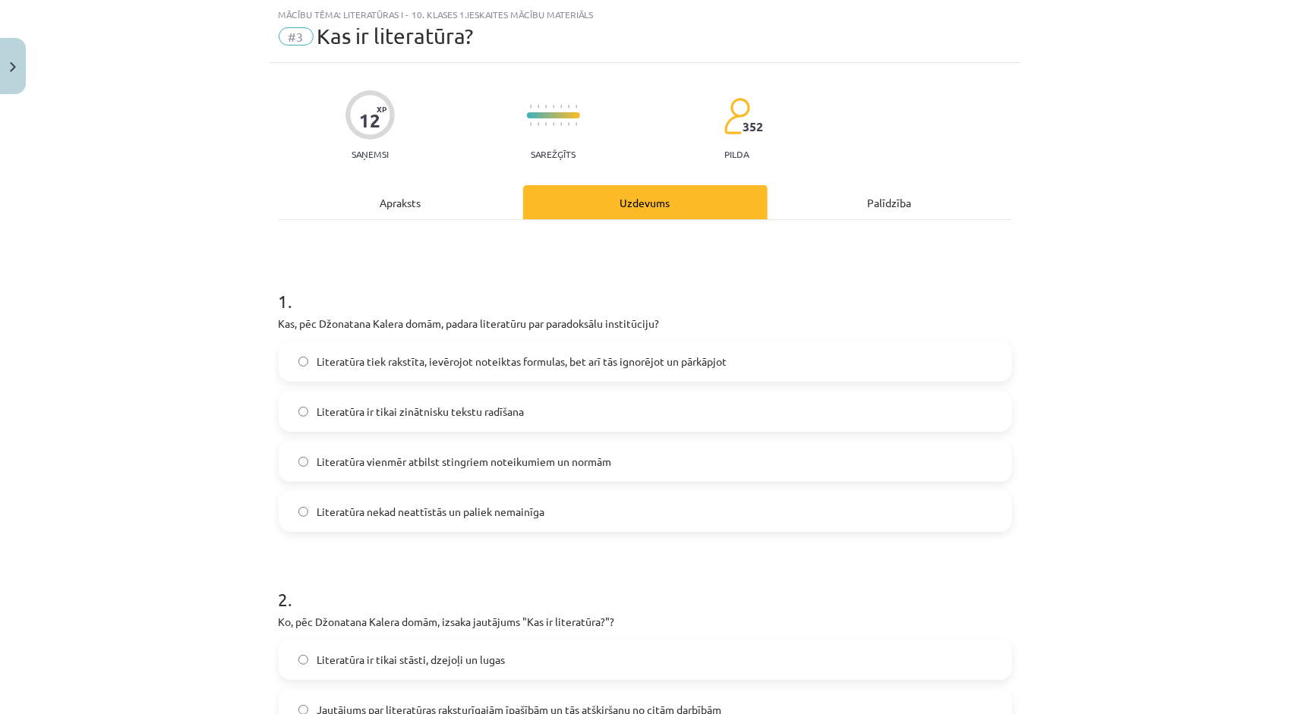
click at [343, 211] on div "Apraksts" at bounding box center [401, 202] width 244 height 34
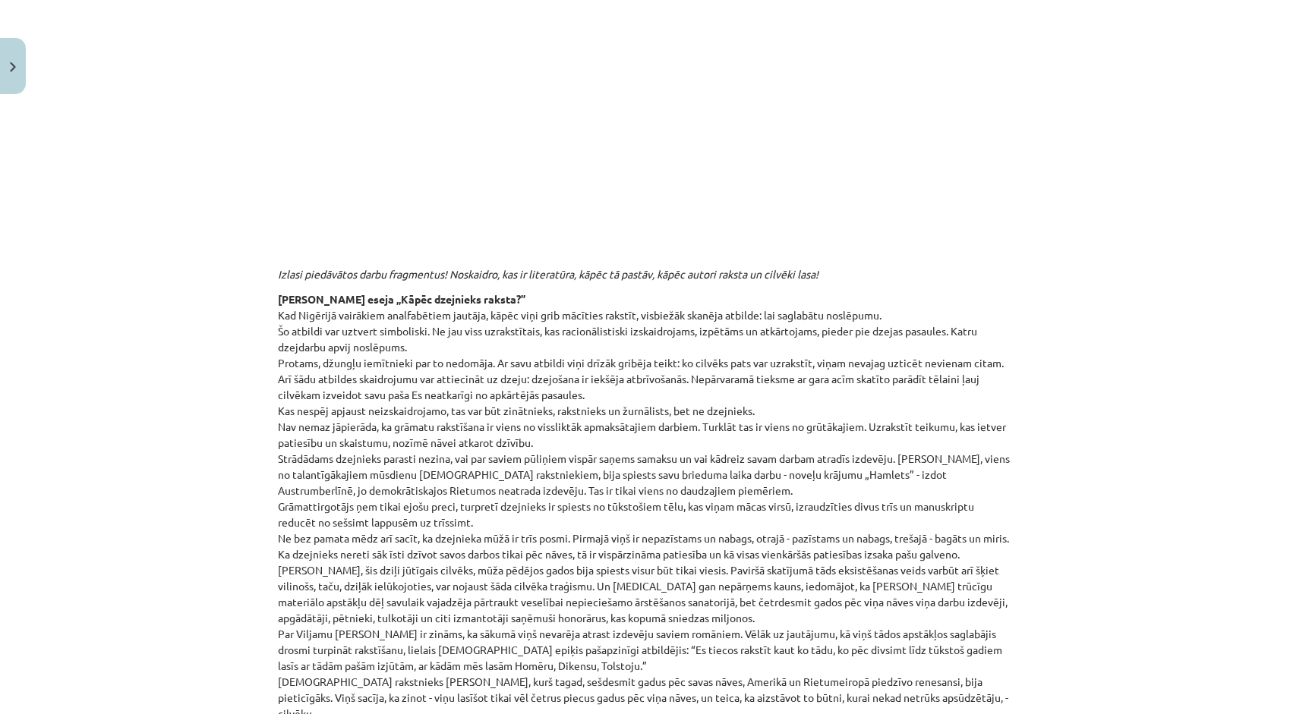
scroll to position [114, 0]
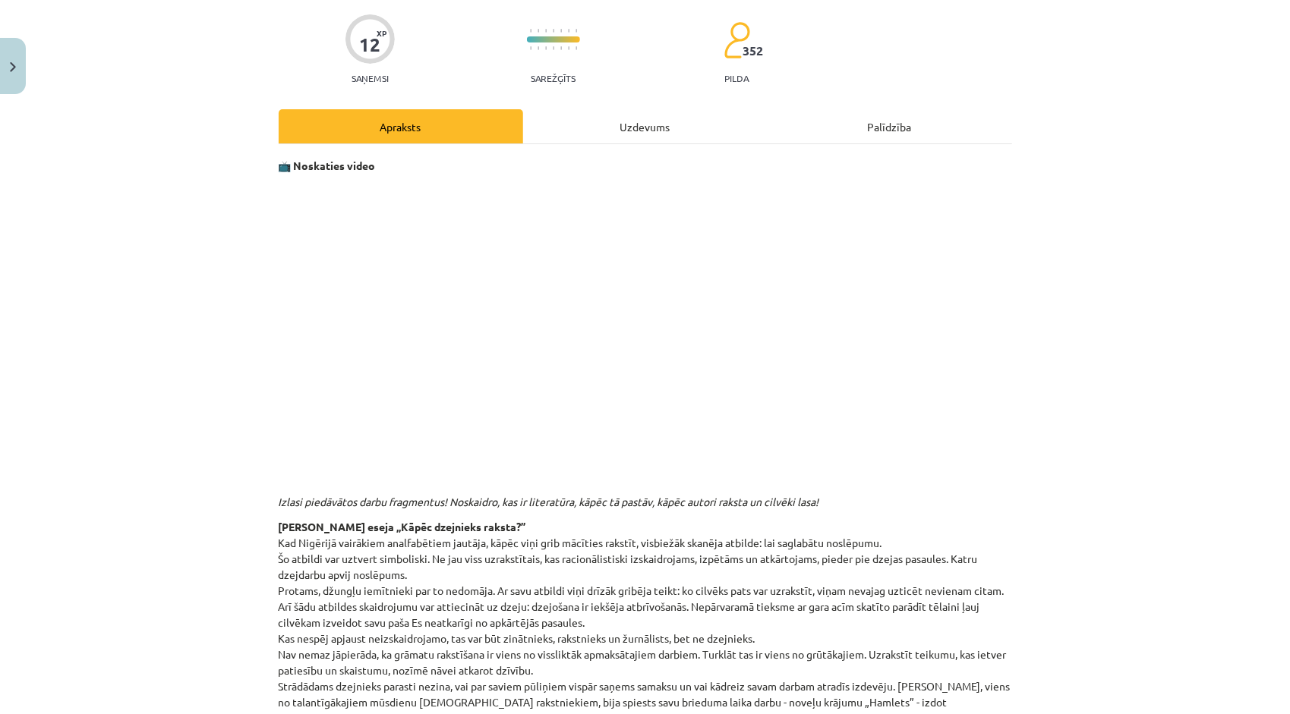
click at [610, 129] on div "Uzdevums" at bounding box center [645, 126] width 244 height 34
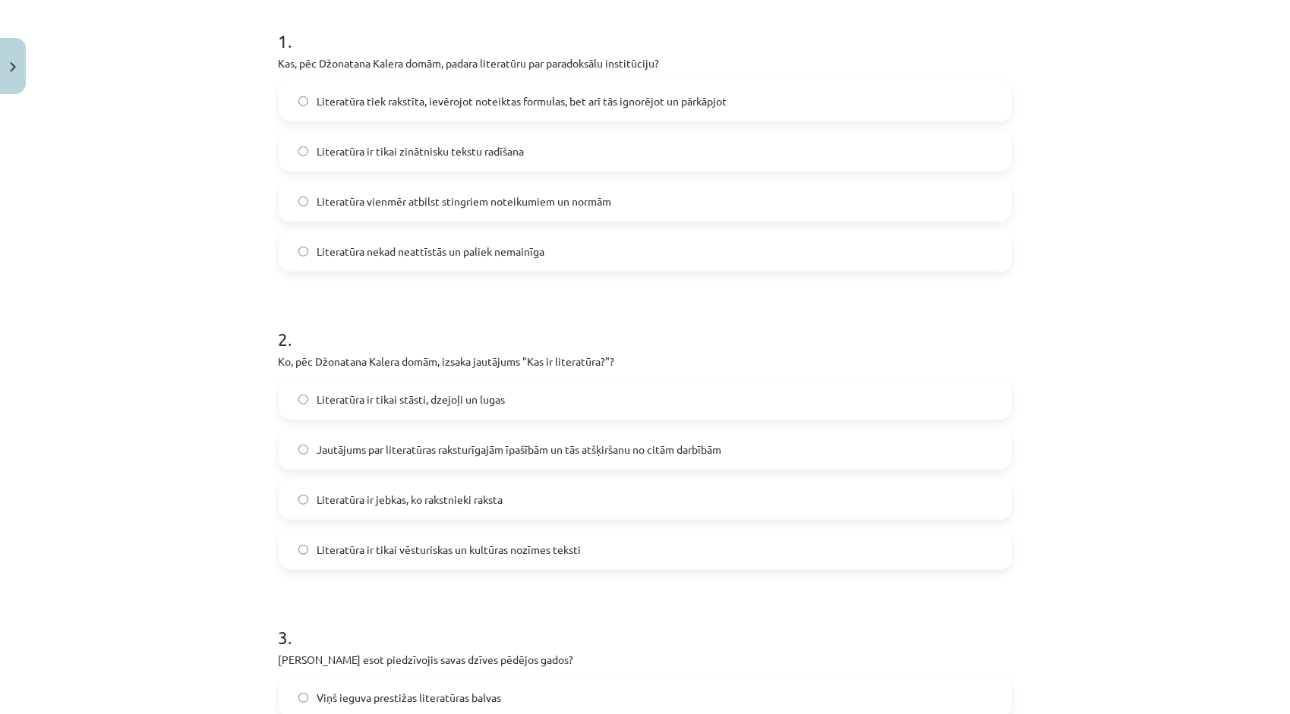
scroll to position [342, 0]
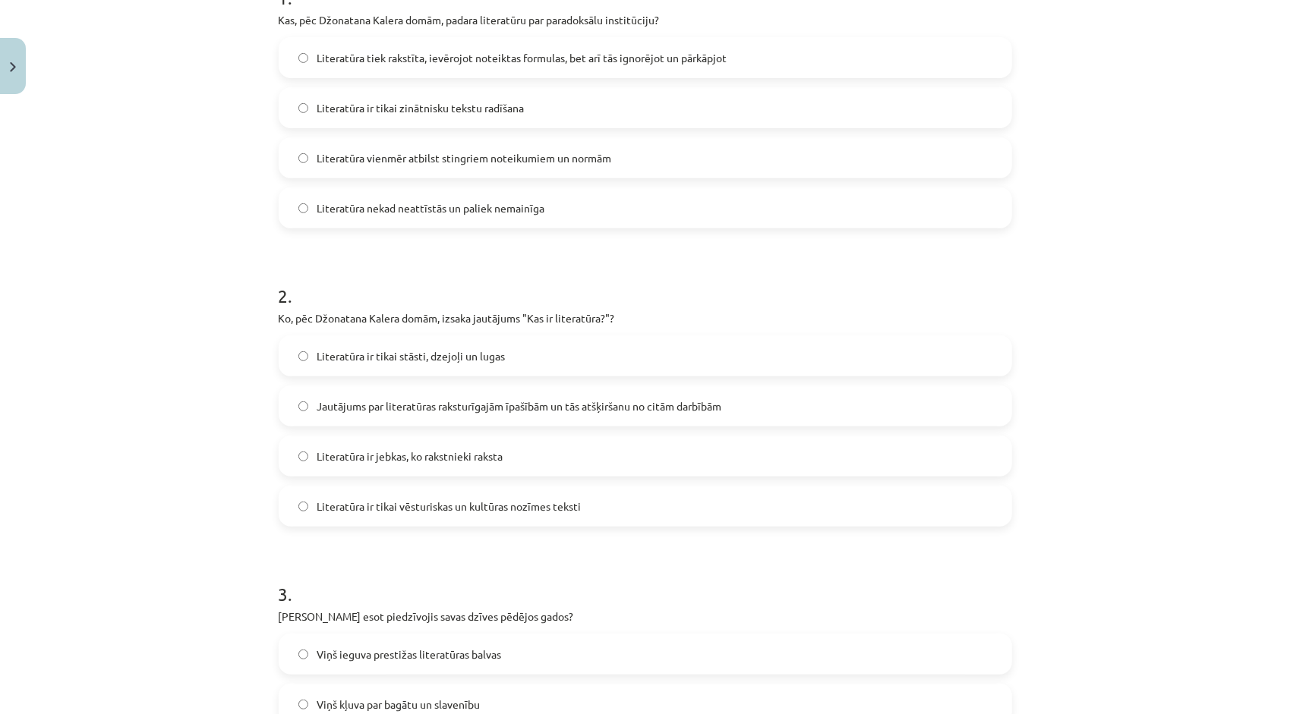
click at [410, 446] on label "Literatūra ir jebkas, ko rakstnieki raksta" at bounding box center [645, 456] width 730 height 38
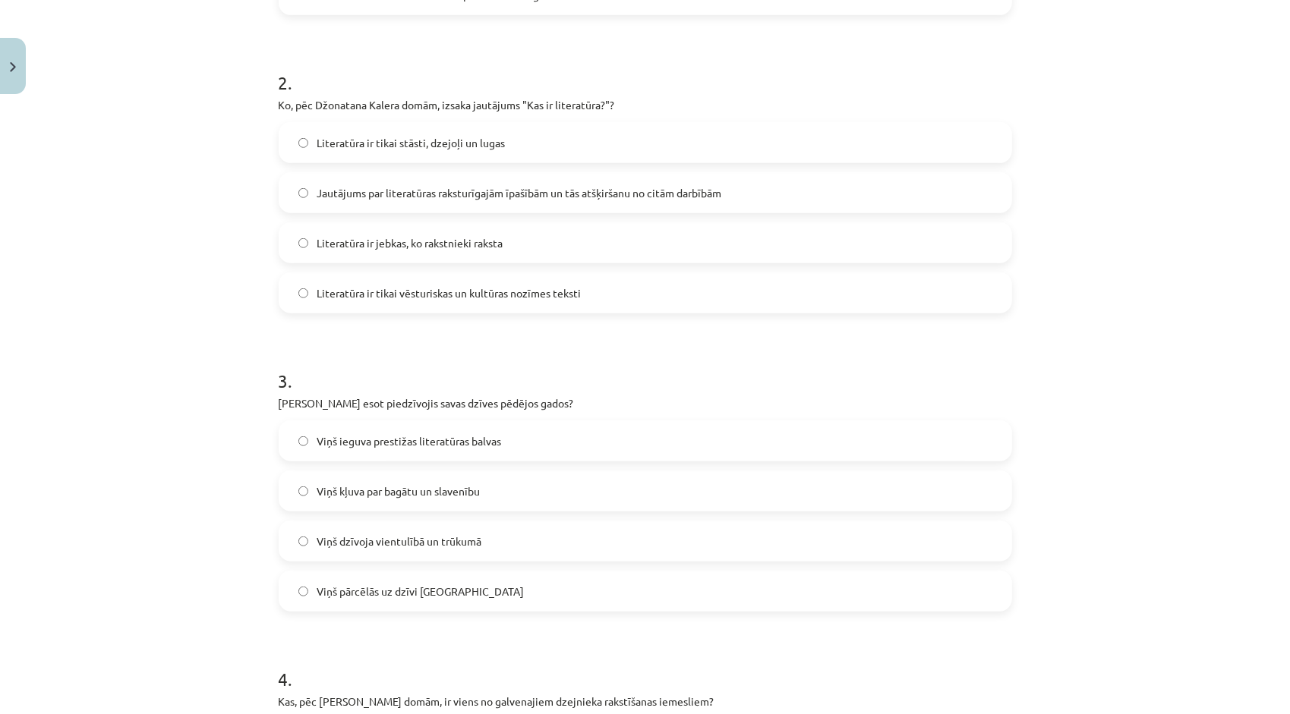
scroll to position [569, 0]
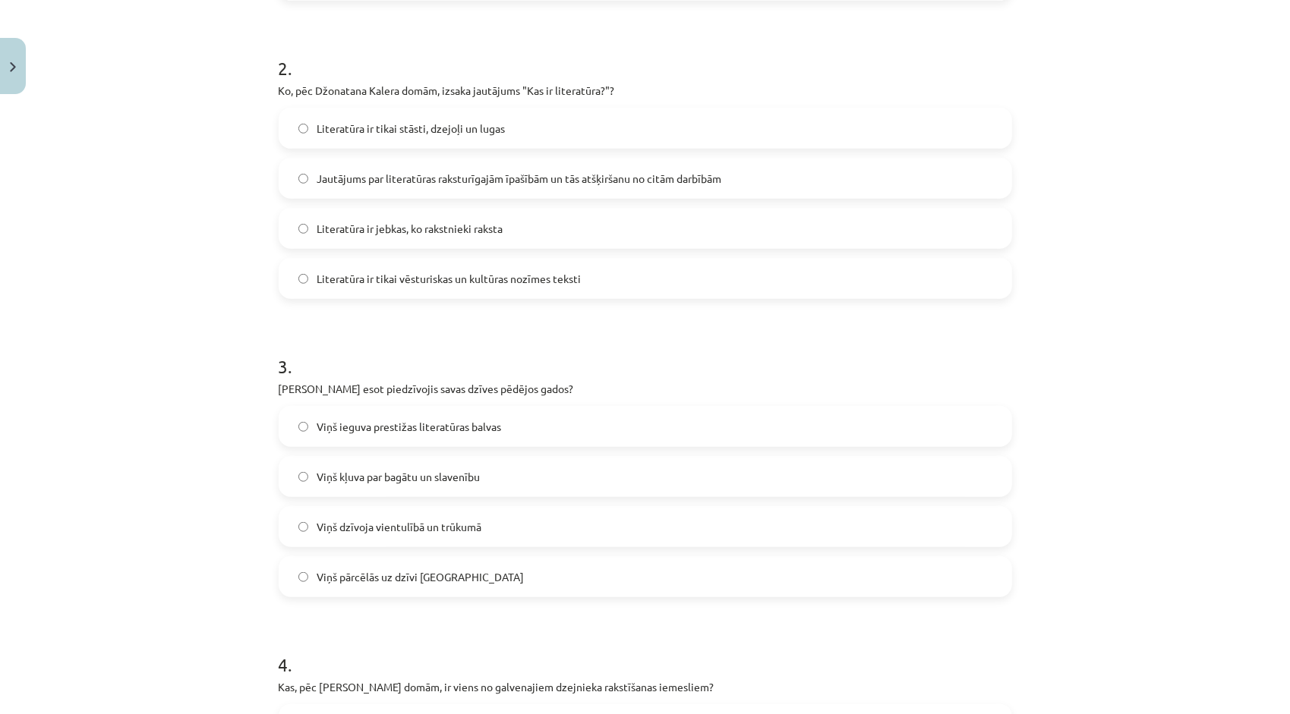
click at [324, 431] on span "Viņš ieguva prestižas literatūras balvas" at bounding box center [409, 427] width 185 height 16
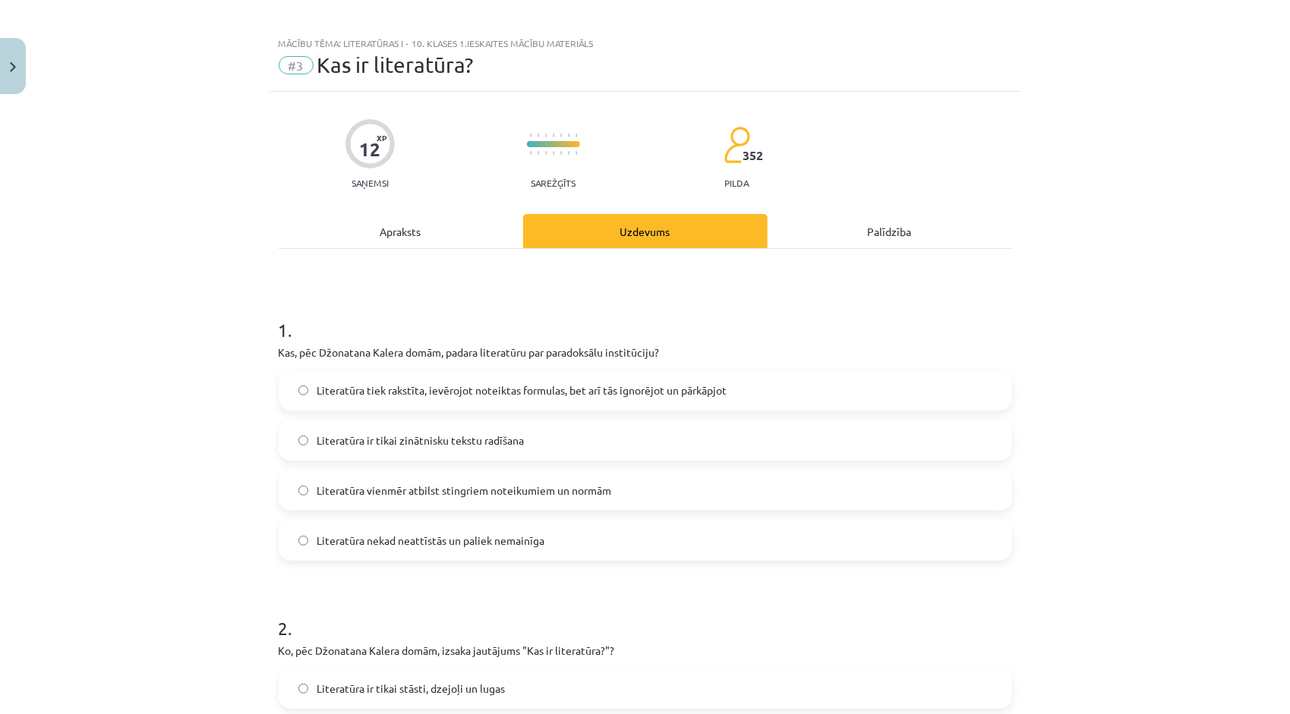
scroll to position [0, 0]
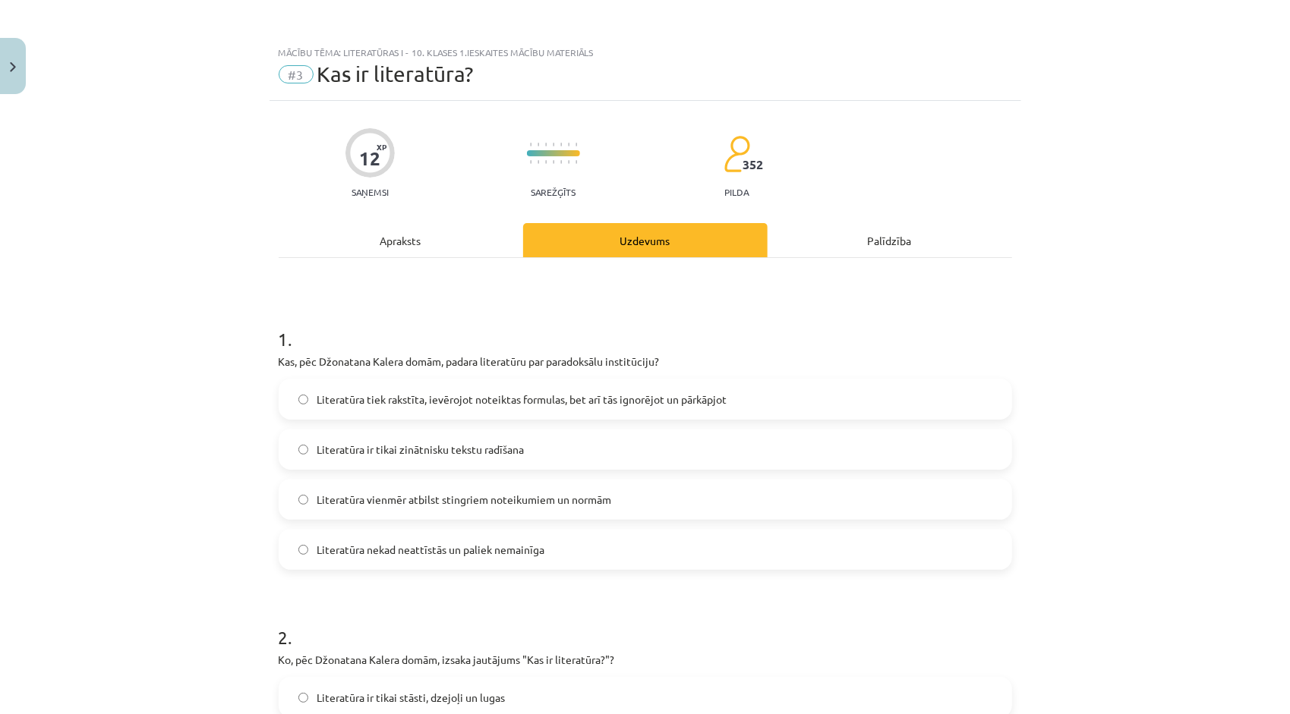
click at [380, 241] on div "Apraksts" at bounding box center [401, 240] width 244 height 34
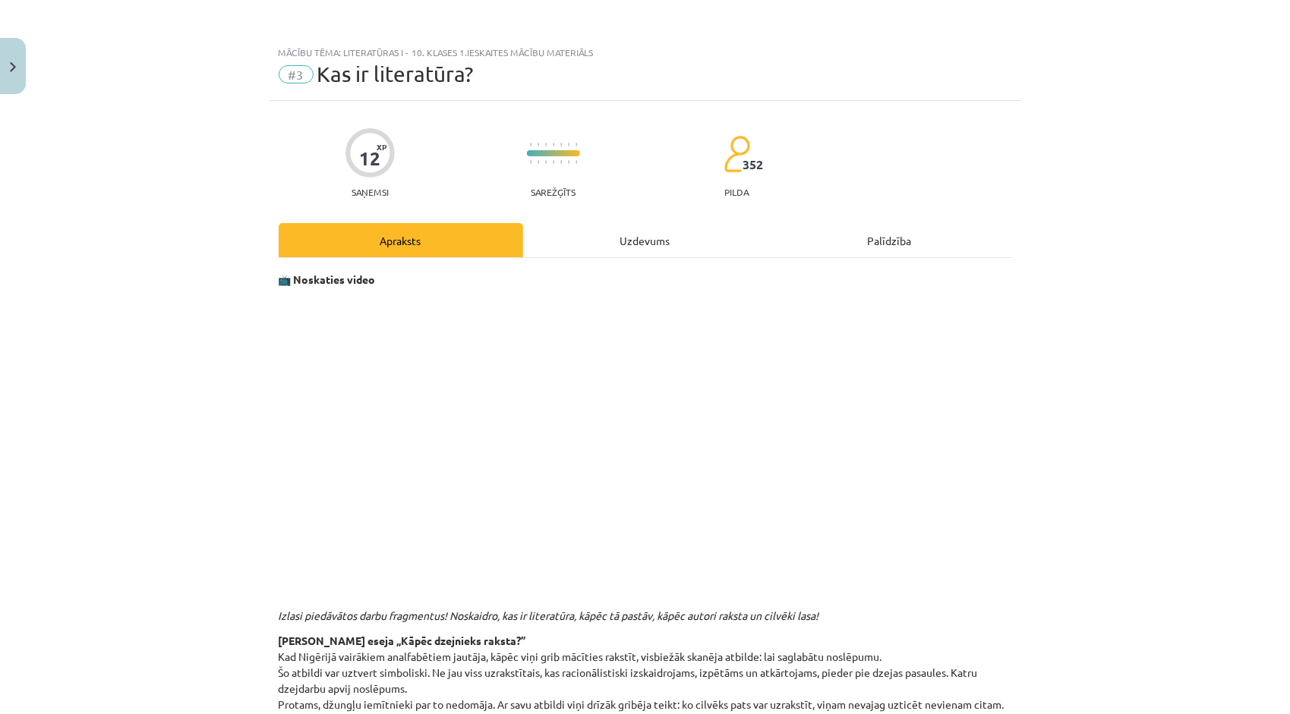
click at [626, 223] on div "Uzdevums" at bounding box center [645, 240] width 244 height 34
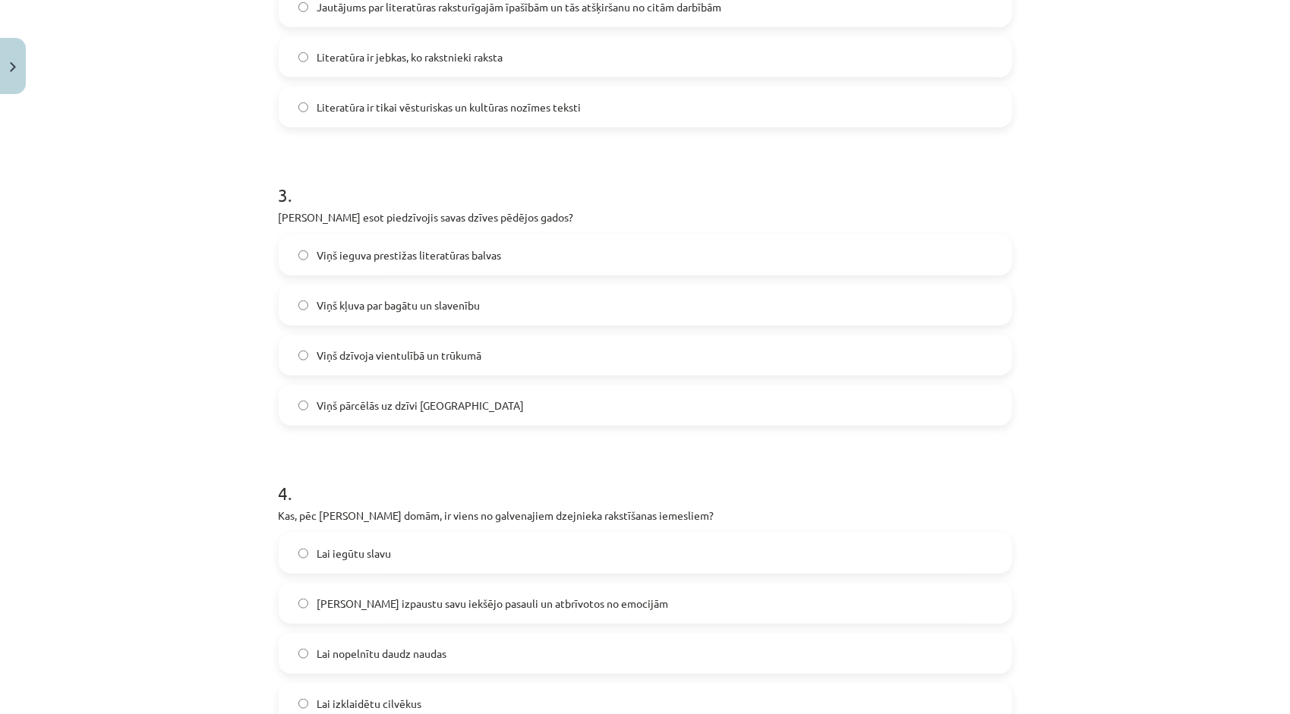
scroll to position [797, 0]
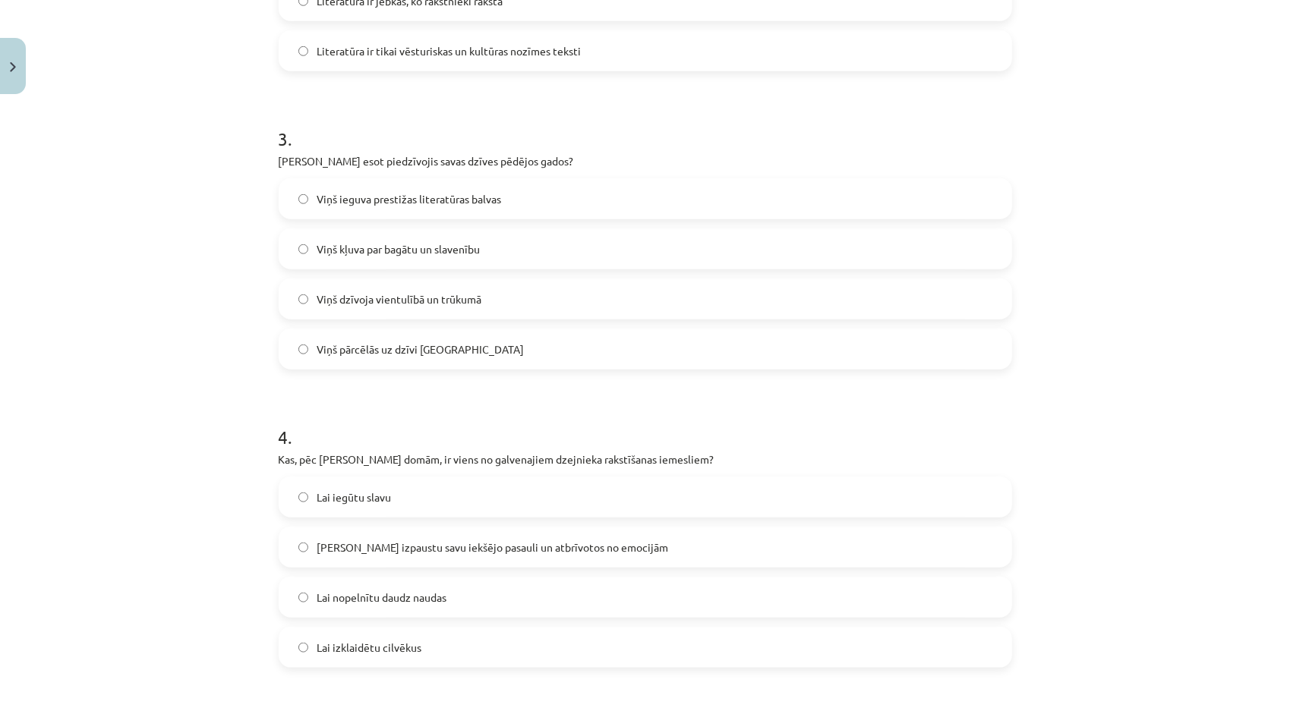
click at [396, 307] on label "Viņš dzīvoja vientulībā un trūkumā" at bounding box center [645, 299] width 730 height 38
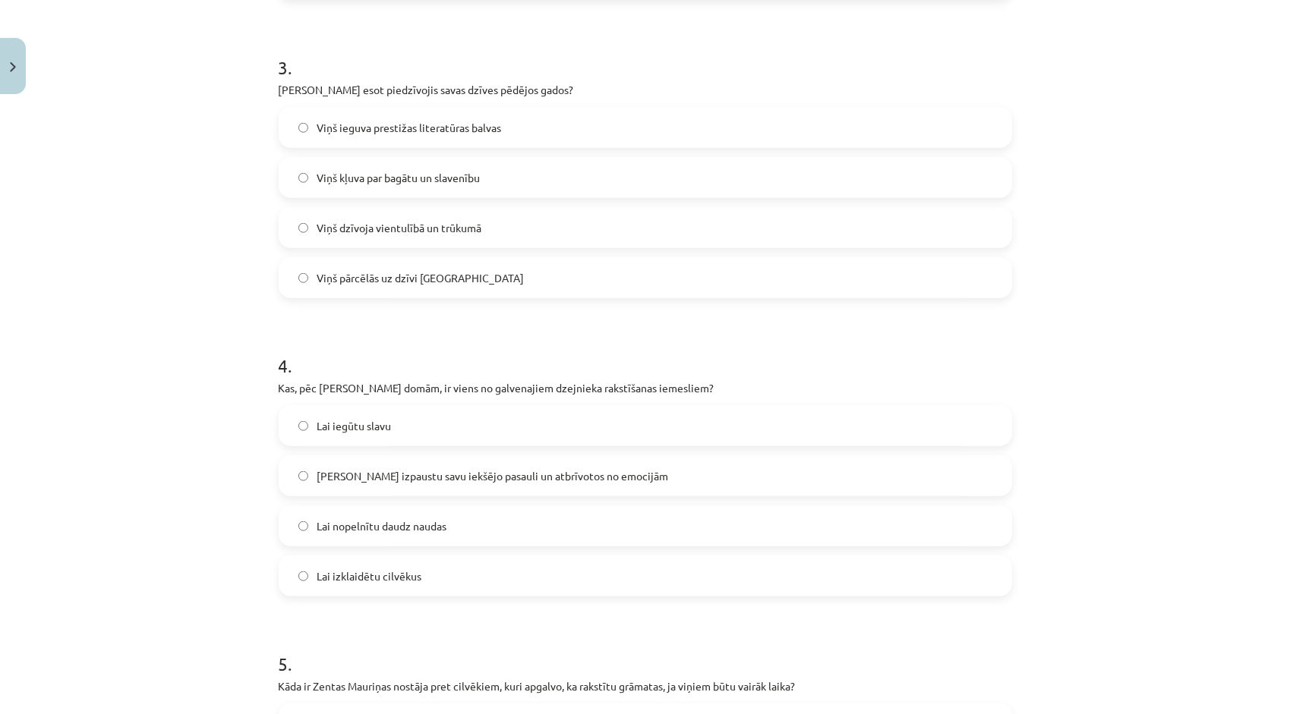
scroll to position [873, 0]
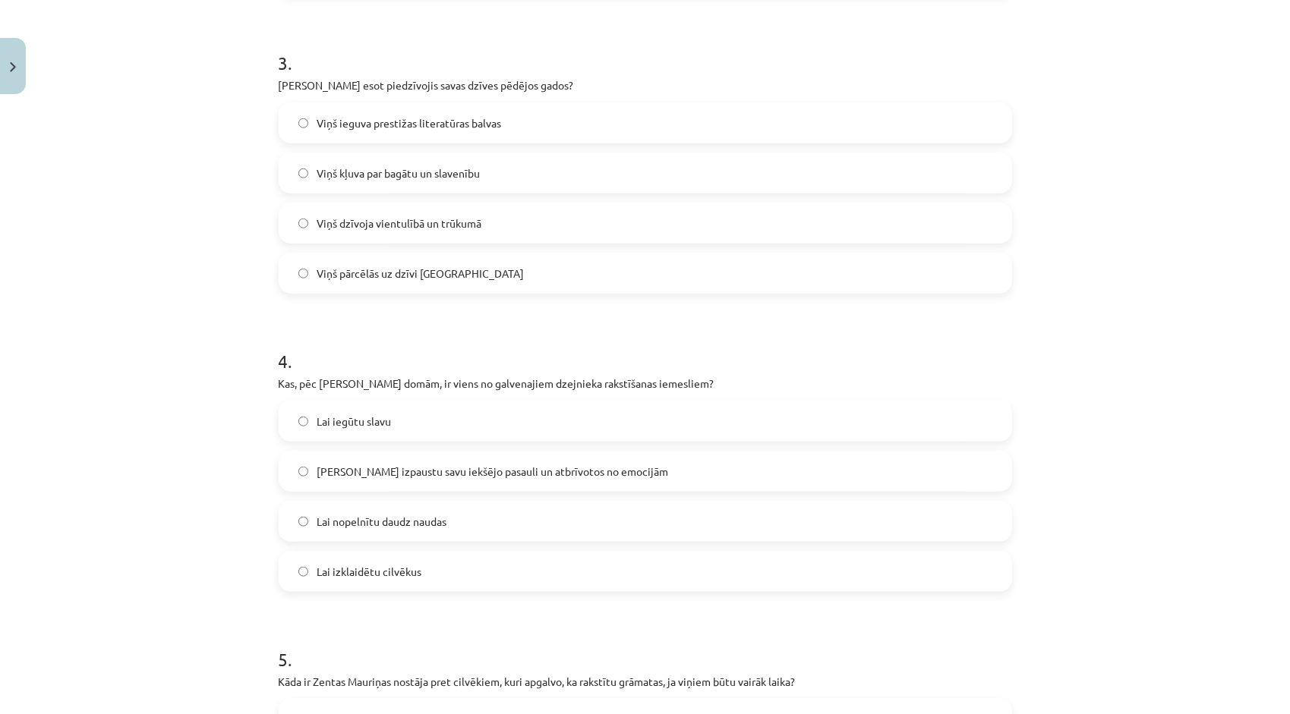
click at [457, 467] on span "Lai izpaustu savu iekšējo pasauli un atbrīvotos no emocijām" at bounding box center [493, 472] width 352 height 16
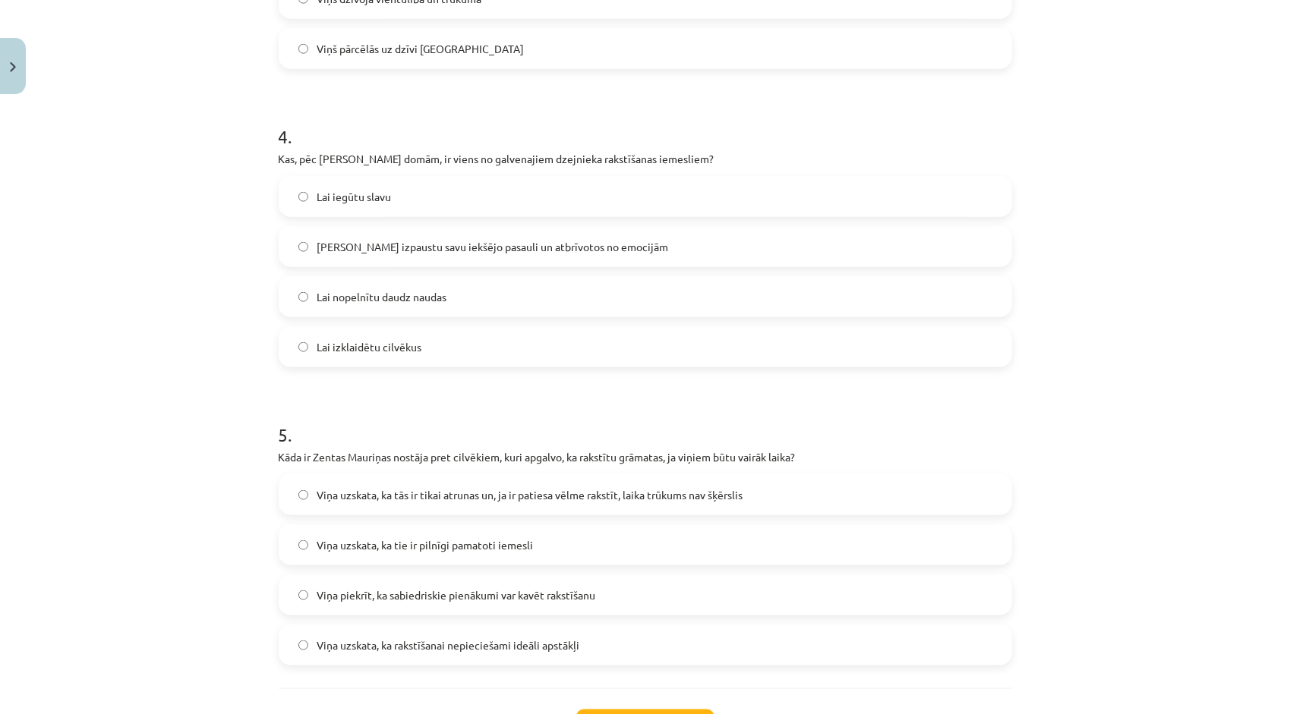
scroll to position [1101, 0]
click at [424, 500] on label "Viņa uzskata, ka tās ir tikai atrunas un, ja ir patiesa vēlme rakstīt, laika tr…" at bounding box center [645, 492] width 730 height 38
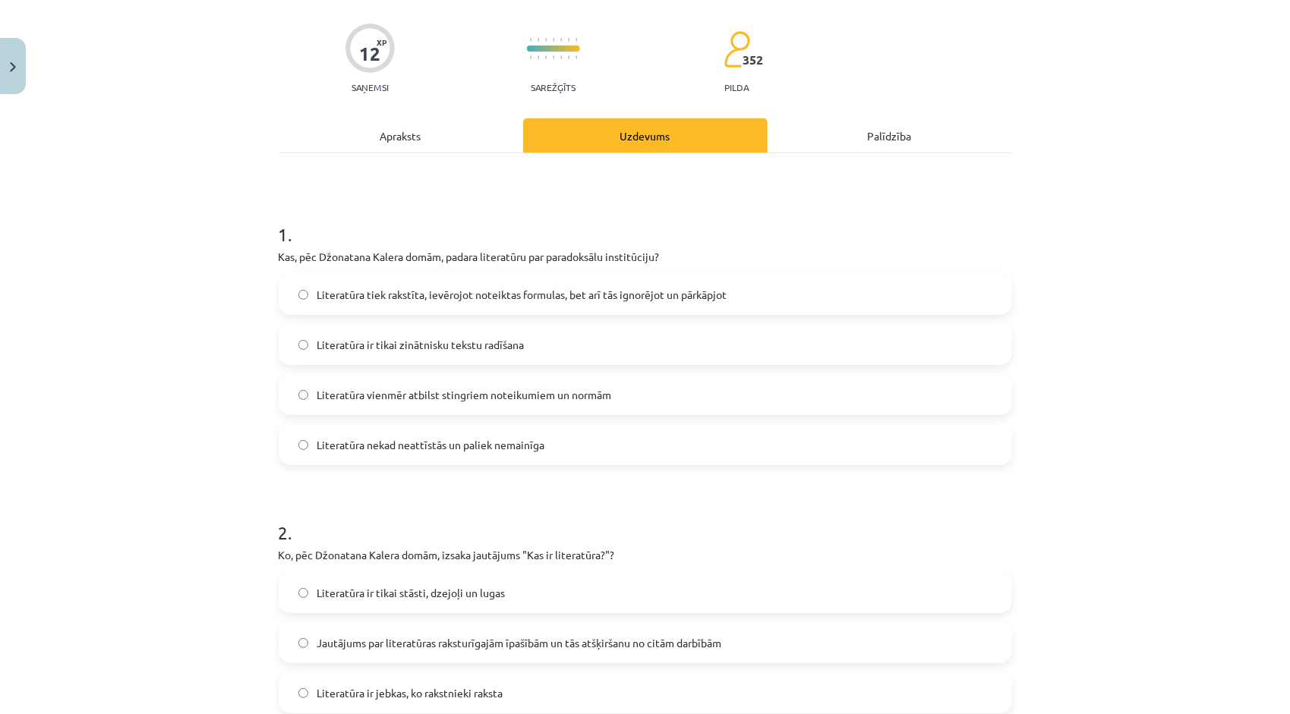
scroll to position [0, 0]
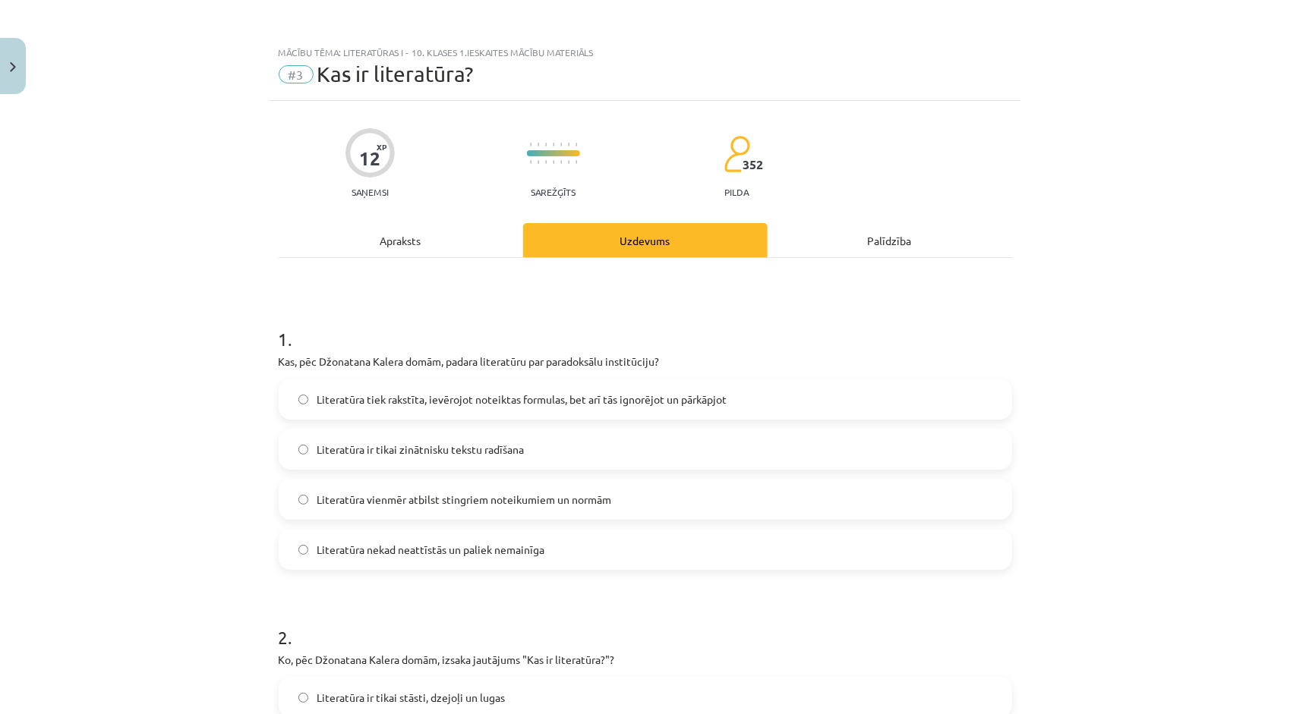
click at [413, 231] on div "Apraksts" at bounding box center [401, 240] width 244 height 34
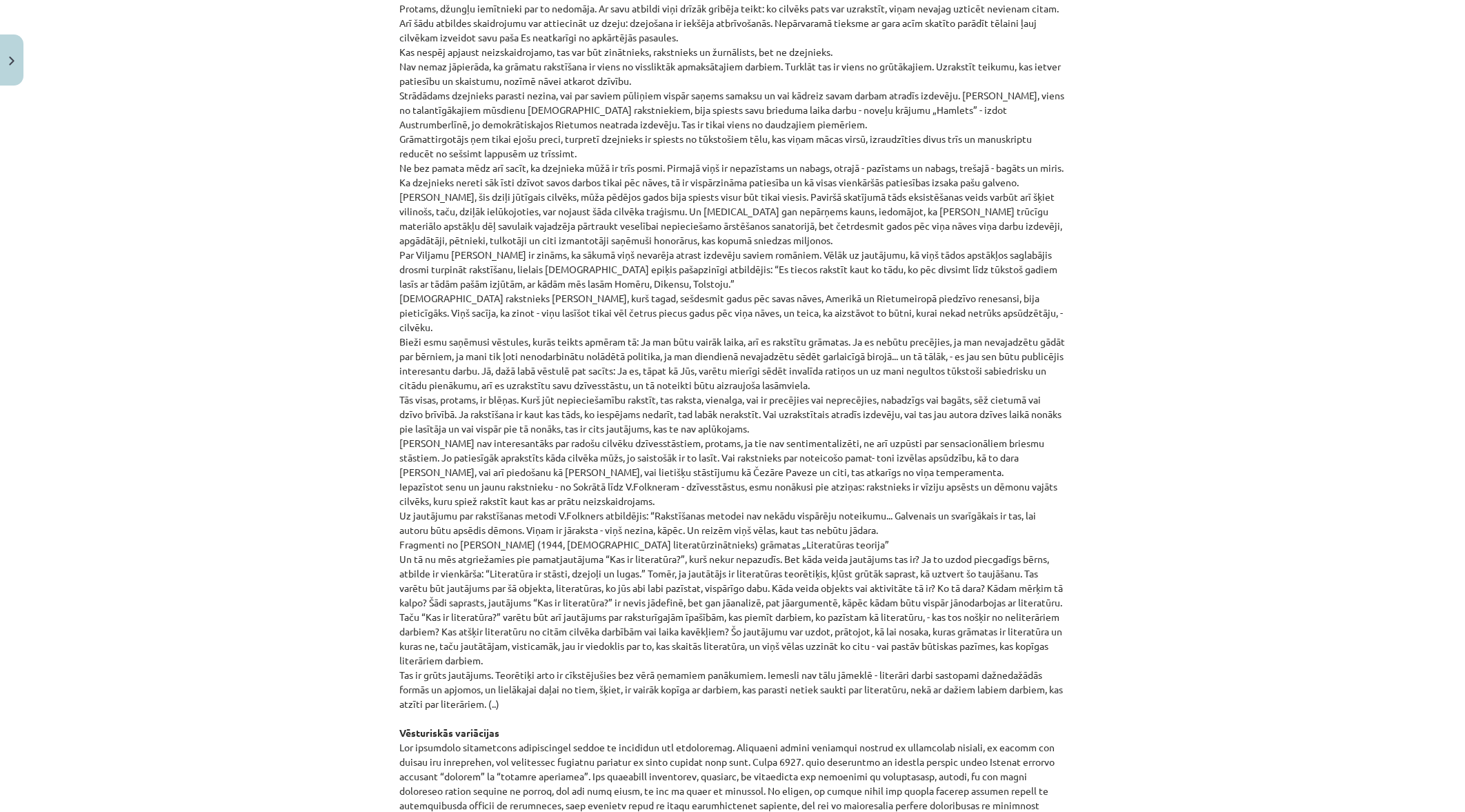
scroll to position [632, 0]
drag, startPoint x: 1242, startPoint y: 0, endPoint x: 351, endPoint y: 283, distance: 934.9
click at [351, 283] on div "Mācību tēma: Literatūras i - 10. klases 1.ieskaites mācību materiāls #3 Kas ir …" at bounding box center [732, 406] width 1465 height 812
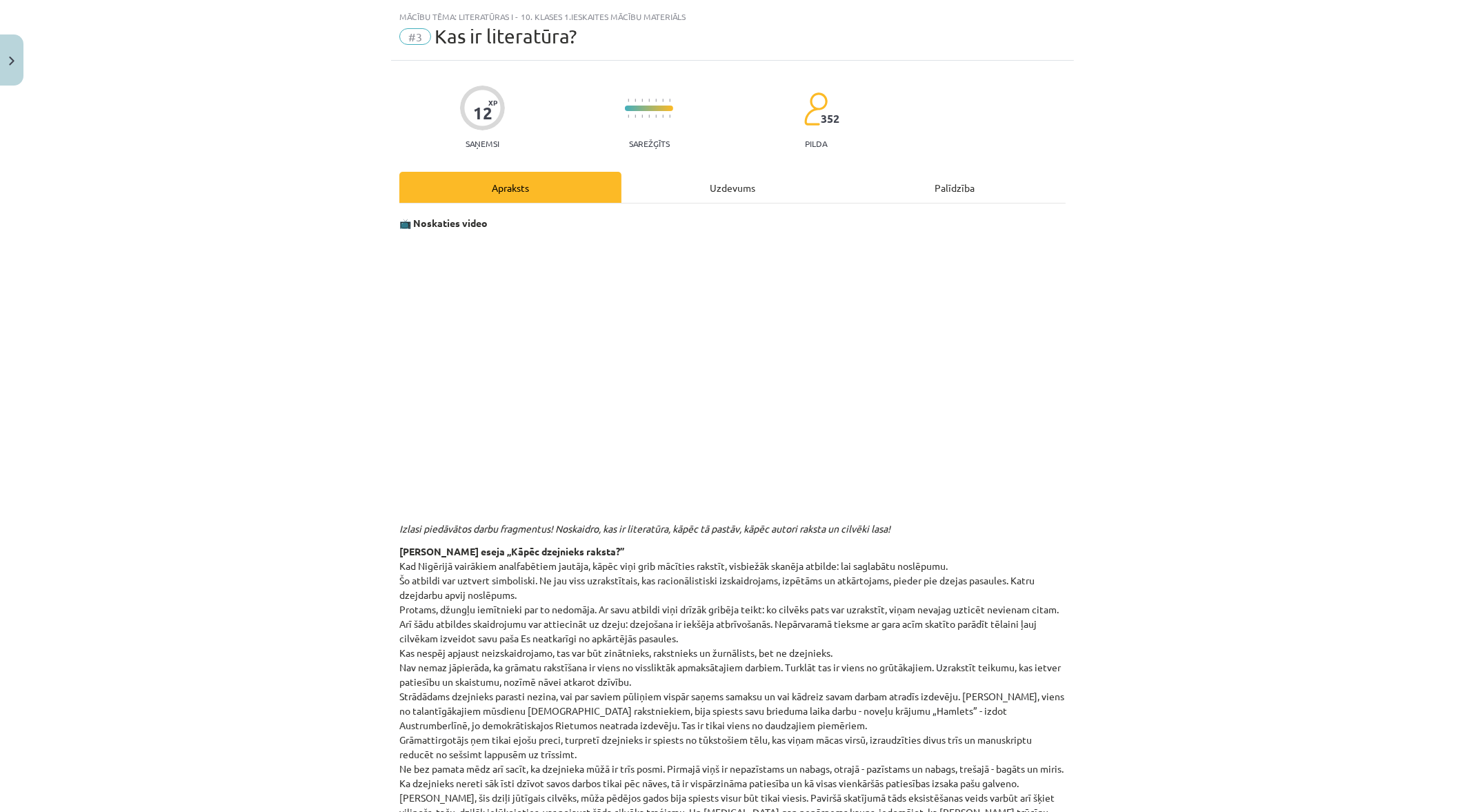
scroll to position [0, 0]
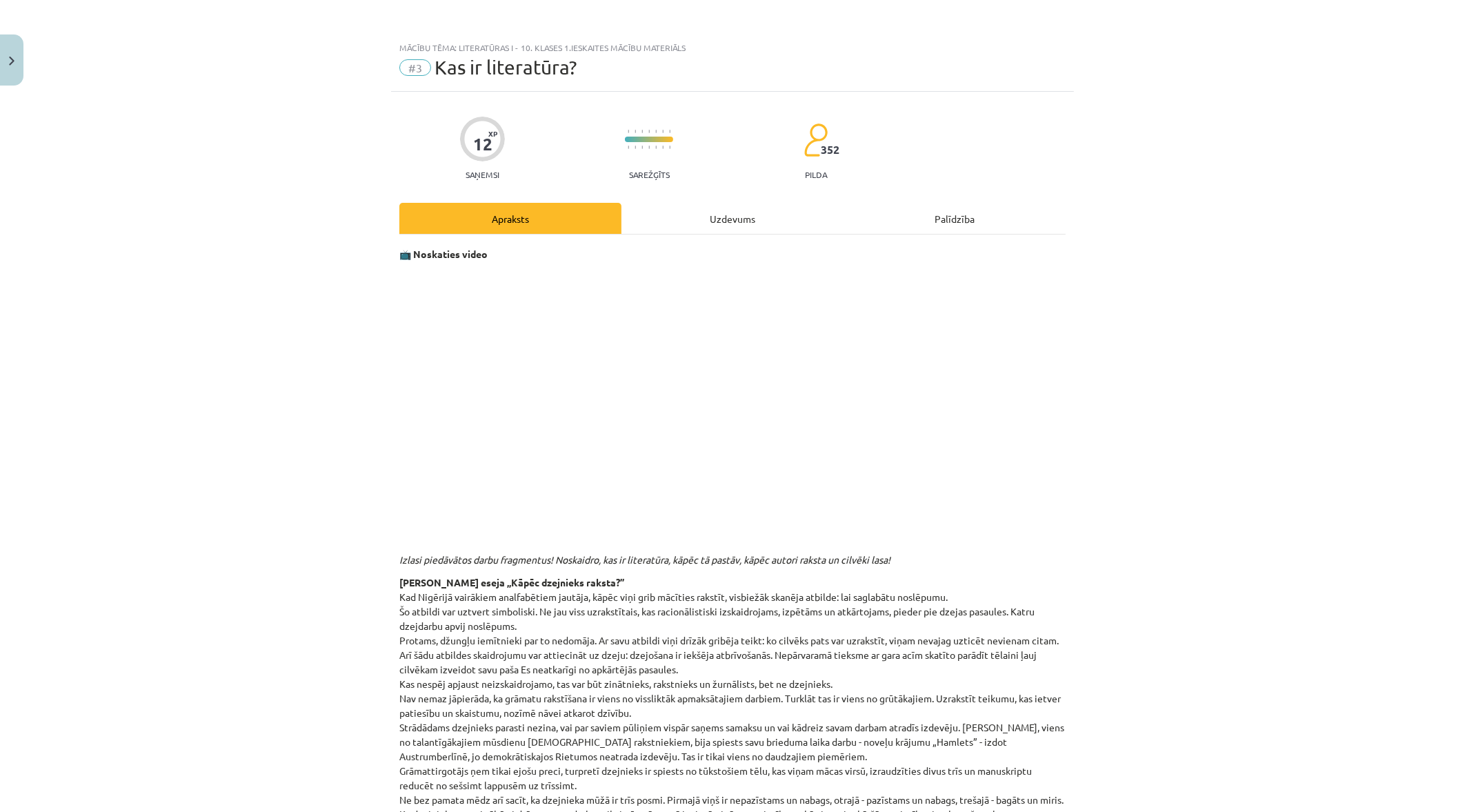
click at [707, 229] on div "Uzdevums" at bounding box center [732, 218] width 222 height 31
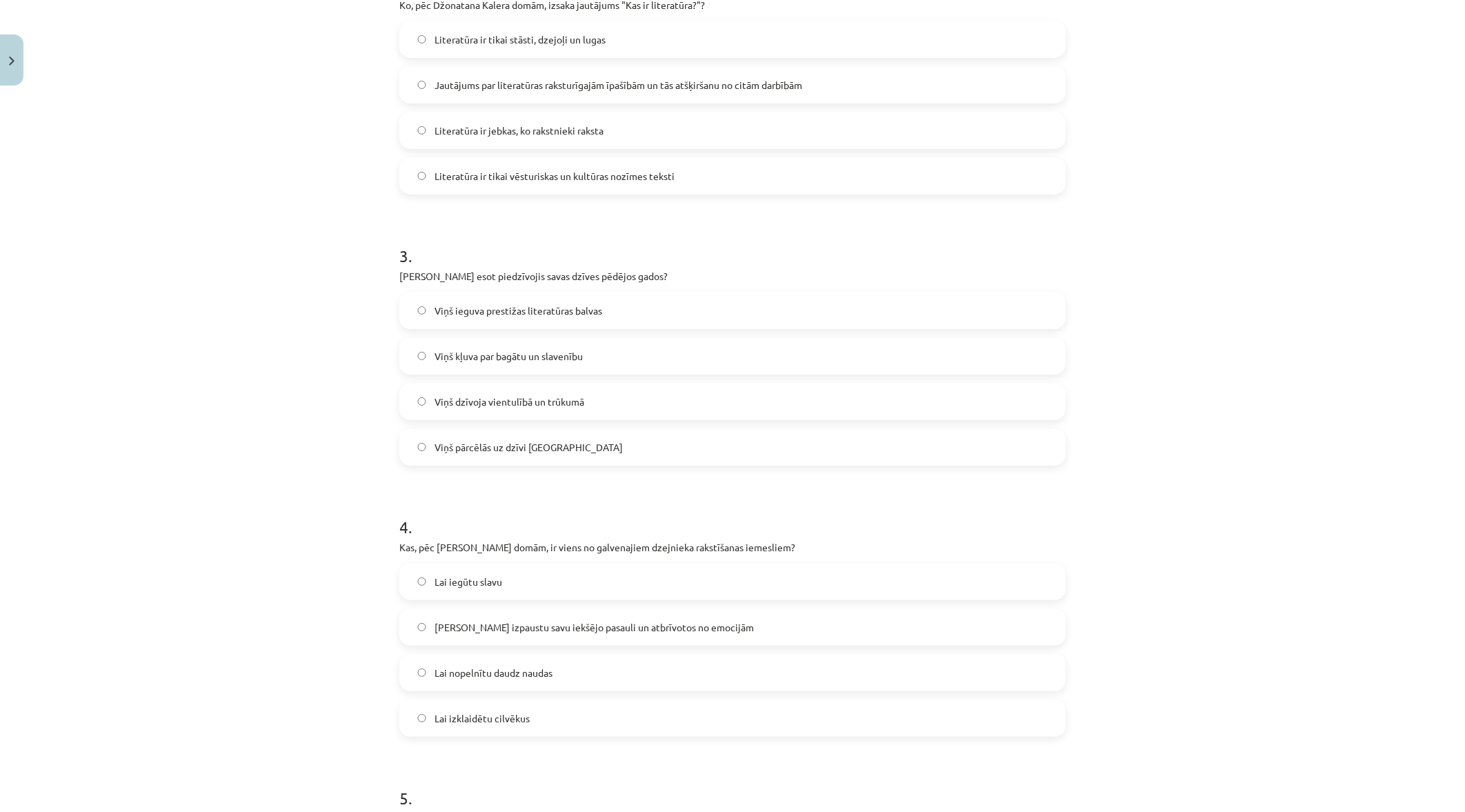
scroll to position [950, 0]
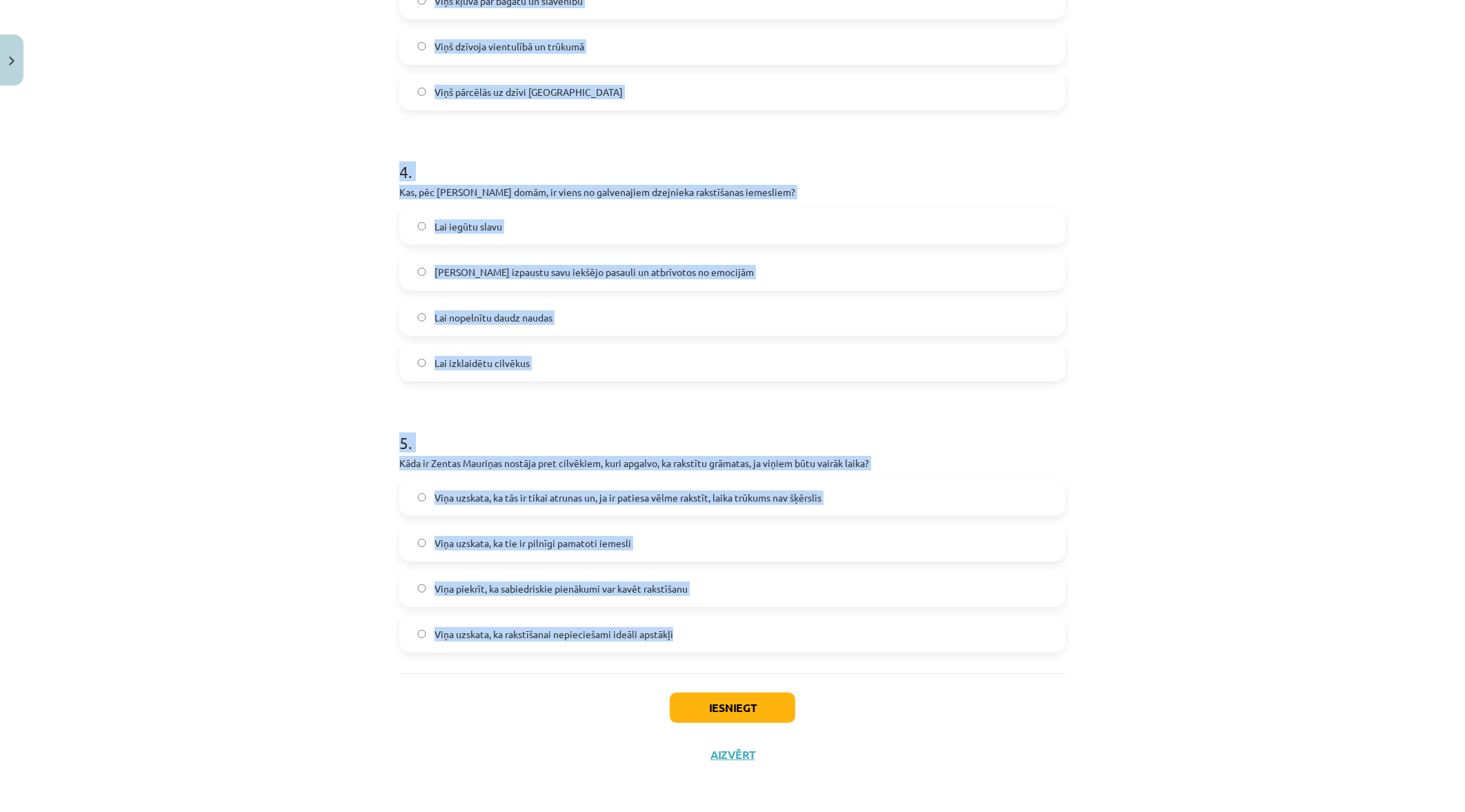
drag, startPoint x: 397, startPoint y: 271, endPoint x: 683, endPoint y: 635, distance: 462.9
copy form "1 . Kas, pēc Džonatana Kalera domām, padara literatūru par paradoksālu institūc…"
click at [1171, 574] on div "Mācību tēma: Literatūras i - 10. klases 1.ieskaites mācību materiāls #3 Kas ir …" at bounding box center [732, 406] width 1465 height 812
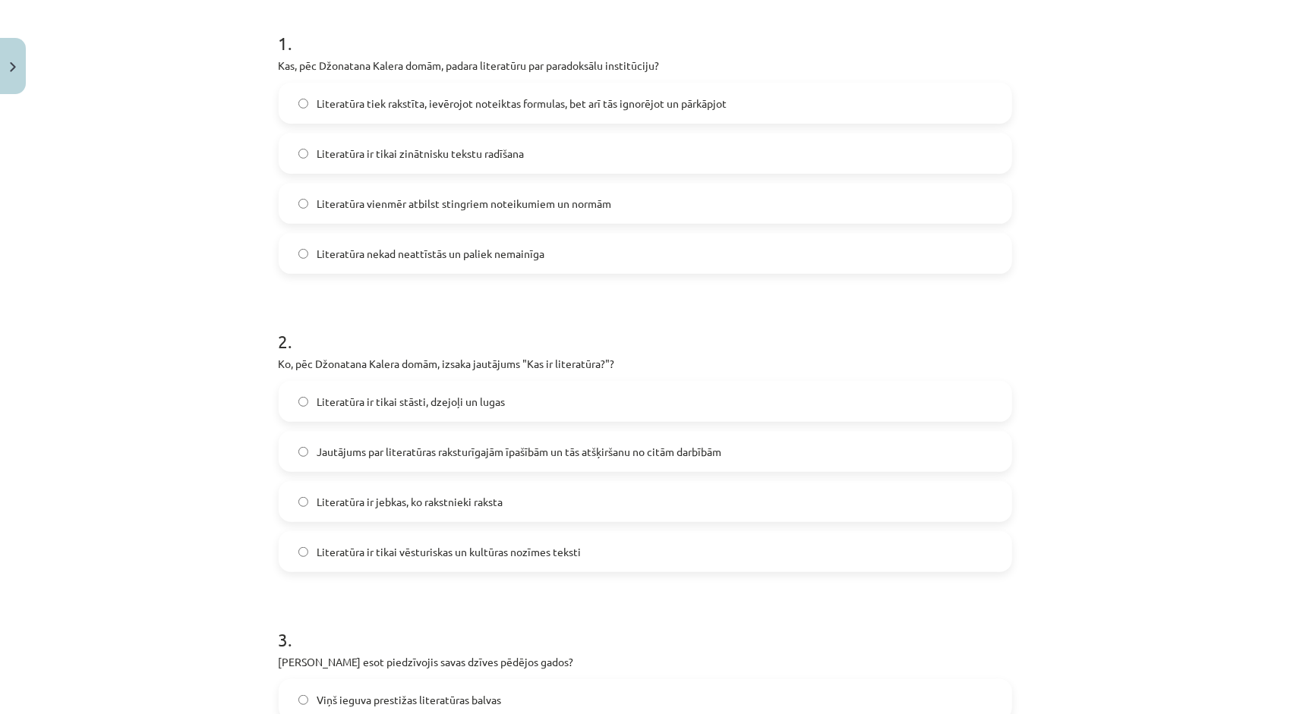
scroll to position [135, 0]
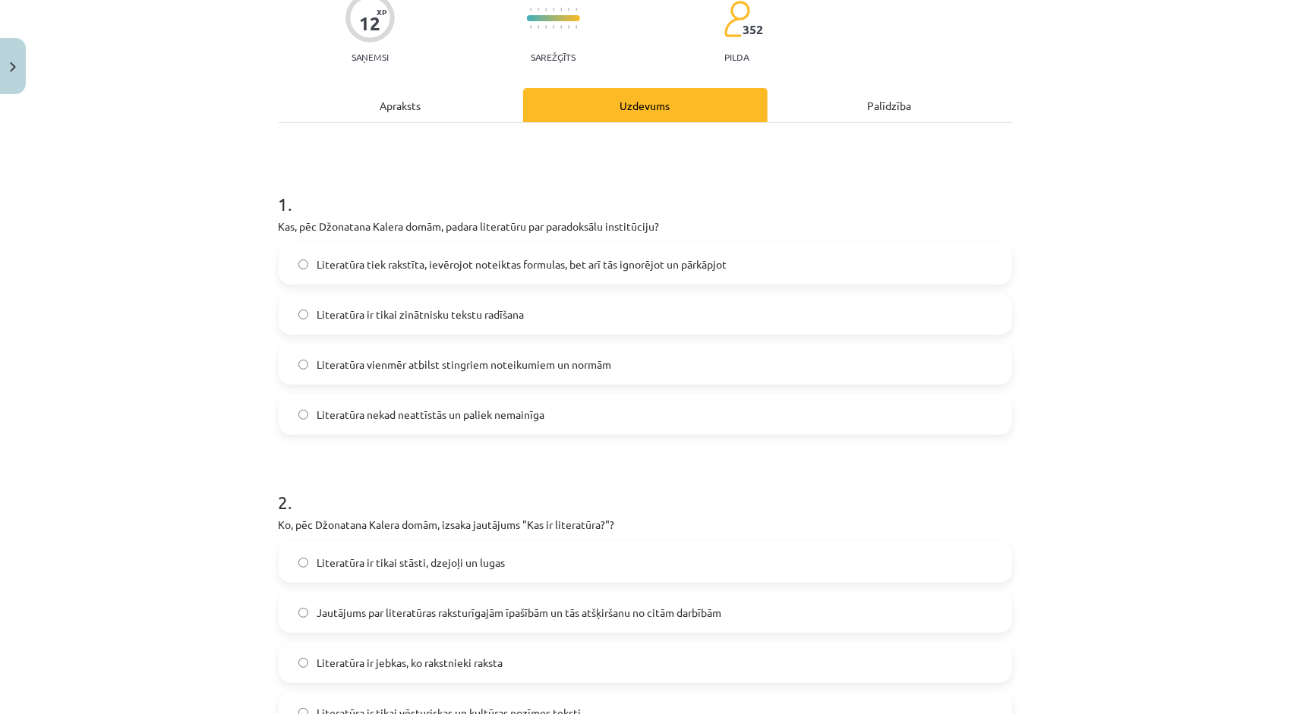
click at [1101, 406] on div "Mācību tēma: Literatūras i - 10. klases 1.ieskaites mācību materiāls #3 Kas ir …" at bounding box center [645, 357] width 1290 height 714
click at [460, 270] on span "Literatūra tiek rakstīta, ievērojot noteiktas formulas, bet arī tās ignorējot u…" at bounding box center [522, 265] width 410 height 16
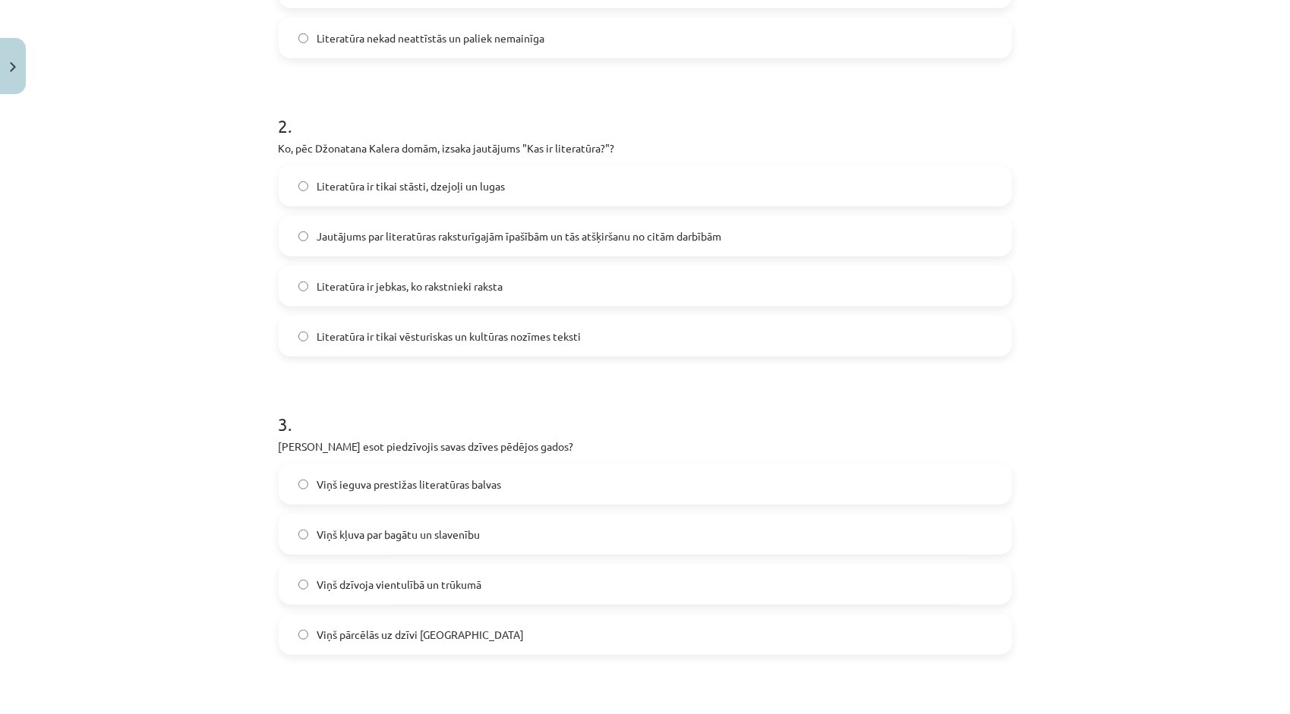
scroll to position [515, 0]
click at [411, 240] on span "Jautājums par literatūras raksturīgajām īpašībām un tās atšķiršanu no citām dar…" at bounding box center [519, 234] width 405 height 16
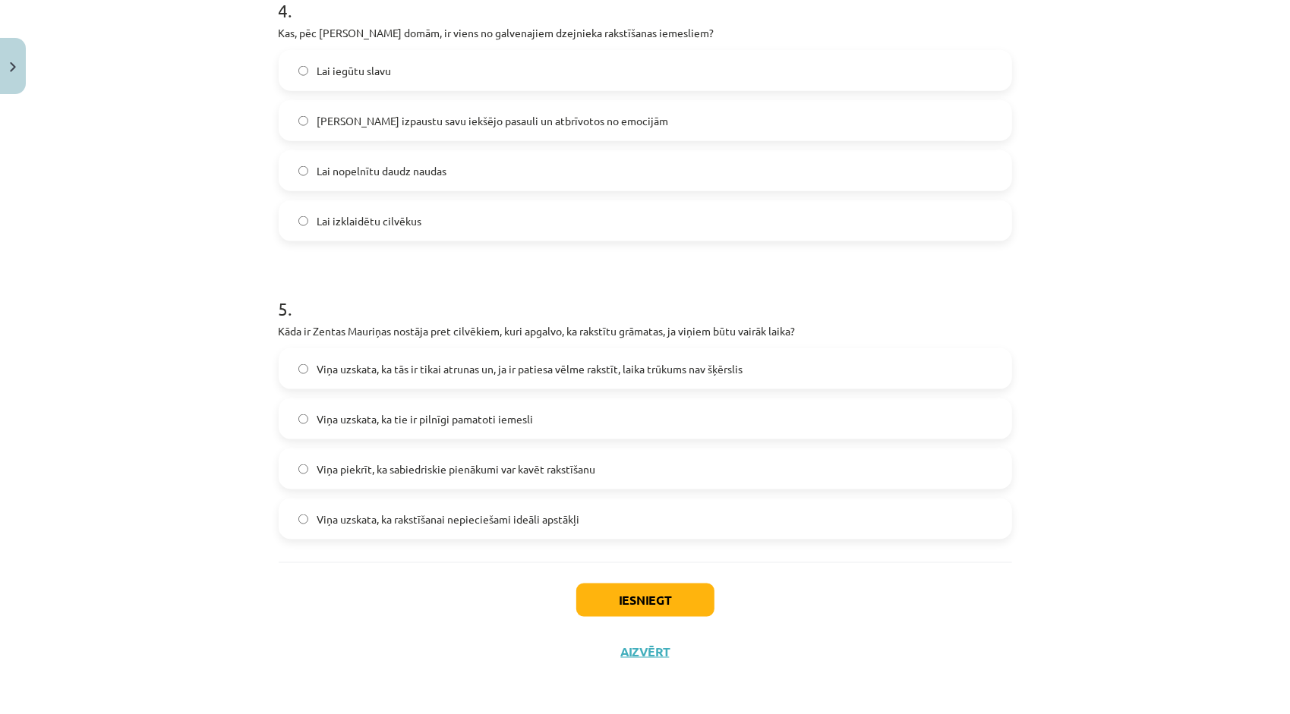
scroll to position [1224, 0]
click at [657, 595] on button "Iesniegt" at bounding box center [645, 600] width 138 height 33
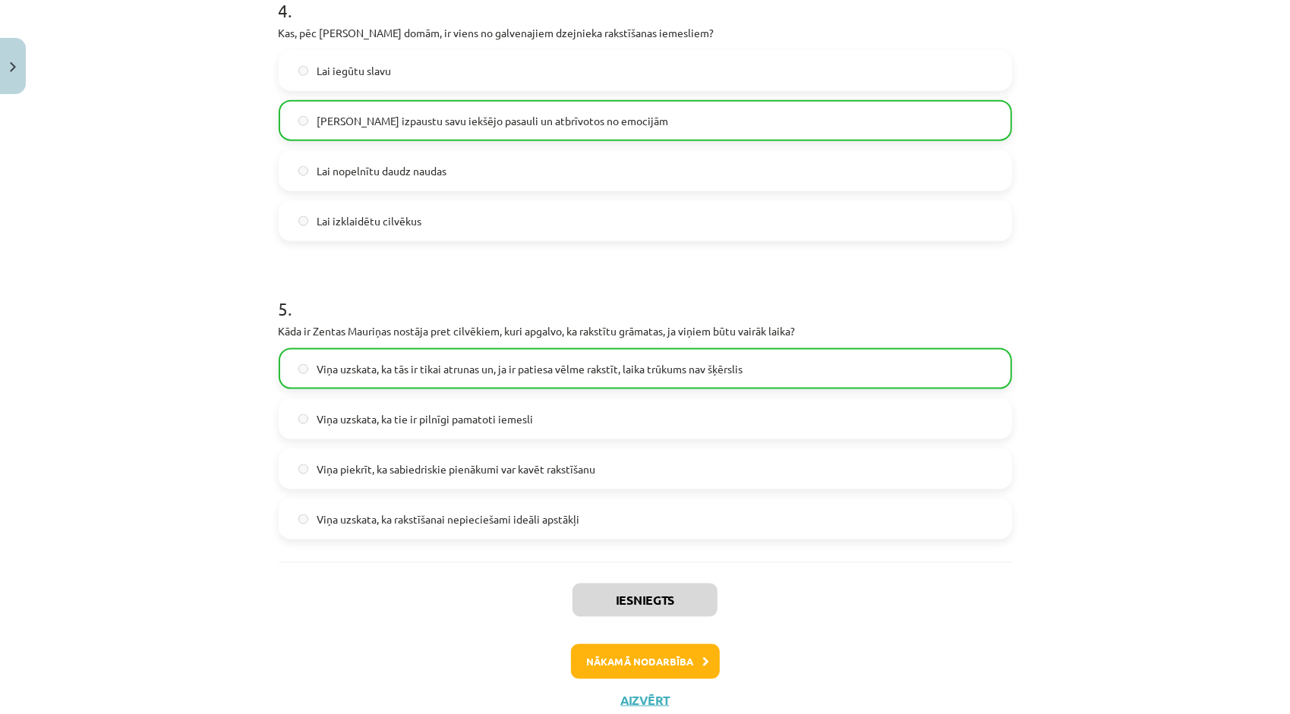
click at [651, 642] on div "Iesniegts Nākamā nodarbība Aizvērt" at bounding box center [645, 640] width 733 height 155
click at [659, 662] on button "Nākamā nodarbība" at bounding box center [645, 662] width 149 height 35
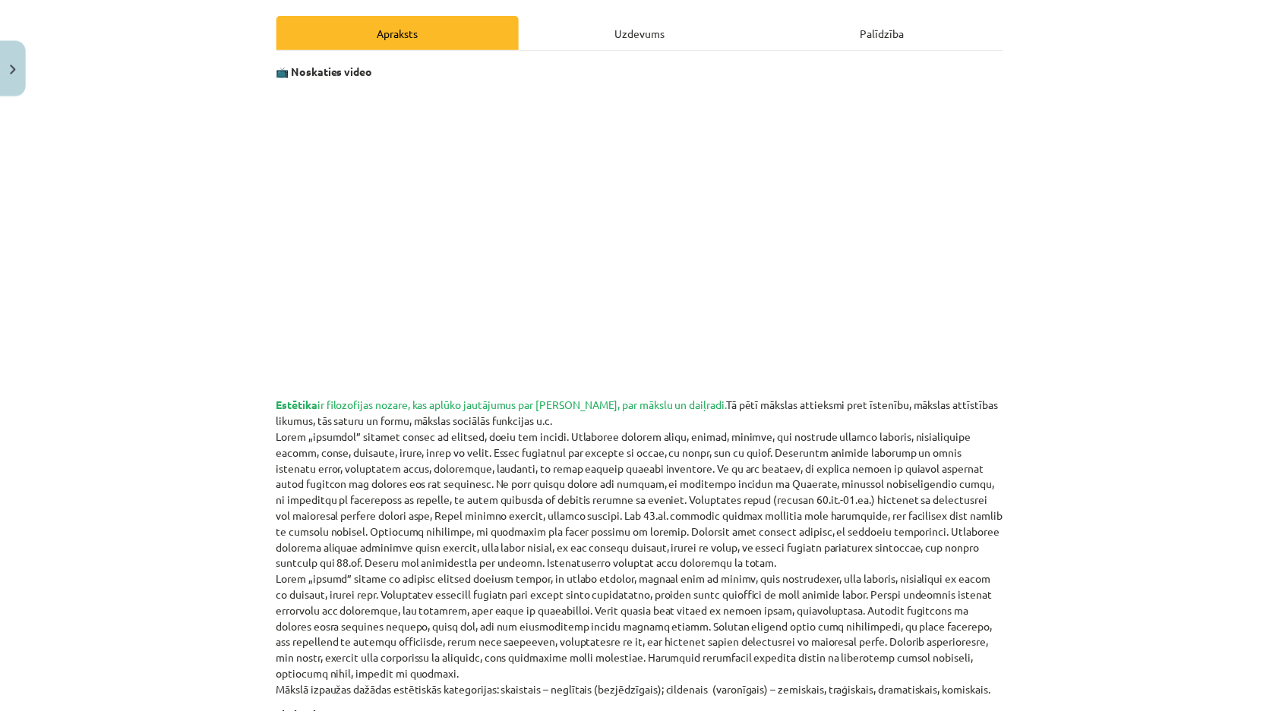
scroll to position [0, 0]
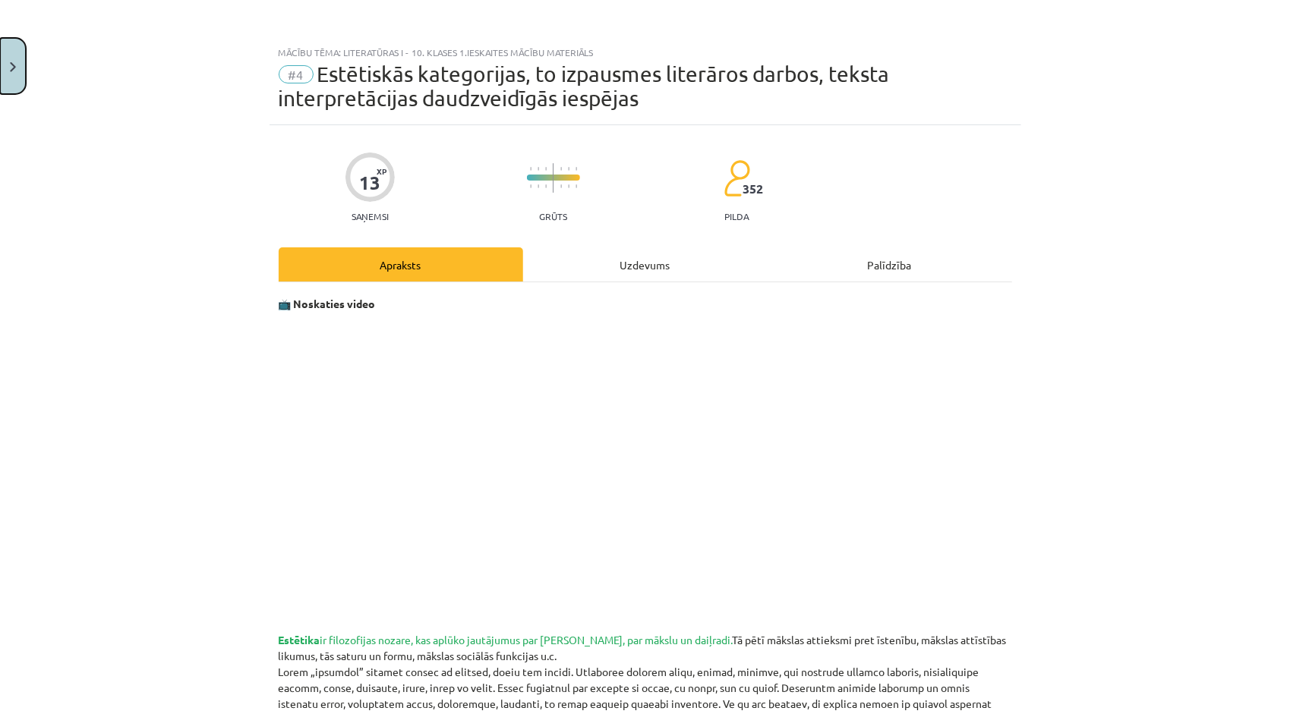
click at [6, 58] on button "Close" at bounding box center [13, 66] width 26 height 56
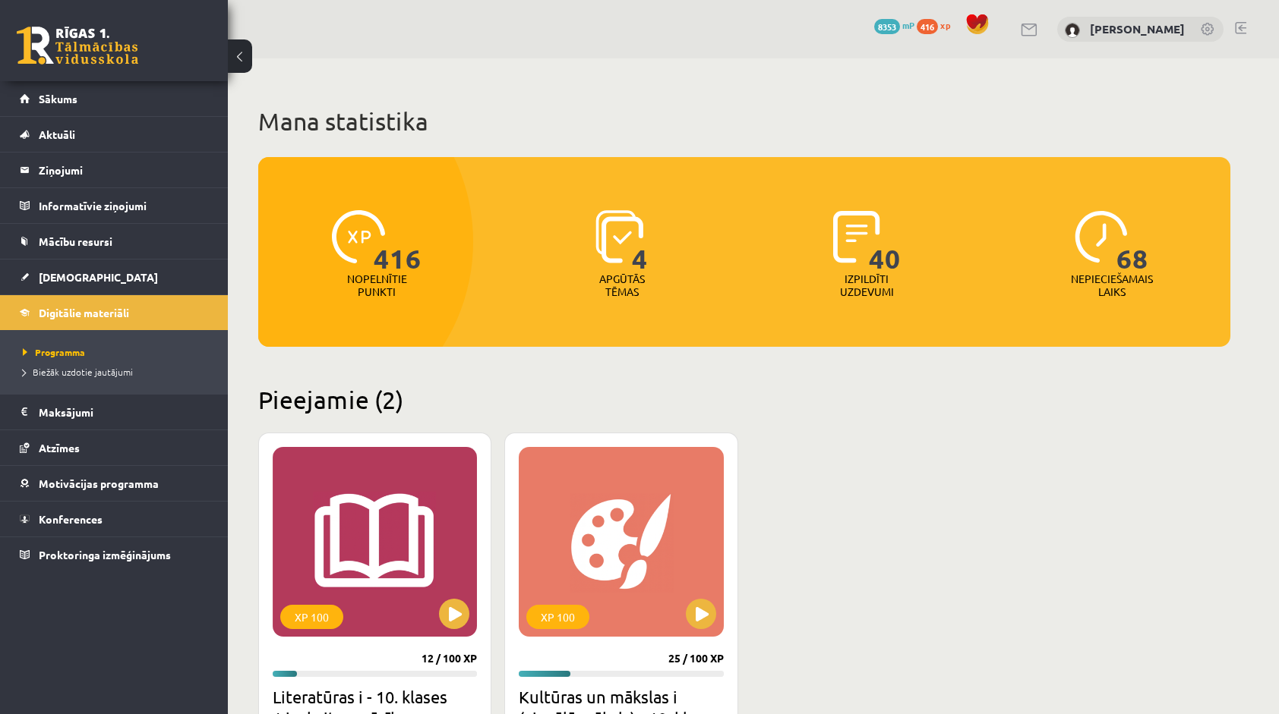
scroll to position [152, 0]
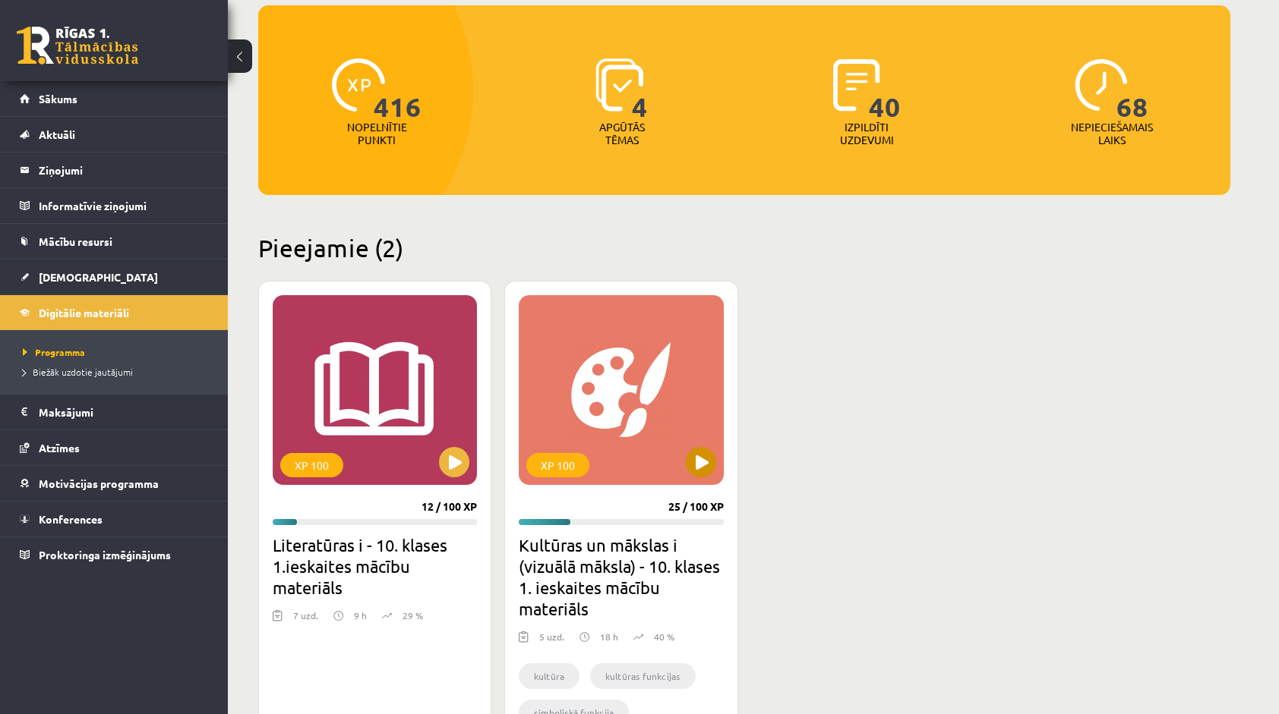
click at [715, 466] on div "XP 100" at bounding box center [621, 390] width 204 height 190
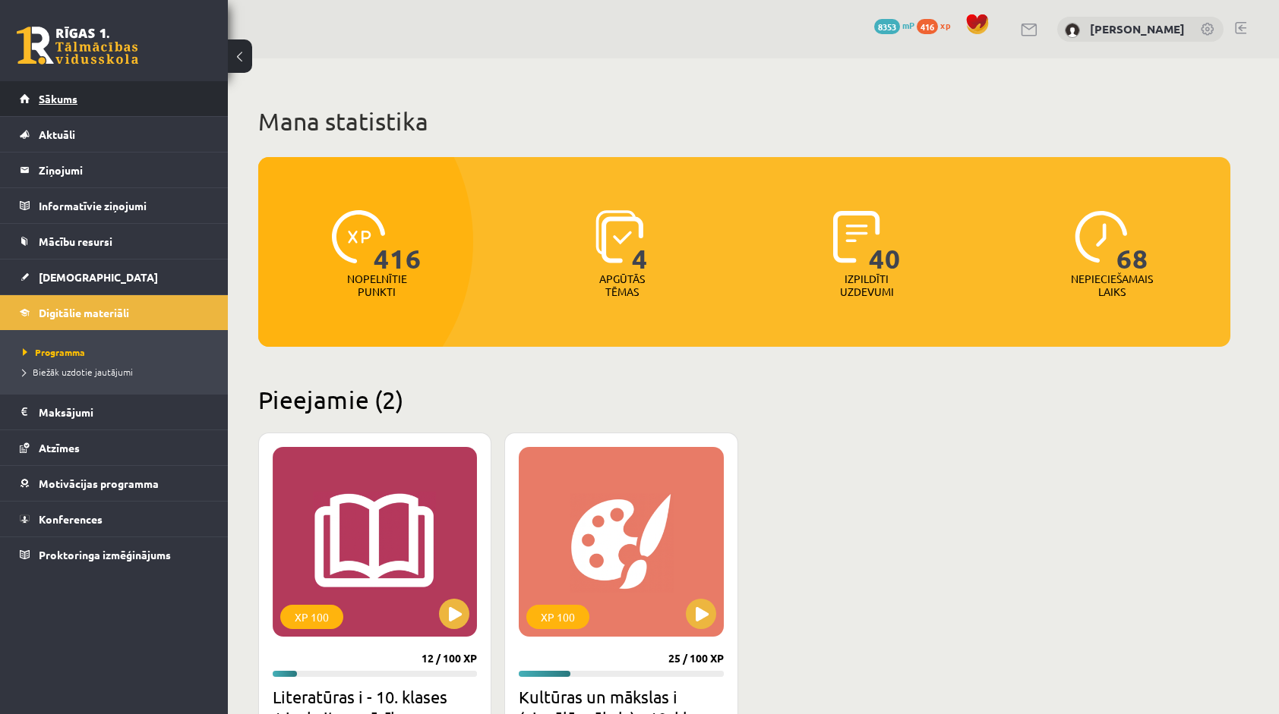
click at [85, 112] on link "Sākums" at bounding box center [114, 98] width 189 height 35
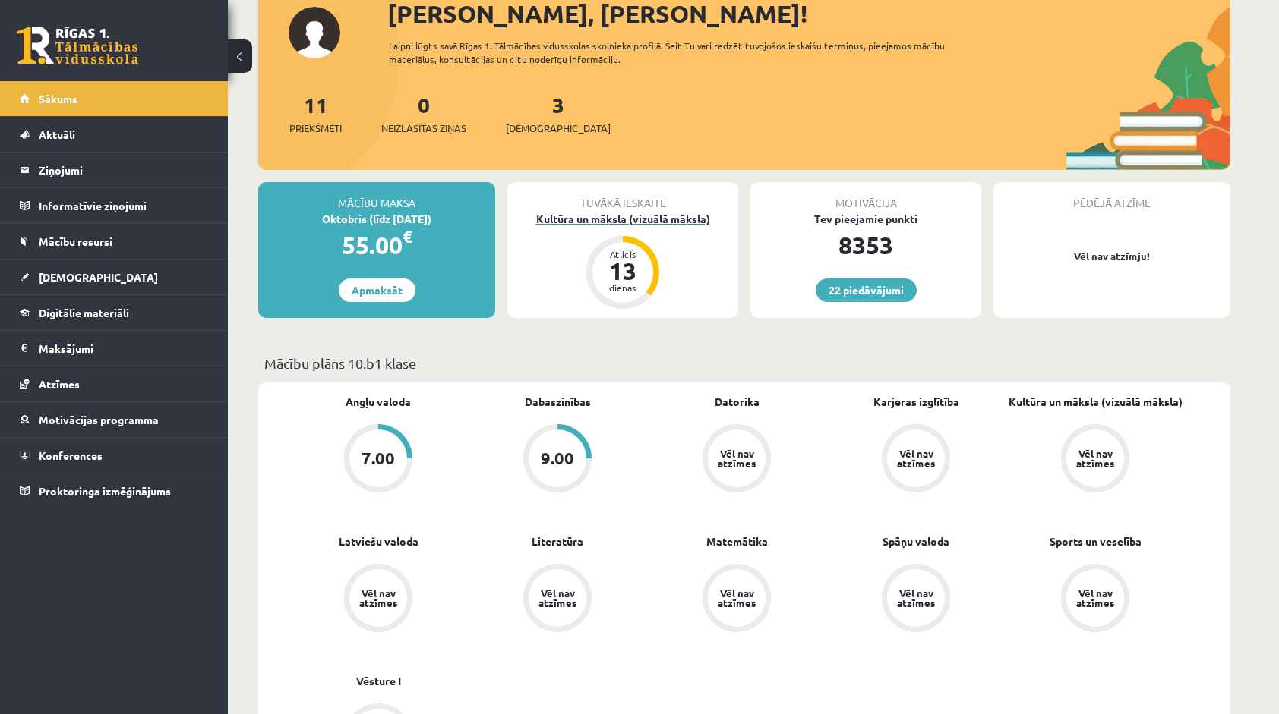
scroll to position [152, 0]
